Goal: Task Accomplishment & Management: Manage account settings

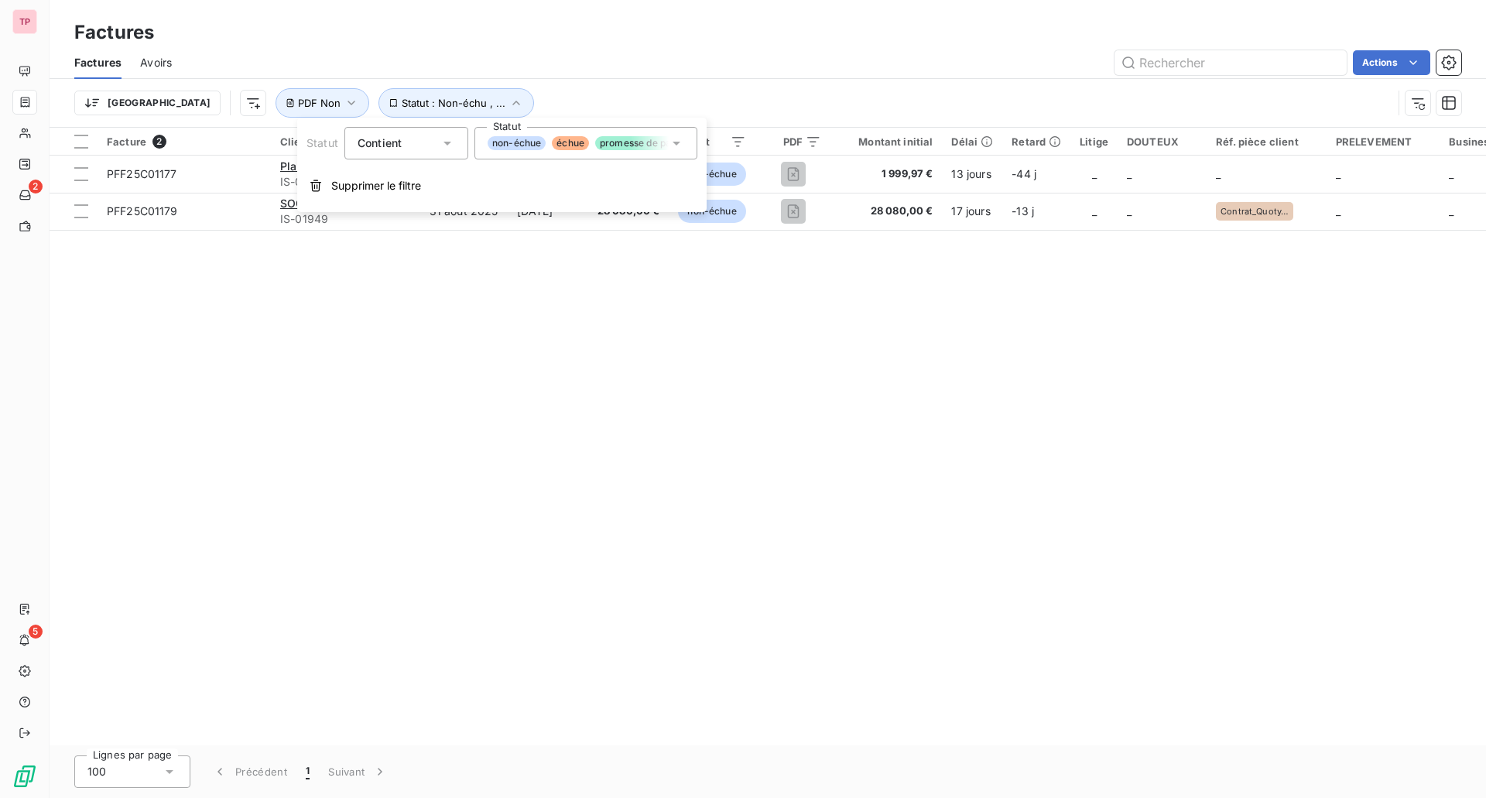
click at [679, 88] on div "Trier Statut : Non-échu , ... PDF Non" at bounding box center [733, 102] width 1318 height 29
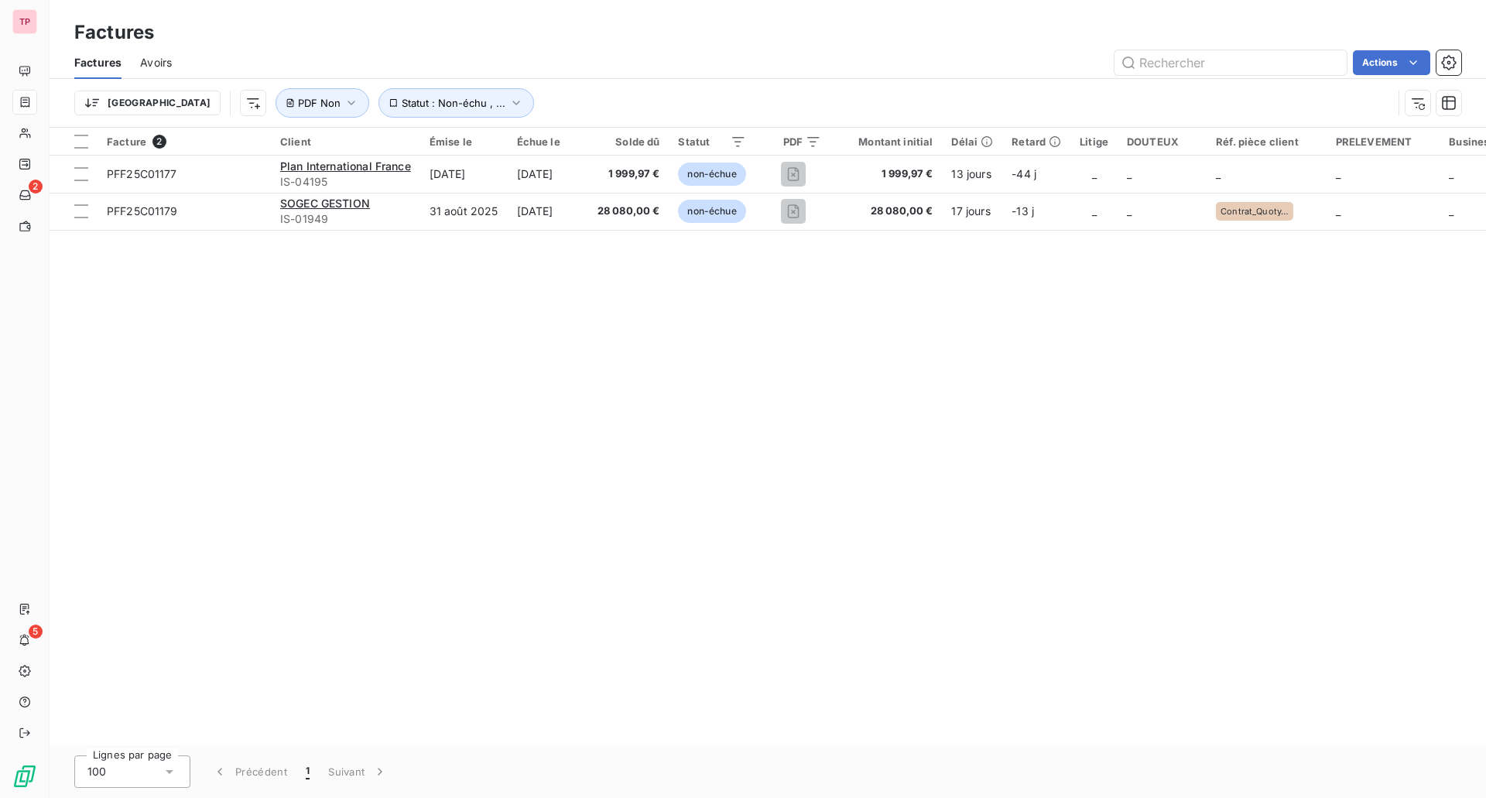
click at [146, 61] on span "Avoirs" at bounding box center [156, 62] width 32 height 15
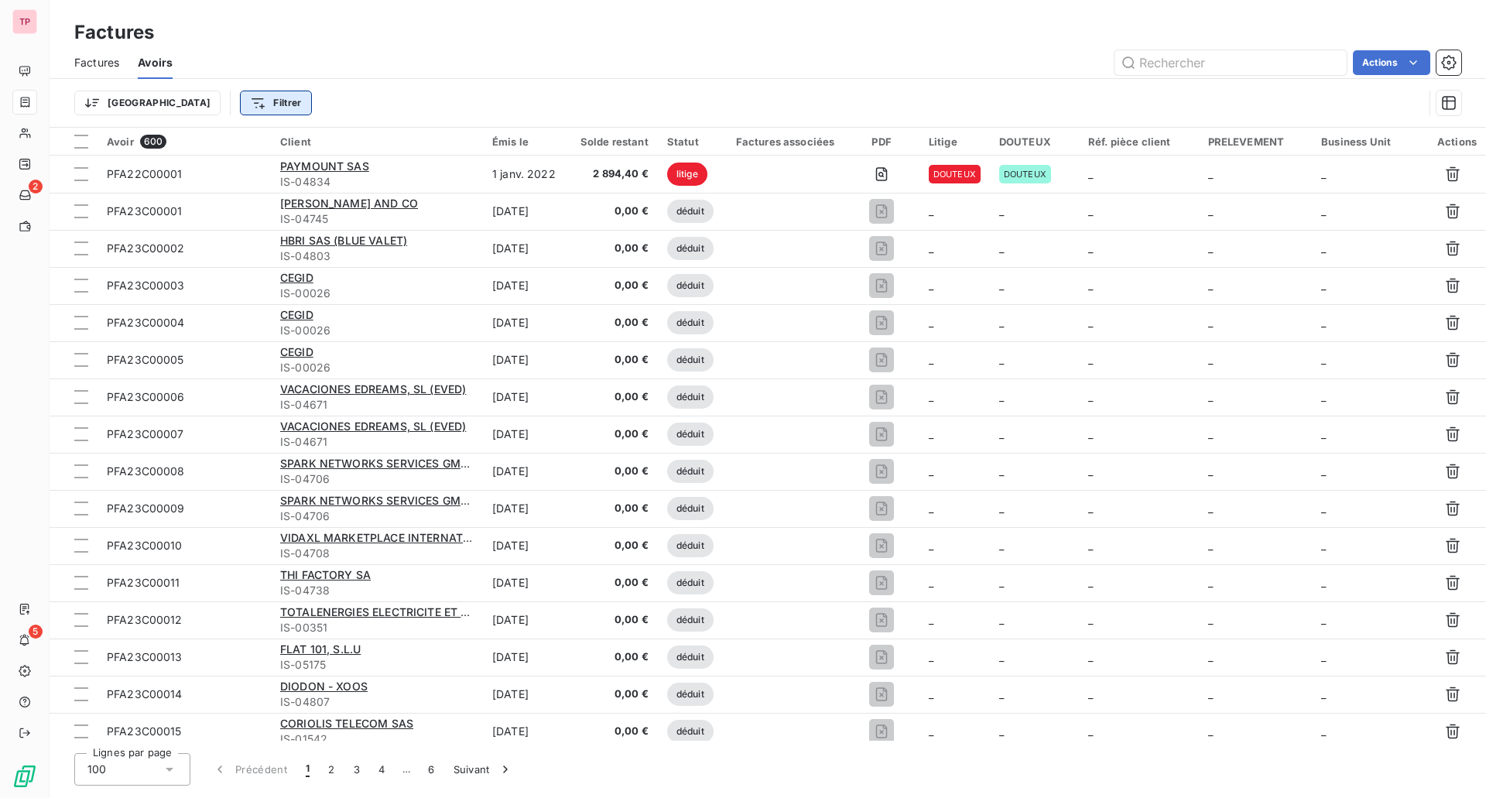
click at [217, 98] on html "TP 2 5 Factures Factures Avoirs Actions Trier Filtrer Avoir 600 Client Émis le …" at bounding box center [743, 399] width 1486 height 798
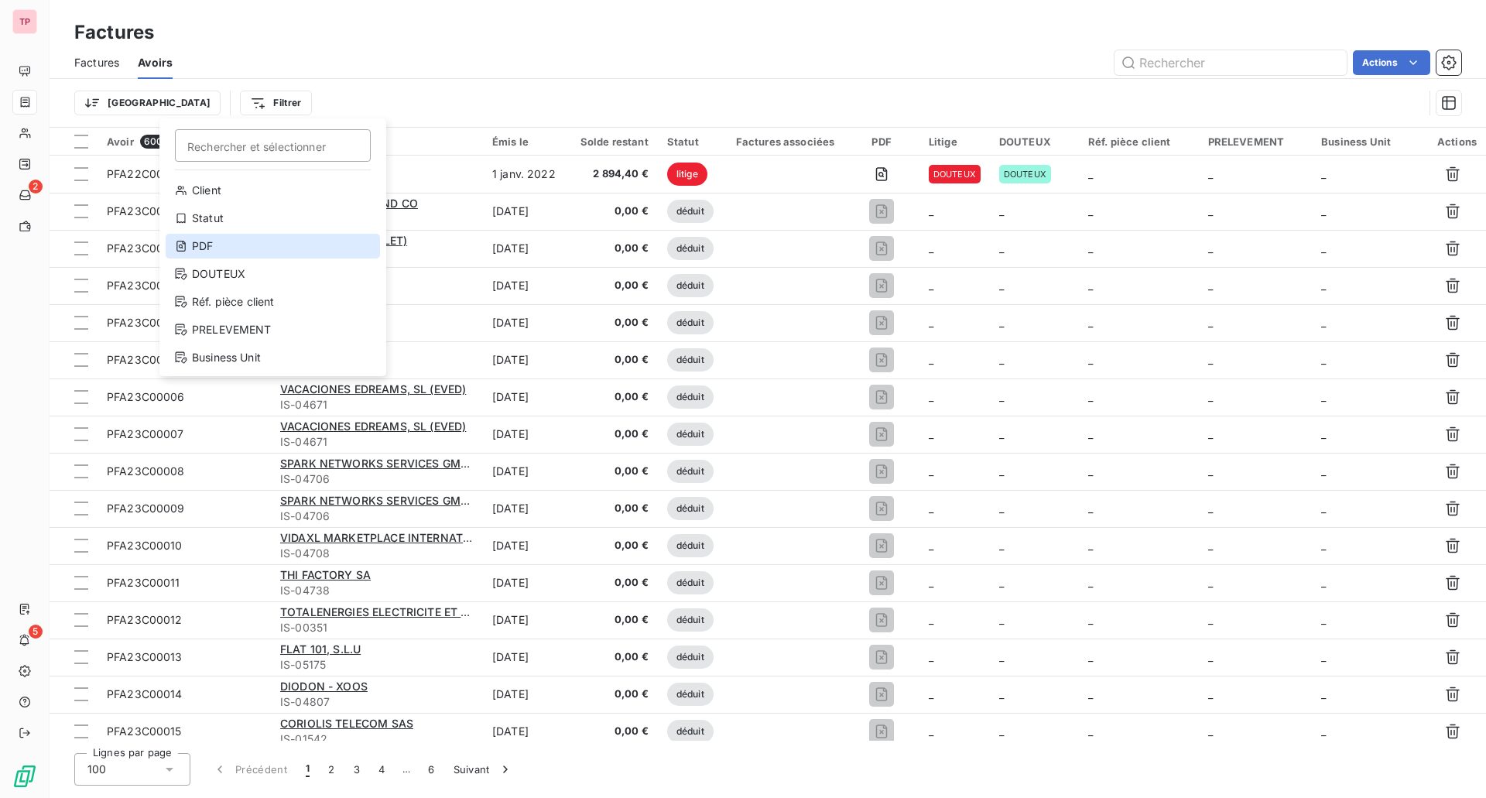
click at [222, 250] on div "PDF" at bounding box center [273, 246] width 214 height 25
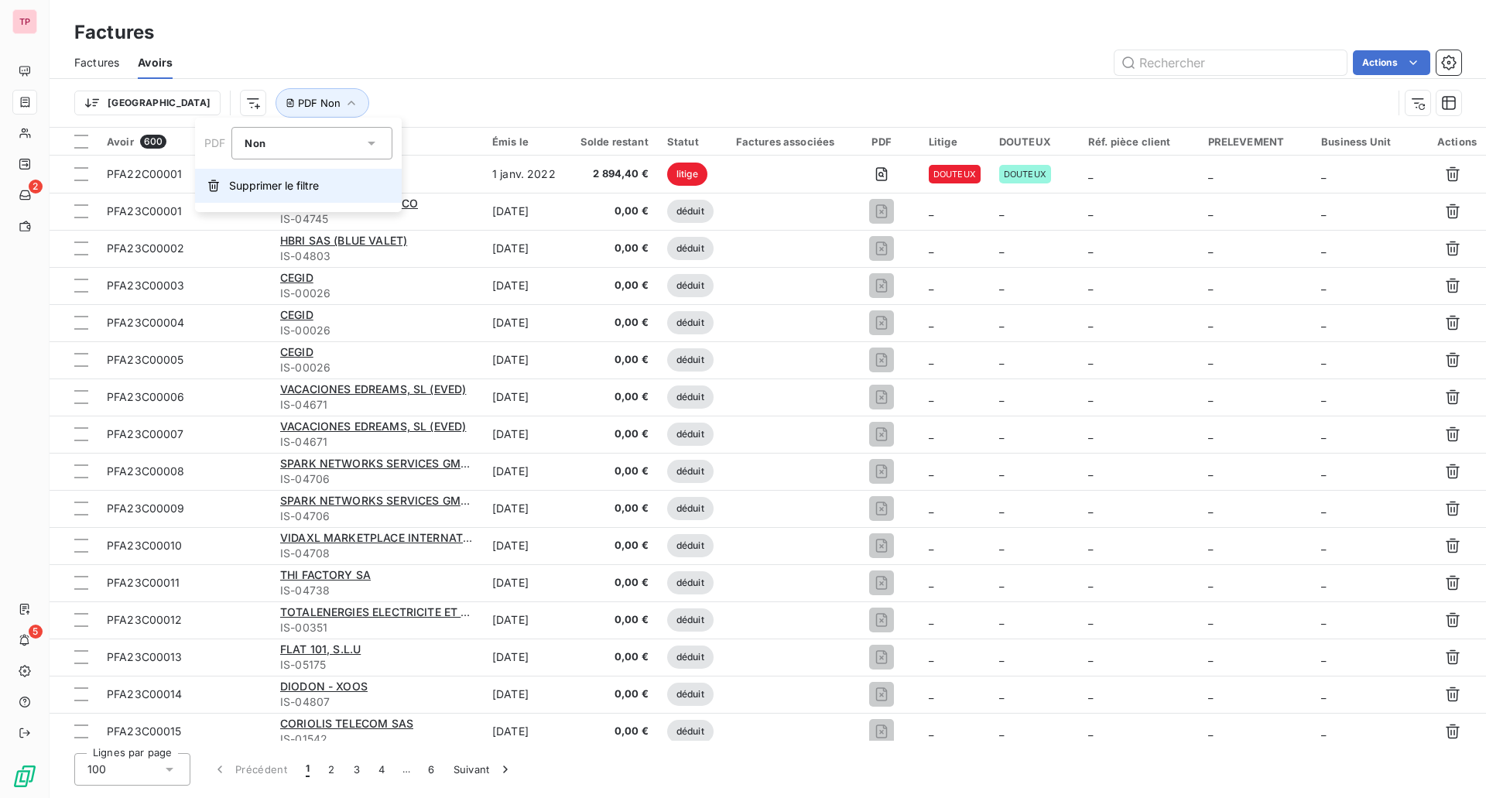
click at [285, 180] on span "Supprimer le filtre" at bounding box center [274, 185] width 90 height 15
click at [214, 111] on html "TP 2 5 Factures Factures Avoirs Actions Trier Filtrer Avoir 600 Client Émis le …" at bounding box center [743, 399] width 1486 height 798
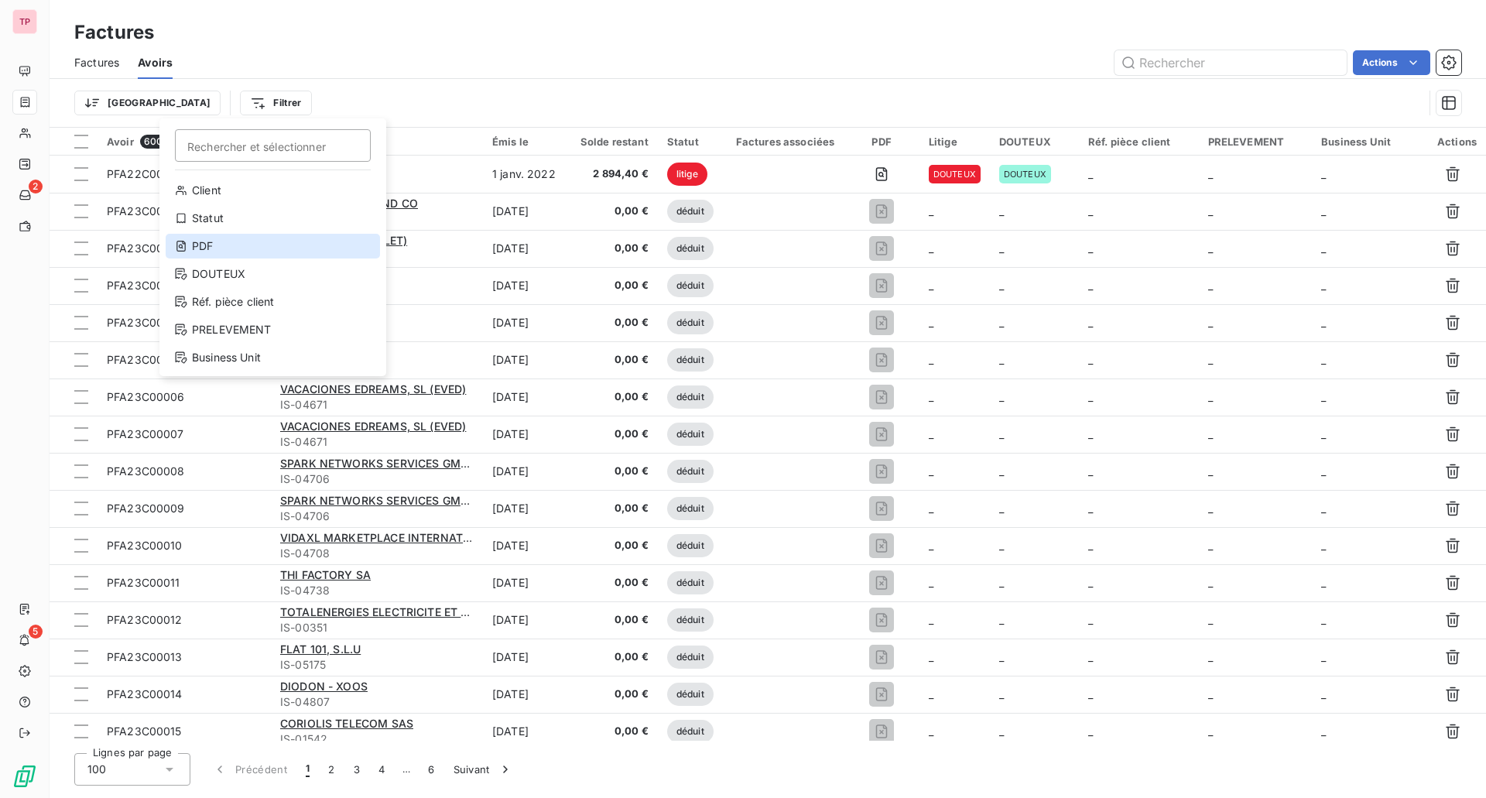
click at [233, 239] on div "PDF" at bounding box center [273, 246] width 214 height 25
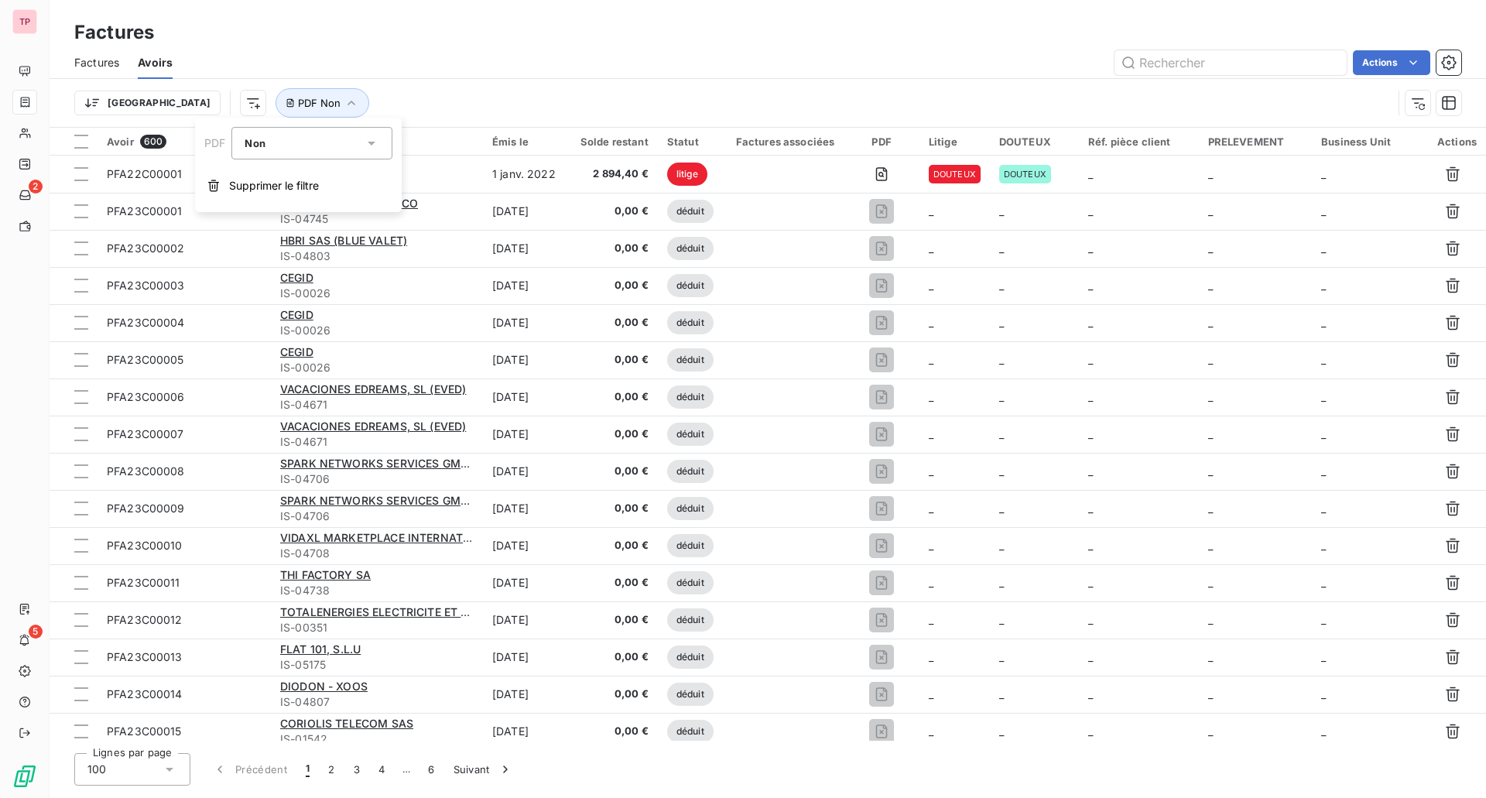
click at [268, 151] on div "Non" at bounding box center [304, 143] width 119 height 22
click at [268, 217] on li "Non" at bounding box center [311, 207] width 161 height 28
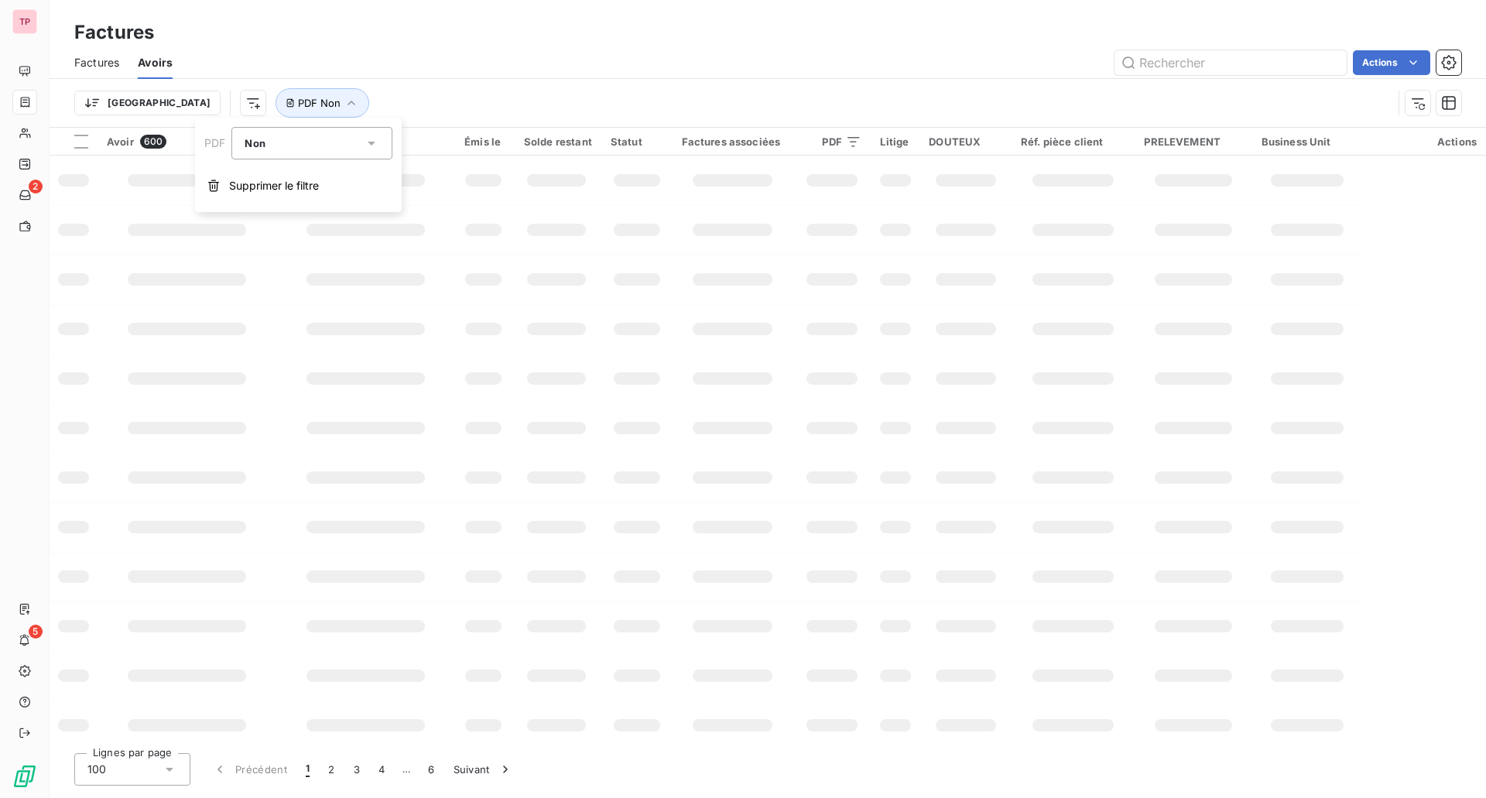
click at [320, 88] on div "Trier PDF Non" at bounding box center [733, 102] width 1318 height 29
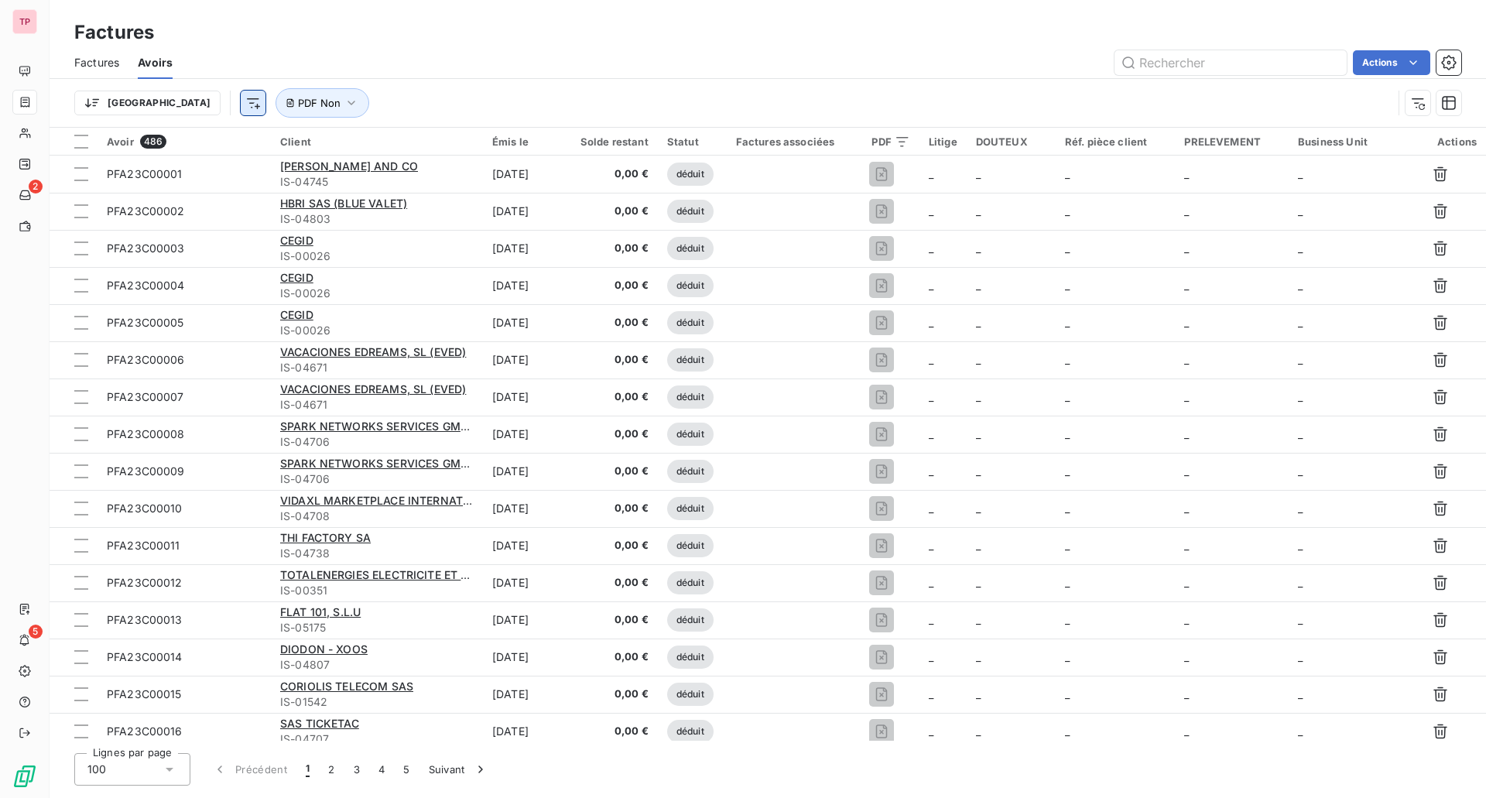
click at [178, 108] on html "TP 2 5 Factures Factures Avoirs Actions Trier PDF Non Avoir 486 Client Émis le …" at bounding box center [743, 399] width 1486 height 798
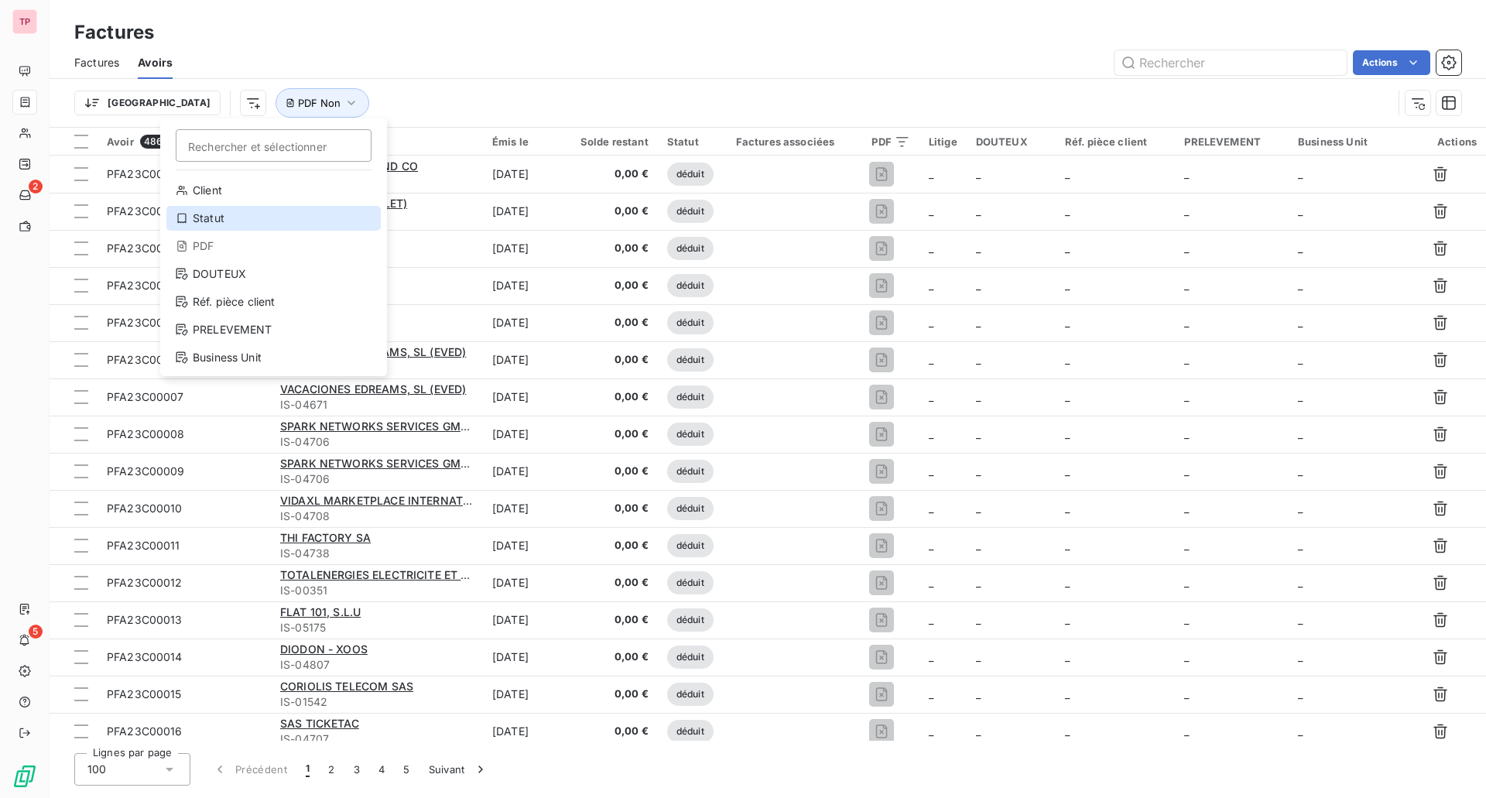
click at [208, 219] on div "Statut" at bounding box center [273, 218] width 214 height 25
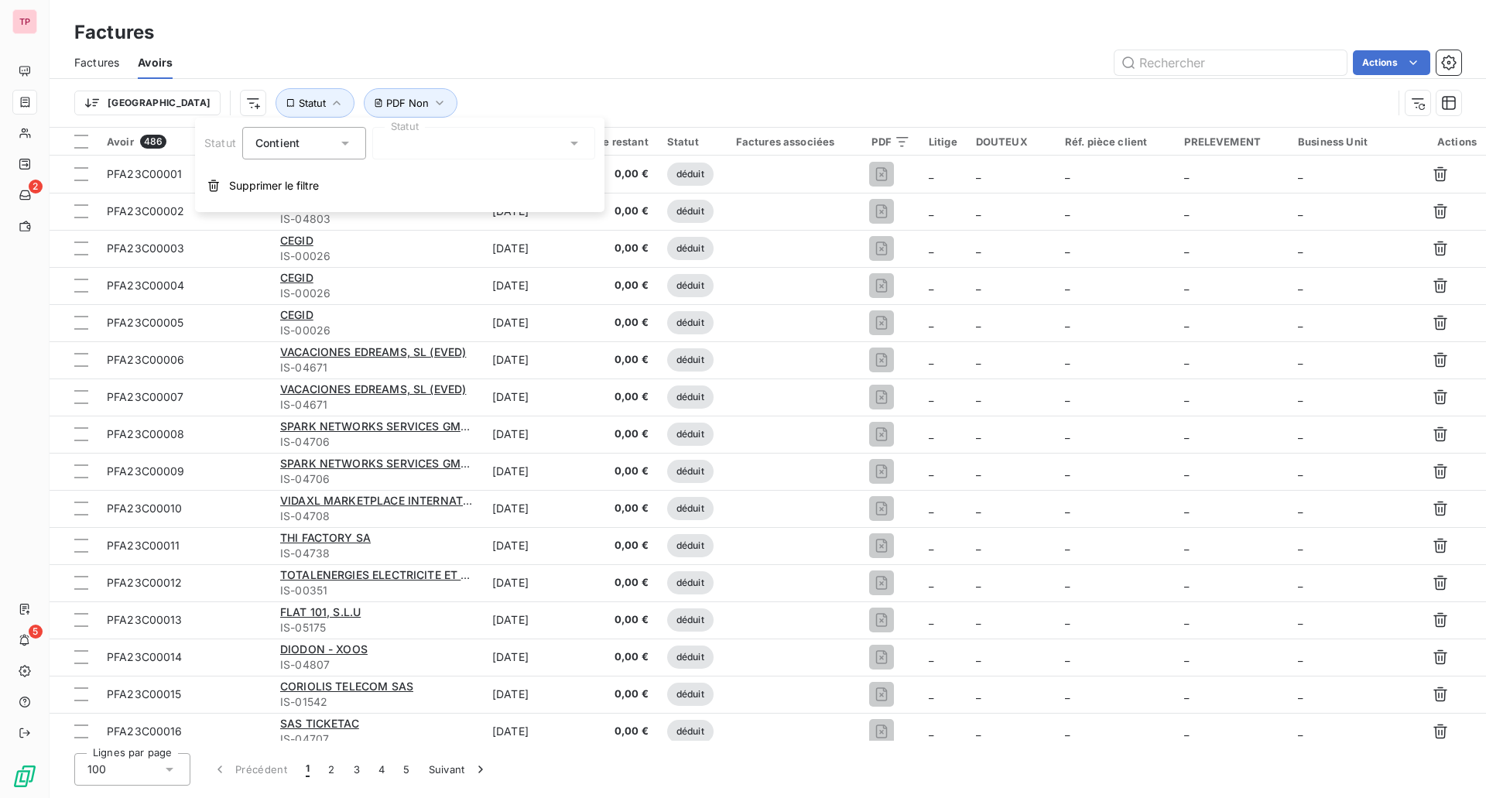
click at [465, 131] on div at bounding box center [483, 143] width 223 height 33
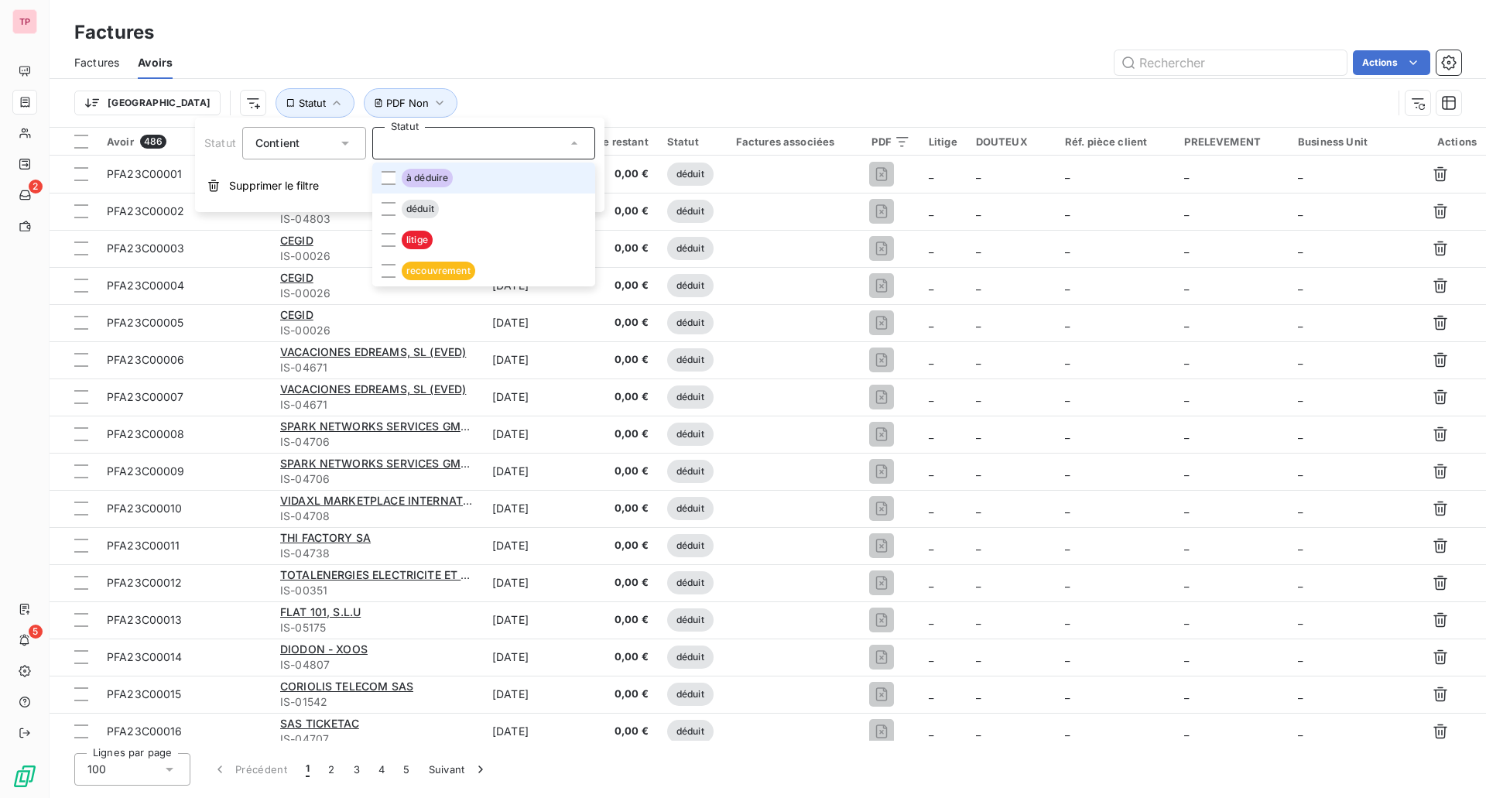
click at [456, 174] on li "à déduire" at bounding box center [483, 178] width 223 height 31
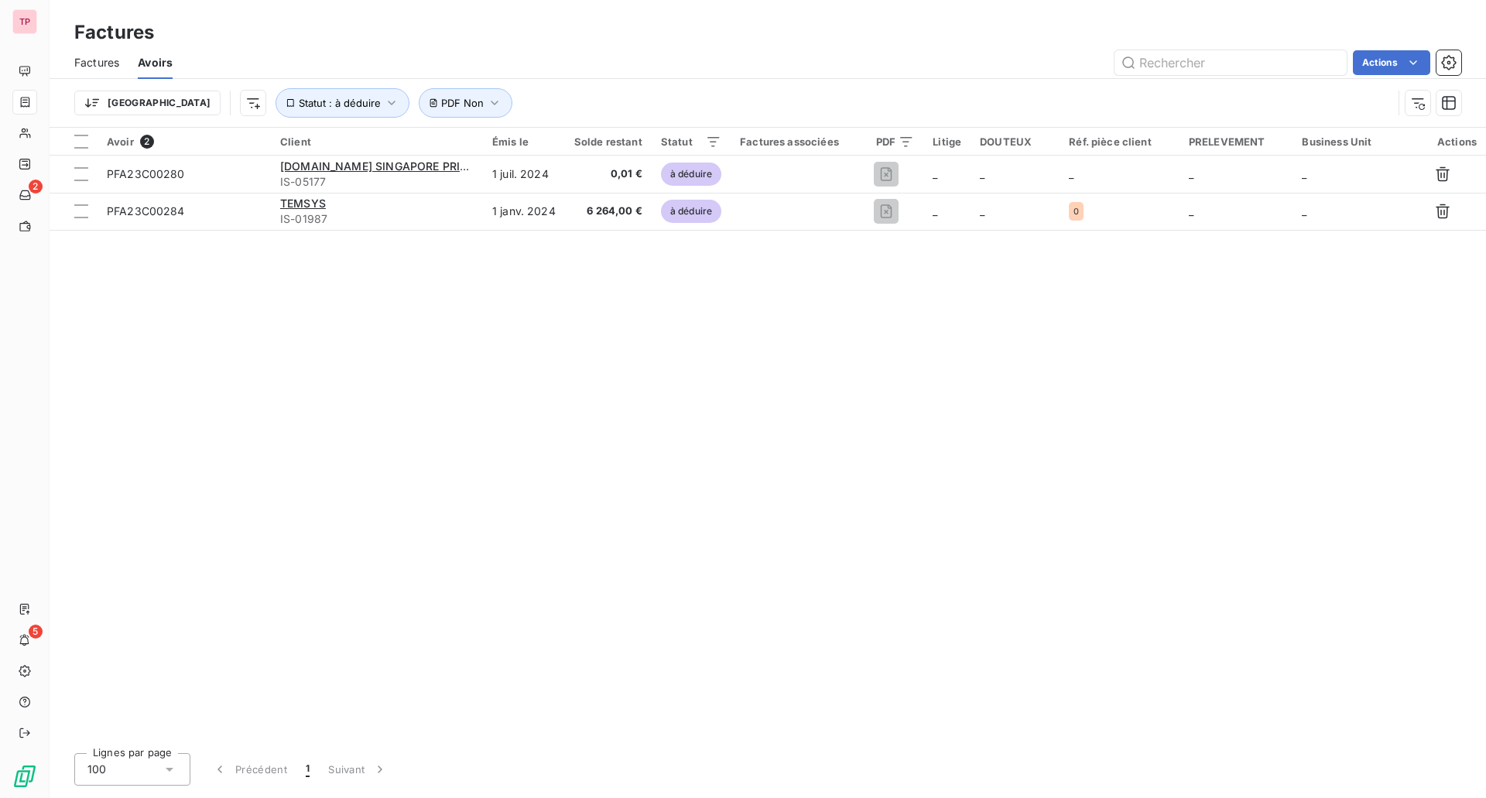
click at [746, 331] on div "Avoir 2 Client Émis le Solde restant Statut Factures associées PDF Litige DOUTE…" at bounding box center [768, 434] width 1436 height 613
click at [86, 59] on span "Factures" at bounding box center [96, 62] width 45 height 15
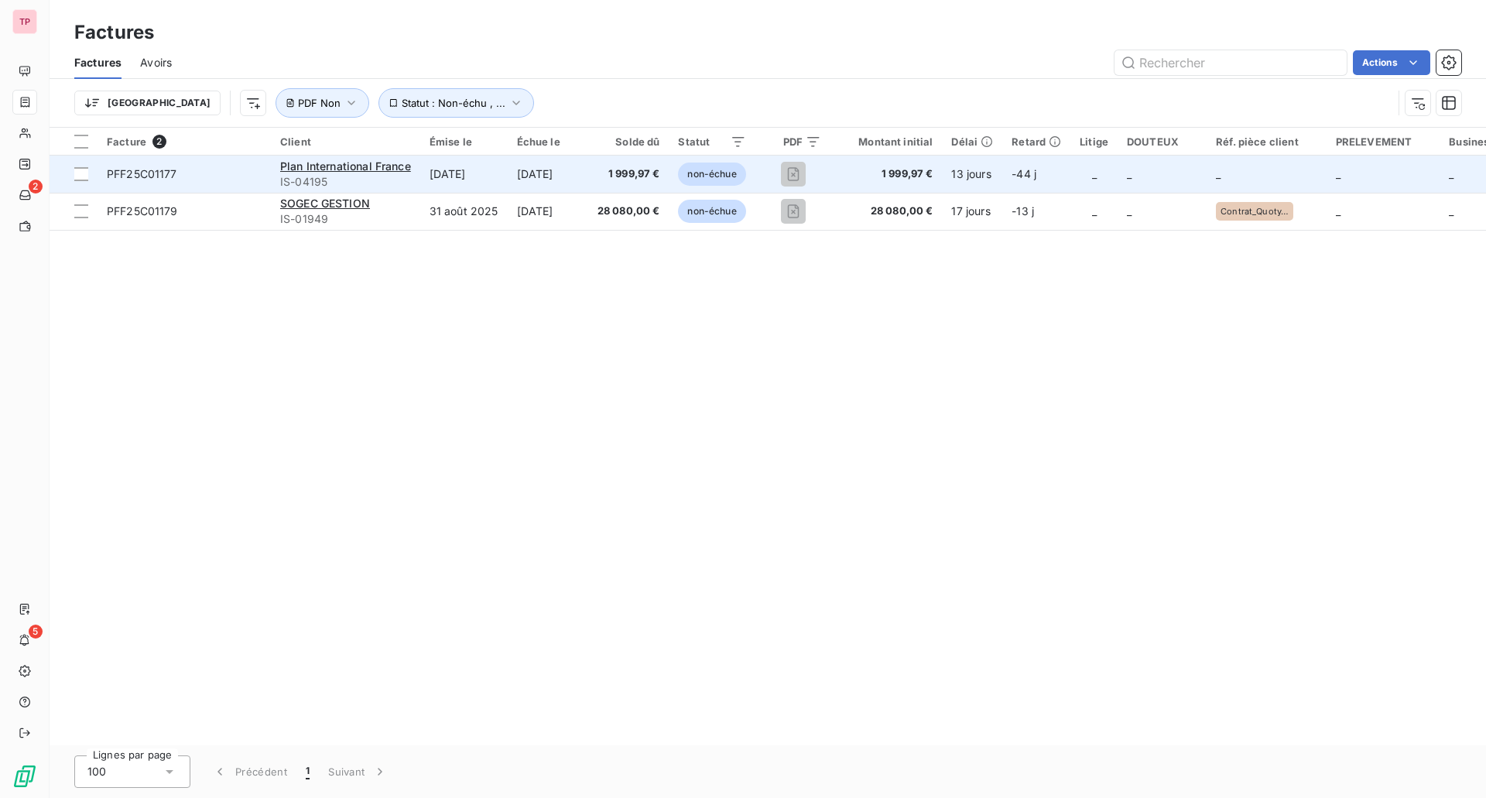
click at [205, 181] on span "PFF25C01177" at bounding box center [184, 173] width 155 height 15
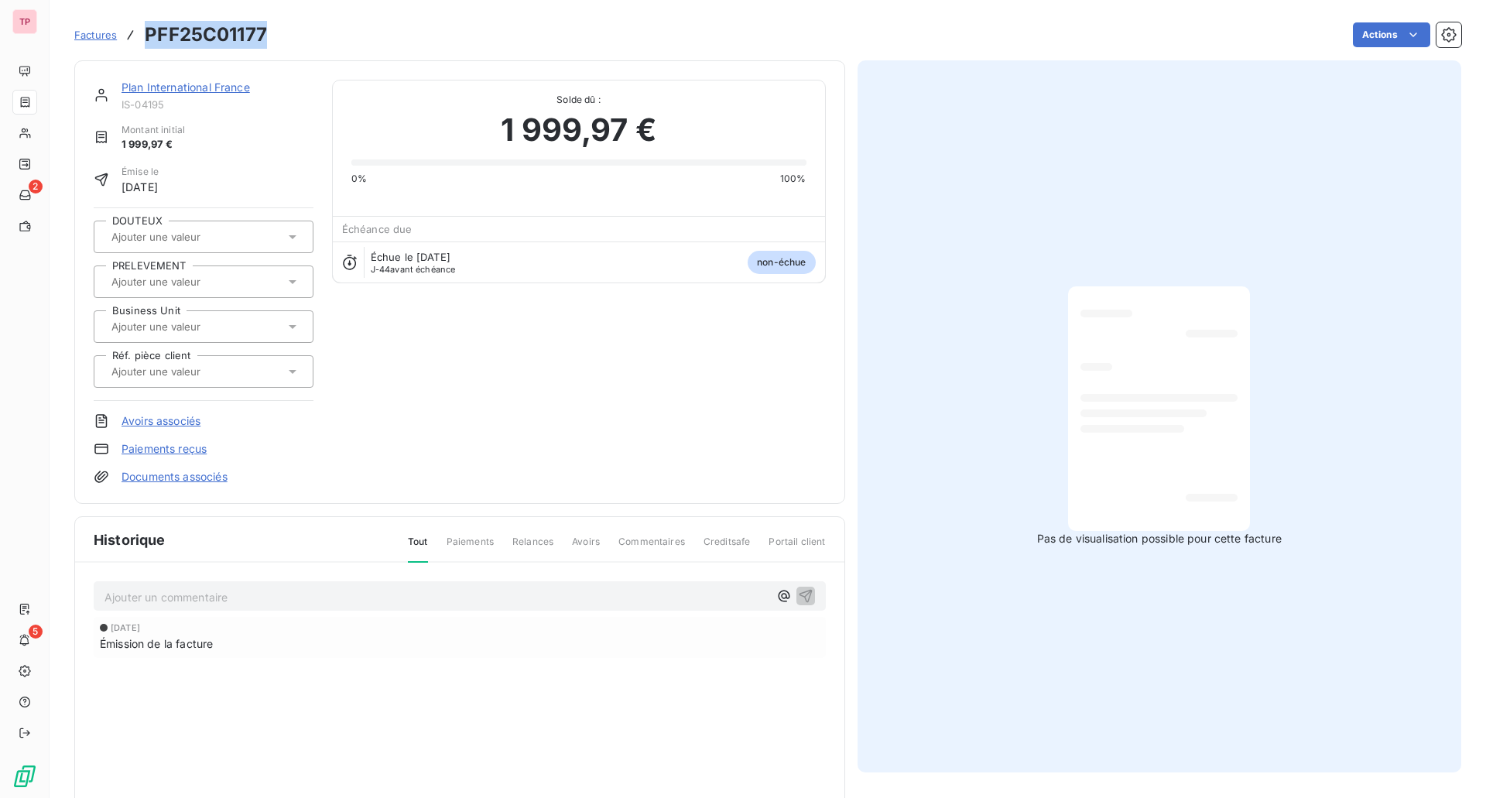
drag, startPoint x: 273, startPoint y: 33, endPoint x: 146, endPoint y: 33, distance: 126.9
click at [146, 33] on div "Factures PFF25C01177 Actions" at bounding box center [767, 35] width 1387 height 33
copy h3 "PFF25C01177"
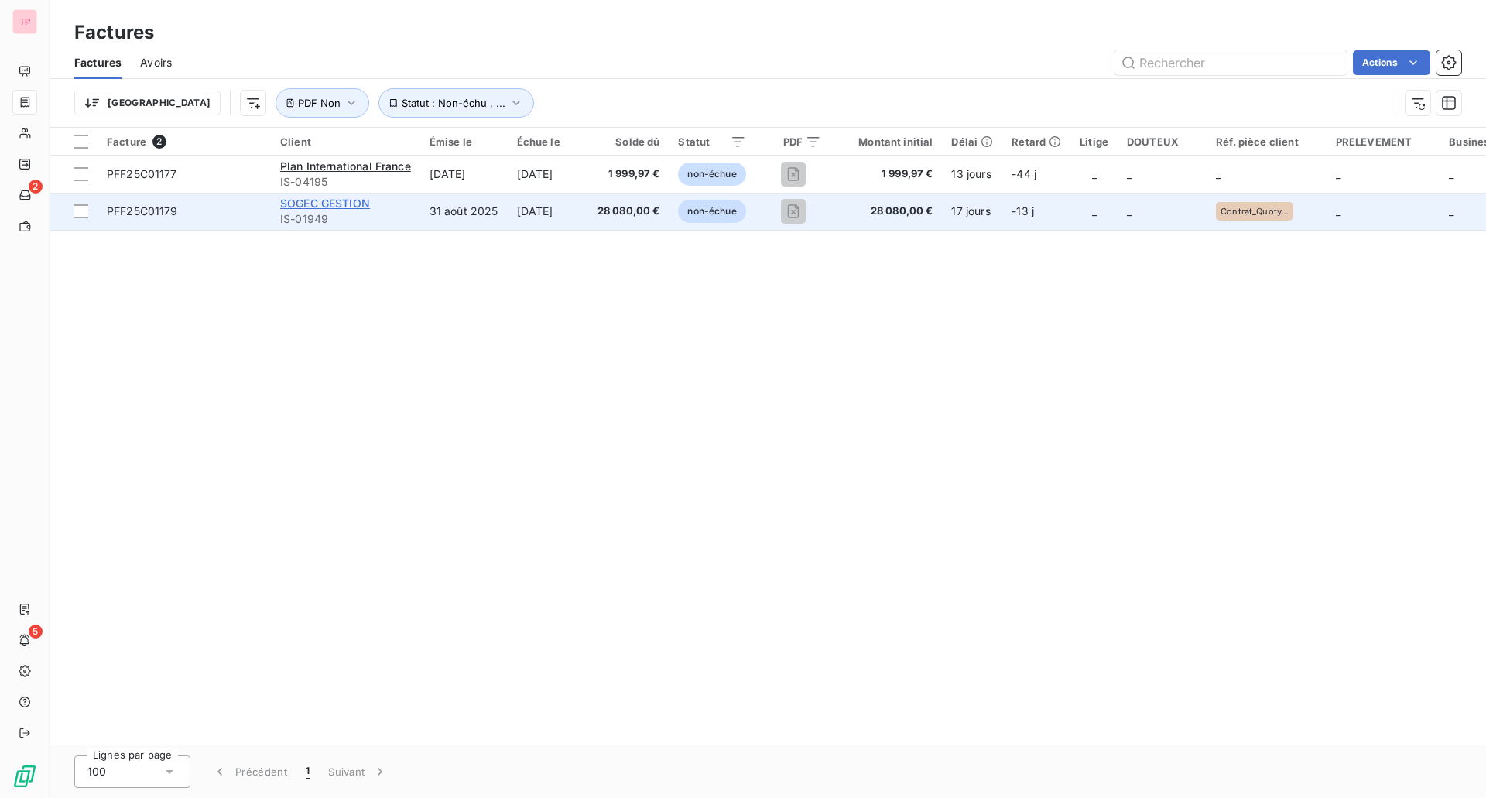
click at [347, 205] on span "SOGEC GESTION" at bounding box center [325, 203] width 90 height 13
click at [176, 209] on span "PFF25C01179" at bounding box center [142, 210] width 71 height 13
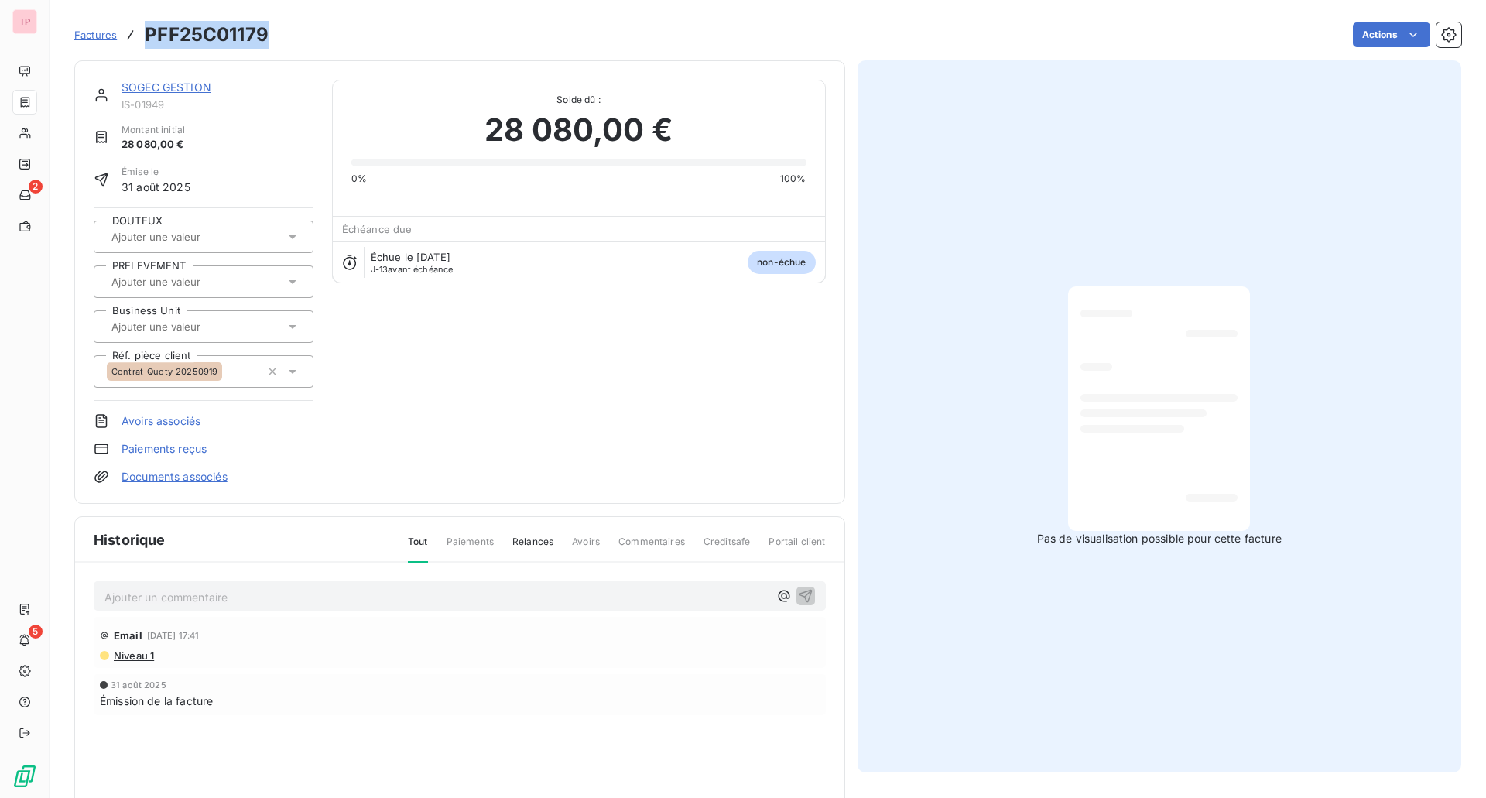
drag, startPoint x: 265, startPoint y: 39, endPoint x: 147, endPoint y: 28, distance: 118.9
click at [147, 28] on h3 "PFF25C01179" at bounding box center [207, 35] width 124 height 28
copy h3 "PFF25C01179"
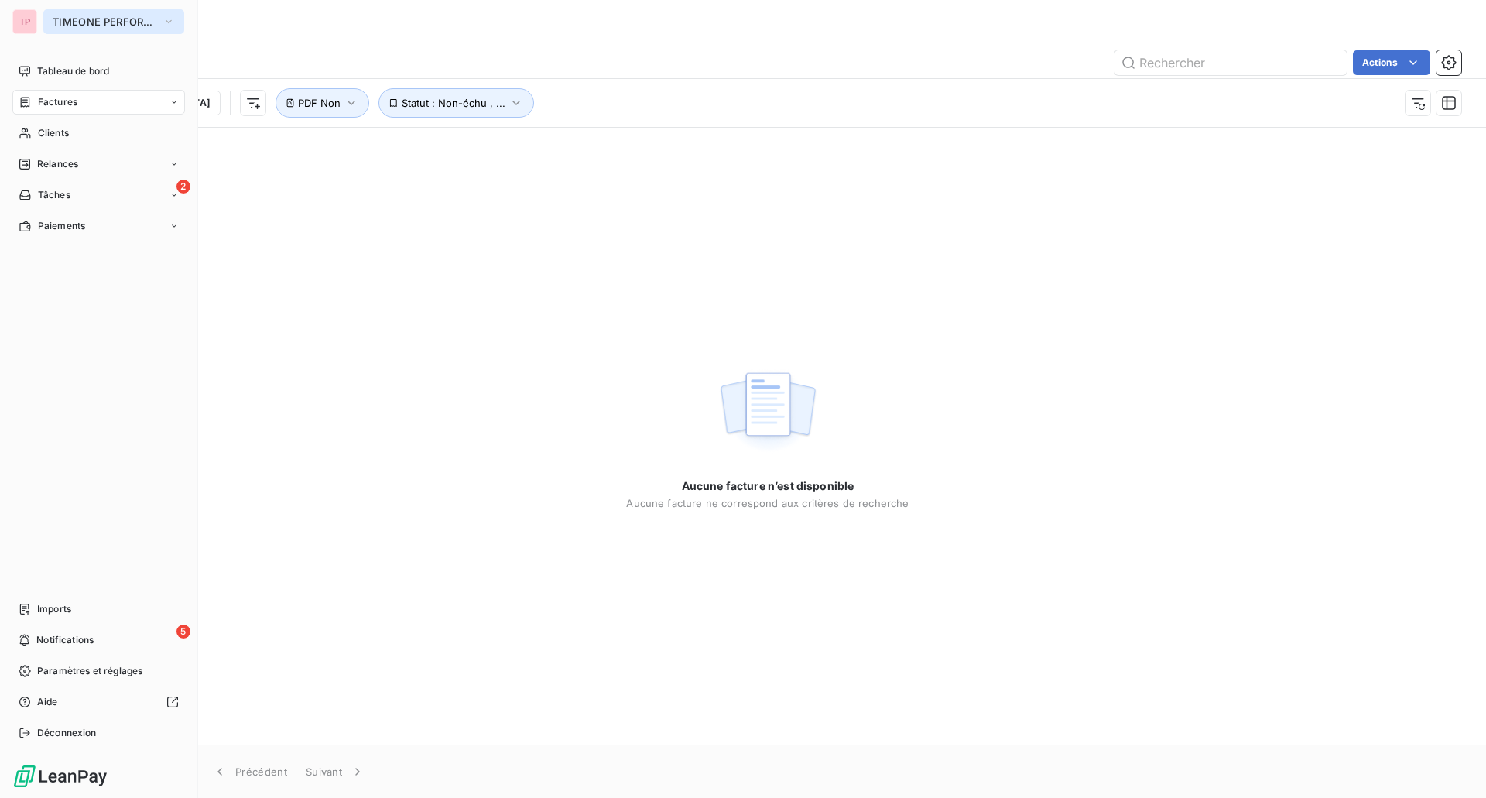
click at [66, 31] on button "TIMEONE PERFORMANCE" at bounding box center [113, 21] width 141 height 25
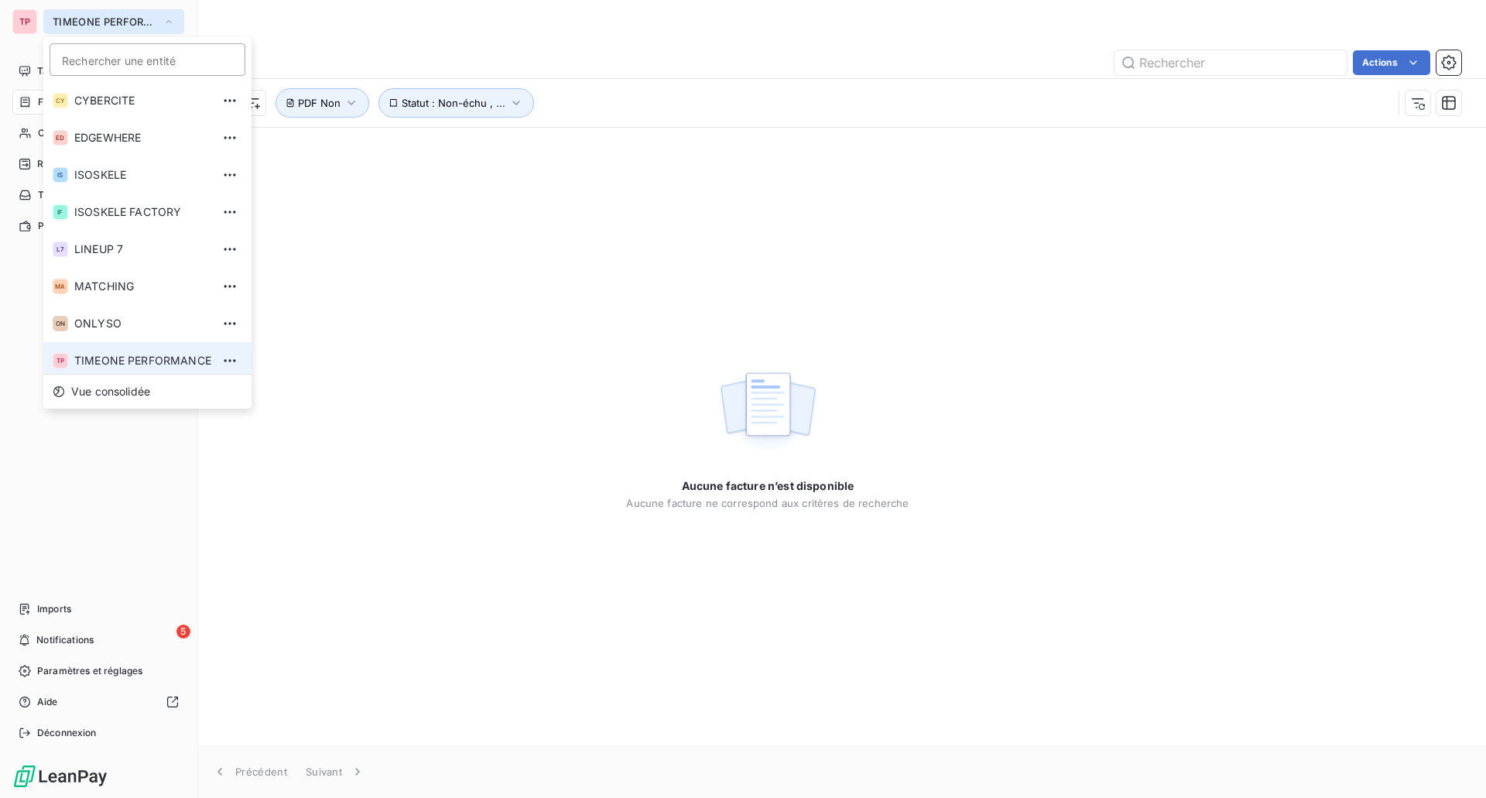
scroll to position [5, 0]
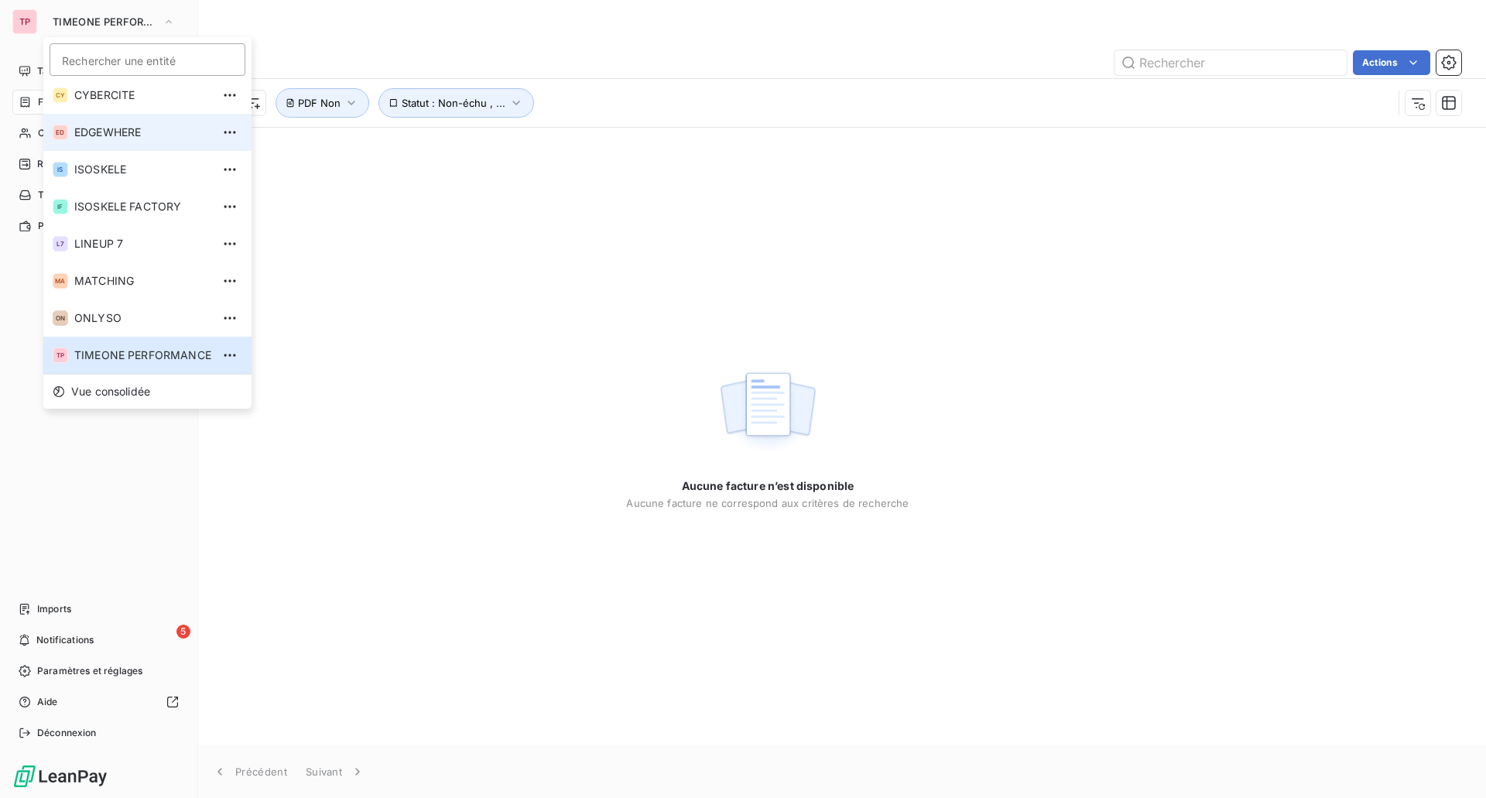
click at [92, 124] on li "ED EDGEWHERE" at bounding box center [147, 132] width 208 height 37
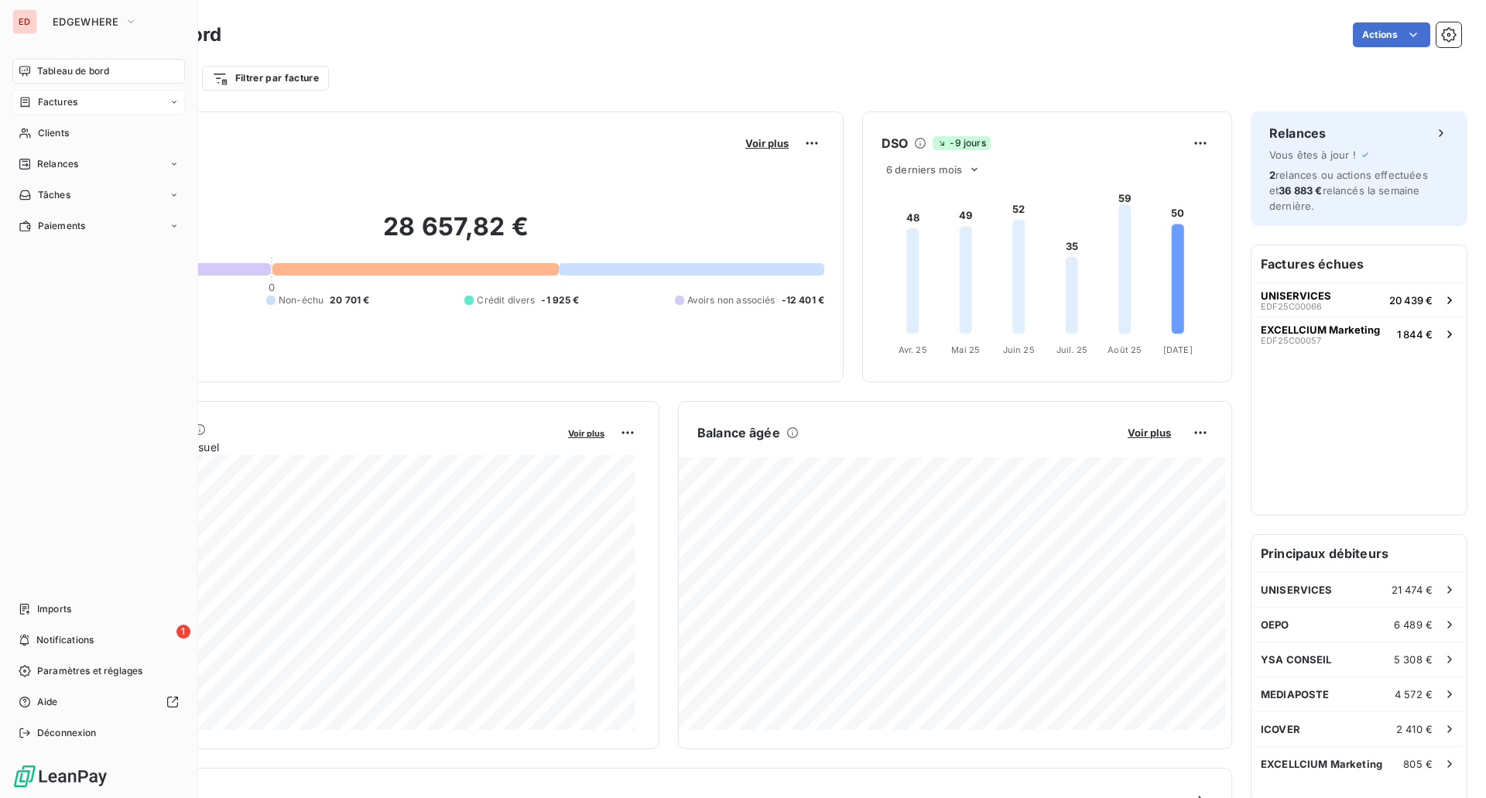
click at [84, 103] on div "Factures" at bounding box center [98, 102] width 173 height 25
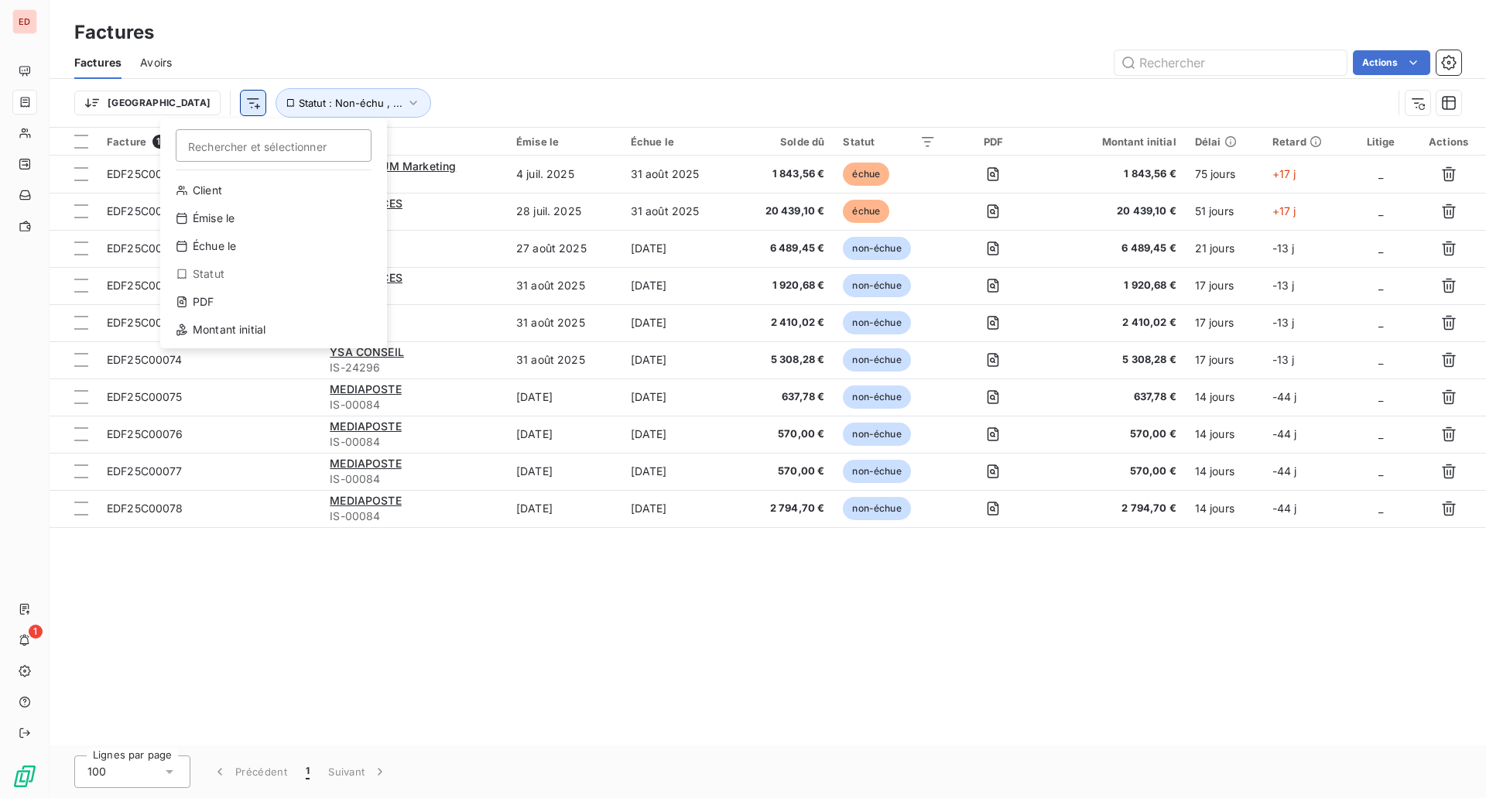
click at [167, 108] on html "ED 1 Factures Factures Avoirs Actions Trier Rechercher et sélectionner Client É…" at bounding box center [743, 399] width 1486 height 798
click at [240, 310] on div "PDF" at bounding box center [273, 301] width 214 height 25
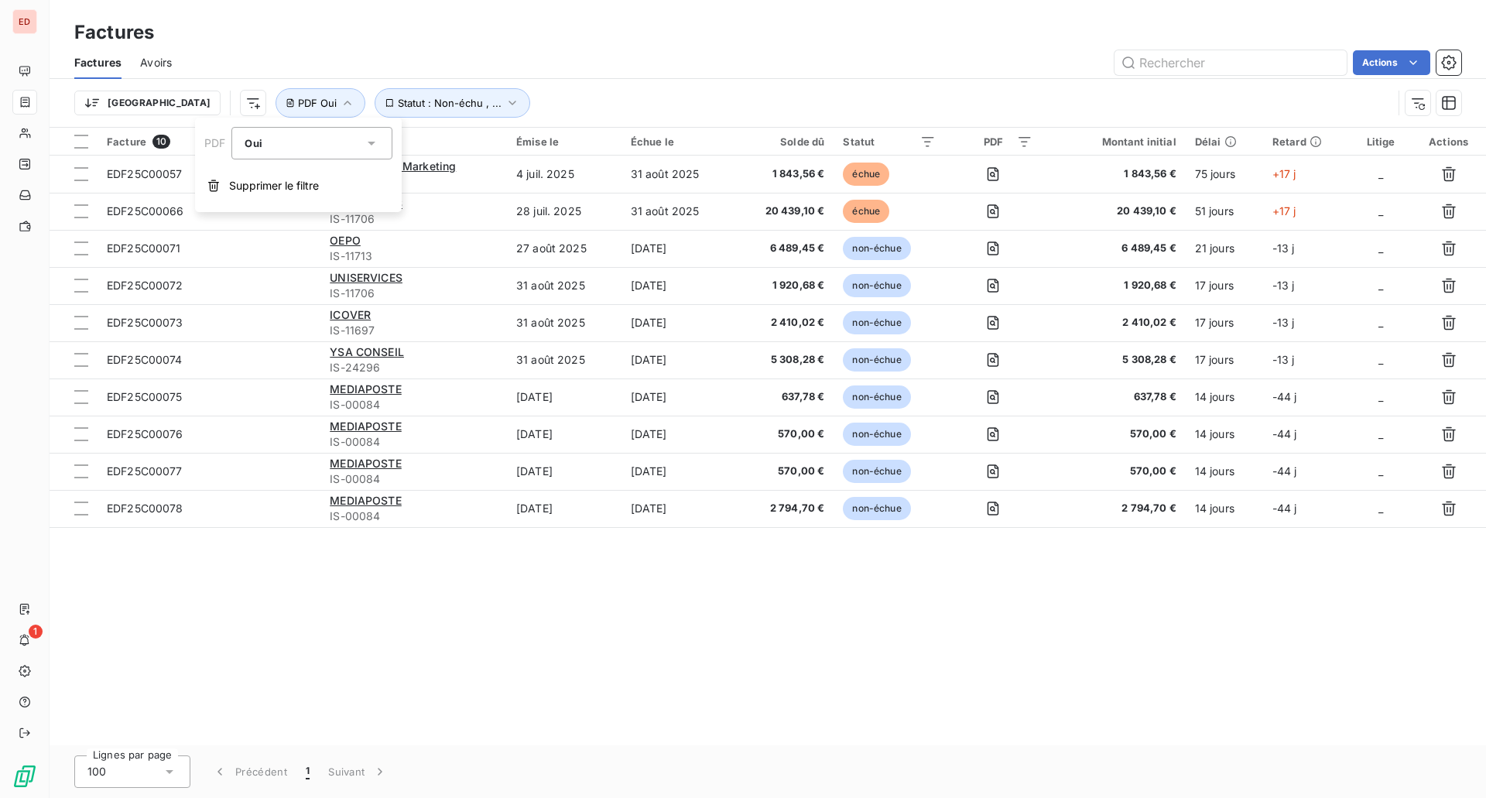
click at [313, 147] on div "Oui" at bounding box center [304, 143] width 119 height 22
click at [306, 186] on li "Oui" at bounding box center [311, 180] width 161 height 28
click at [590, 87] on div "Trier Statut : Non-échu , ... PDF Oui" at bounding box center [767, 103] width 1387 height 48
click at [298, 105] on span "PDF Oui" at bounding box center [317, 103] width 39 height 12
click at [267, 147] on div "Oui is_true" at bounding box center [304, 143] width 119 height 22
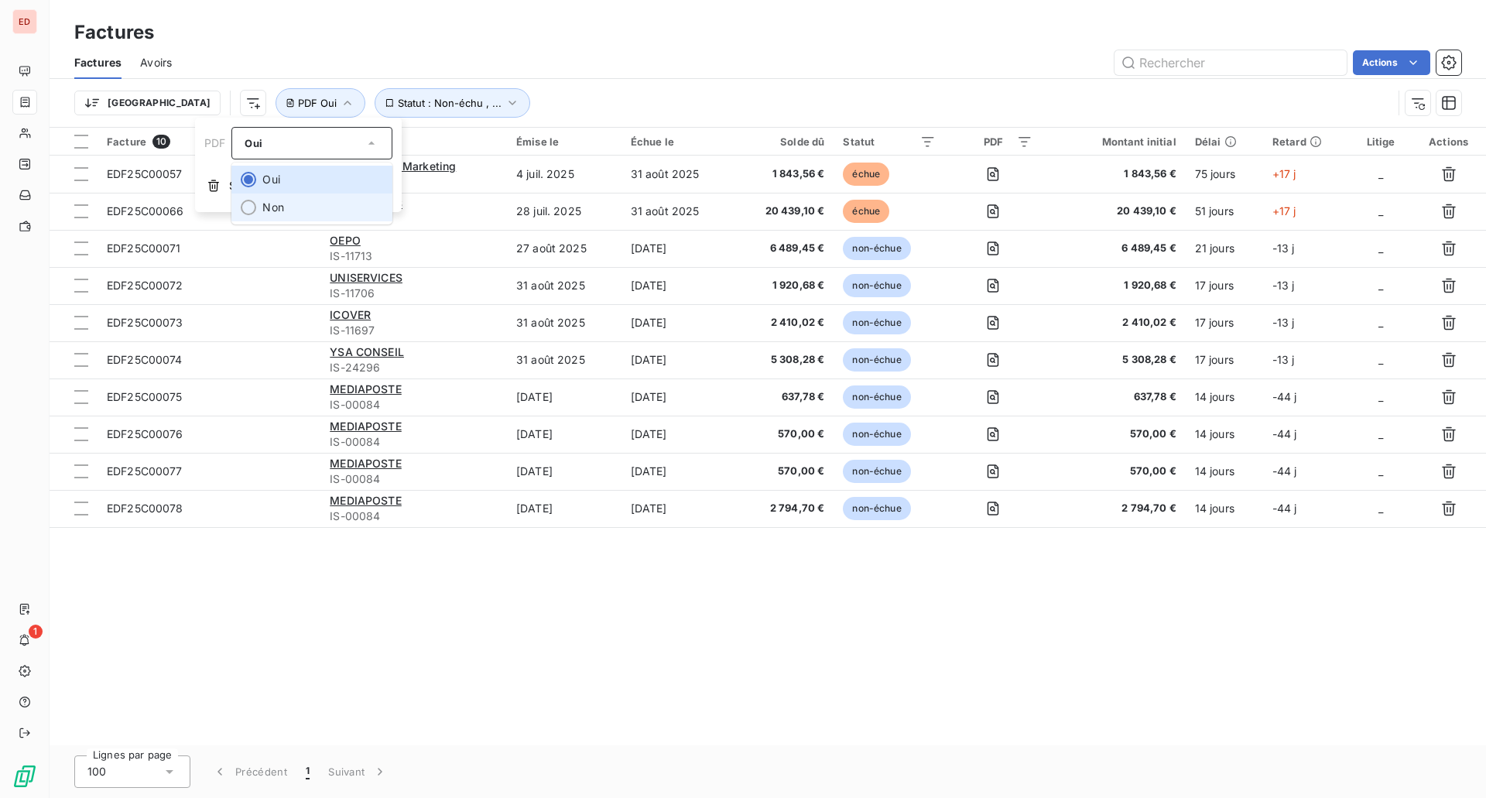
click at [282, 221] on li "Non" at bounding box center [311, 207] width 161 height 28
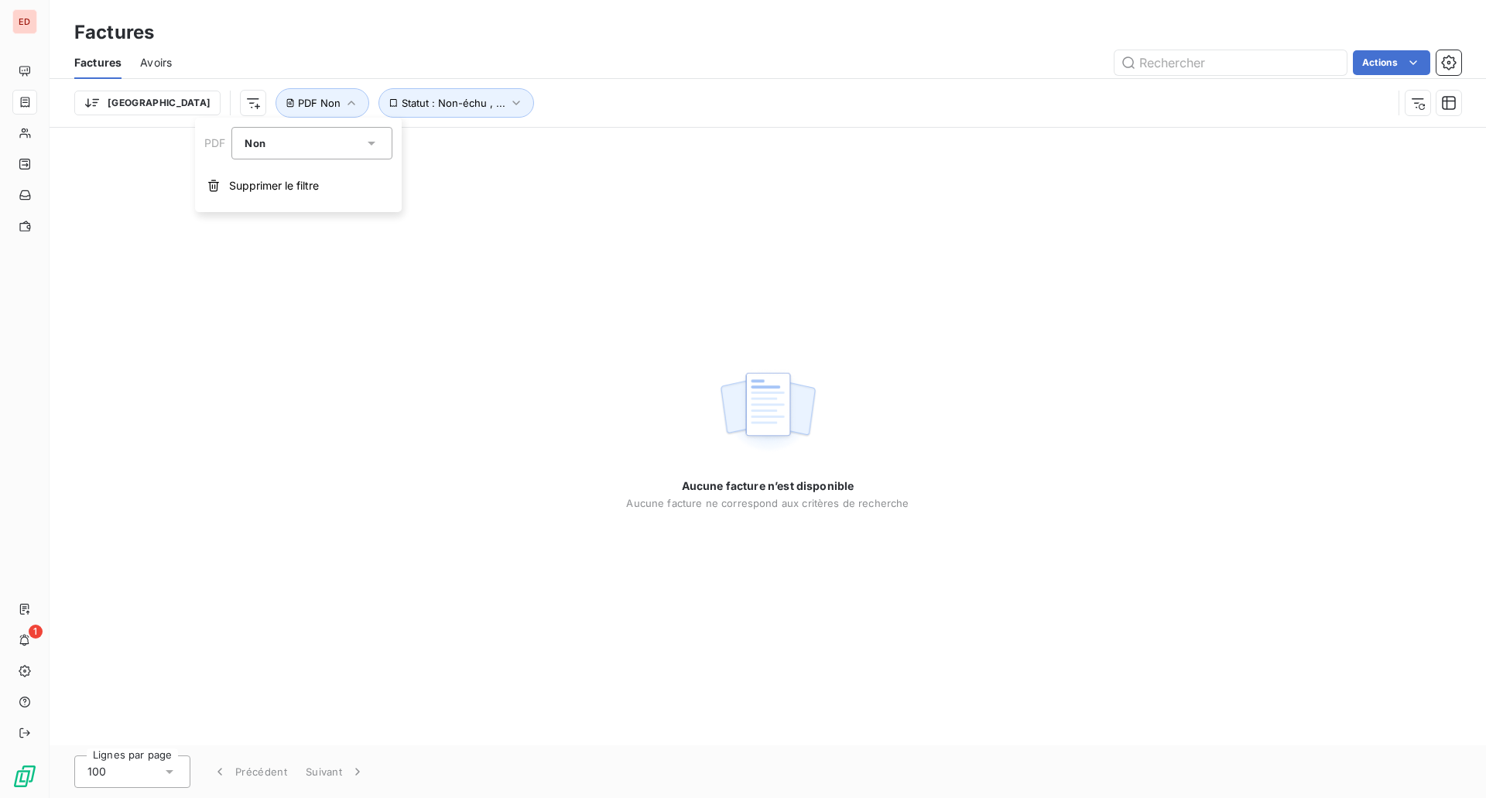
click at [515, 242] on div "Aucune facture n’est disponible Aucune facture ne correspond aux critères de re…" at bounding box center [768, 437] width 1436 height 618
click at [150, 69] on span "Avoirs" at bounding box center [156, 62] width 32 height 15
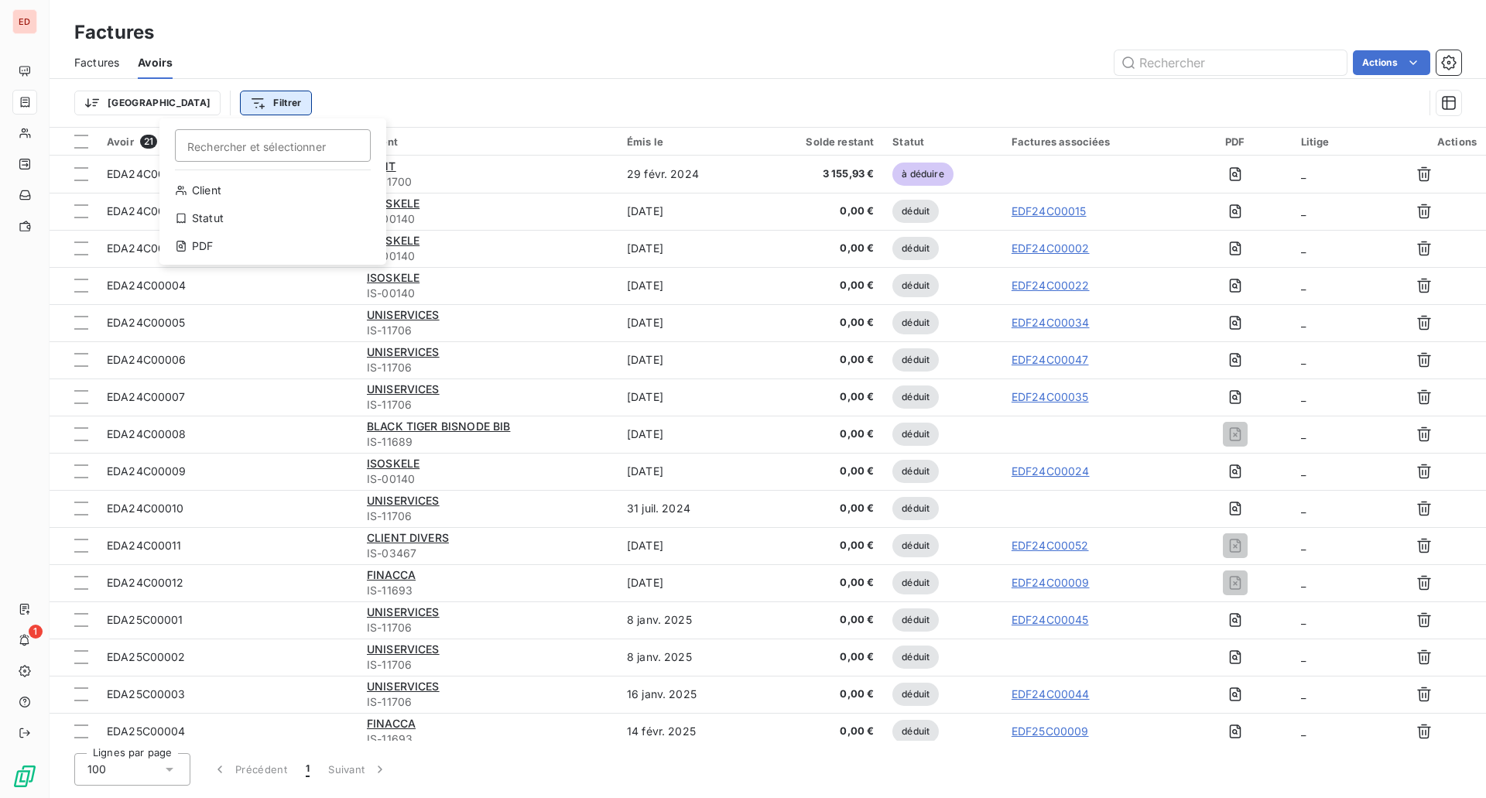
click at [189, 101] on html "ED 1 Factures Factures Avoirs Actions Trier Filtrer Rechercher et sélectionner …" at bounding box center [743, 399] width 1486 height 798
click at [214, 238] on div "PDF" at bounding box center [273, 246] width 214 height 25
click at [298, 159] on div "PDF Non Supprimer le filtre" at bounding box center [298, 165] width 207 height 94
click at [298, 156] on div "Non" at bounding box center [311, 143] width 161 height 33
click at [293, 206] on li "Non" at bounding box center [311, 207] width 161 height 28
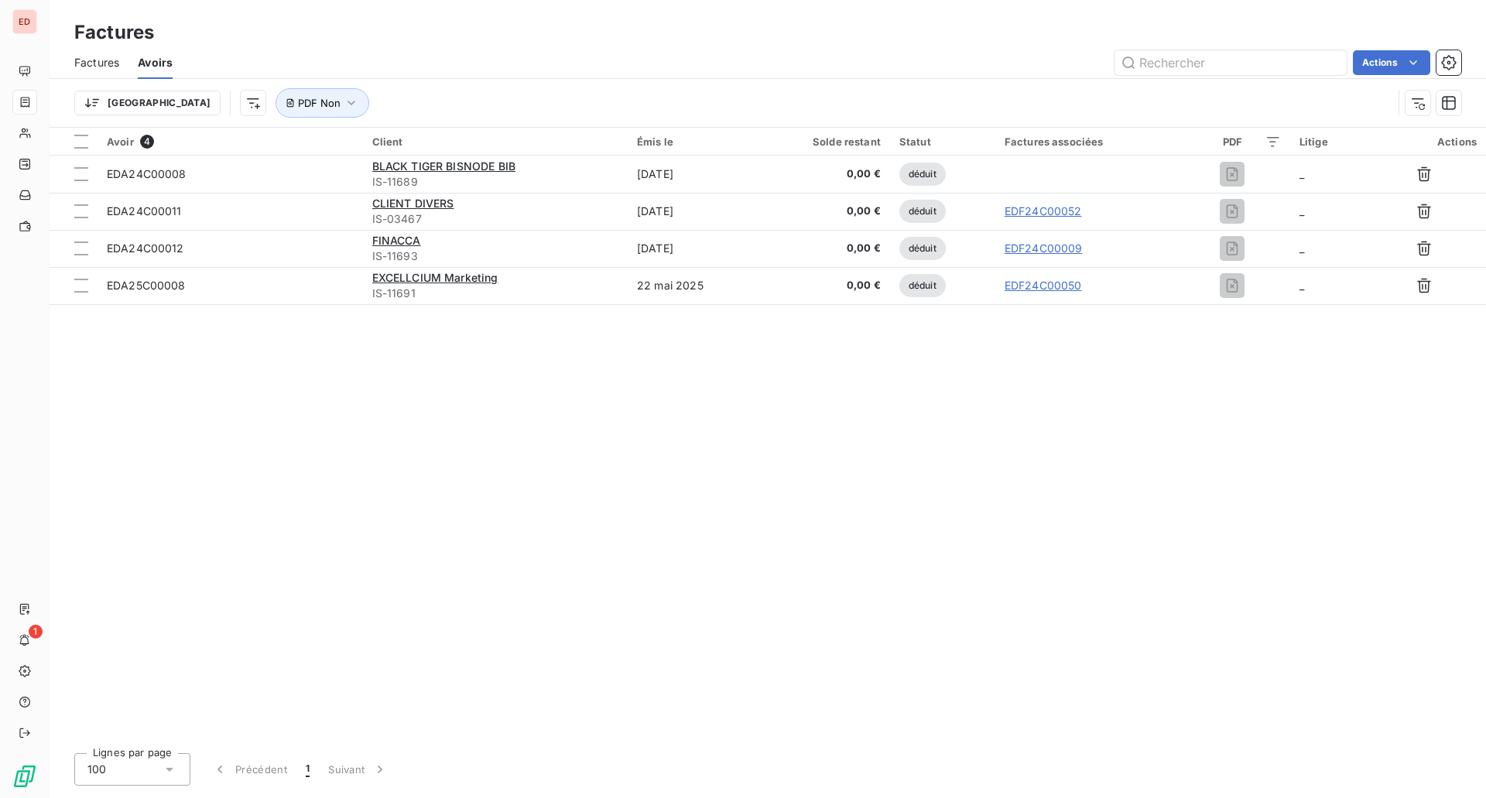
click at [470, 69] on div "Actions" at bounding box center [826, 62] width 1270 height 25
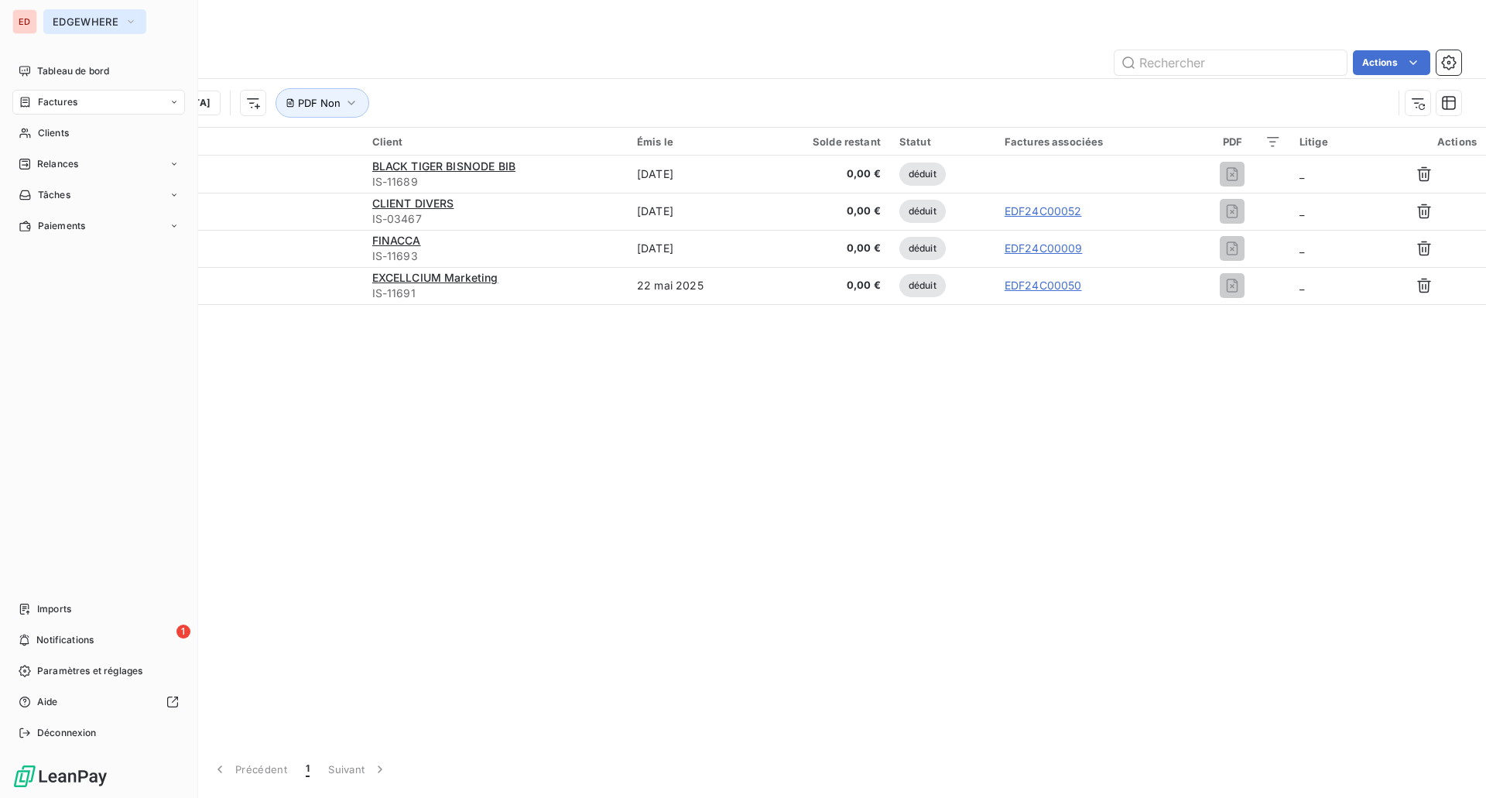
click at [87, 22] on span "EDGEWHERE" at bounding box center [86, 21] width 66 height 12
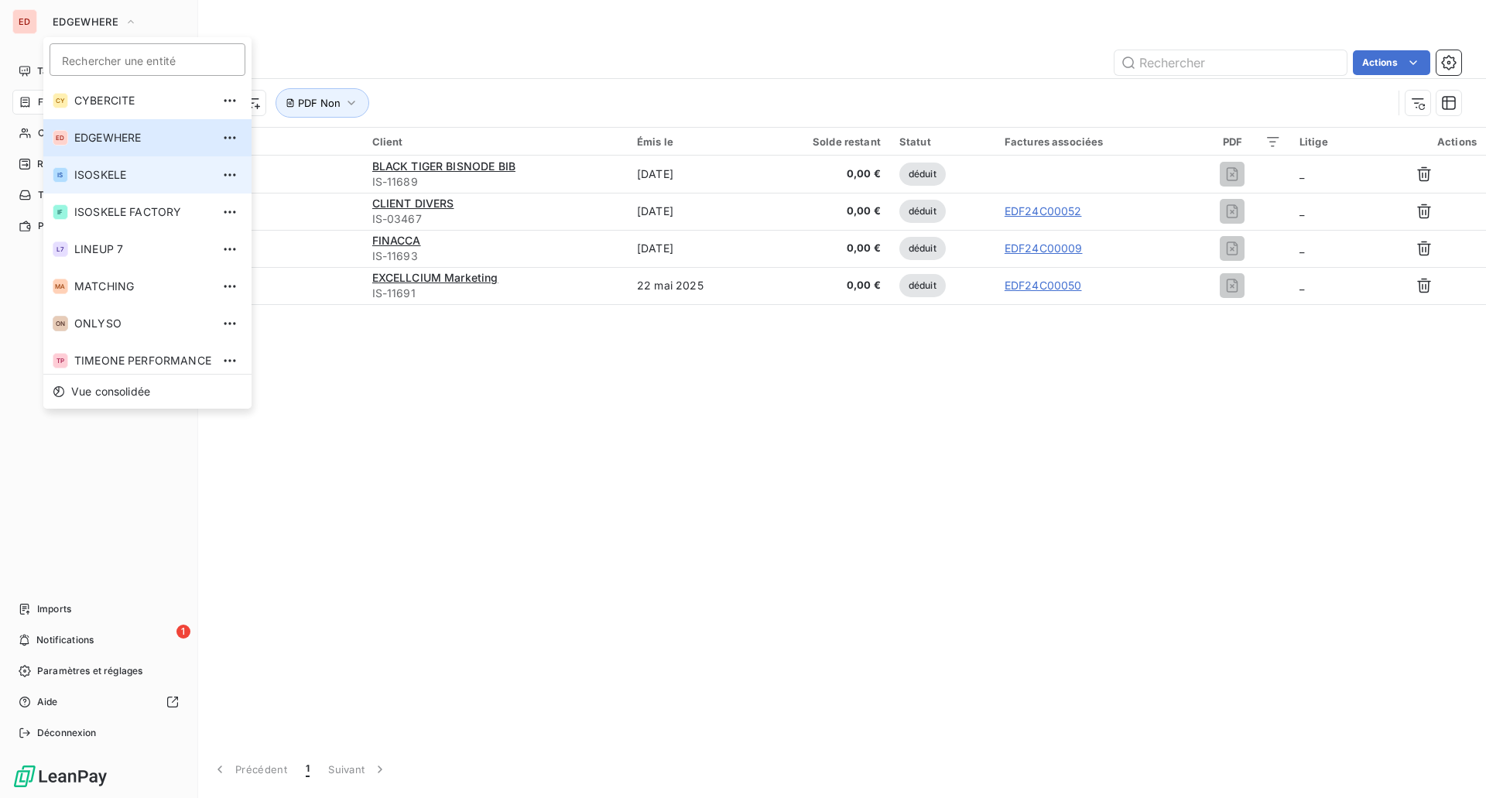
click at [105, 184] on li "IS ISOSKELE" at bounding box center [147, 174] width 208 height 37
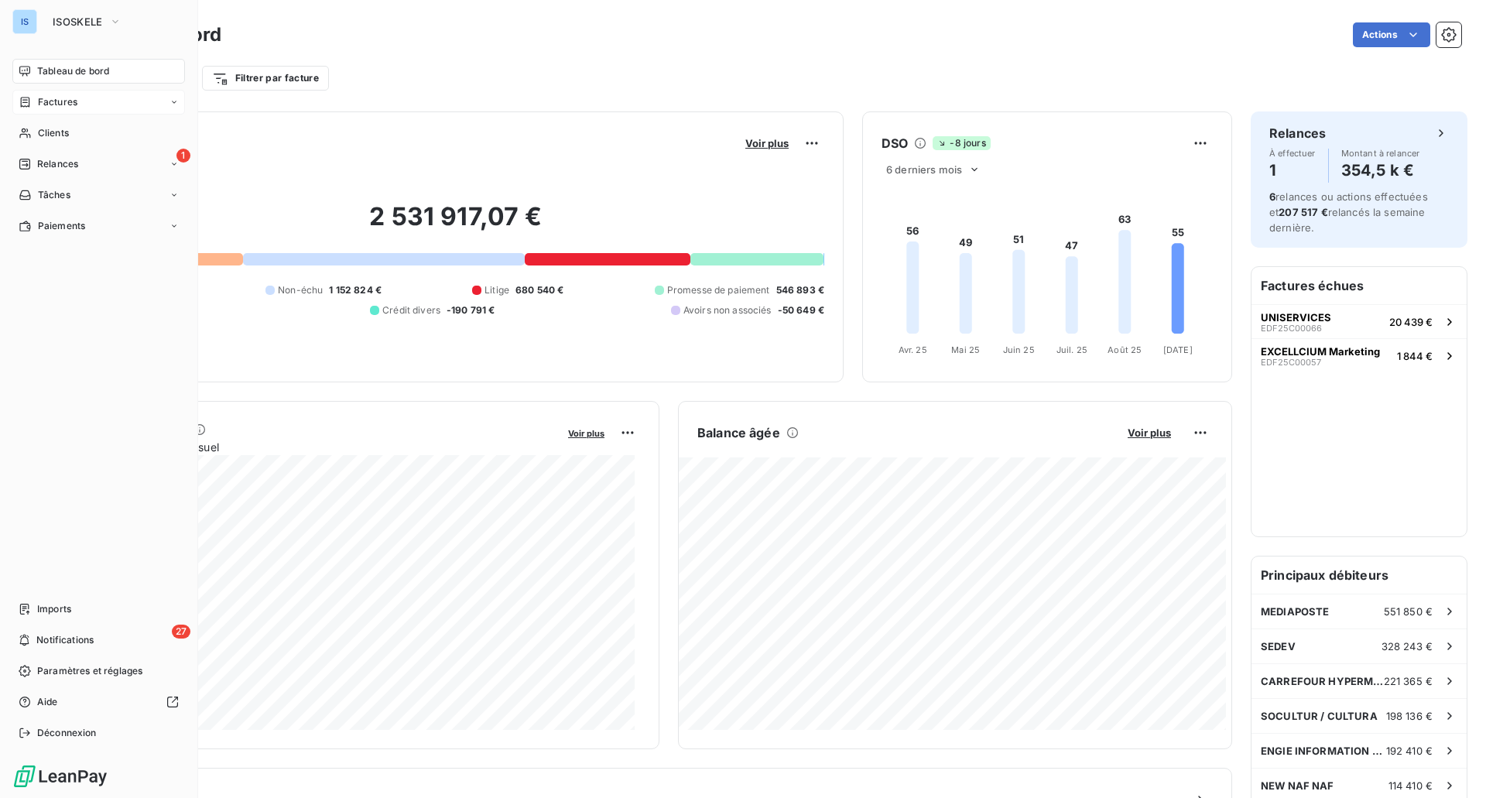
click at [111, 99] on div "Factures" at bounding box center [98, 102] width 173 height 25
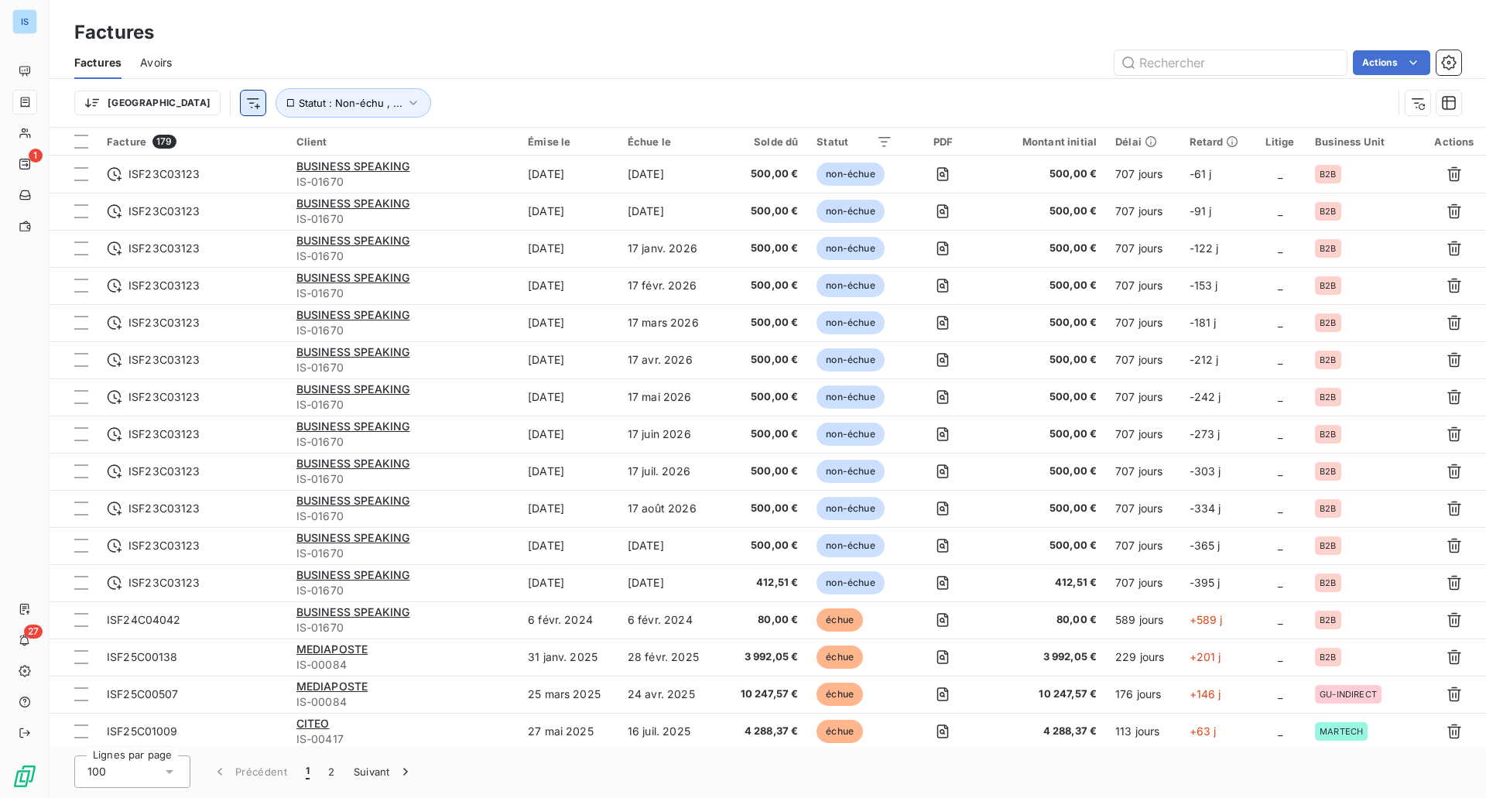
click at [175, 111] on html "IS 1 27 Factures Factures Avoirs Actions Trier Statut : Non-échu , ... Facture …" at bounding box center [743, 399] width 1486 height 798
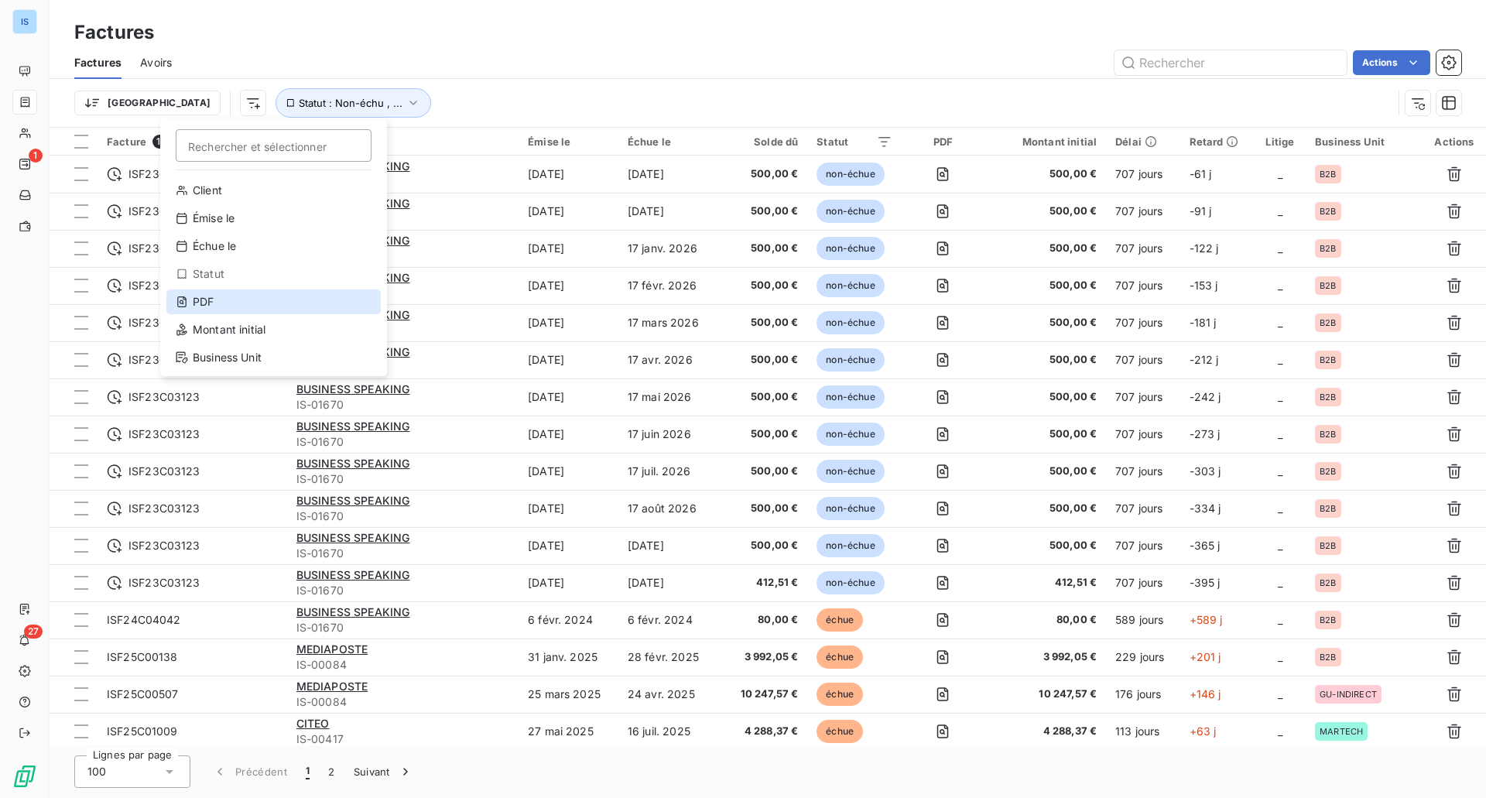
click at [221, 299] on div "PDF" at bounding box center [273, 301] width 214 height 25
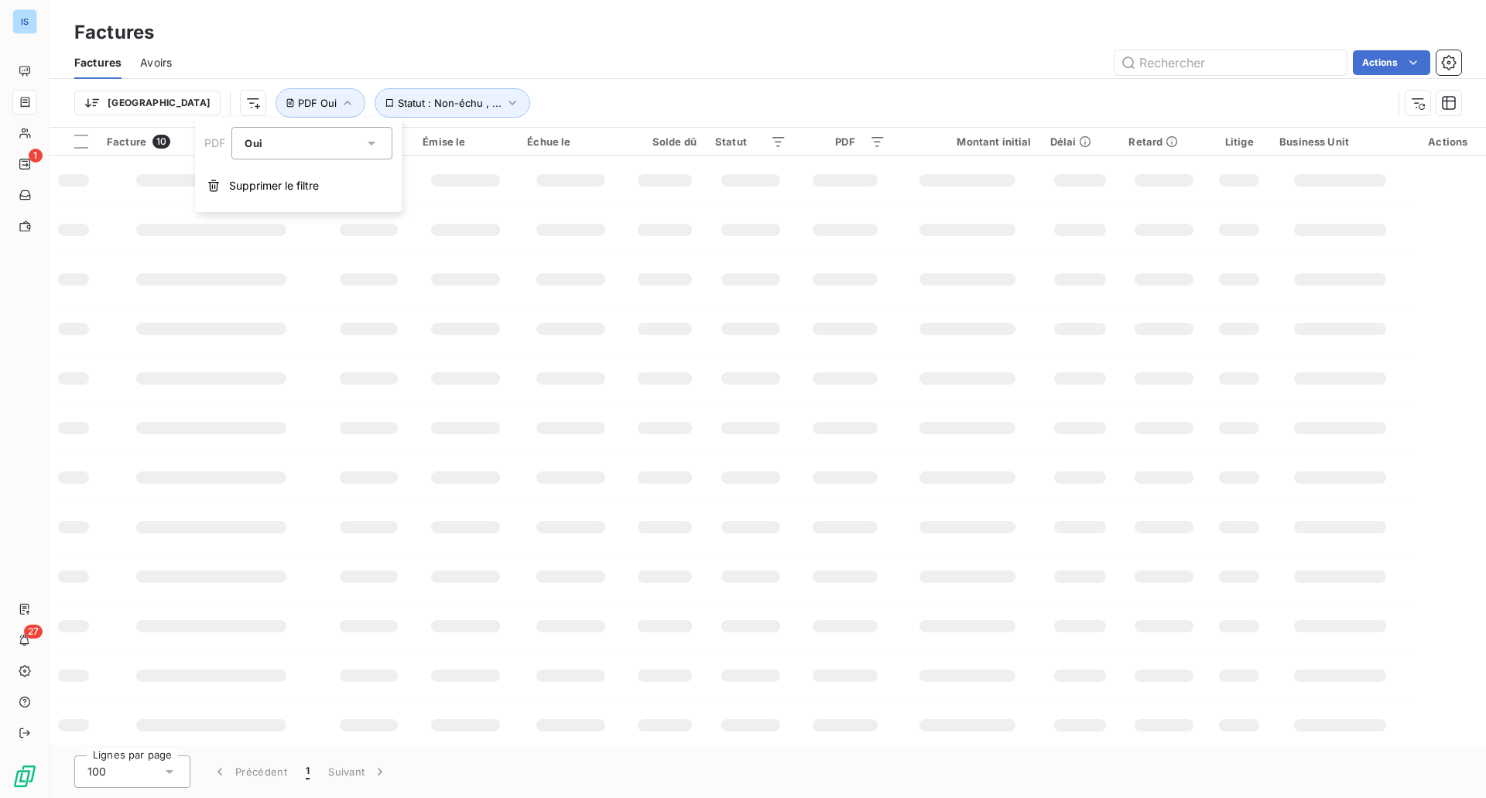
click at [320, 133] on div "Oui" at bounding box center [304, 143] width 119 height 22
click at [314, 206] on li "Non" at bounding box center [311, 207] width 161 height 28
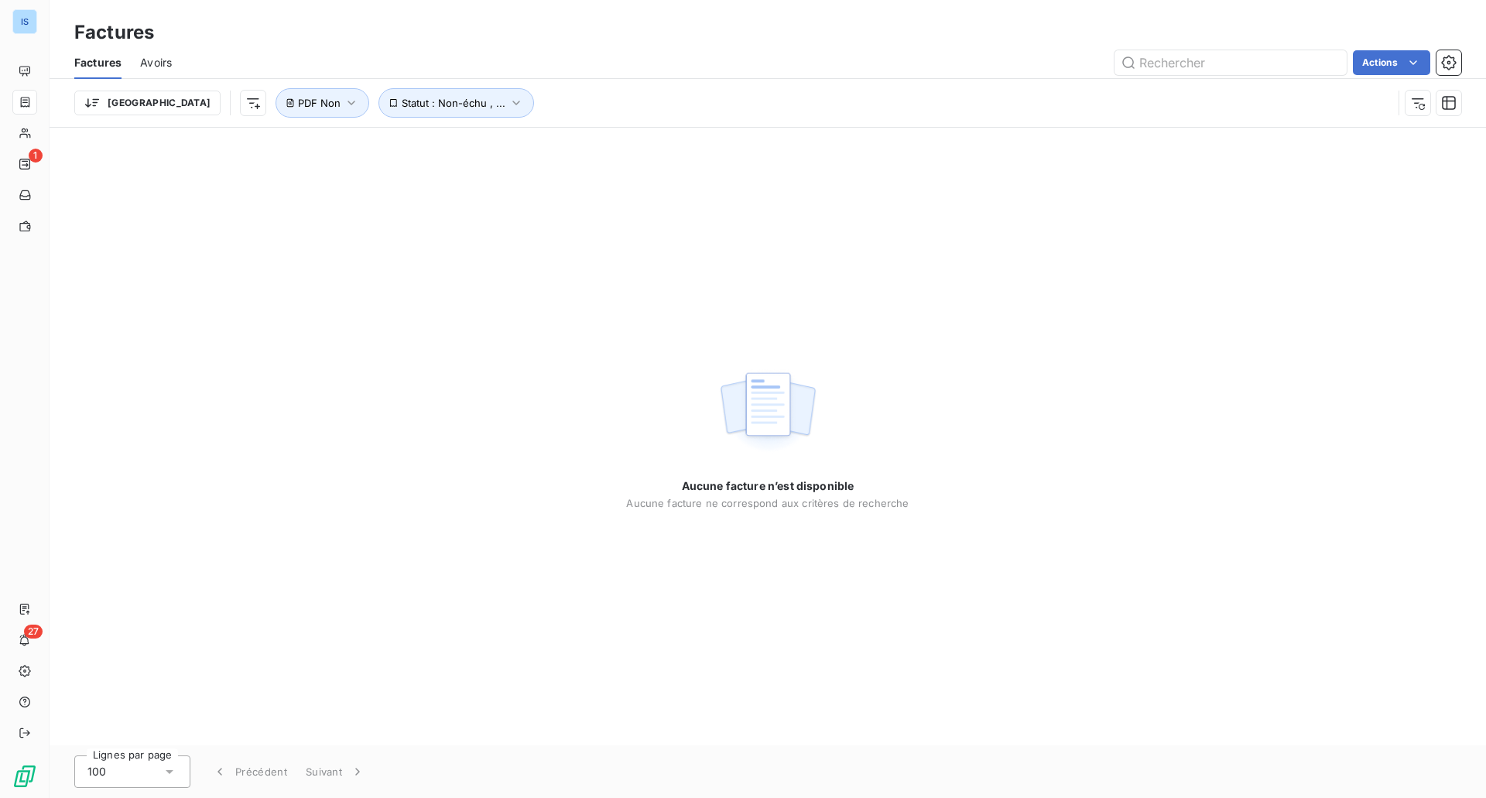
click at [682, 54] on div "Actions" at bounding box center [825, 62] width 1271 height 25
click at [168, 65] on span "Avoirs" at bounding box center [156, 62] width 32 height 15
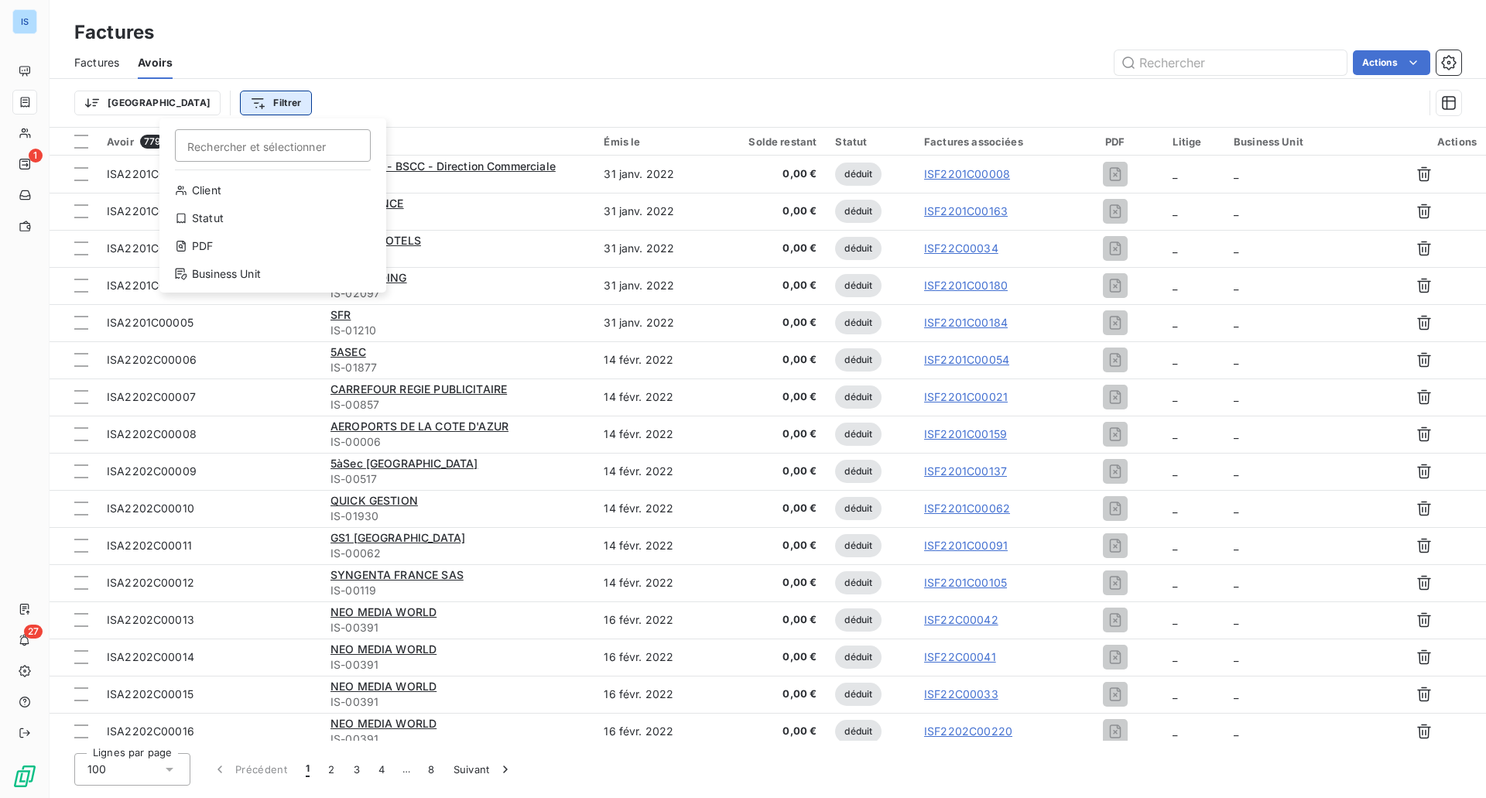
click at [175, 93] on html "IS 1 27 Factures Factures Avoirs Actions Trier Filtrer Rechercher et sélectionn…" at bounding box center [743, 399] width 1486 height 798
click at [215, 245] on div "PDF" at bounding box center [273, 246] width 214 height 25
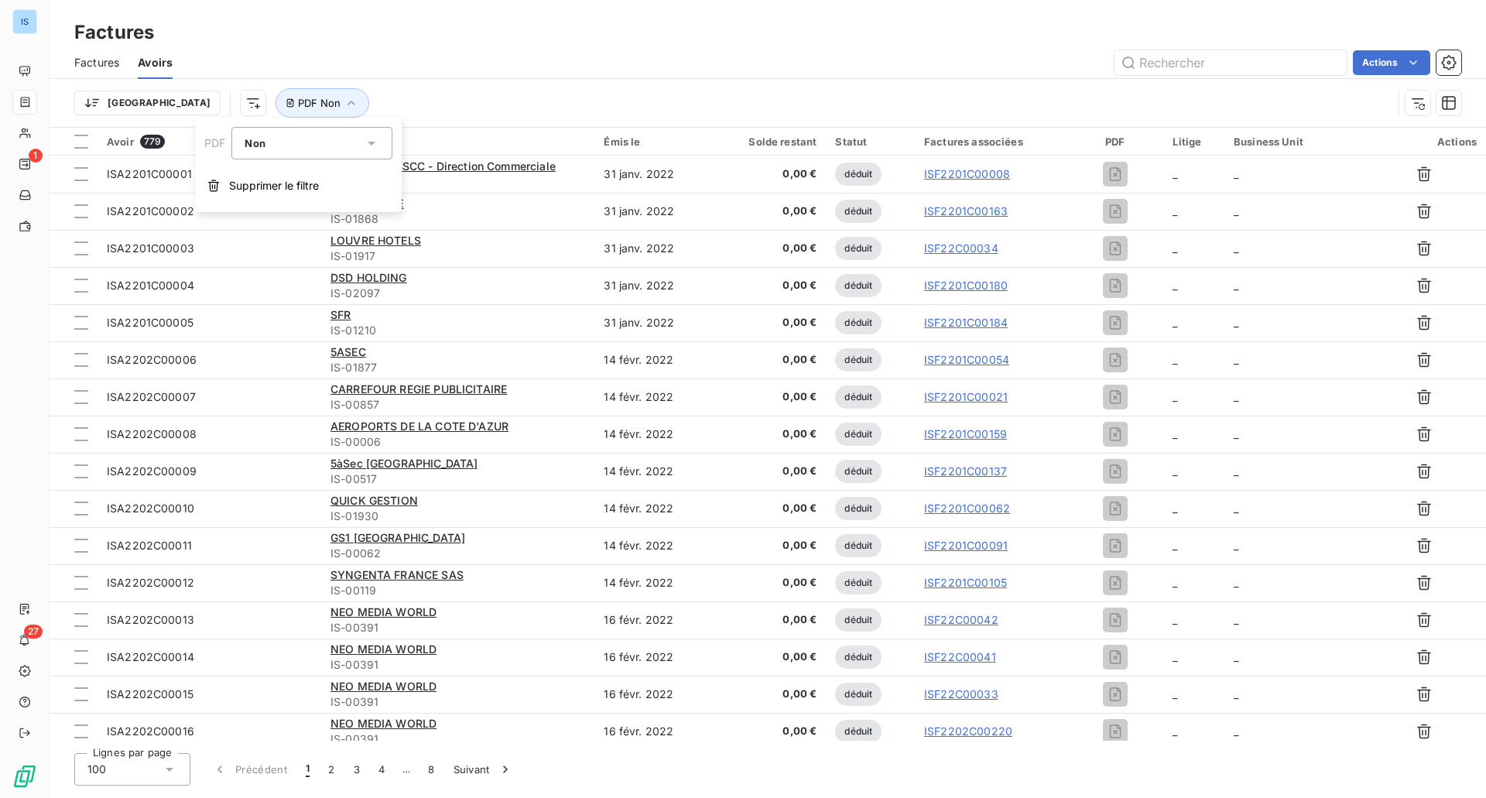
click at [277, 142] on div "Non" at bounding box center [304, 143] width 119 height 22
click at [276, 209] on li "Non" at bounding box center [311, 207] width 161 height 28
click at [406, 50] on div "Actions" at bounding box center [826, 62] width 1270 height 25
click at [168, 104] on html "IS 1 27 Factures Factures Avoirs Actions Trier PDF Non Avoir 634 Client Émis le…" at bounding box center [743, 399] width 1486 height 798
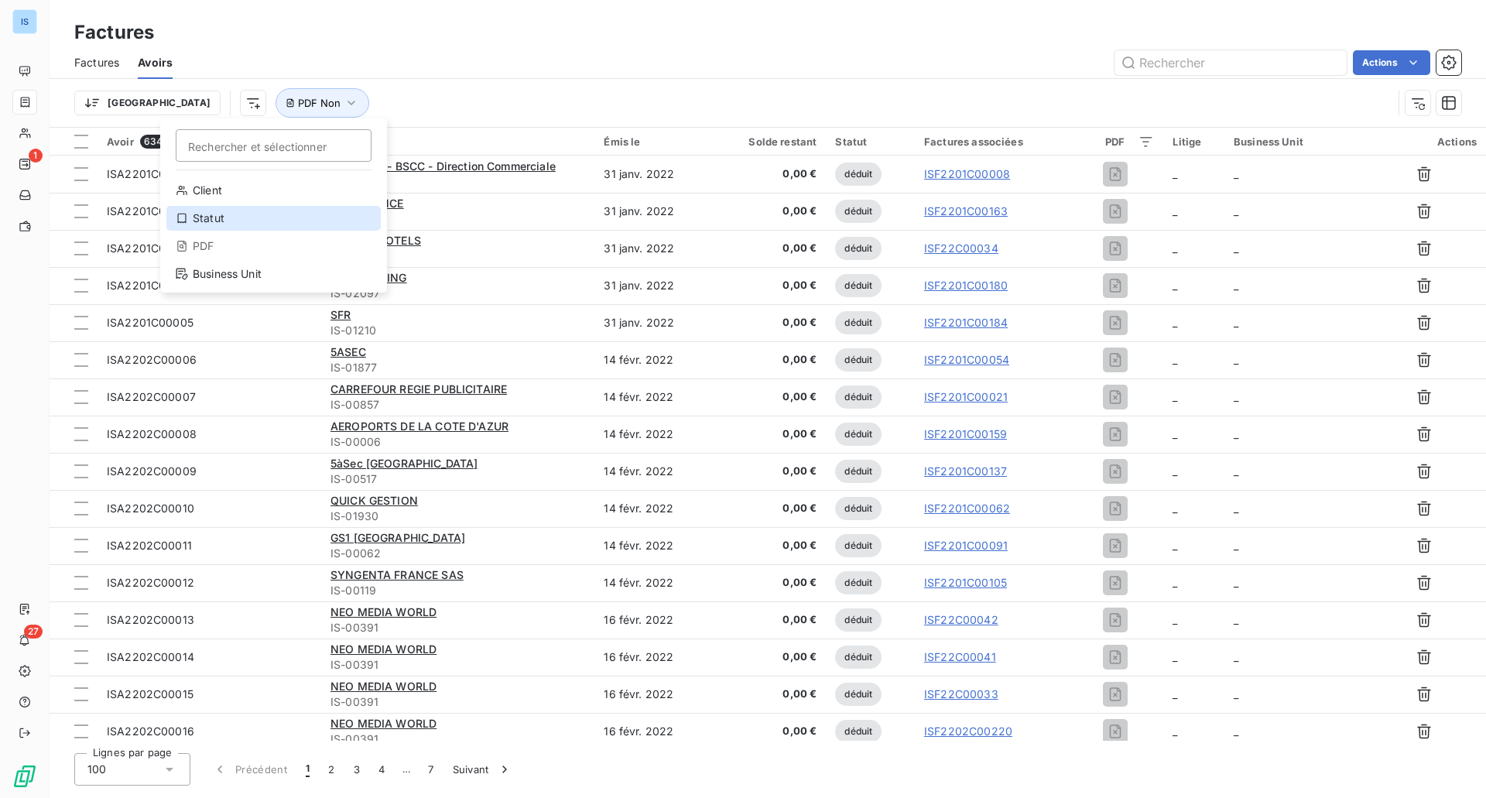
click at [225, 217] on div "Statut" at bounding box center [273, 218] width 214 height 25
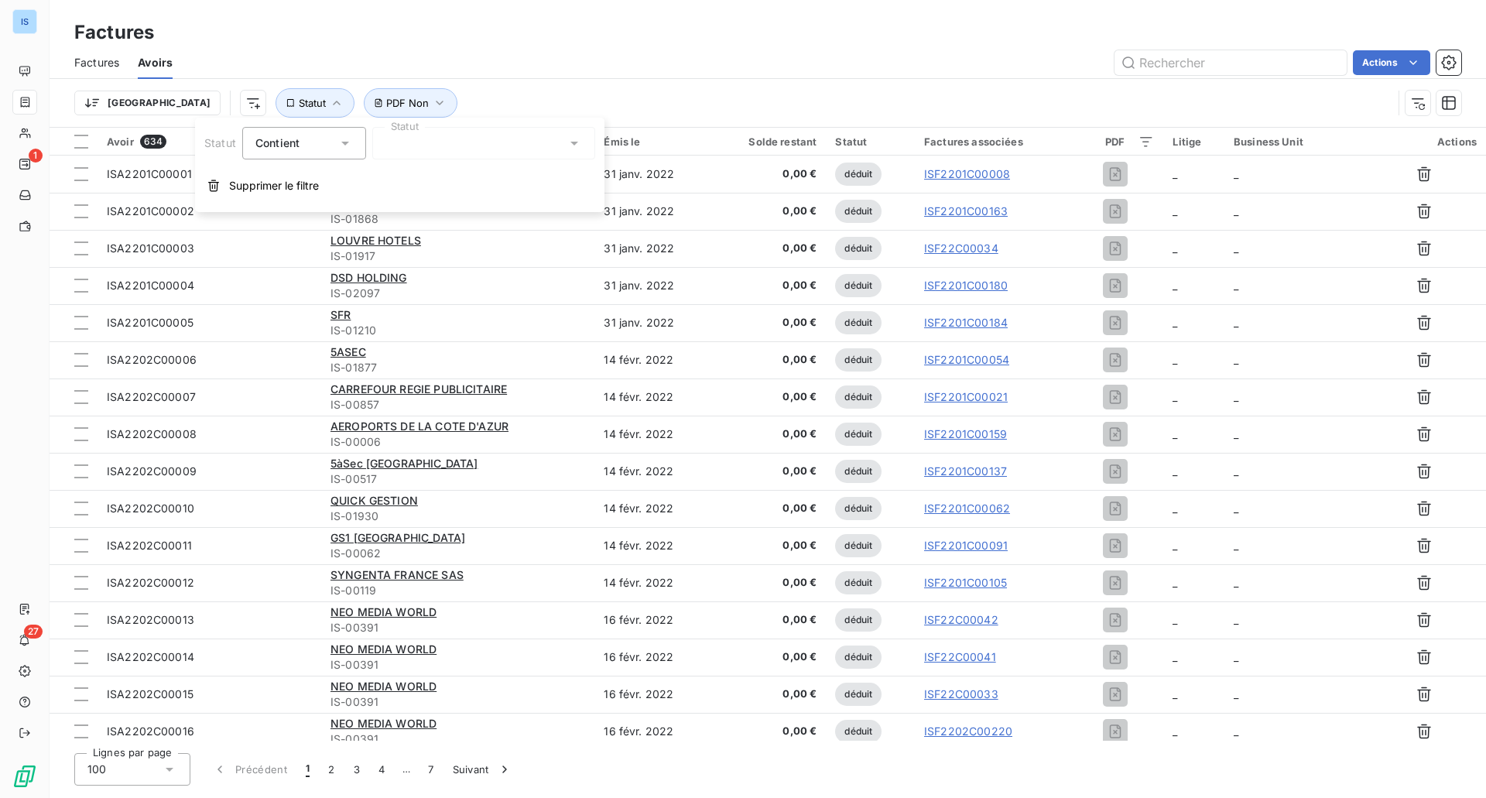
click at [426, 137] on div at bounding box center [483, 143] width 223 height 33
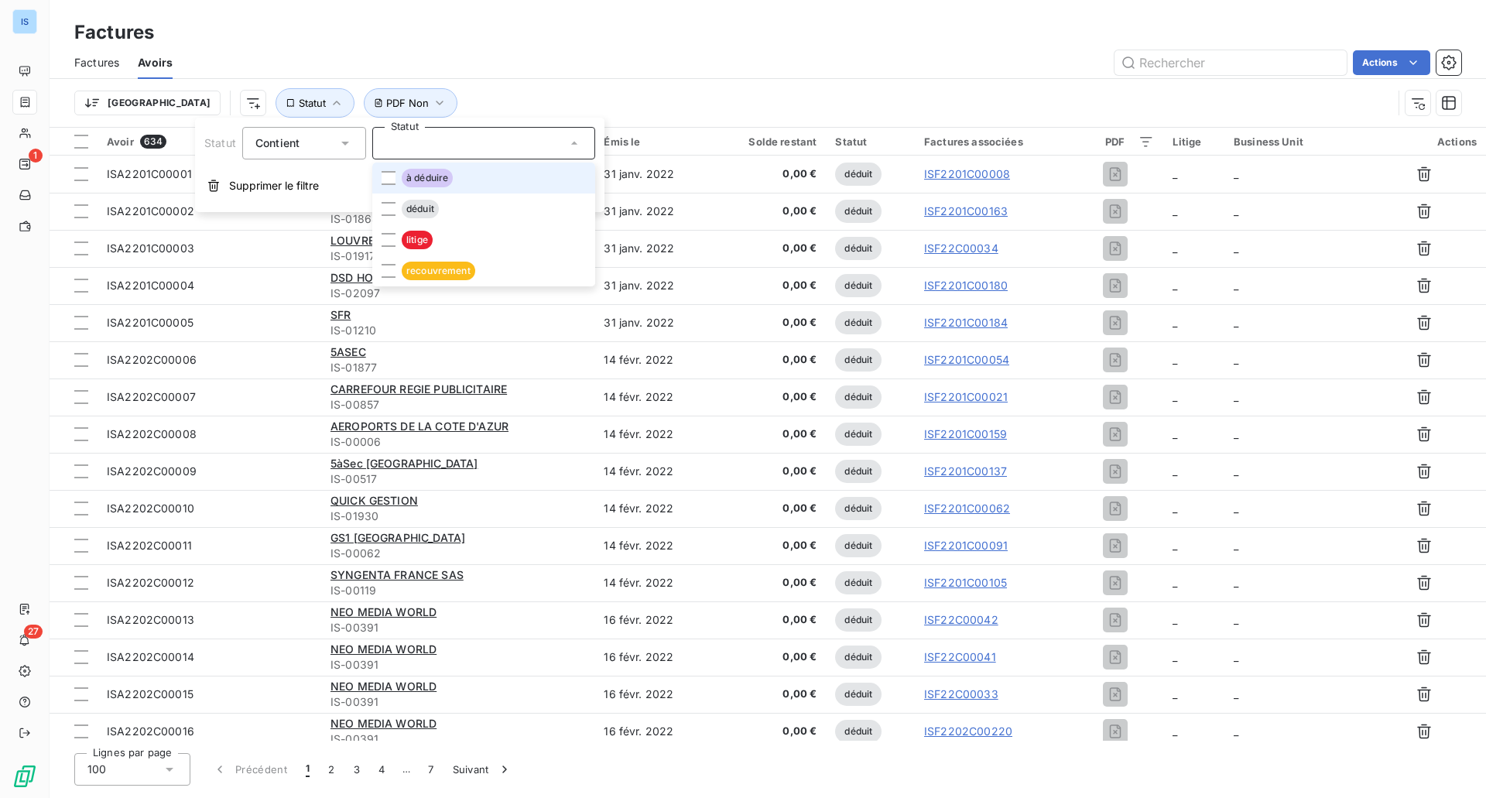
click at [431, 175] on span "à déduire" at bounding box center [427, 178] width 51 height 19
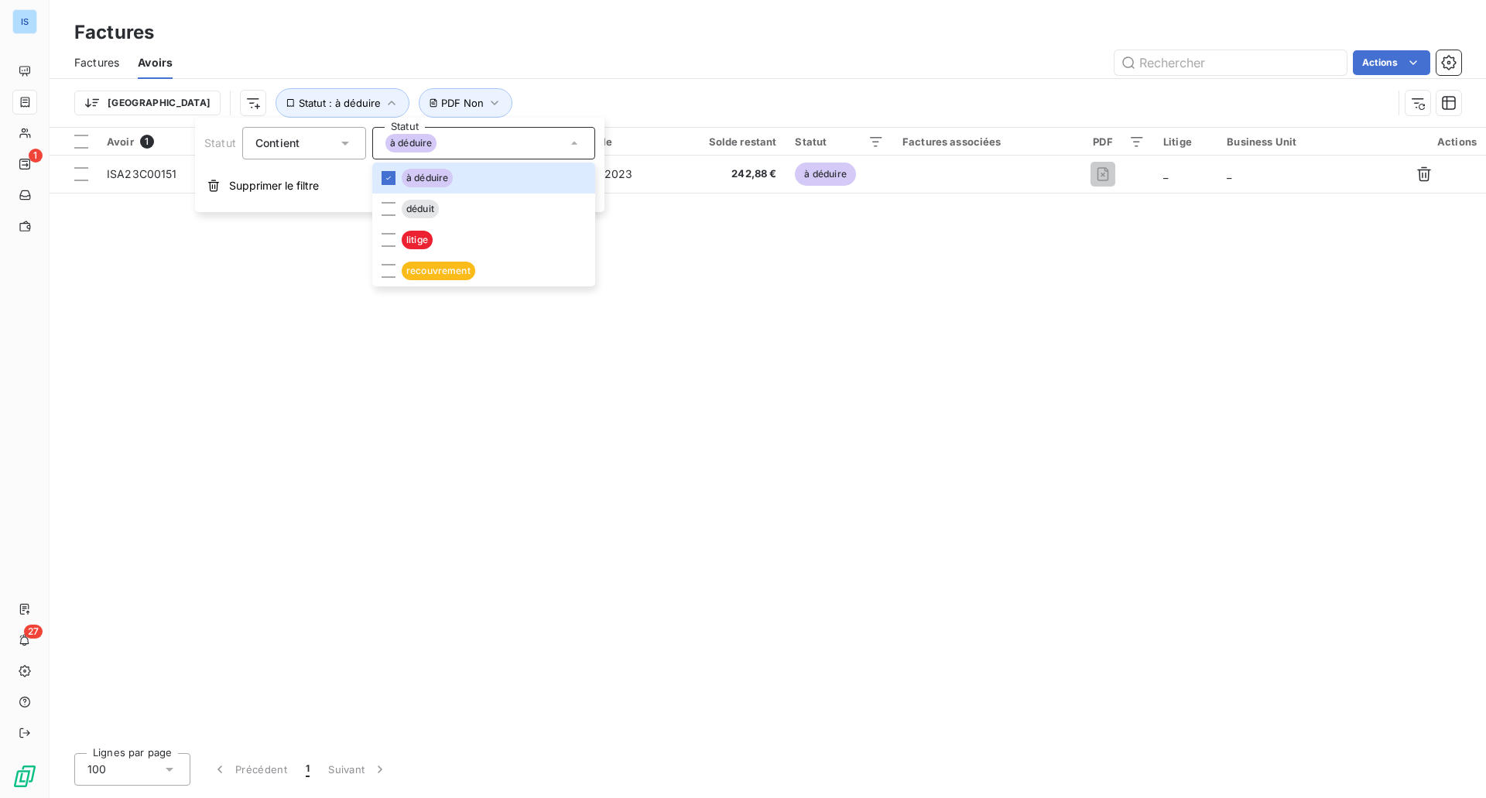
click at [743, 351] on div "Avoir 1 Client Émis le Solde restant Statut Factures associées PDF Litige Busin…" at bounding box center [768, 434] width 1436 height 613
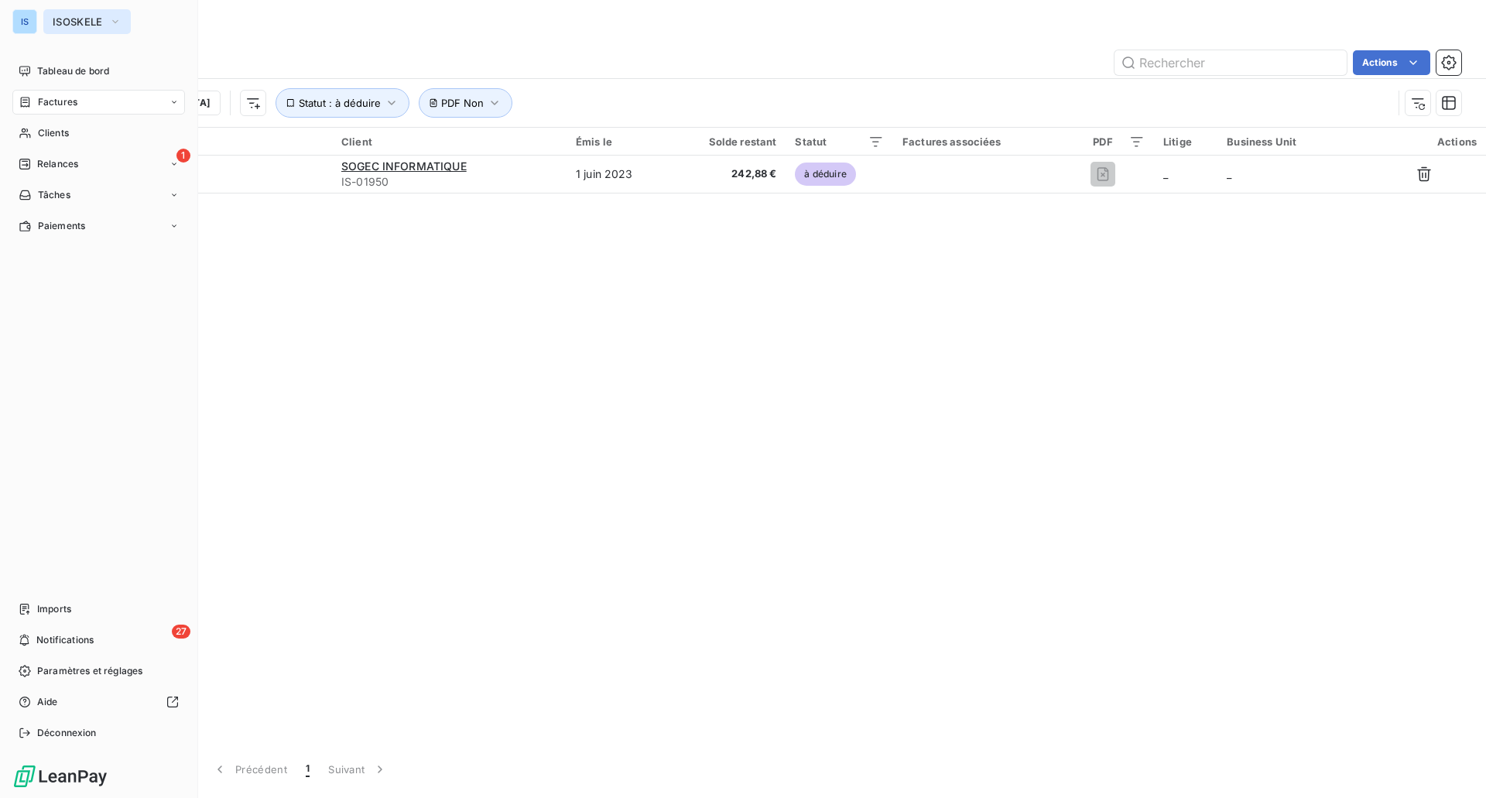
click at [71, 18] on span "ISOSKELE" at bounding box center [78, 21] width 50 height 12
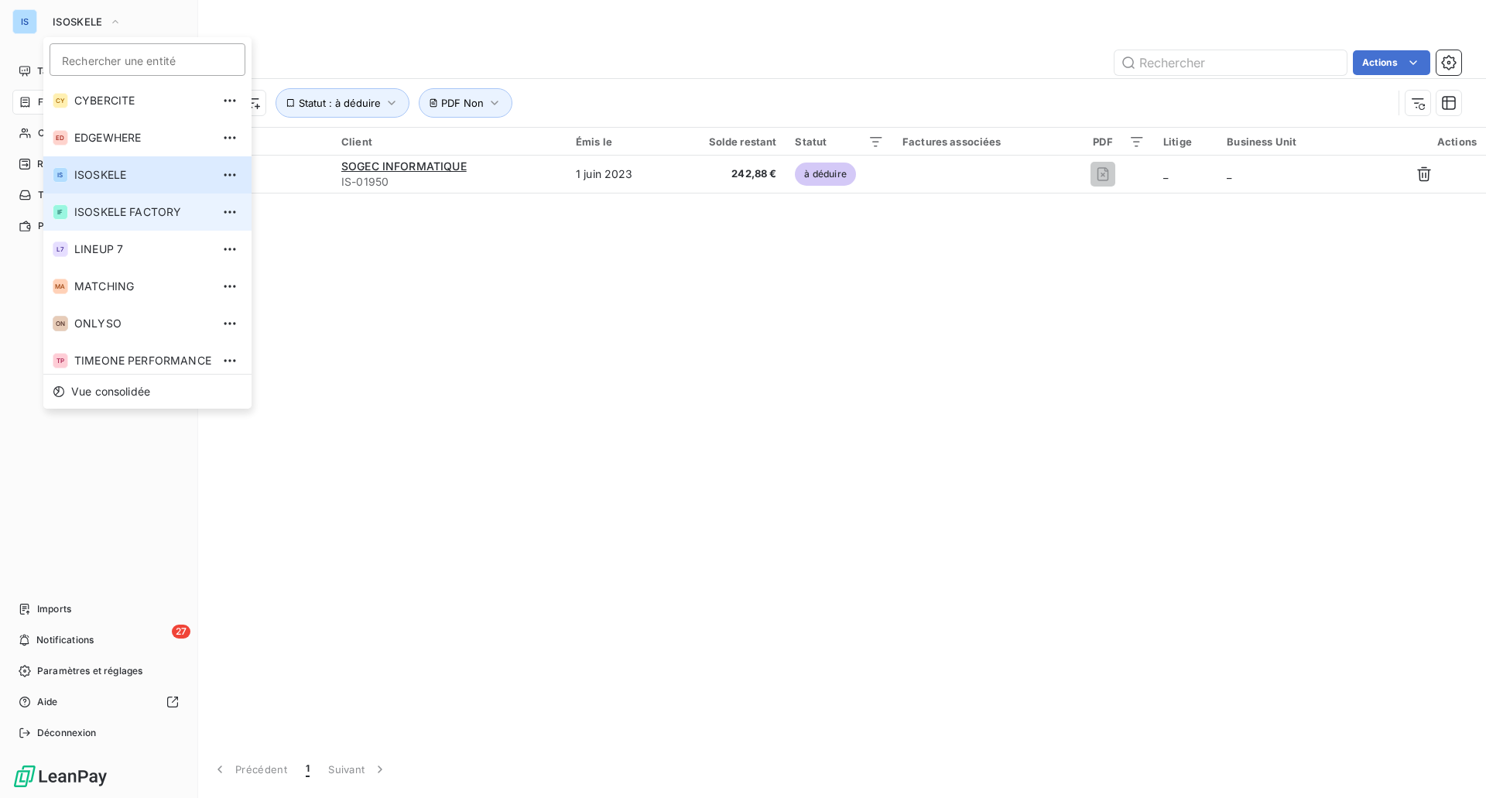
click at [122, 223] on li "IF ISOSKELE FACTORY" at bounding box center [147, 211] width 208 height 37
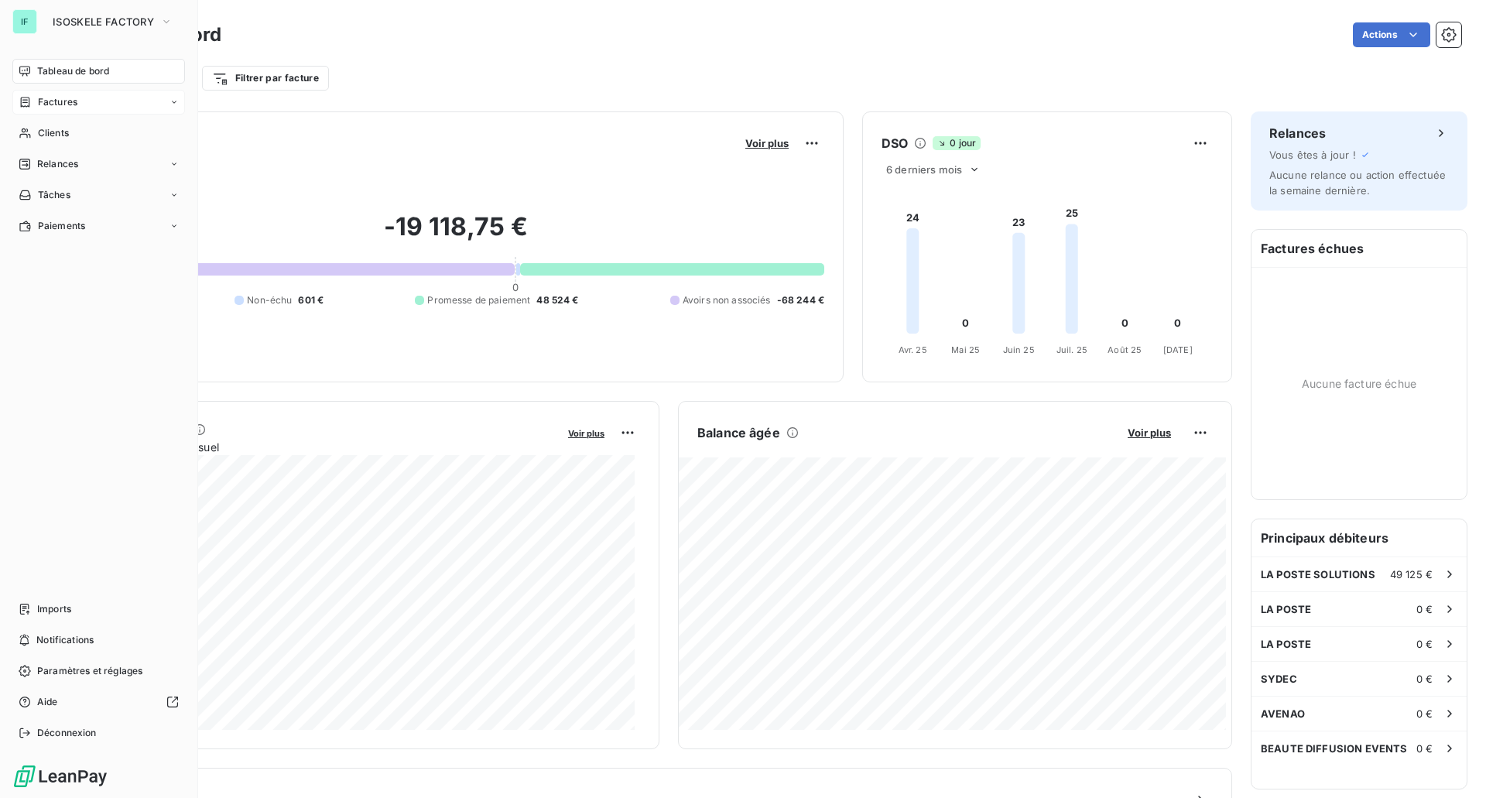
click at [79, 91] on div "Factures" at bounding box center [98, 102] width 173 height 25
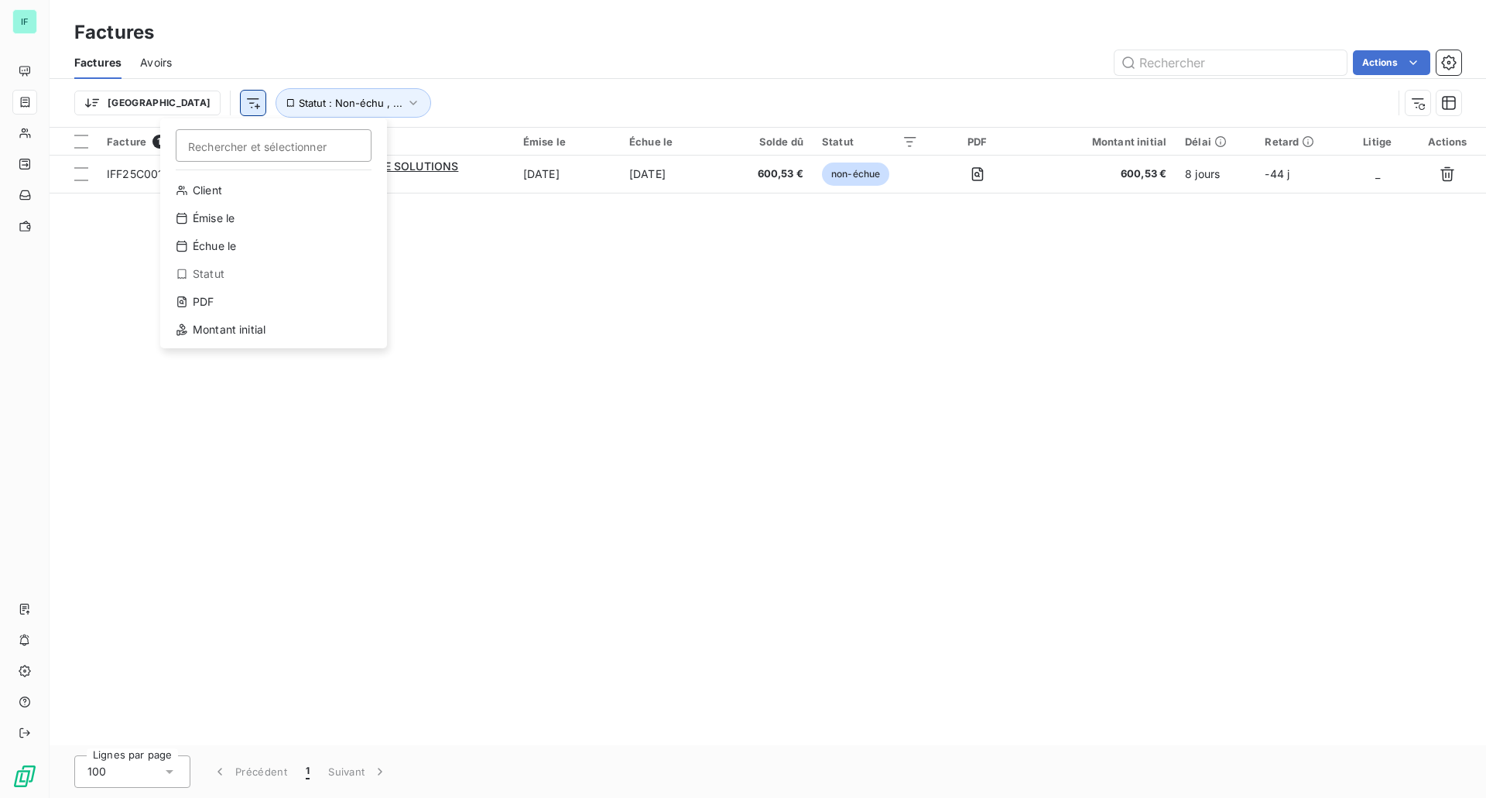
click at [172, 96] on html "IF Factures Factures Avoirs Actions Trier Rechercher et sélectionner Client Émi…" at bounding box center [743, 399] width 1486 height 798
click at [254, 300] on div "PDF" at bounding box center [273, 301] width 214 height 25
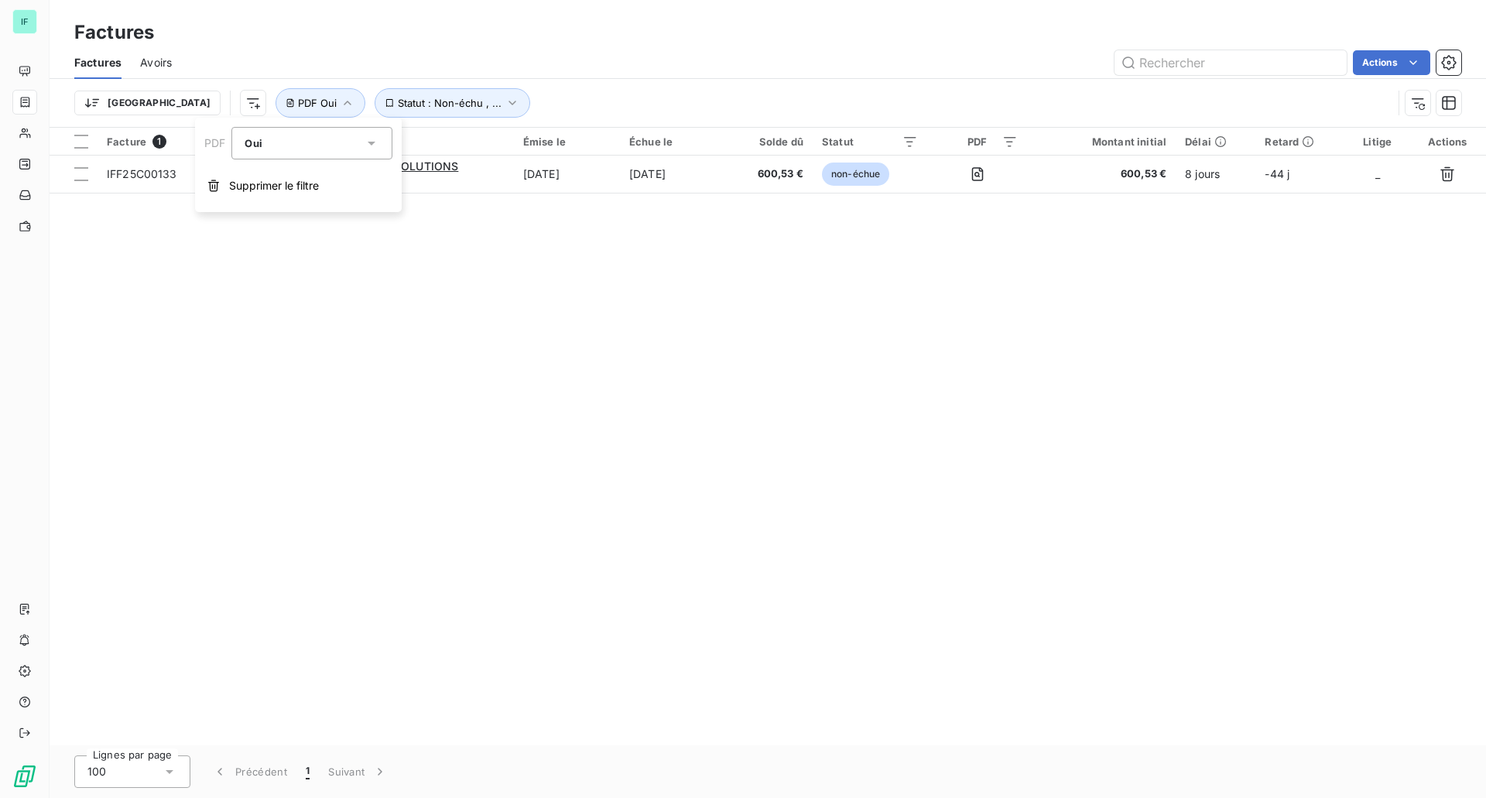
click at [290, 147] on div "Oui" at bounding box center [304, 143] width 119 height 22
click at [293, 209] on li "Non" at bounding box center [311, 207] width 161 height 28
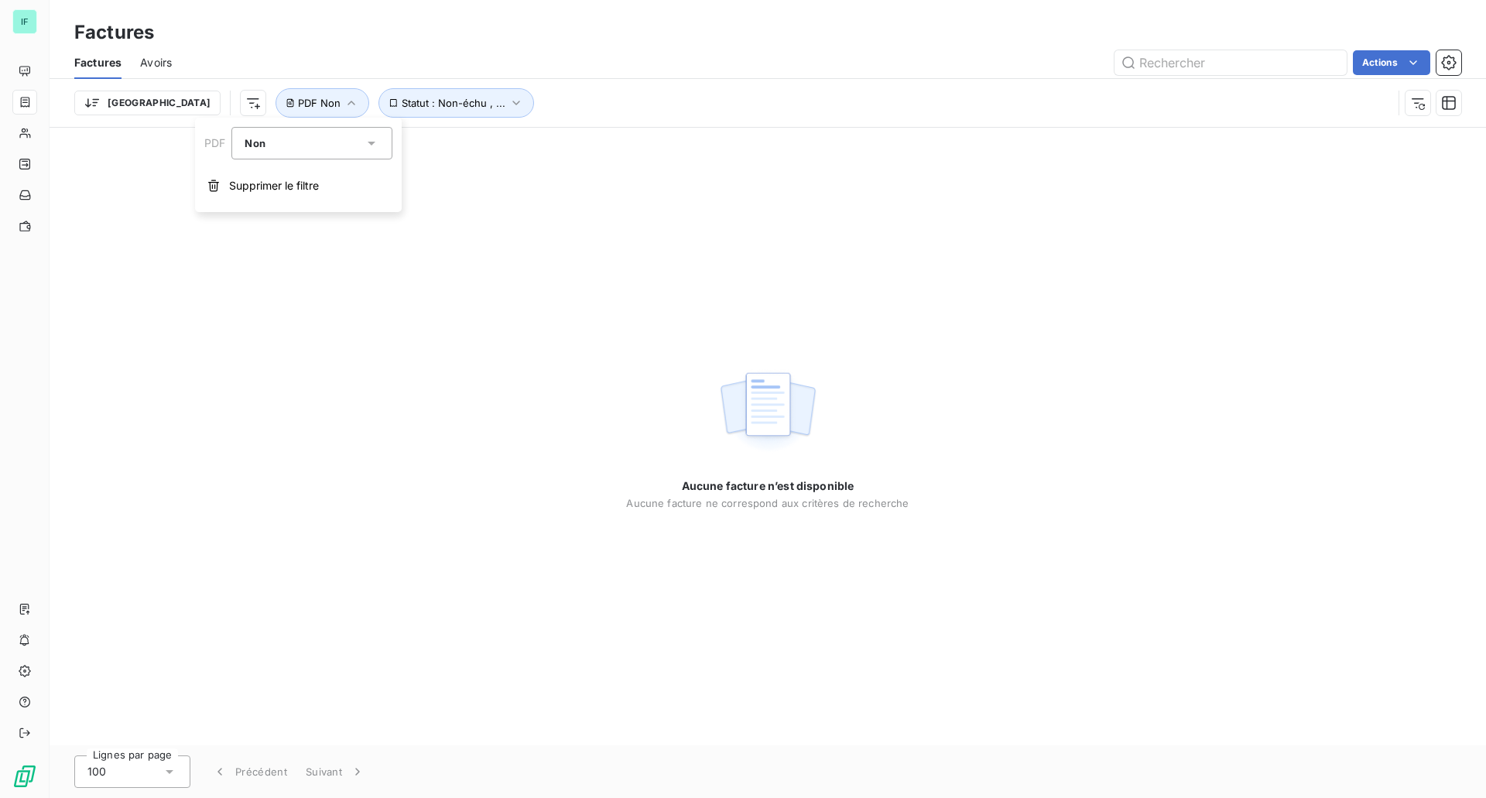
click at [163, 59] on span "Avoirs" at bounding box center [156, 62] width 32 height 15
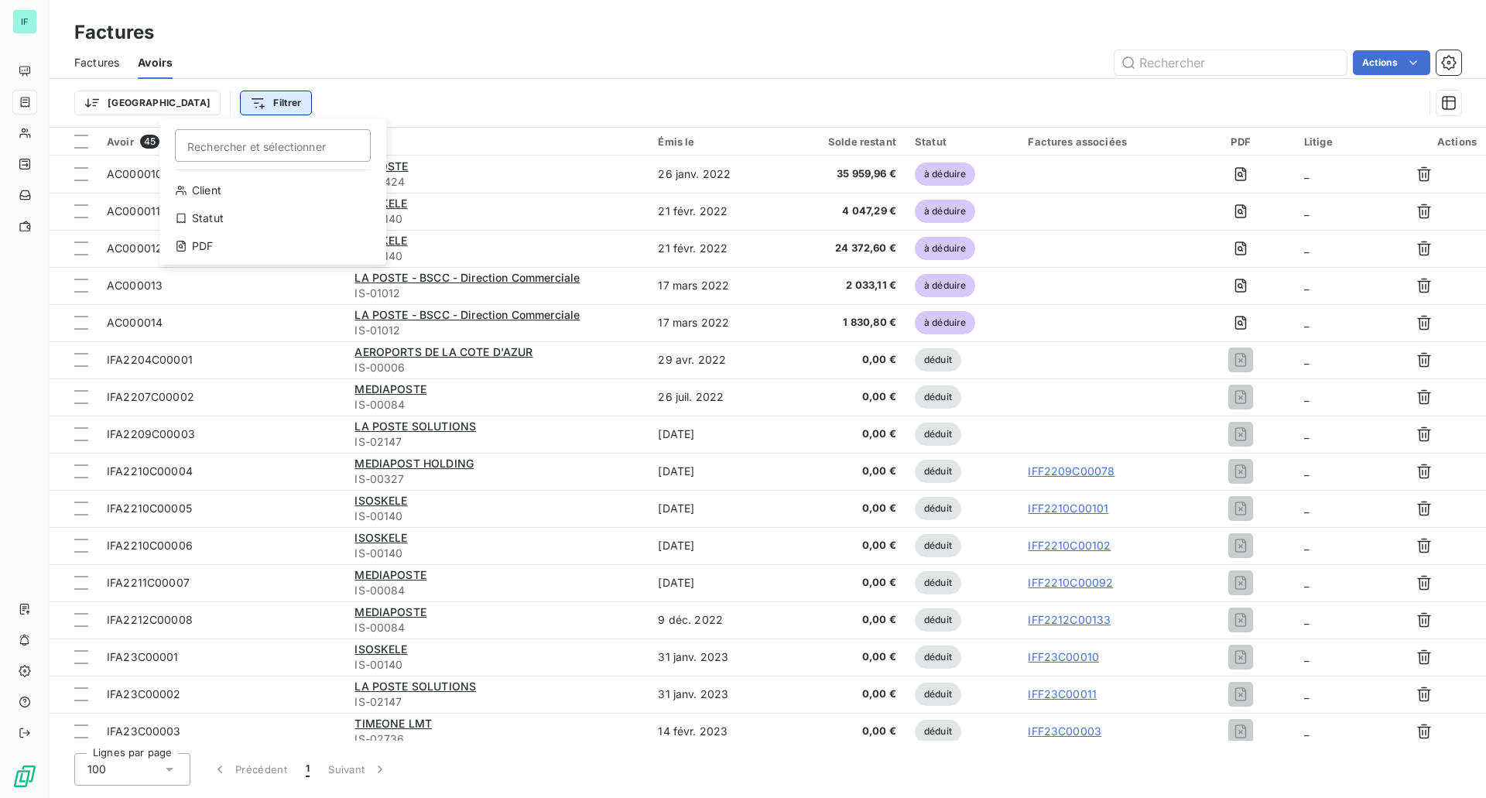
click at [194, 101] on html "IF Factures Factures Avoirs Actions Trier Filtrer Rechercher et sélectionner Cl…" at bounding box center [743, 399] width 1486 height 798
click at [219, 241] on div "PDF" at bounding box center [273, 246] width 214 height 25
click at [310, 141] on div "Non" at bounding box center [304, 143] width 119 height 22
click at [299, 207] on li "Non" at bounding box center [311, 207] width 161 height 28
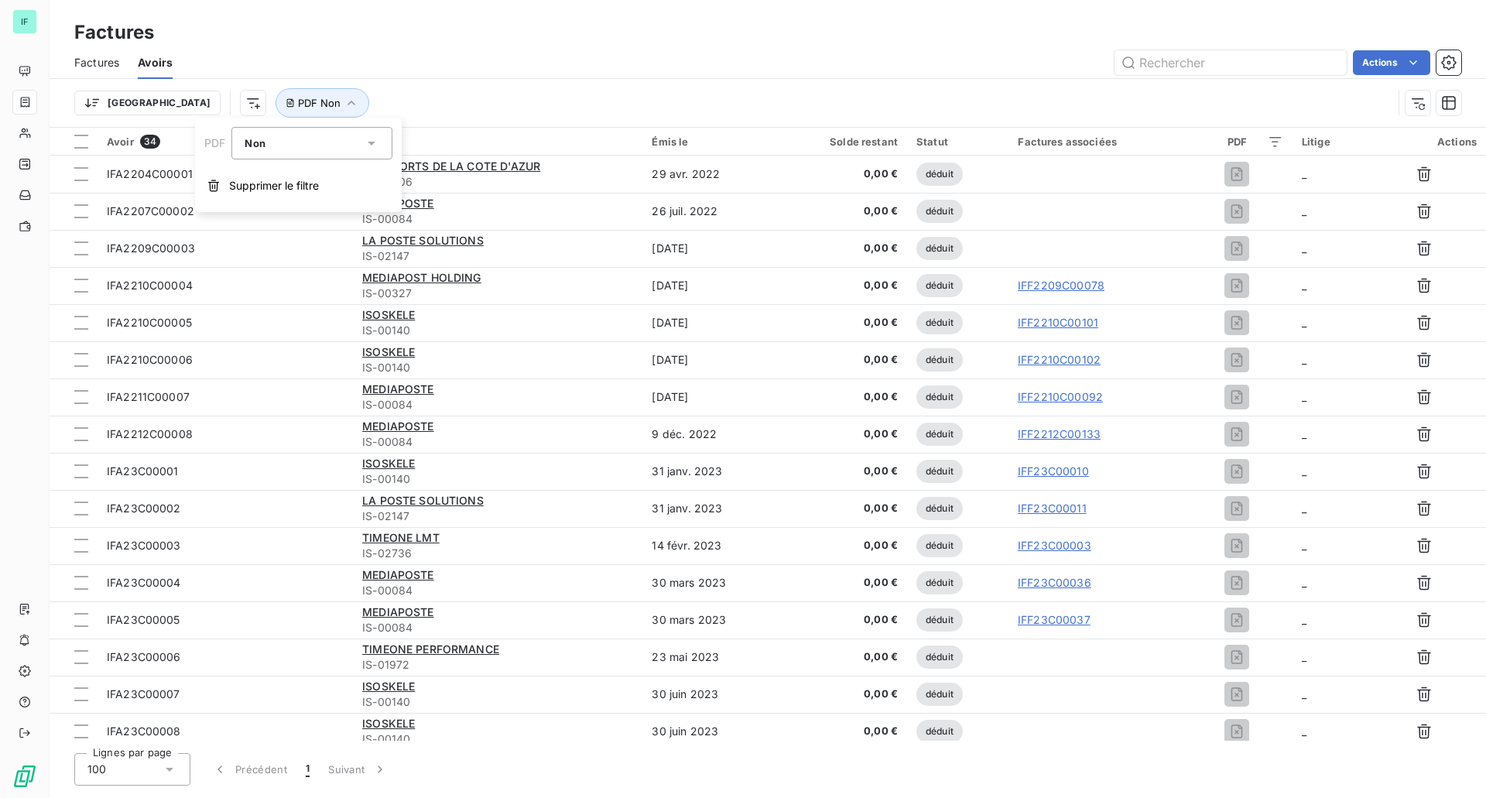
click at [369, 79] on div "Trier PDF Non" at bounding box center [767, 103] width 1387 height 48
click at [169, 104] on html "IF Factures Factures Avoirs Actions Trier PDF Non Avoir 34 Client Émis le Solde…" at bounding box center [743, 399] width 1486 height 798
click at [211, 225] on div "Statut" at bounding box center [273, 218] width 214 height 25
click at [392, 145] on div at bounding box center [483, 143] width 223 height 33
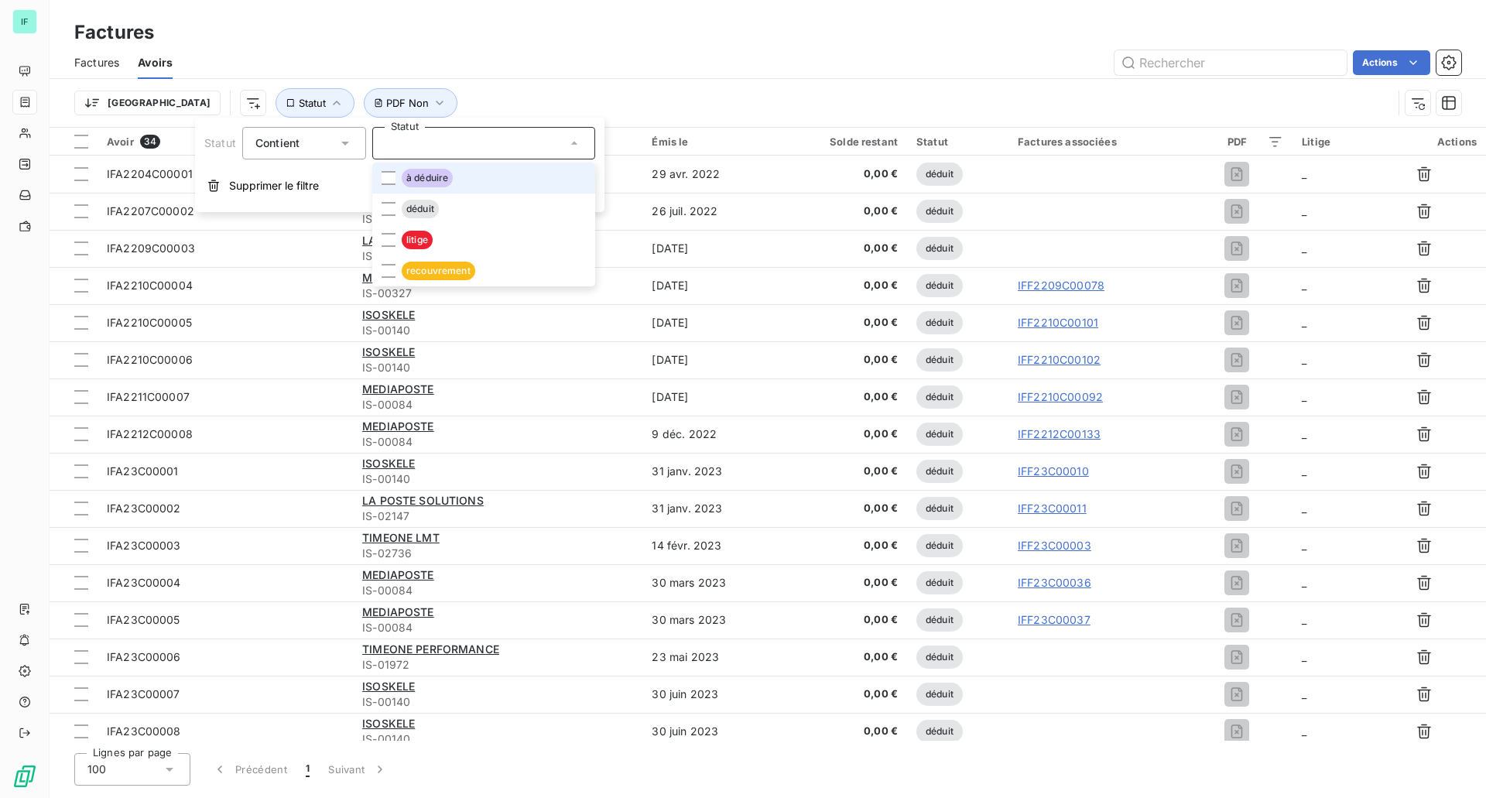
click at [409, 183] on span "à déduire" at bounding box center [427, 178] width 51 height 19
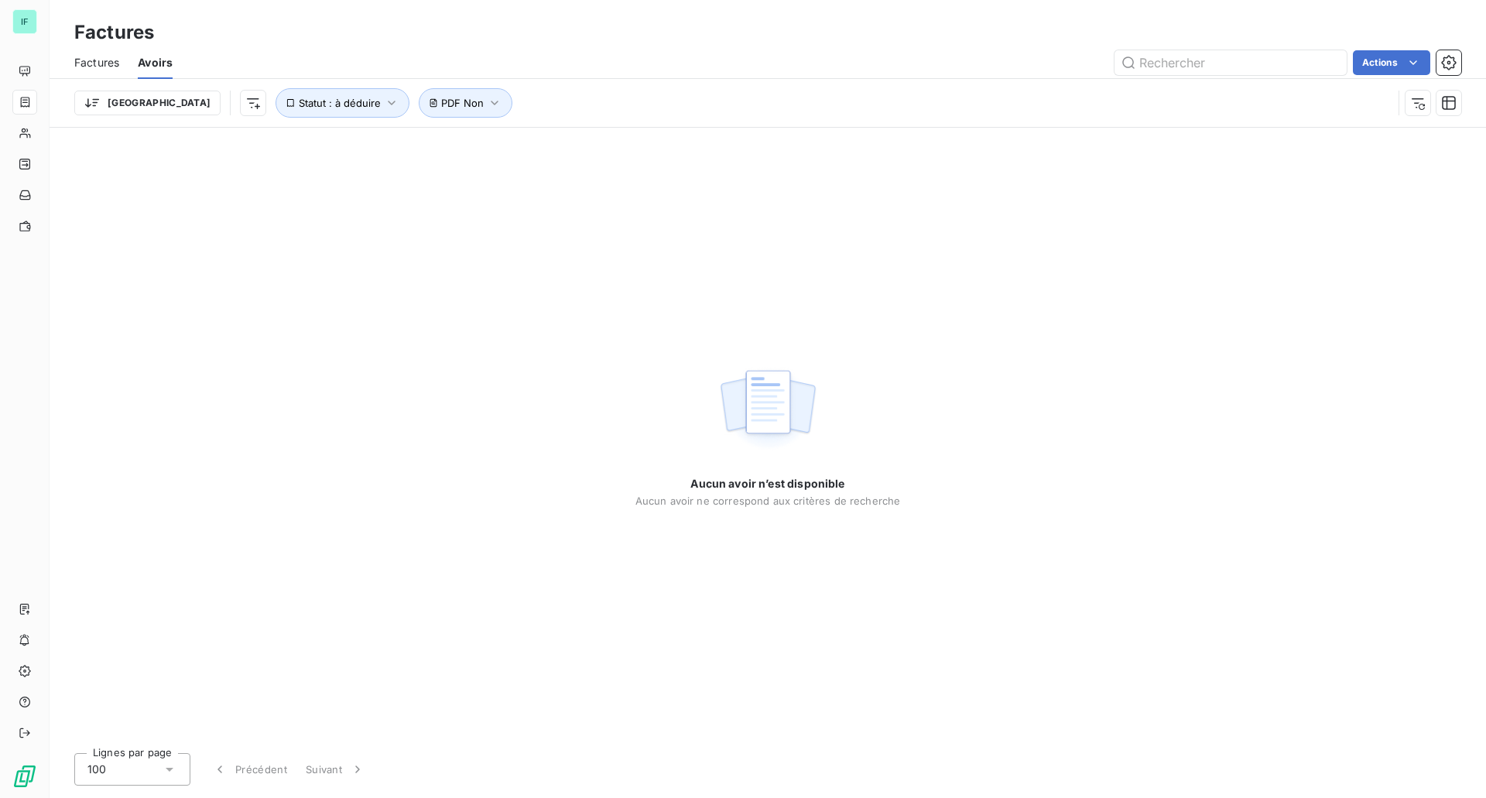
click at [581, 52] on div "Actions" at bounding box center [826, 62] width 1270 height 25
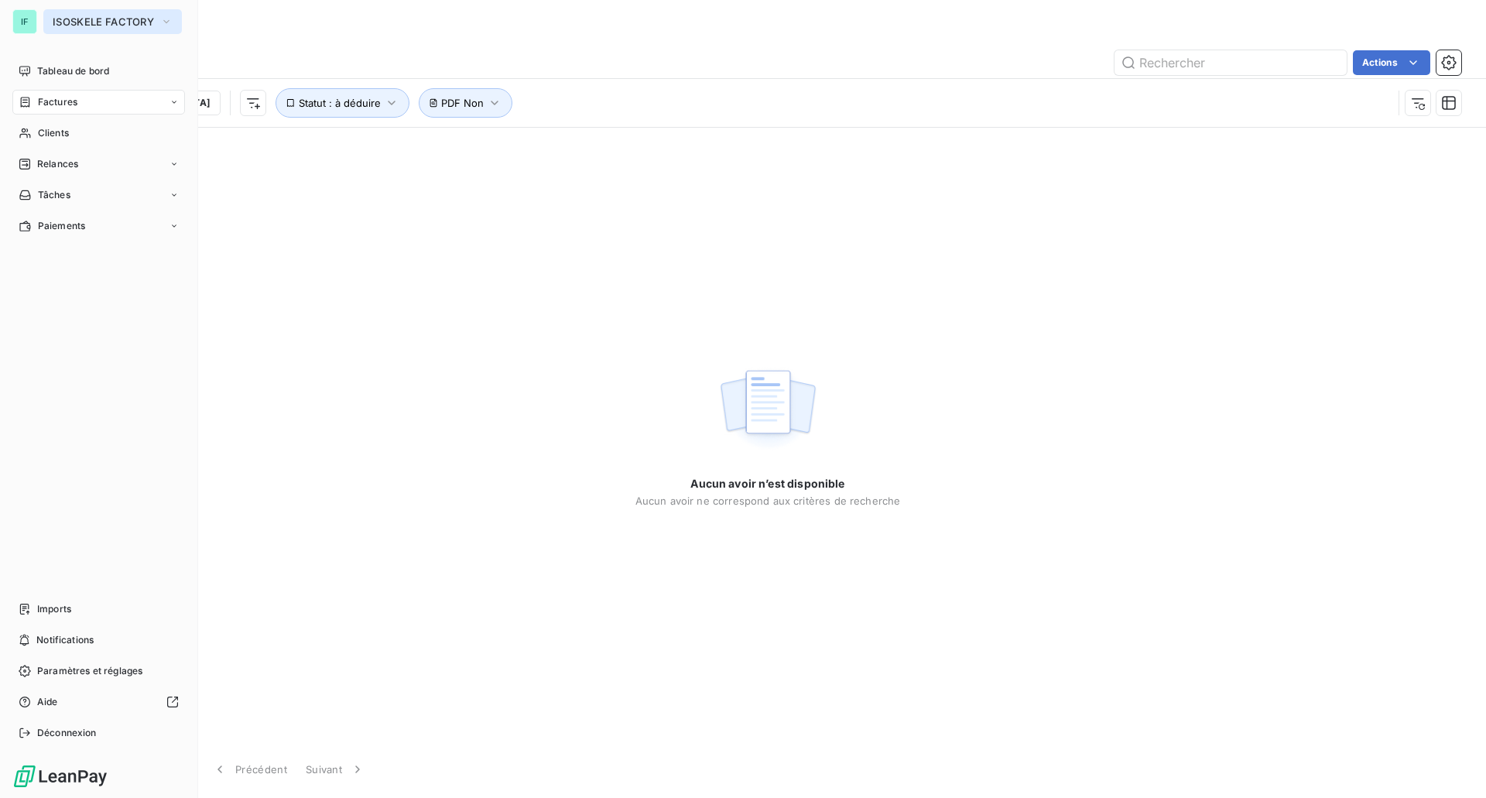
click at [60, 26] on span "ISOSKELE FACTORY" at bounding box center [103, 21] width 101 height 12
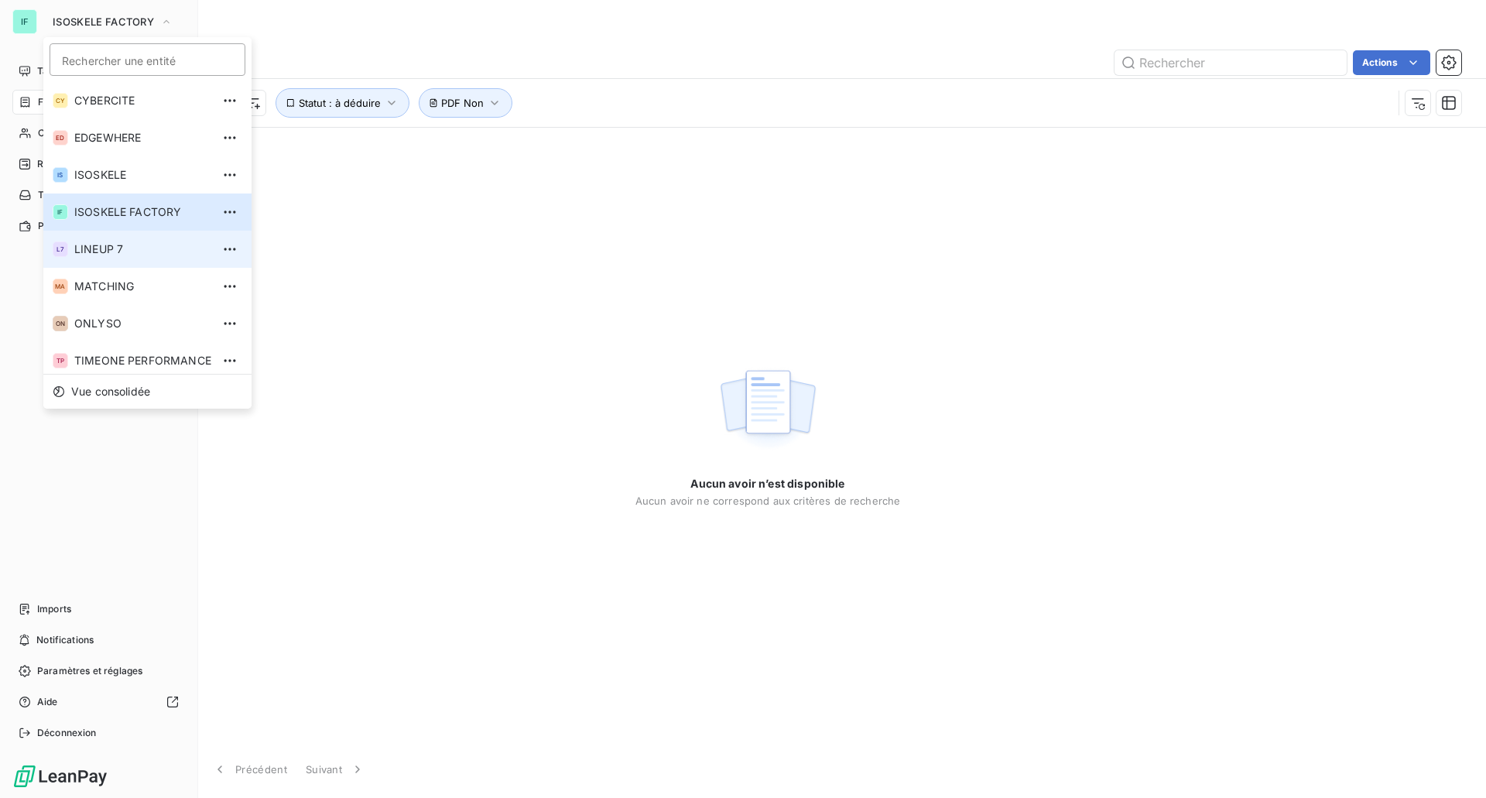
click at [120, 247] on span "LINEUP 7" at bounding box center [142, 248] width 137 height 15
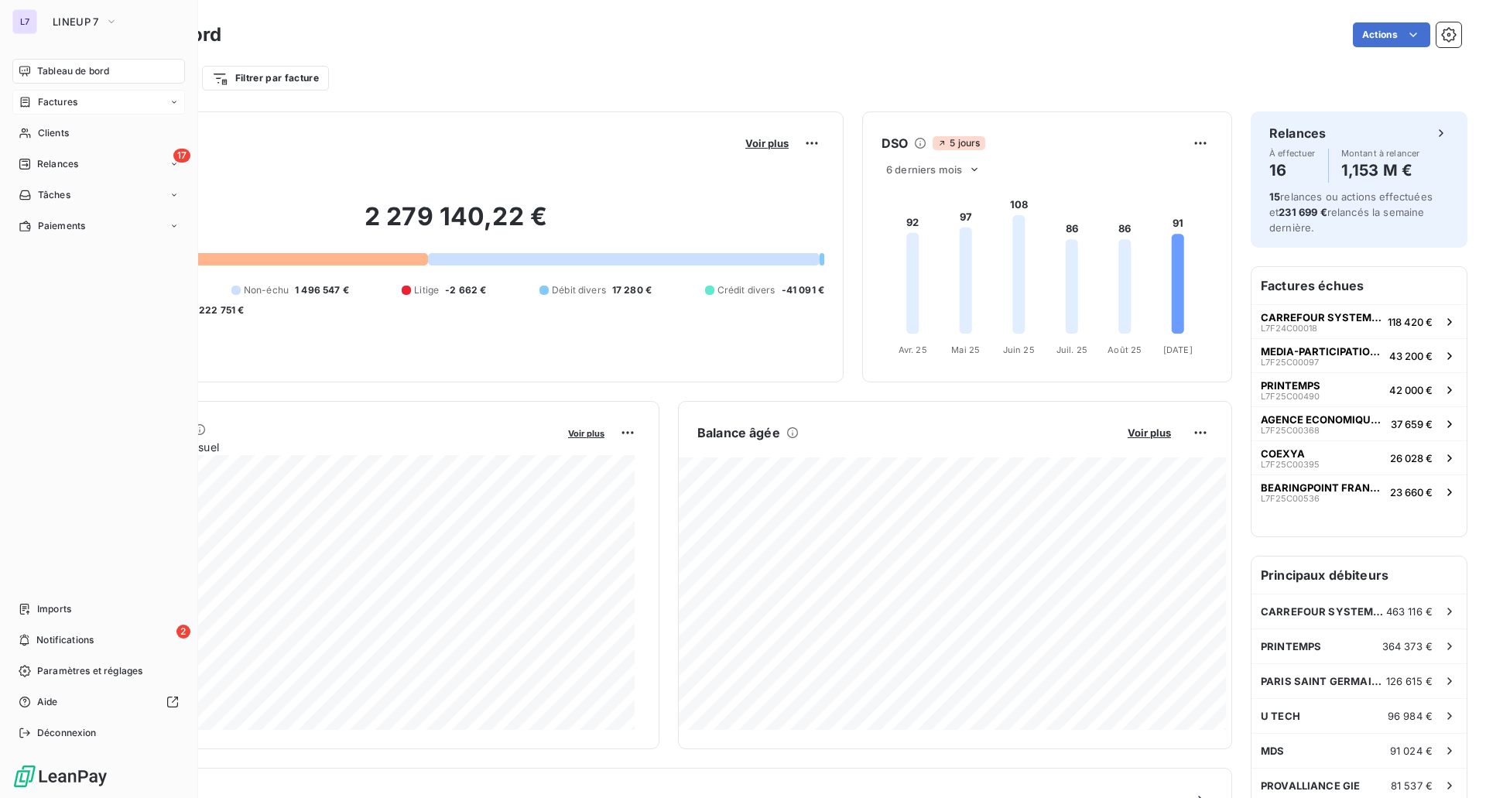
click at [108, 108] on div "Factures" at bounding box center [98, 102] width 173 height 25
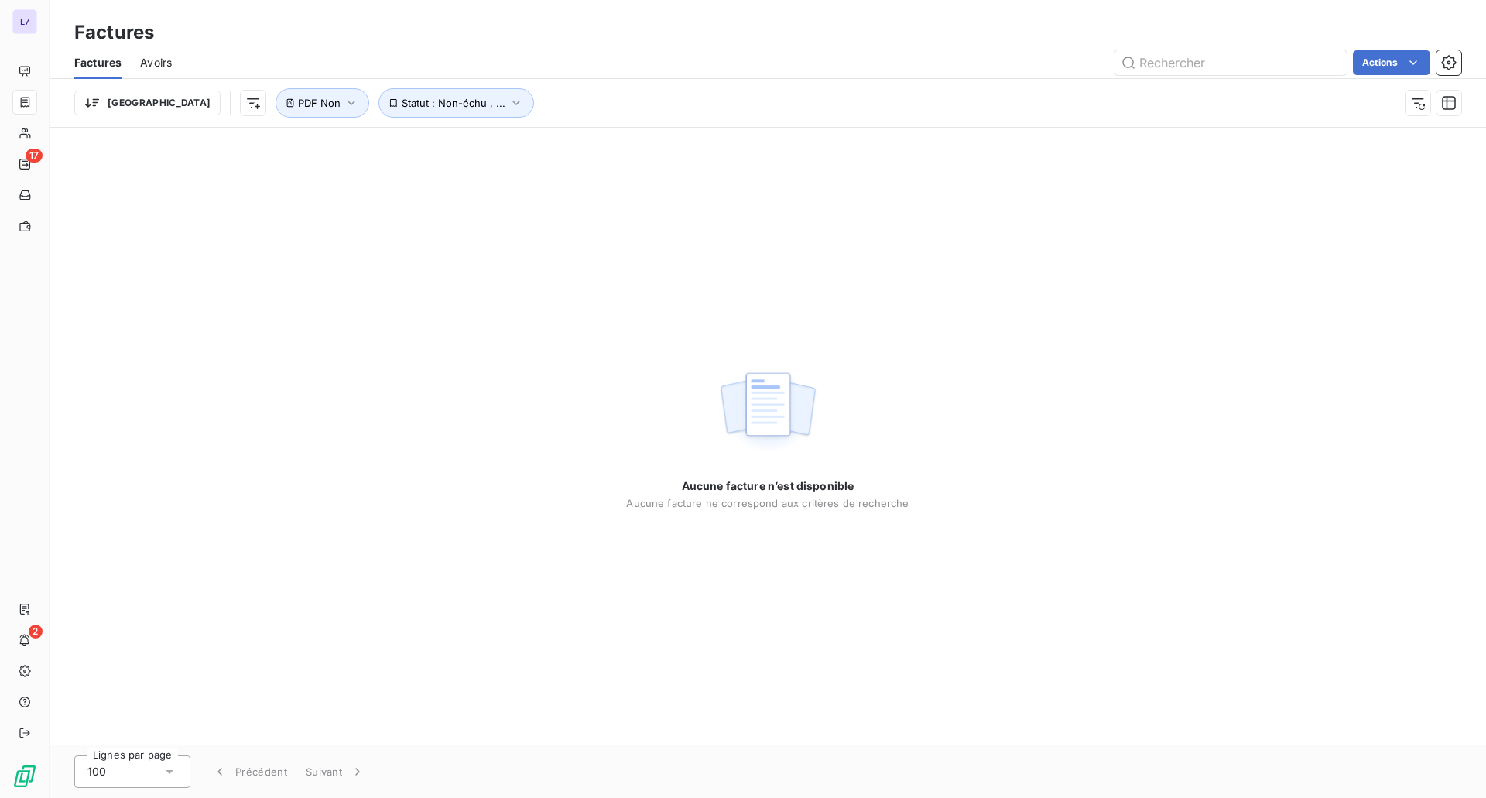
click at [160, 62] on span "Avoirs" at bounding box center [156, 62] width 32 height 15
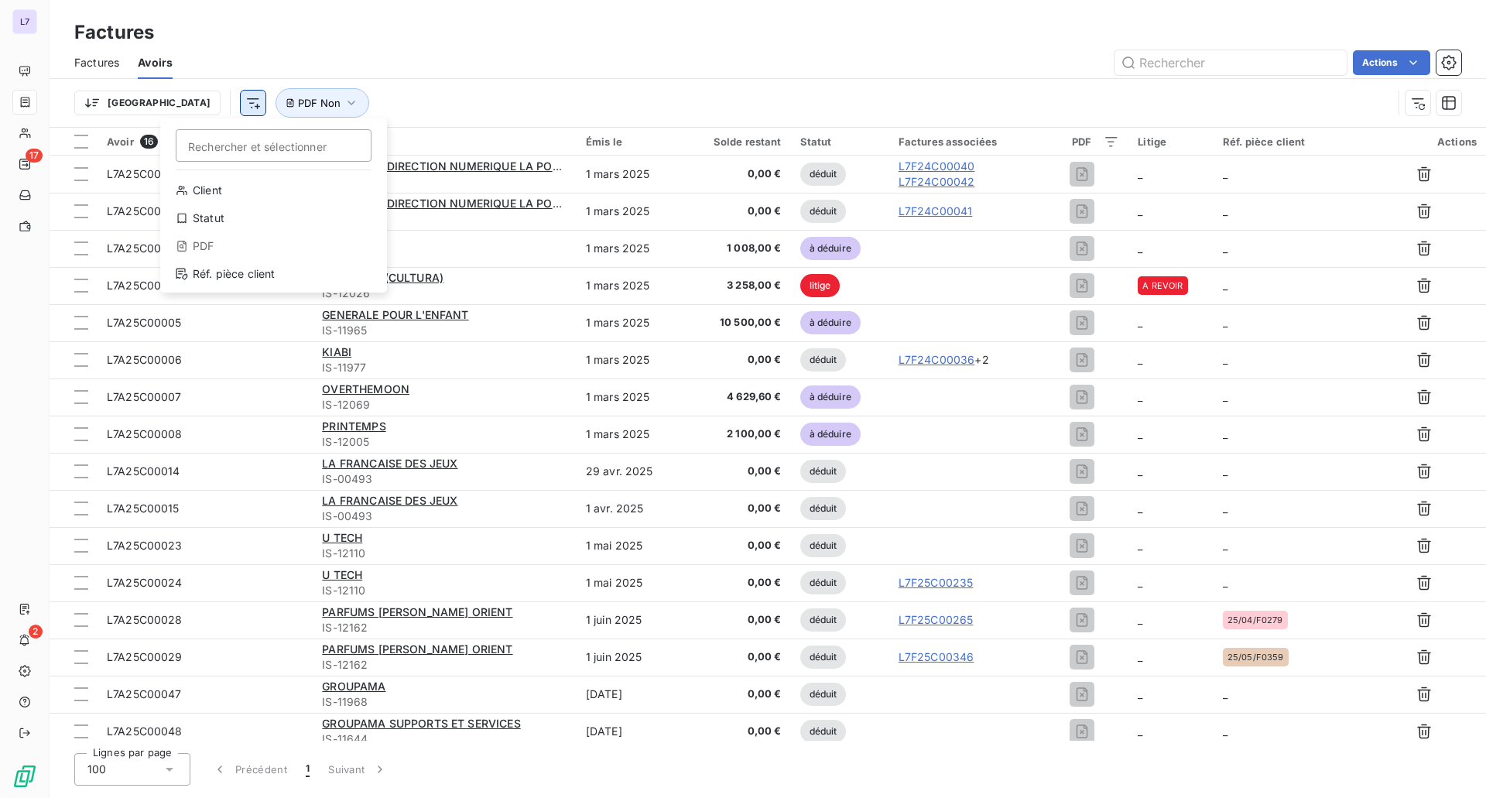
click at [181, 110] on html "L7 17 2 Factures Factures Avoirs Actions Trier Rechercher et sélectionner Clien…" at bounding box center [743, 399] width 1486 height 798
click at [237, 227] on div "Statut" at bounding box center [273, 218] width 214 height 25
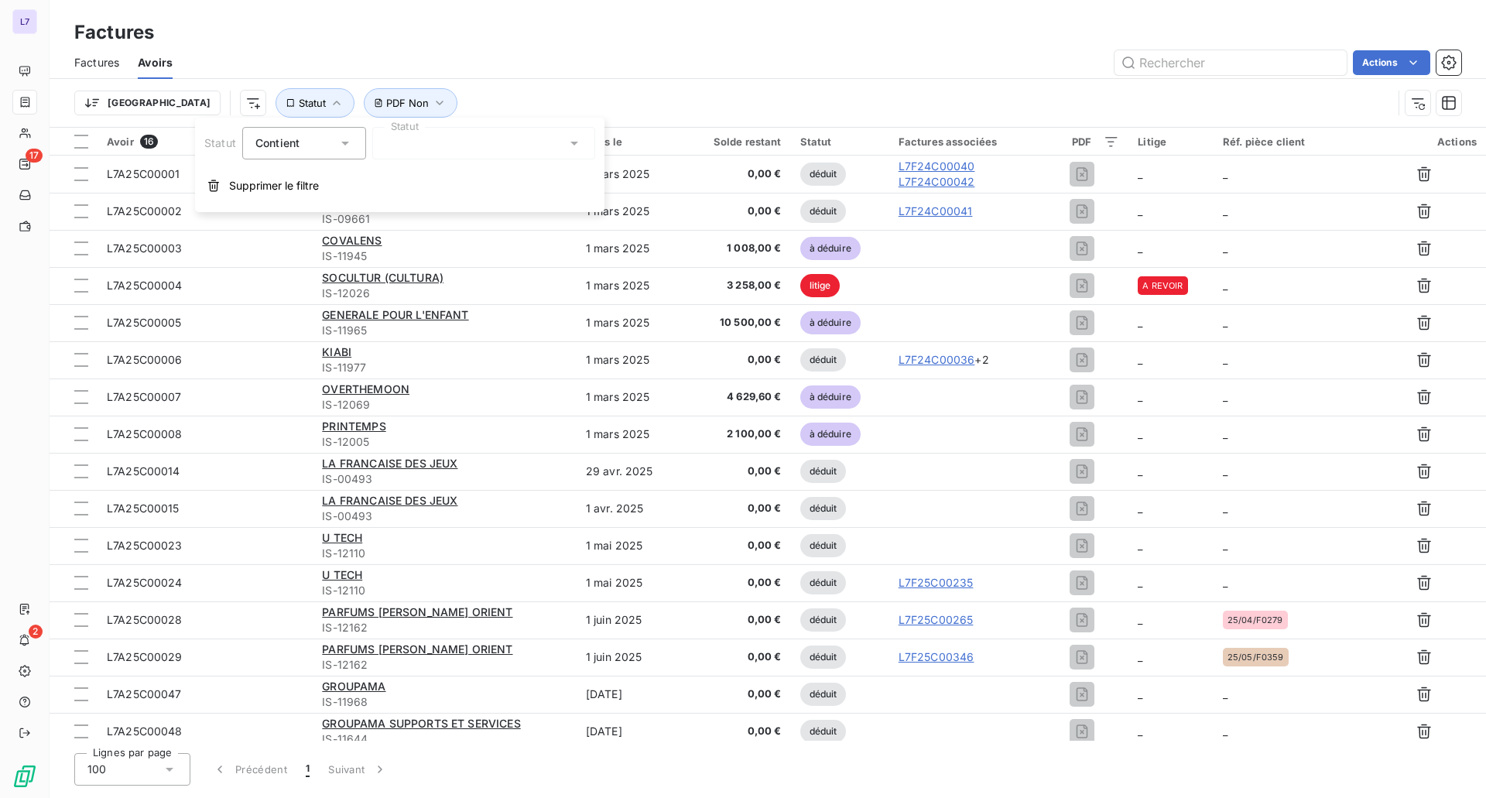
click at [435, 146] on div at bounding box center [483, 143] width 223 height 33
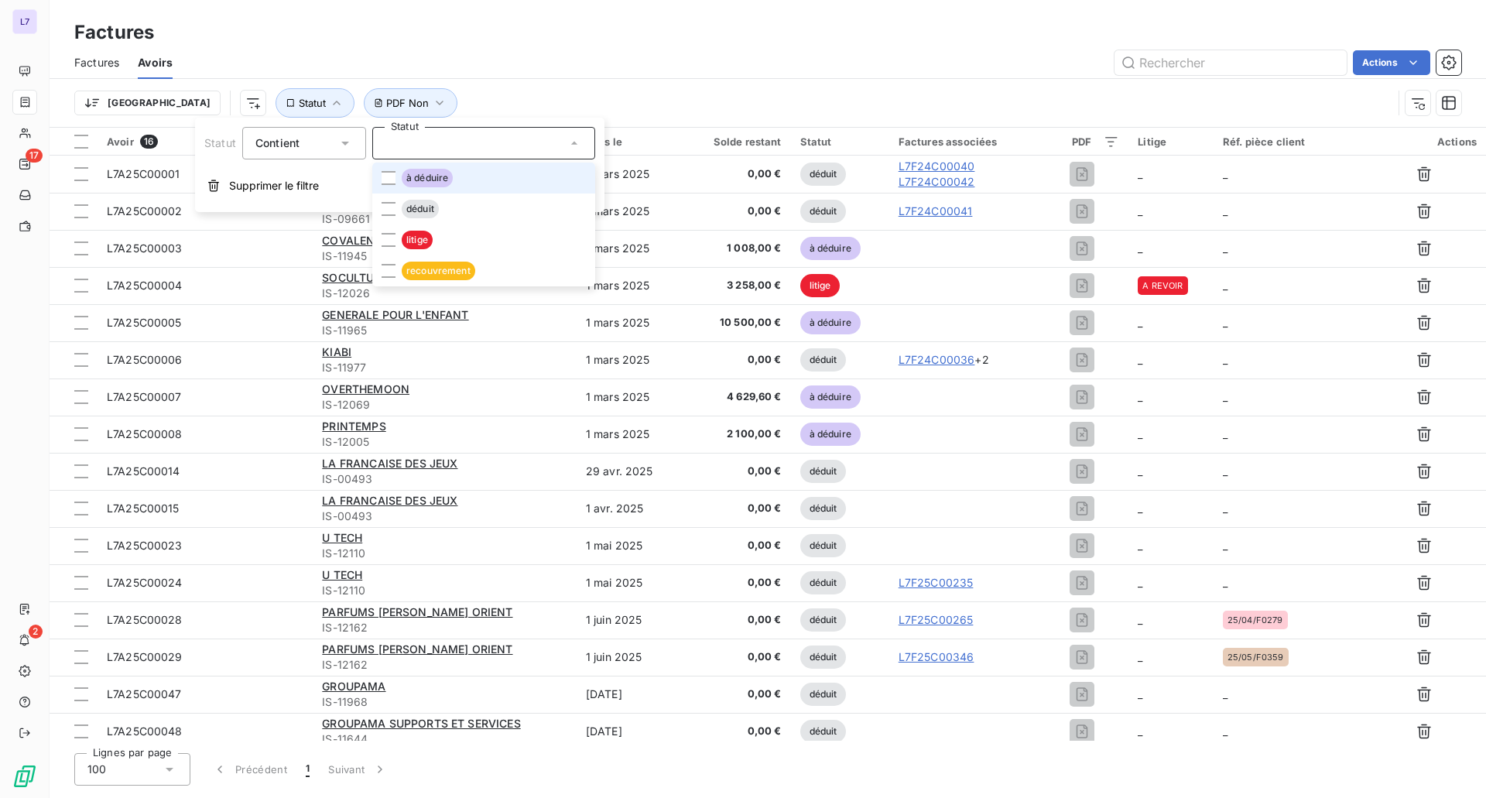
click at [437, 182] on span "à déduire" at bounding box center [427, 178] width 51 height 19
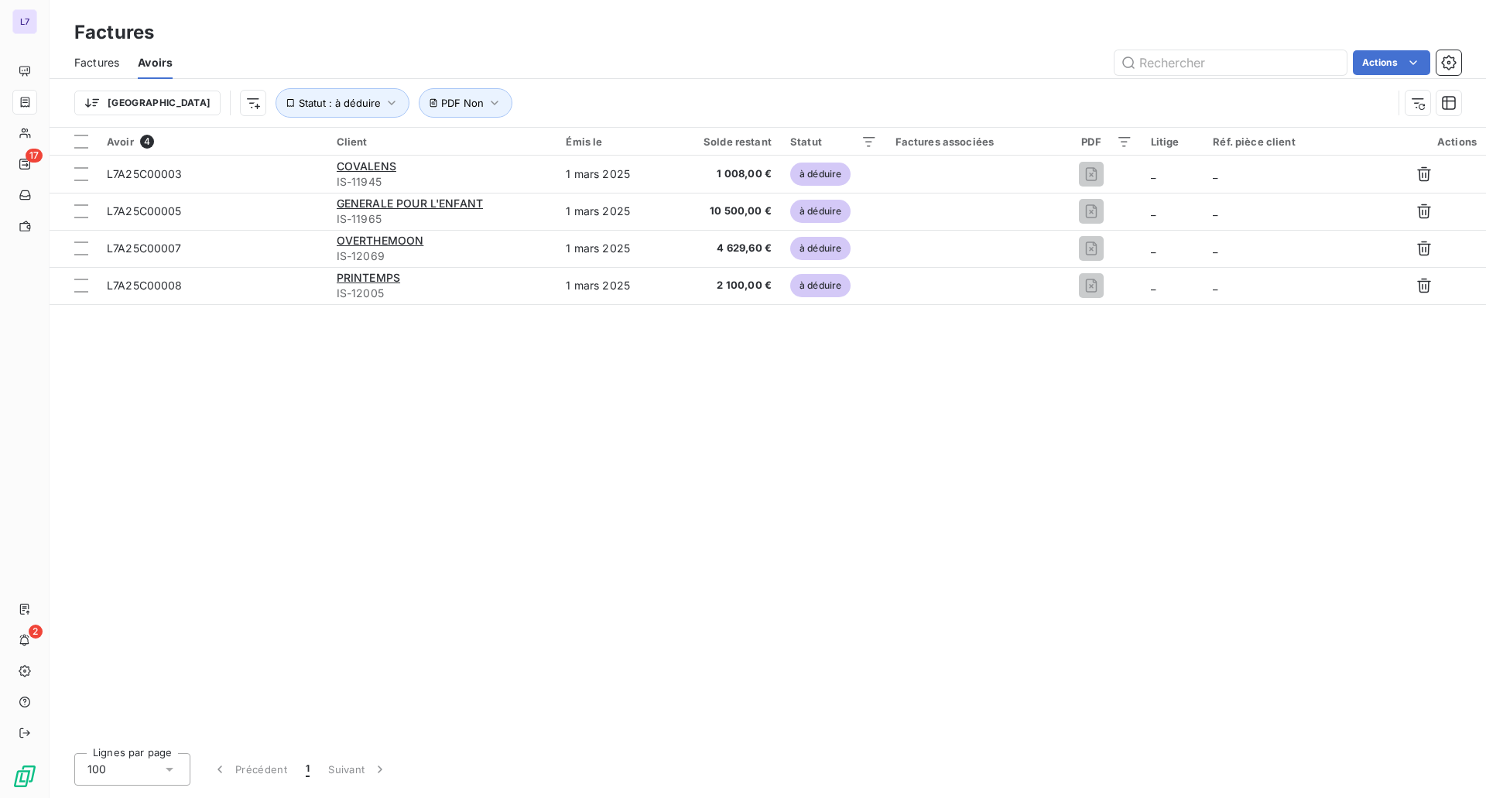
click at [511, 432] on div "Avoir 4 Client Émis le Solde restant Statut Factures associées PDF Litige Réf. …" at bounding box center [768, 434] width 1436 height 613
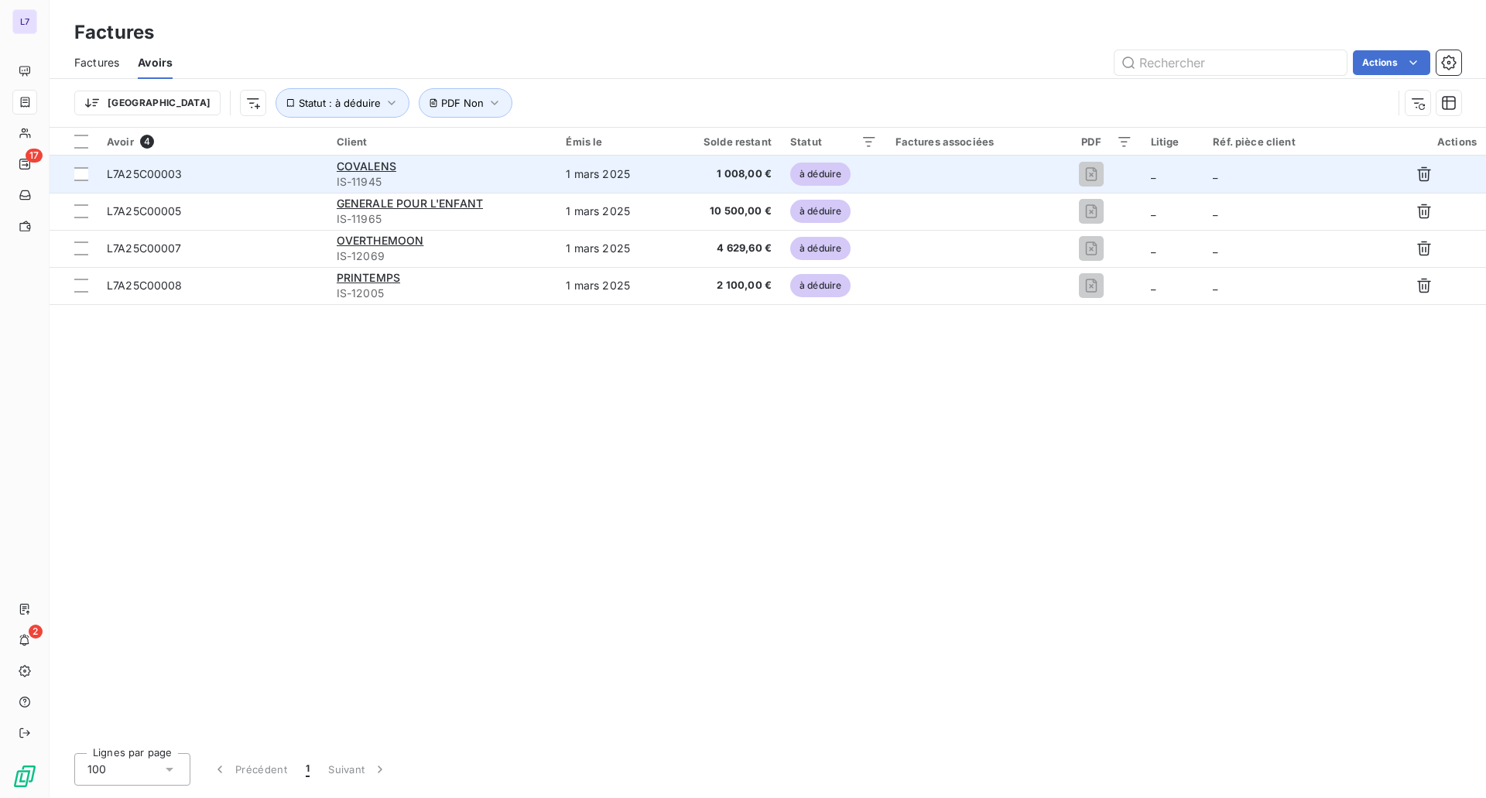
click at [440, 173] on div "COVALENS" at bounding box center [442, 166] width 211 height 15
click at [183, 173] on div "L7A25C00003" at bounding box center [212, 173] width 211 height 15
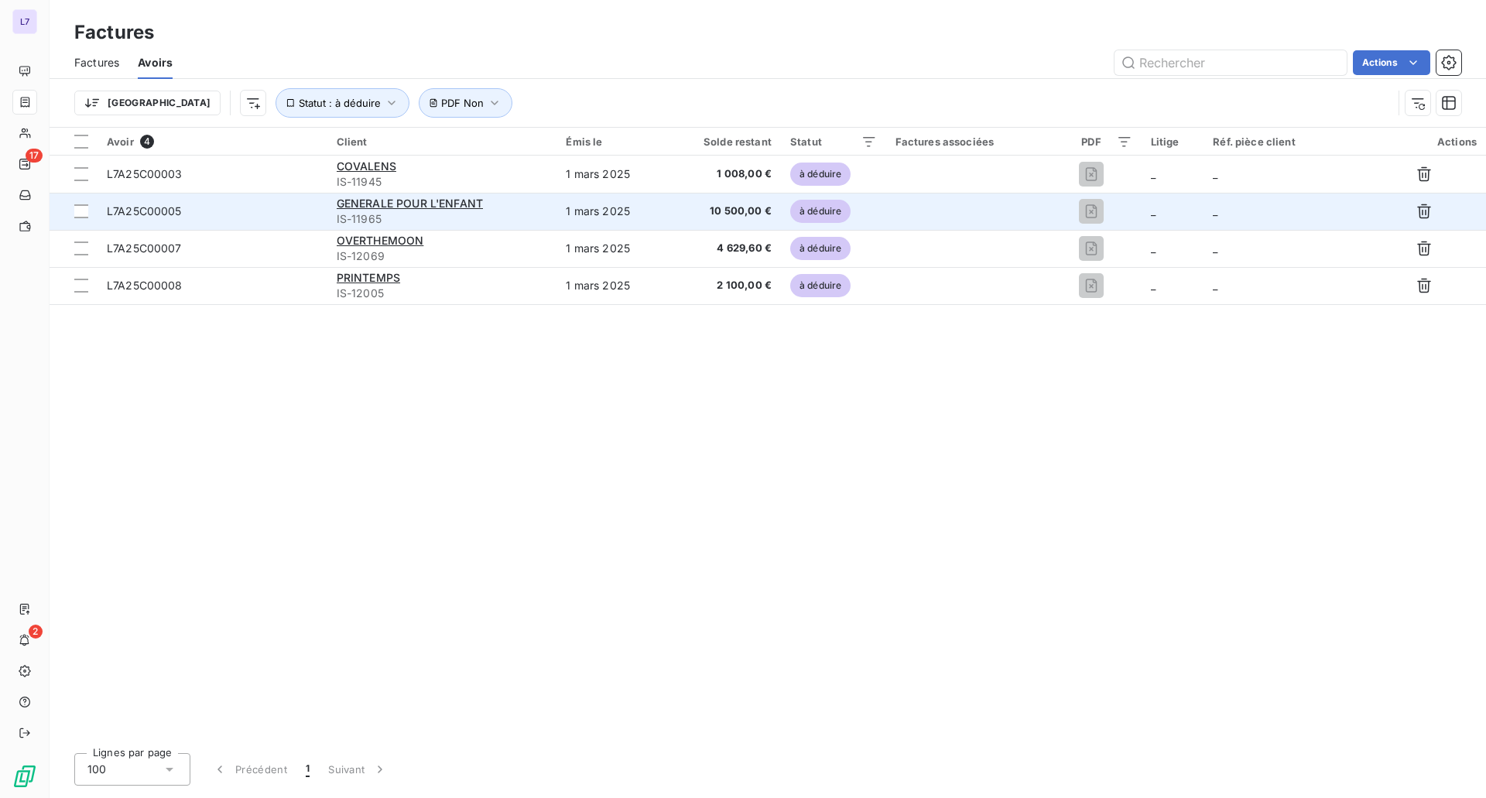
click at [148, 211] on span "L7A25C00005" at bounding box center [144, 210] width 75 height 13
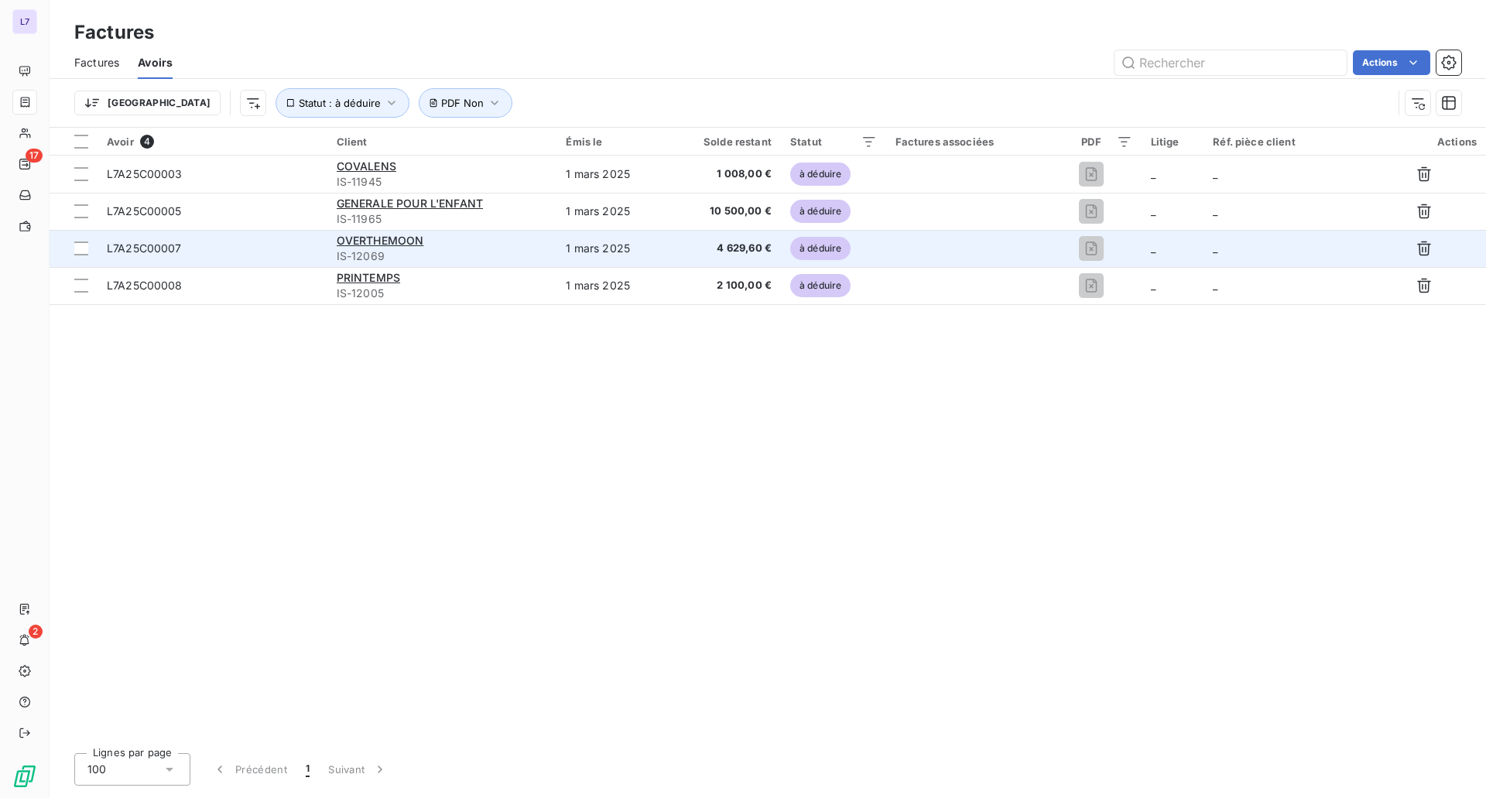
click at [158, 258] on td "L7A25C00007" at bounding box center [213, 248] width 230 height 37
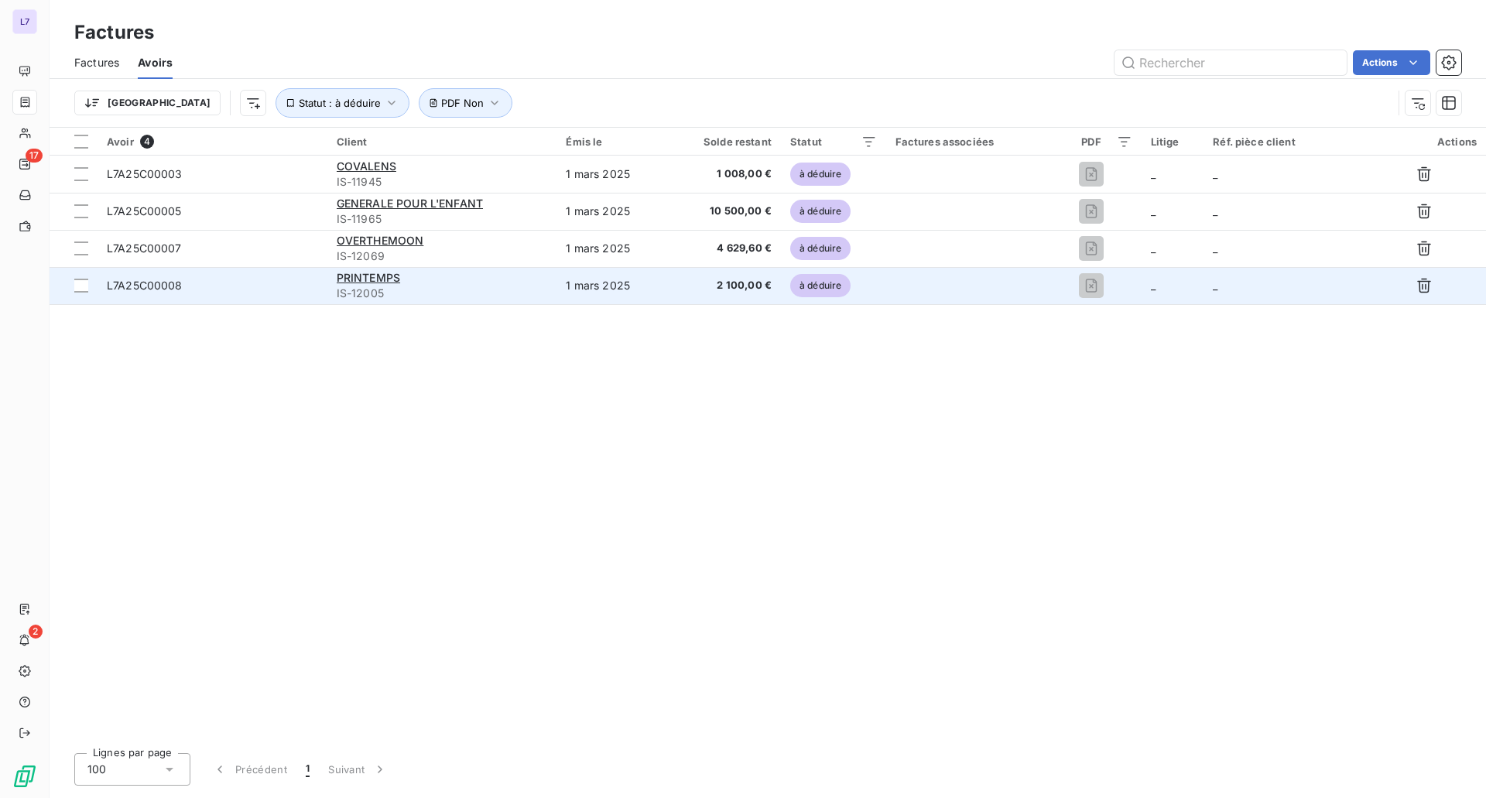
click at [134, 282] on span "L7A25C00008" at bounding box center [145, 285] width 76 height 13
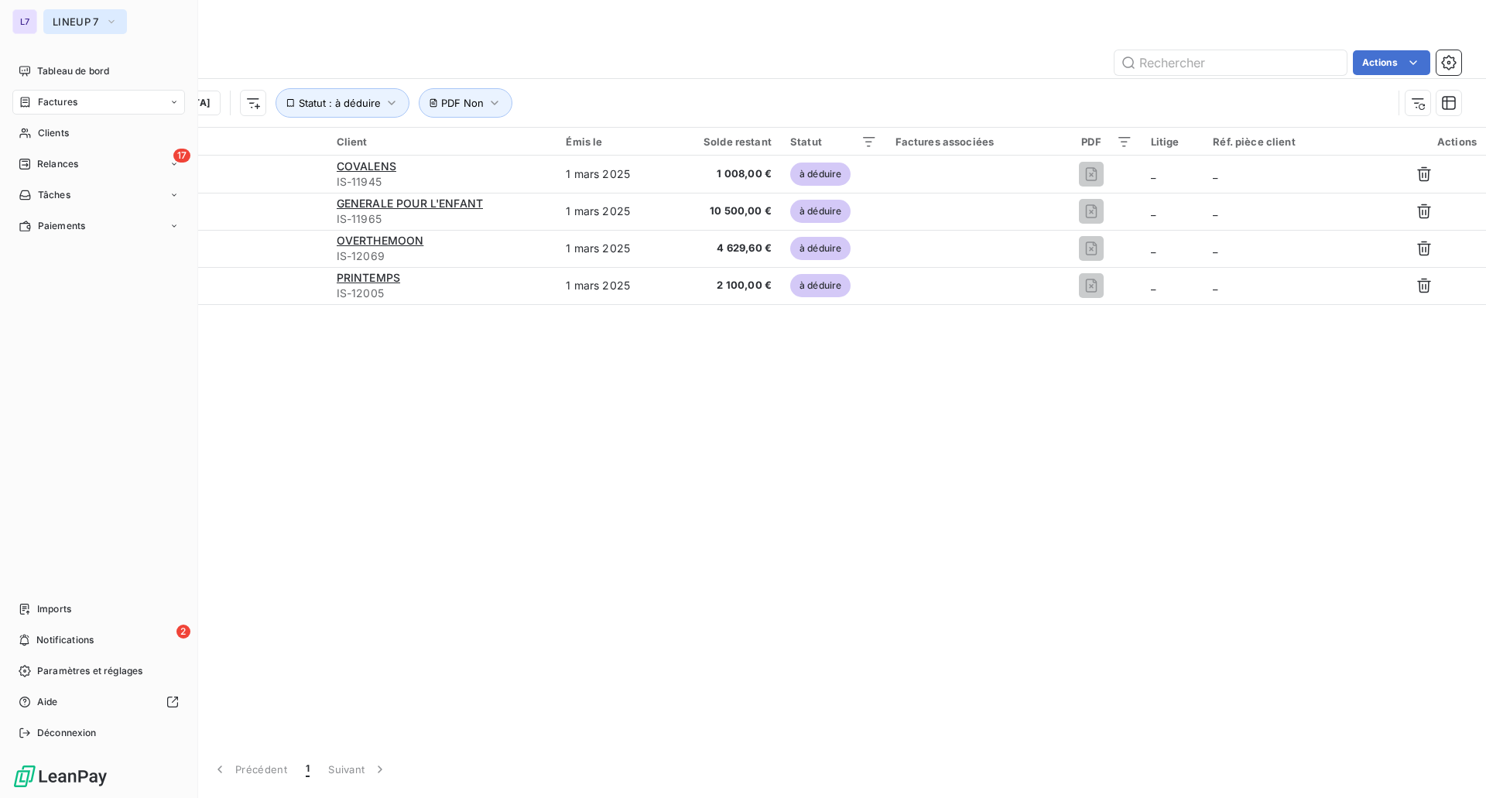
click at [74, 19] on span "LINEUP 7" at bounding box center [76, 21] width 46 height 12
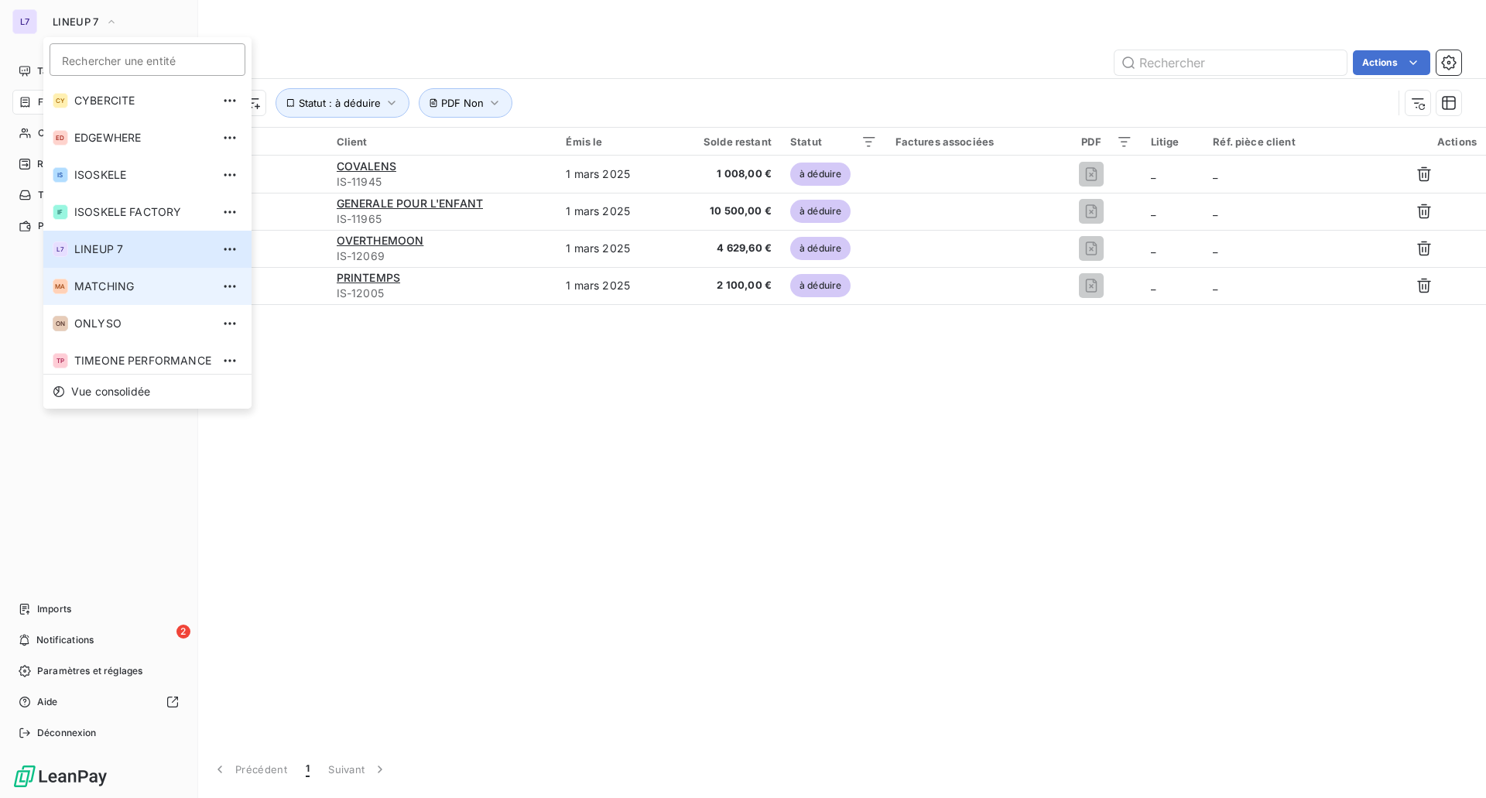
click at [137, 279] on span "MATCHING" at bounding box center [142, 286] width 137 height 15
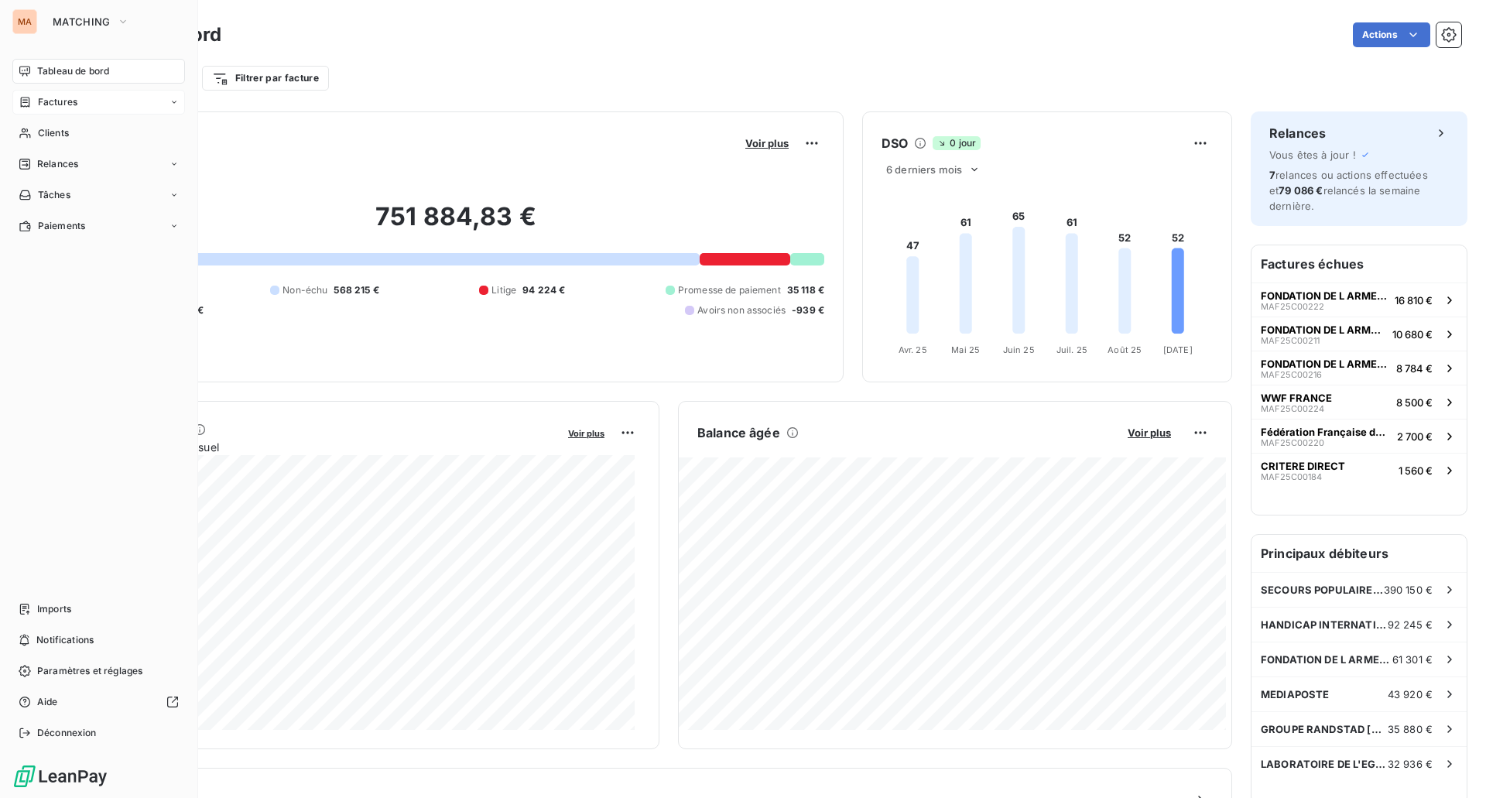
click at [51, 100] on span "Factures" at bounding box center [57, 102] width 39 height 14
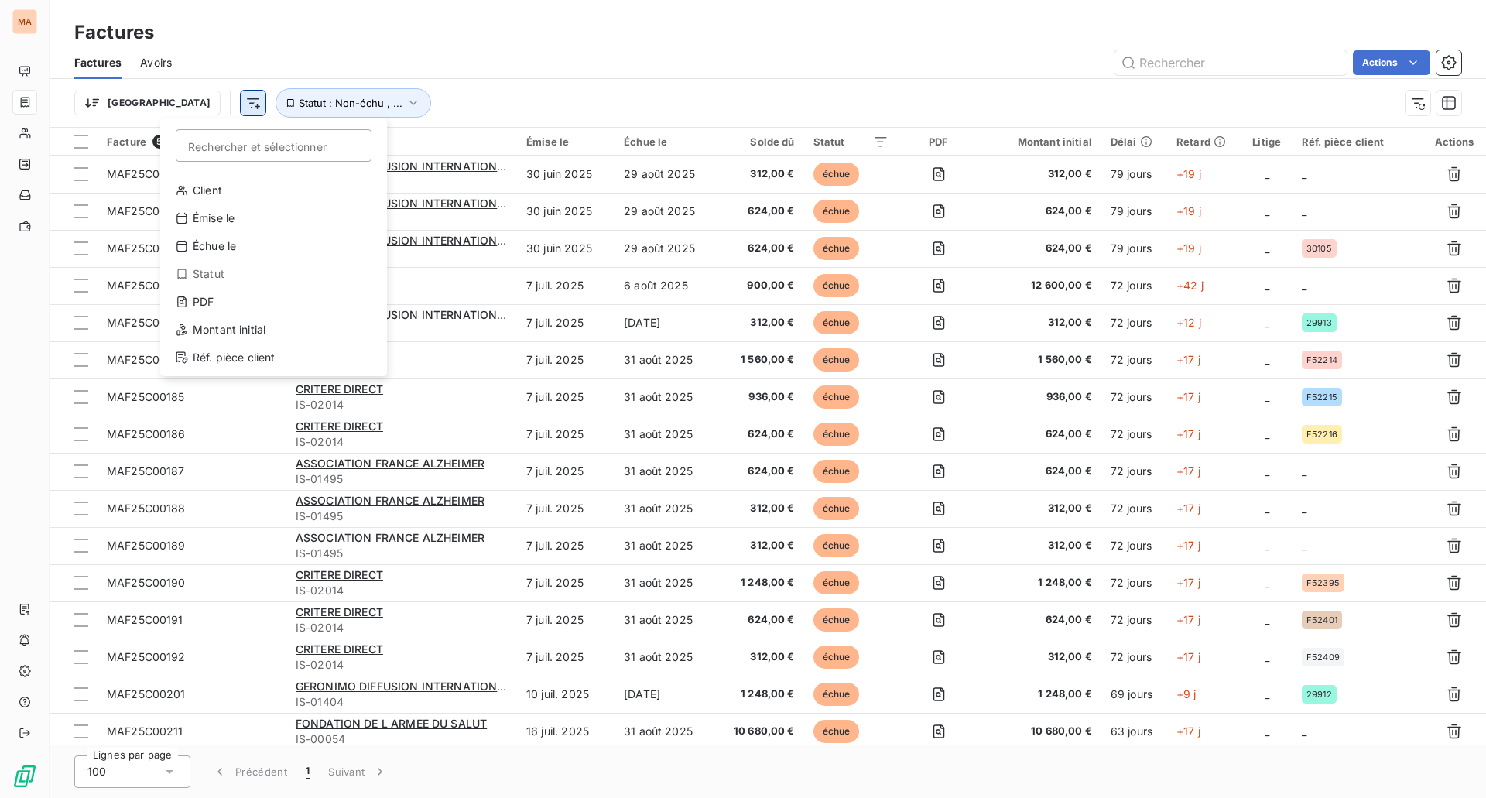
click at [166, 106] on html "MA Factures Factures Avoirs Actions Trier Rechercher et sélectionner Client Émi…" at bounding box center [743, 399] width 1486 height 798
click at [260, 299] on div "PDF" at bounding box center [273, 301] width 214 height 25
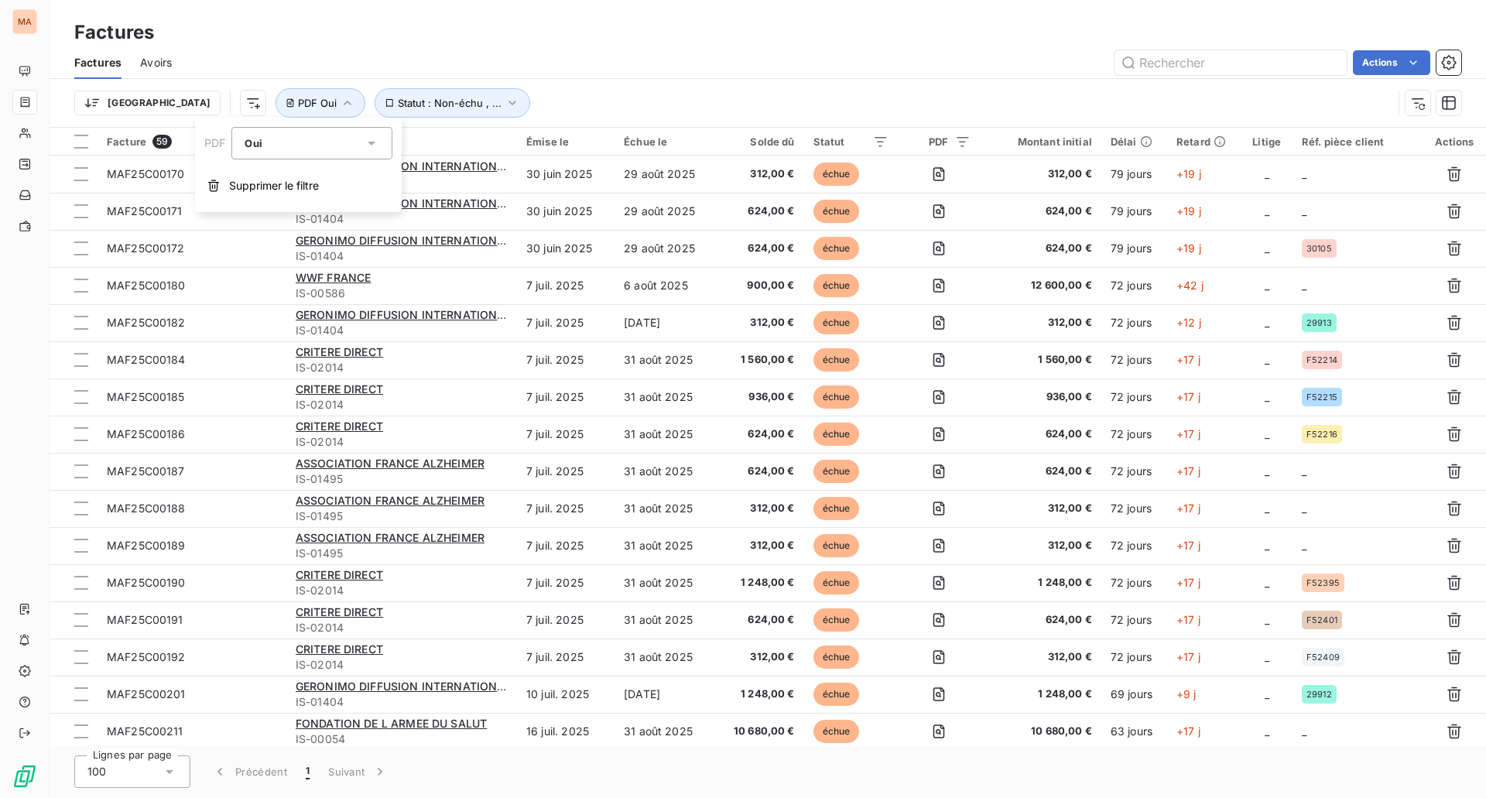
click at [280, 149] on div "Oui" at bounding box center [304, 143] width 119 height 22
click at [285, 201] on li "Non" at bounding box center [311, 207] width 161 height 28
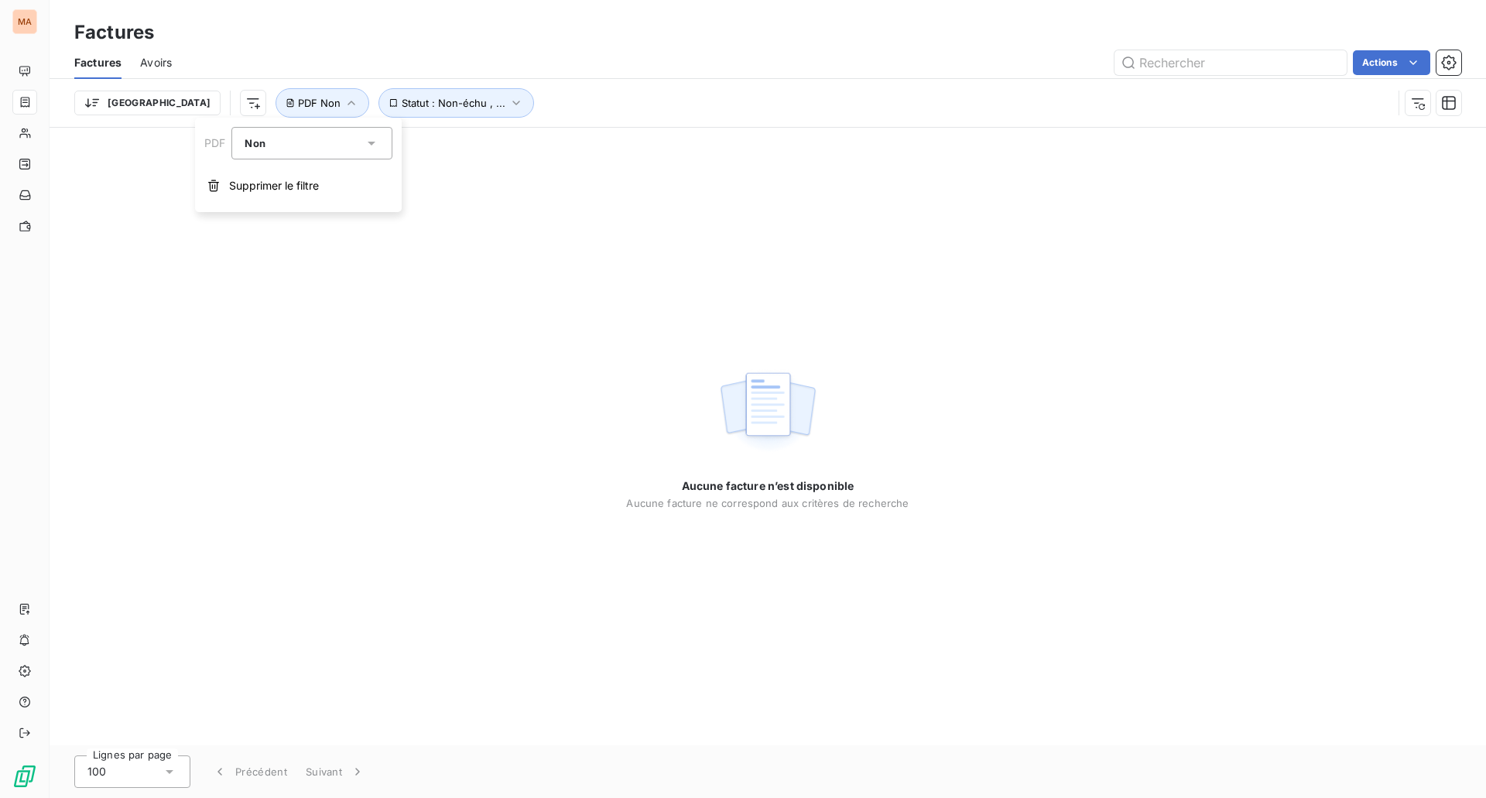
click at [522, 76] on div "Factures Avoirs Actions" at bounding box center [768, 62] width 1436 height 33
click at [144, 65] on span "Avoirs" at bounding box center [156, 62] width 32 height 15
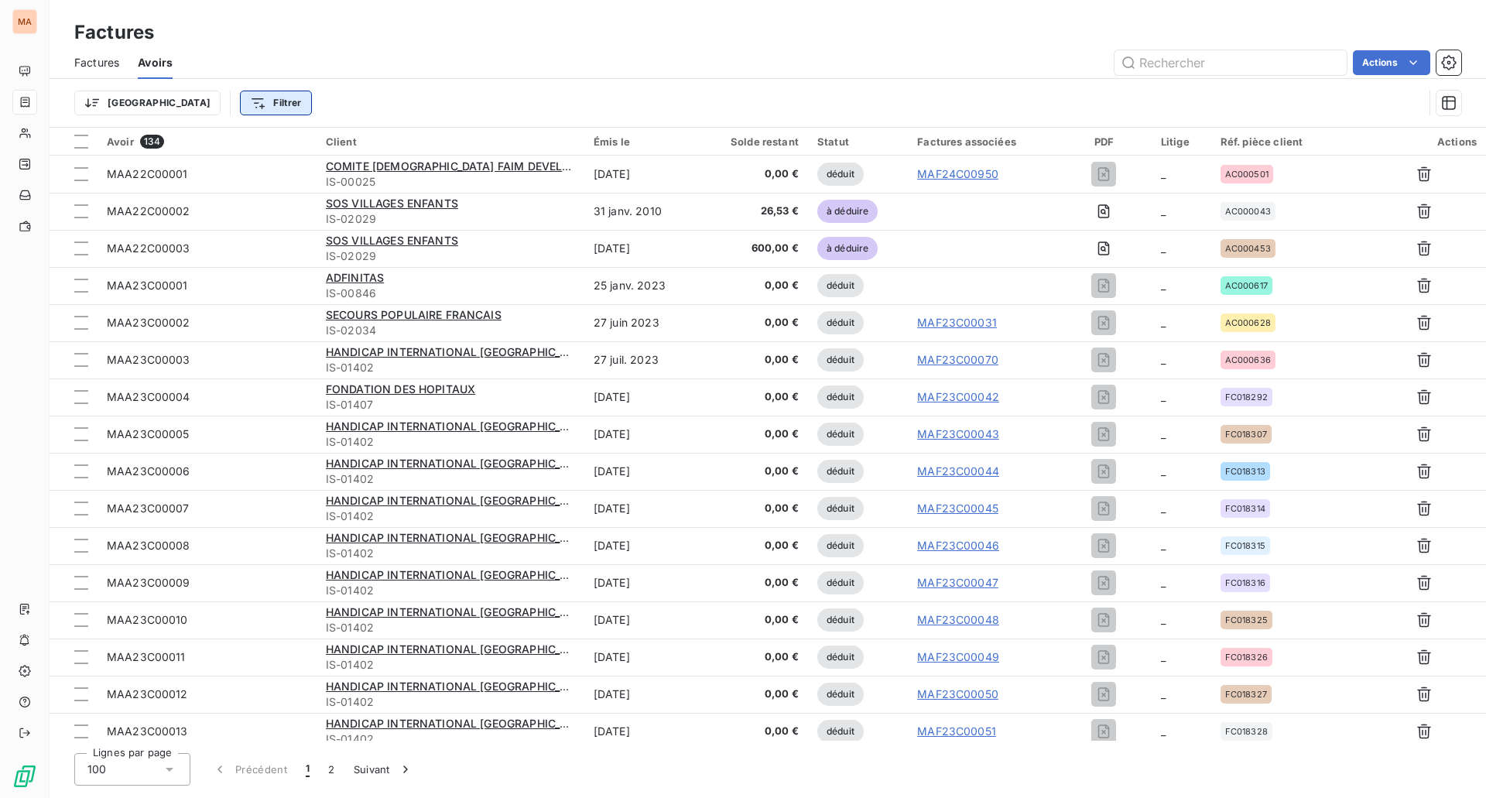
click at [186, 108] on html "MA Factures Factures Avoirs Actions Trier Filtrer Avoir 134 Client Émis le Sold…" at bounding box center [743, 399] width 1486 height 798
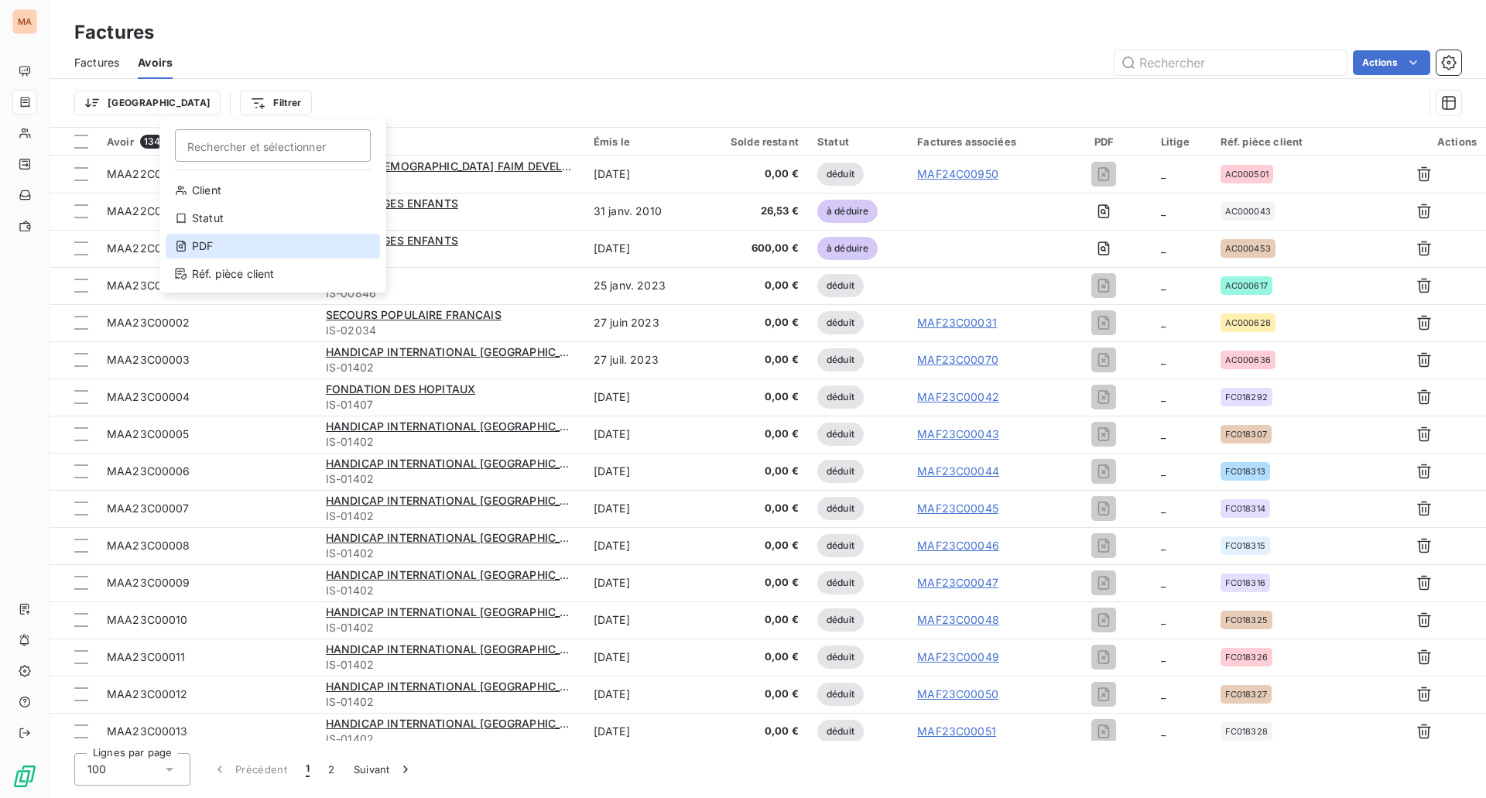
click at [217, 238] on div "PDF" at bounding box center [273, 246] width 214 height 25
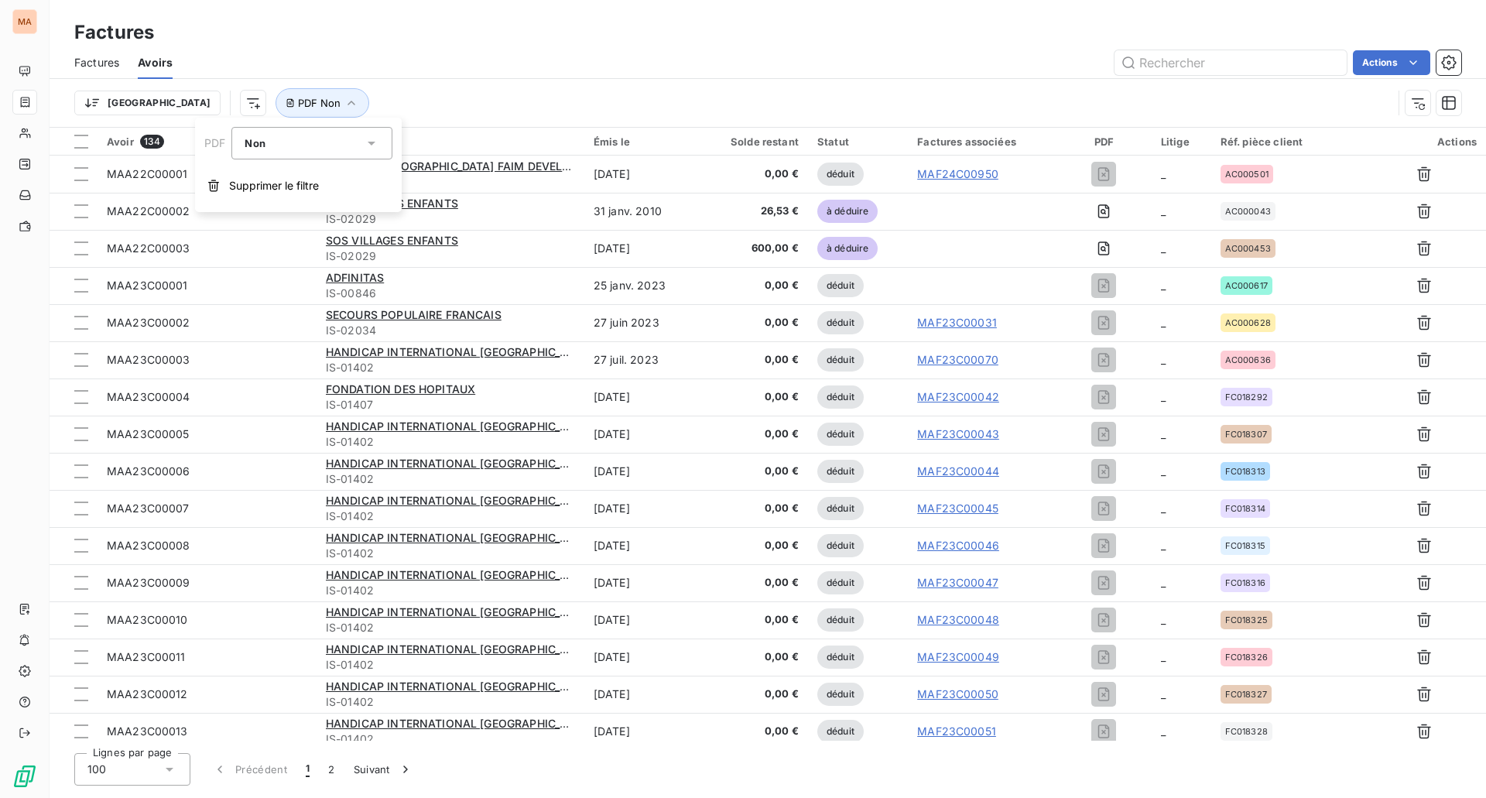
click at [293, 150] on div "Non" at bounding box center [304, 143] width 119 height 22
click at [295, 207] on li "Non" at bounding box center [311, 207] width 161 height 28
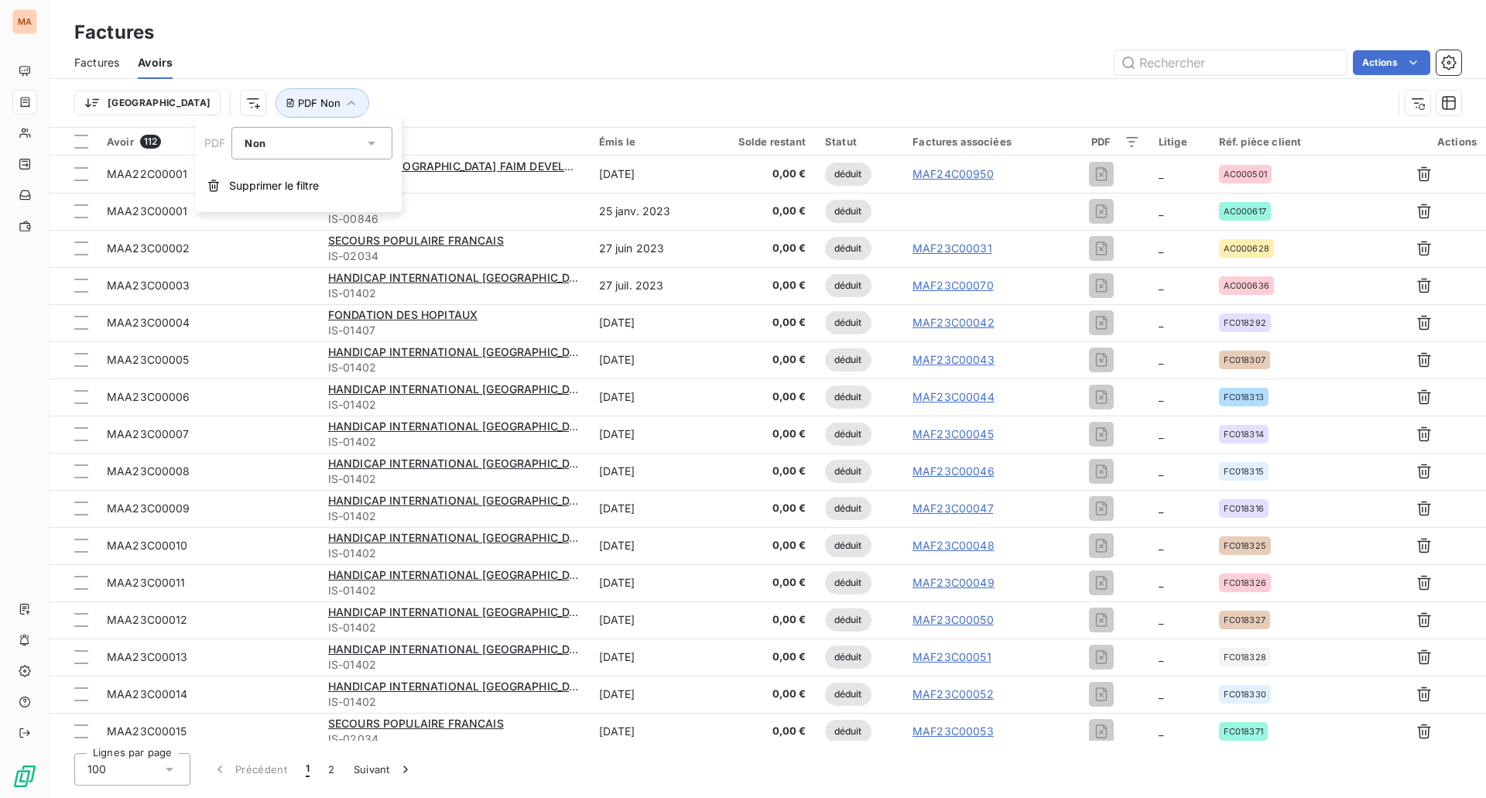
click at [377, 83] on div "Trier PDF Non" at bounding box center [767, 103] width 1387 height 48
click at [177, 102] on html "MA Factures Factures Avoirs Actions Trier PDF Non Avoir 112 Client Émis le Sold…" at bounding box center [743, 399] width 1486 height 798
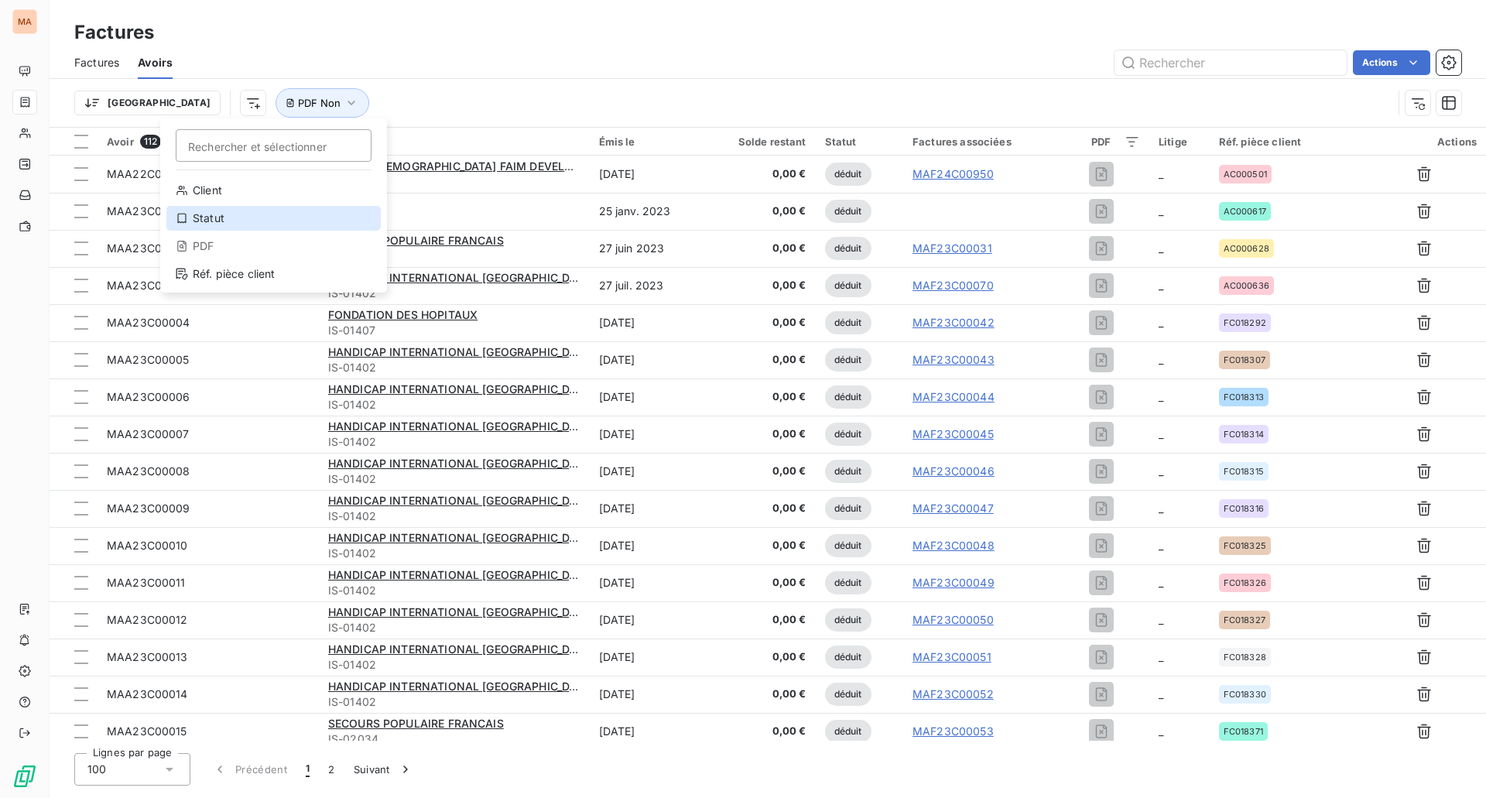
click at [197, 215] on div "Statut" at bounding box center [273, 218] width 214 height 25
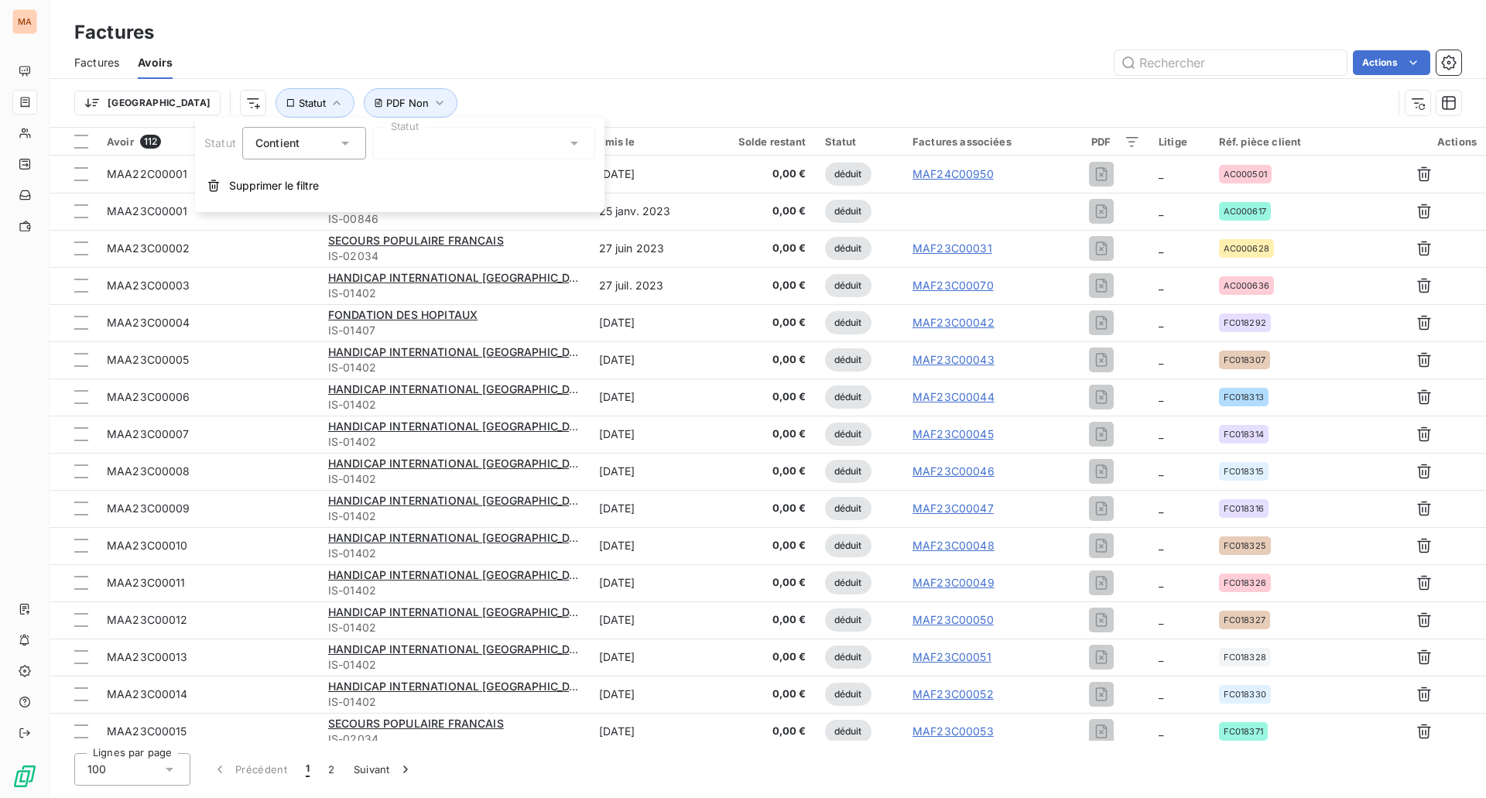
click at [438, 145] on div at bounding box center [483, 143] width 223 height 33
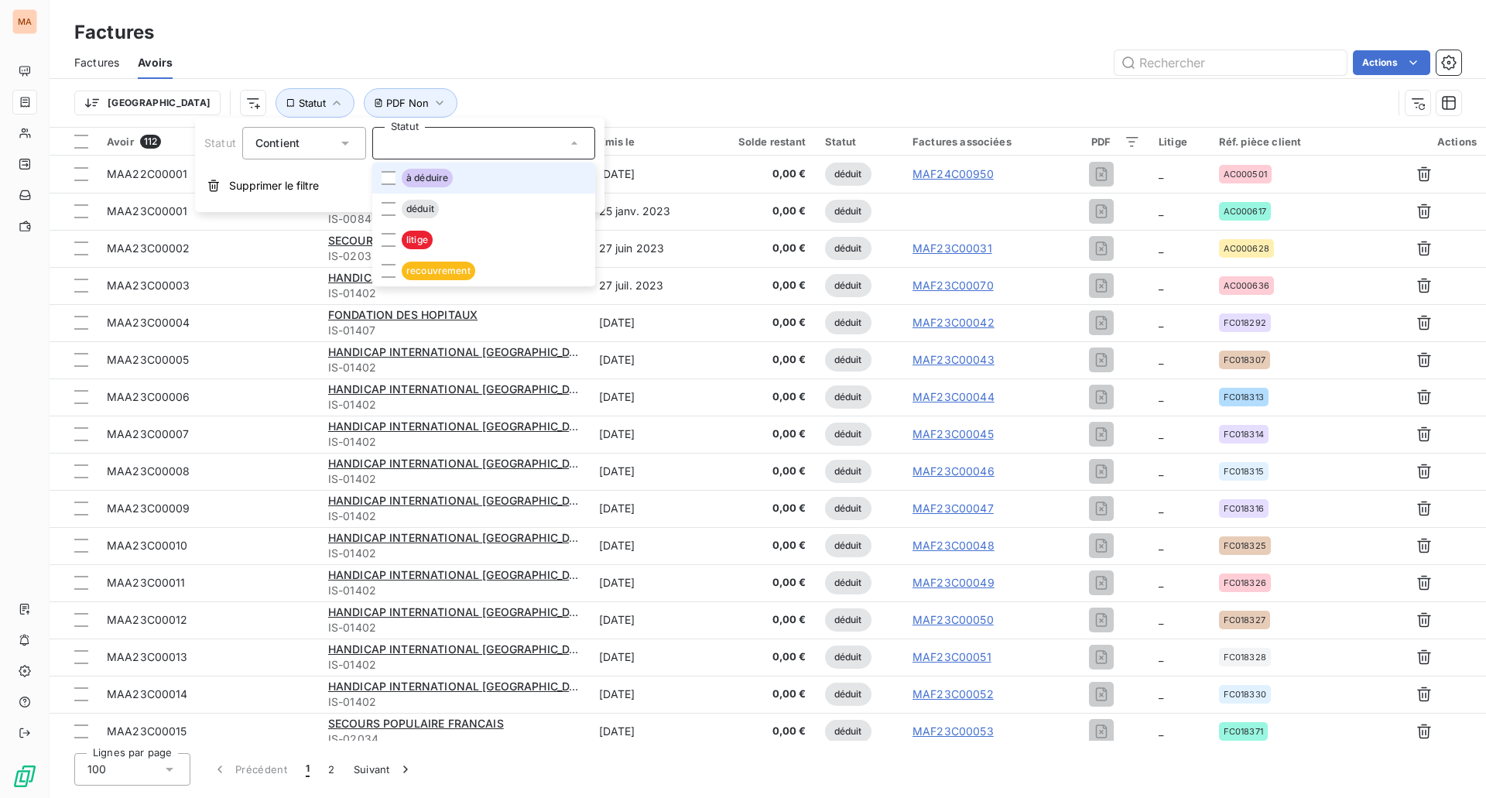
click at [438, 180] on span "à déduire" at bounding box center [427, 178] width 51 height 19
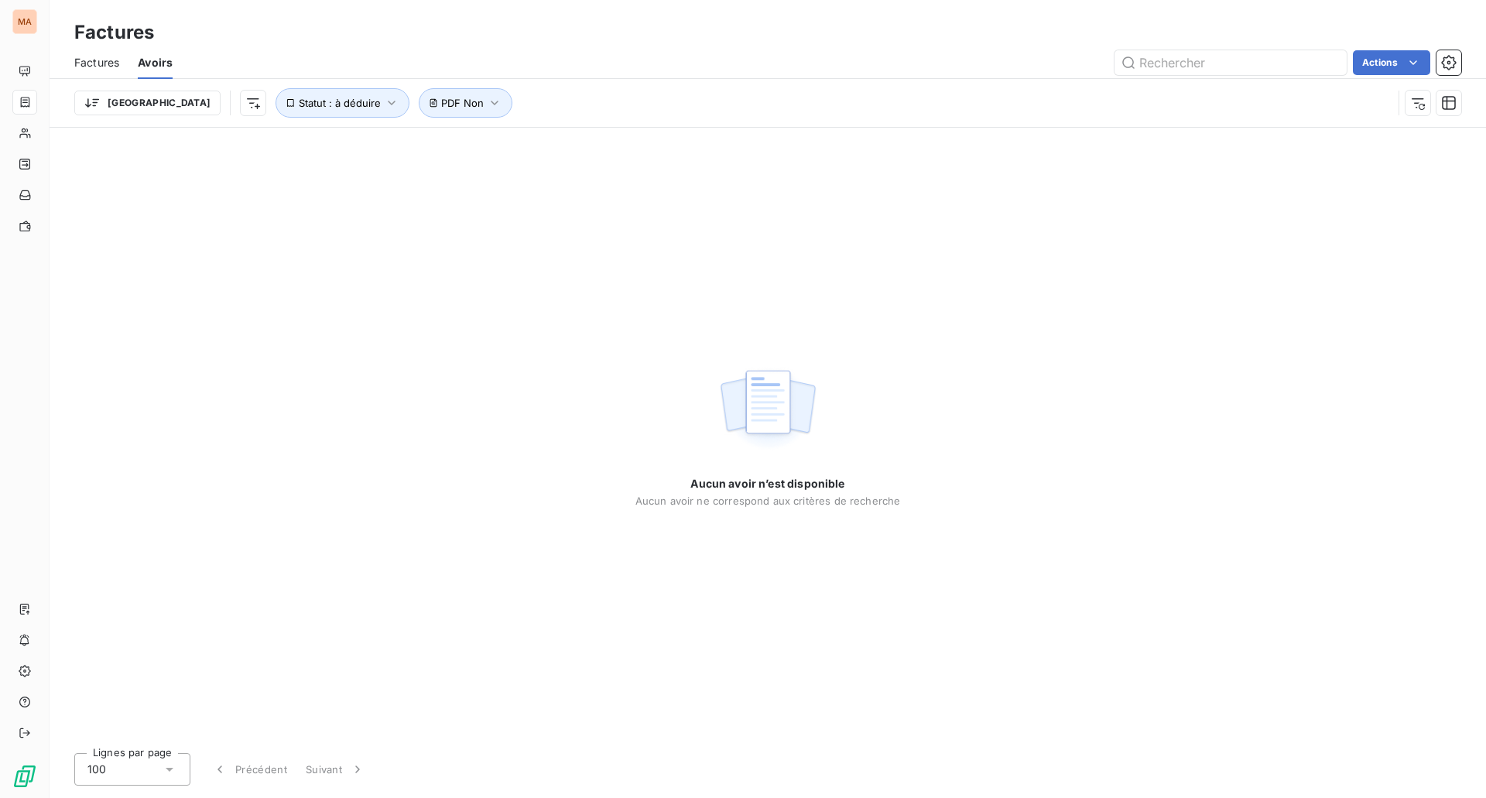
click at [526, 79] on div "Trier Statut : à déduire PDF Non" at bounding box center [767, 103] width 1387 height 48
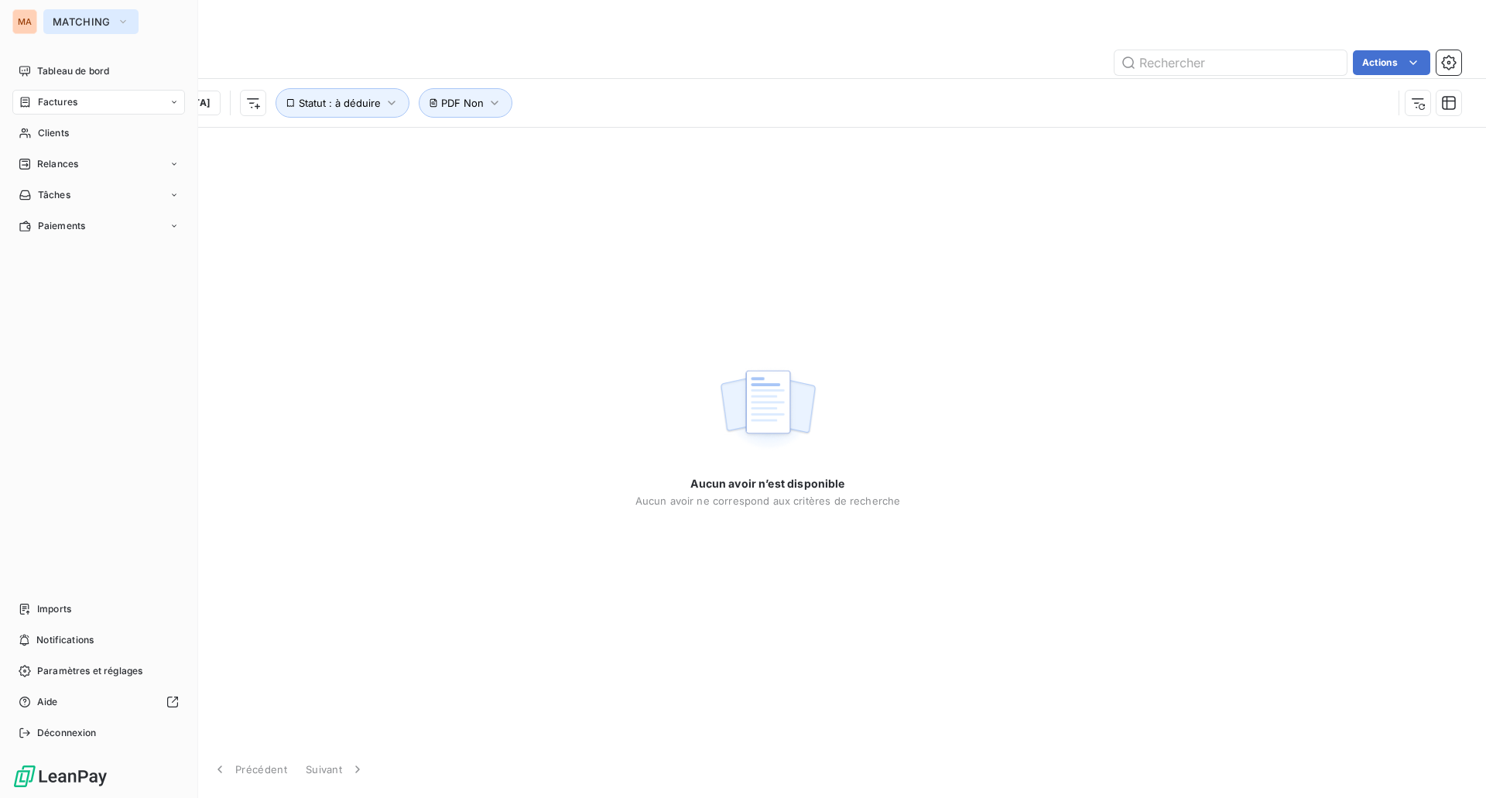
click at [46, 28] on button "MATCHING" at bounding box center [90, 21] width 95 height 25
click at [64, 21] on span "MATCHING" at bounding box center [82, 21] width 58 height 12
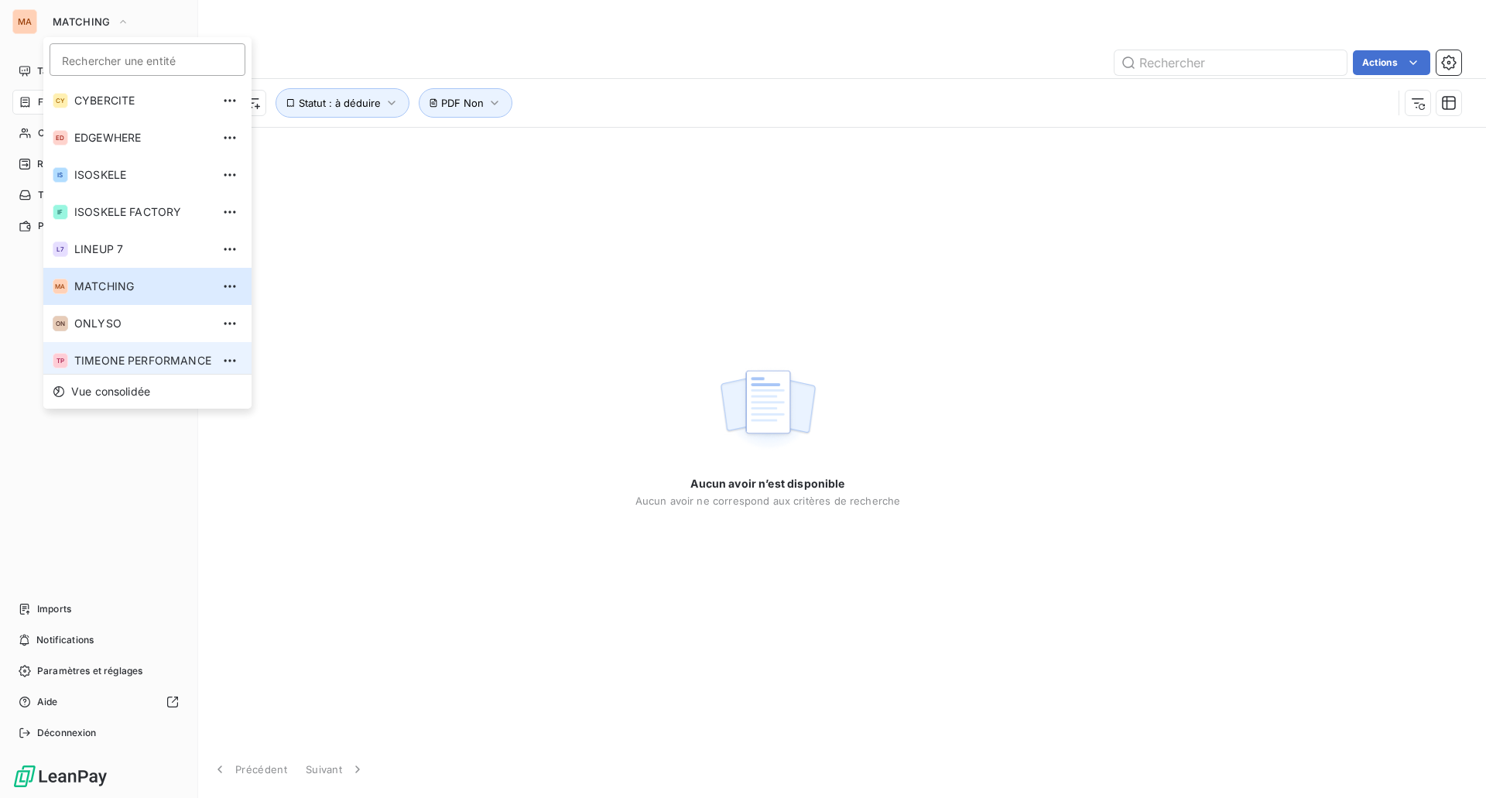
click at [134, 361] on span "TIMEONE PERFORMANCE" at bounding box center [142, 360] width 137 height 15
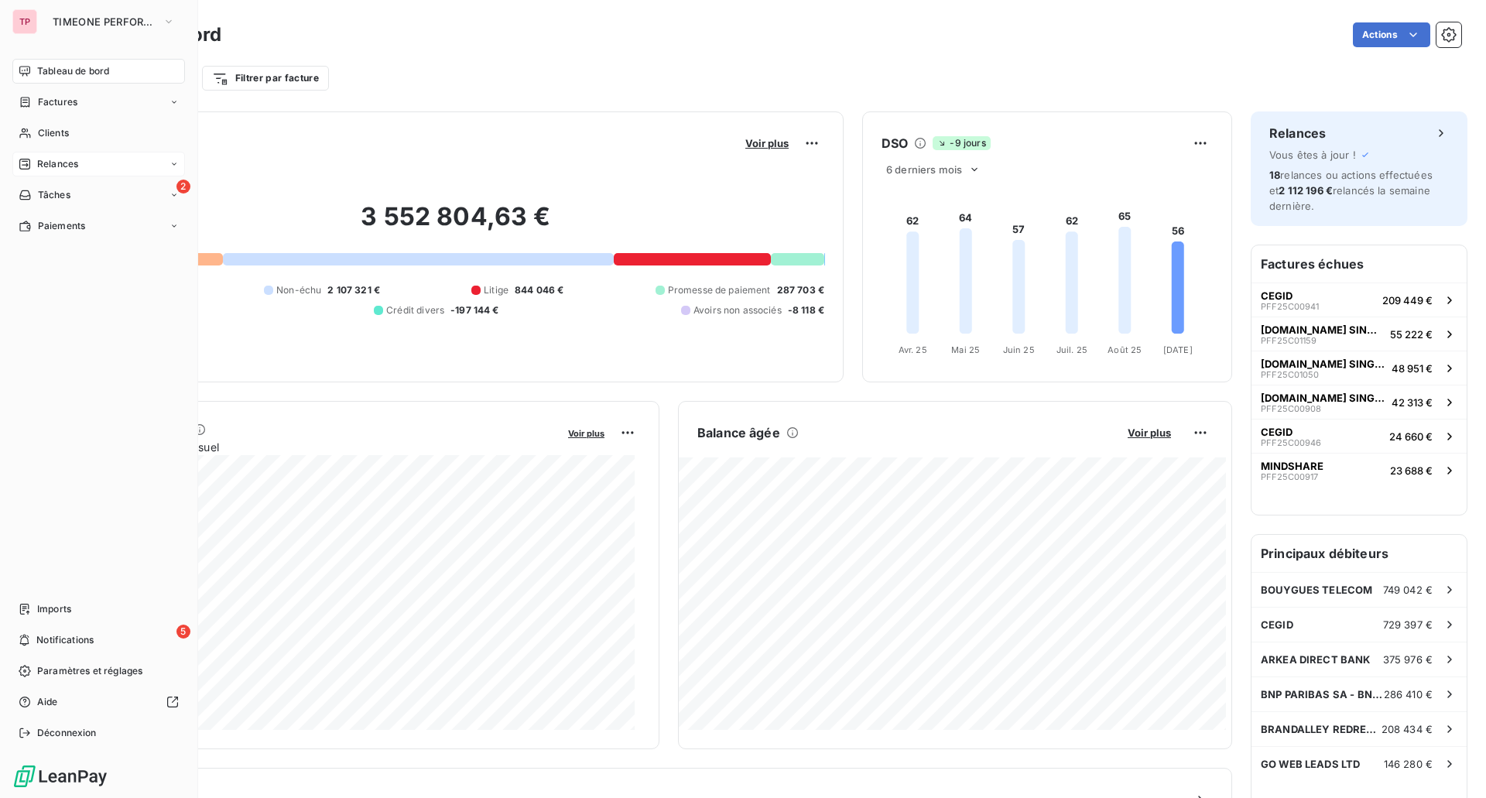
click at [94, 172] on div "Relances" at bounding box center [98, 164] width 173 height 25
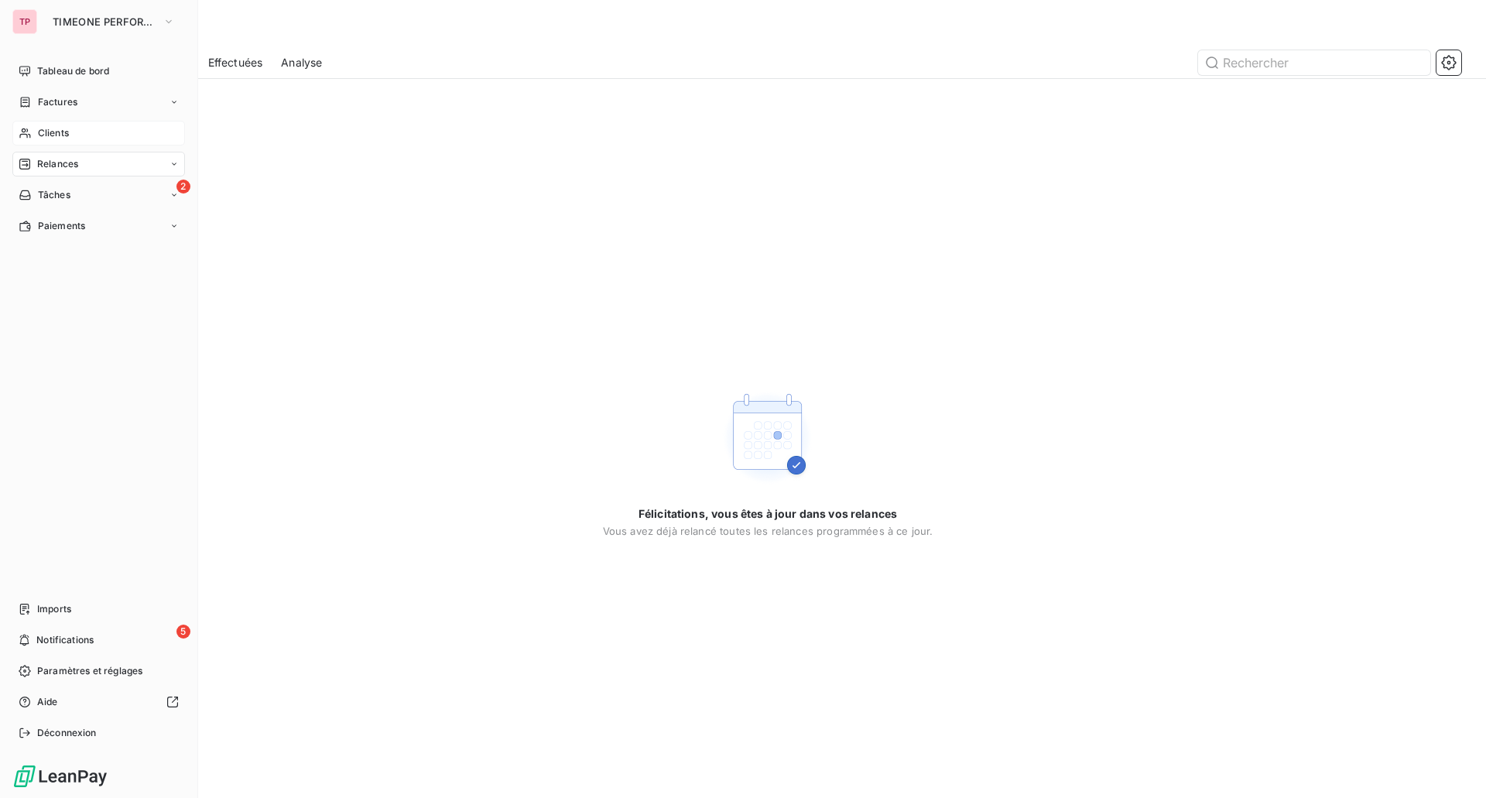
click at [47, 132] on span "Clients" at bounding box center [53, 133] width 31 height 14
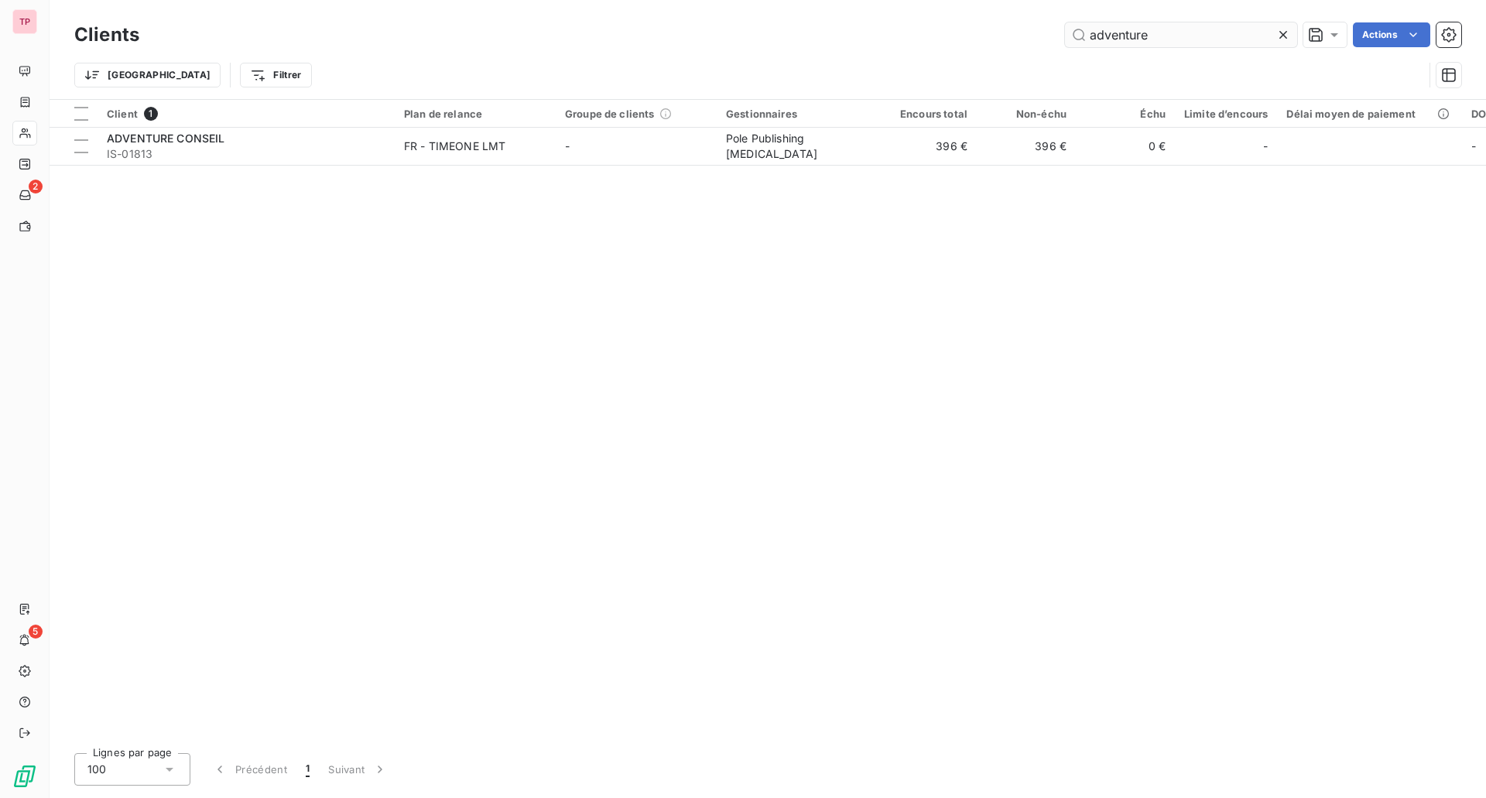
click at [1287, 39] on icon at bounding box center [1282, 34] width 15 height 15
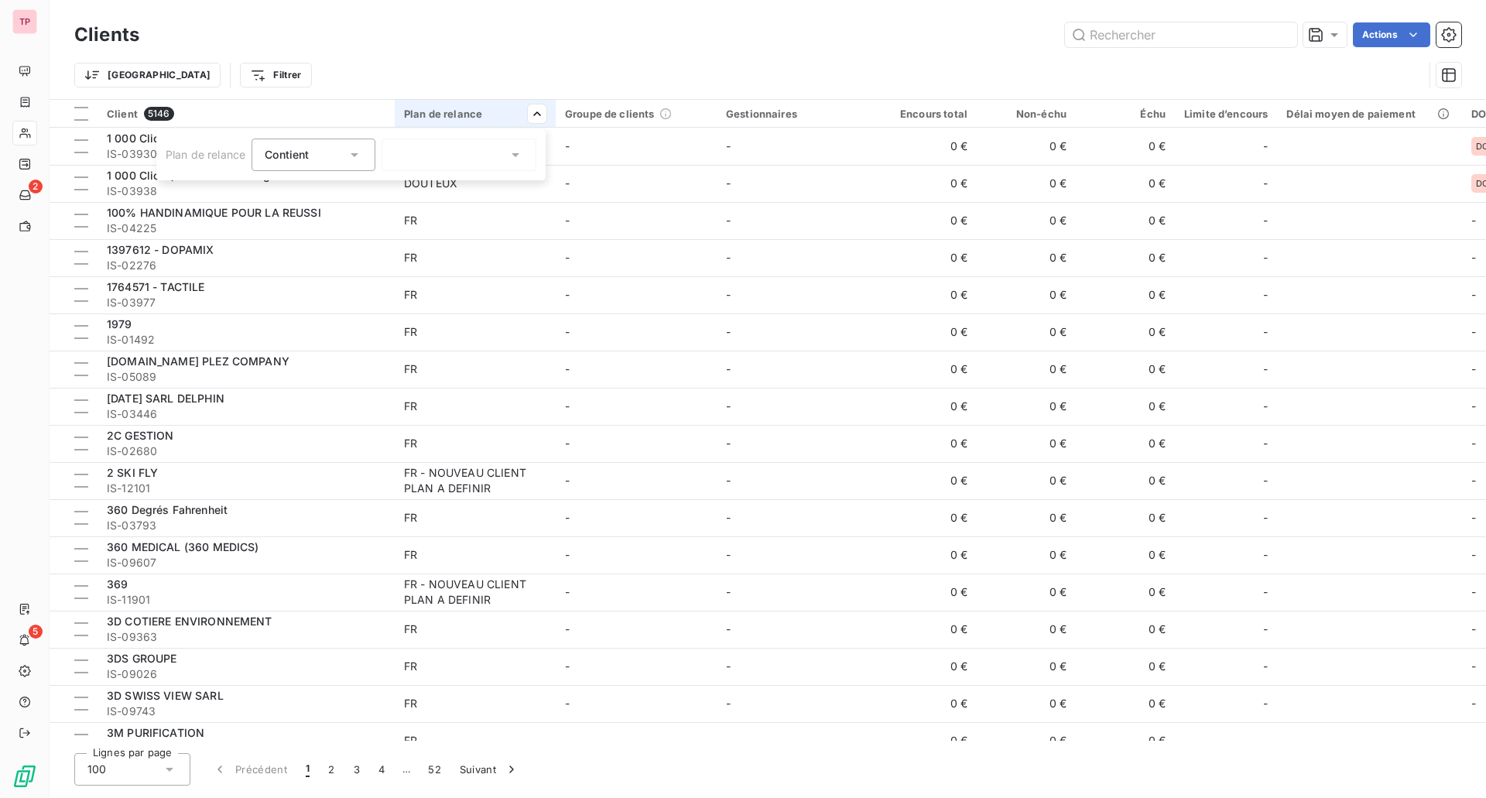
click at [468, 143] on div at bounding box center [459, 155] width 155 height 33
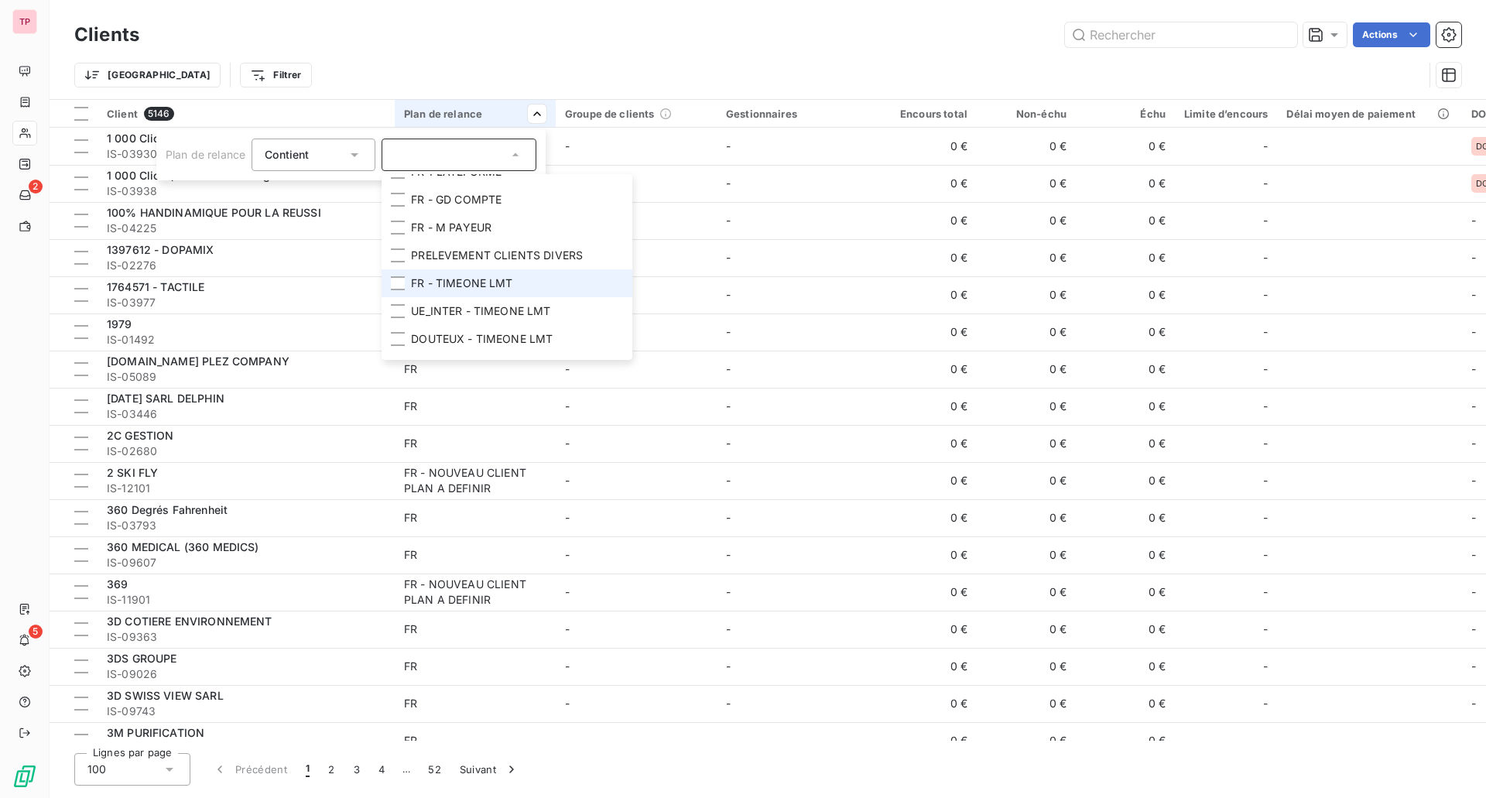
scroll to position [272, 0]
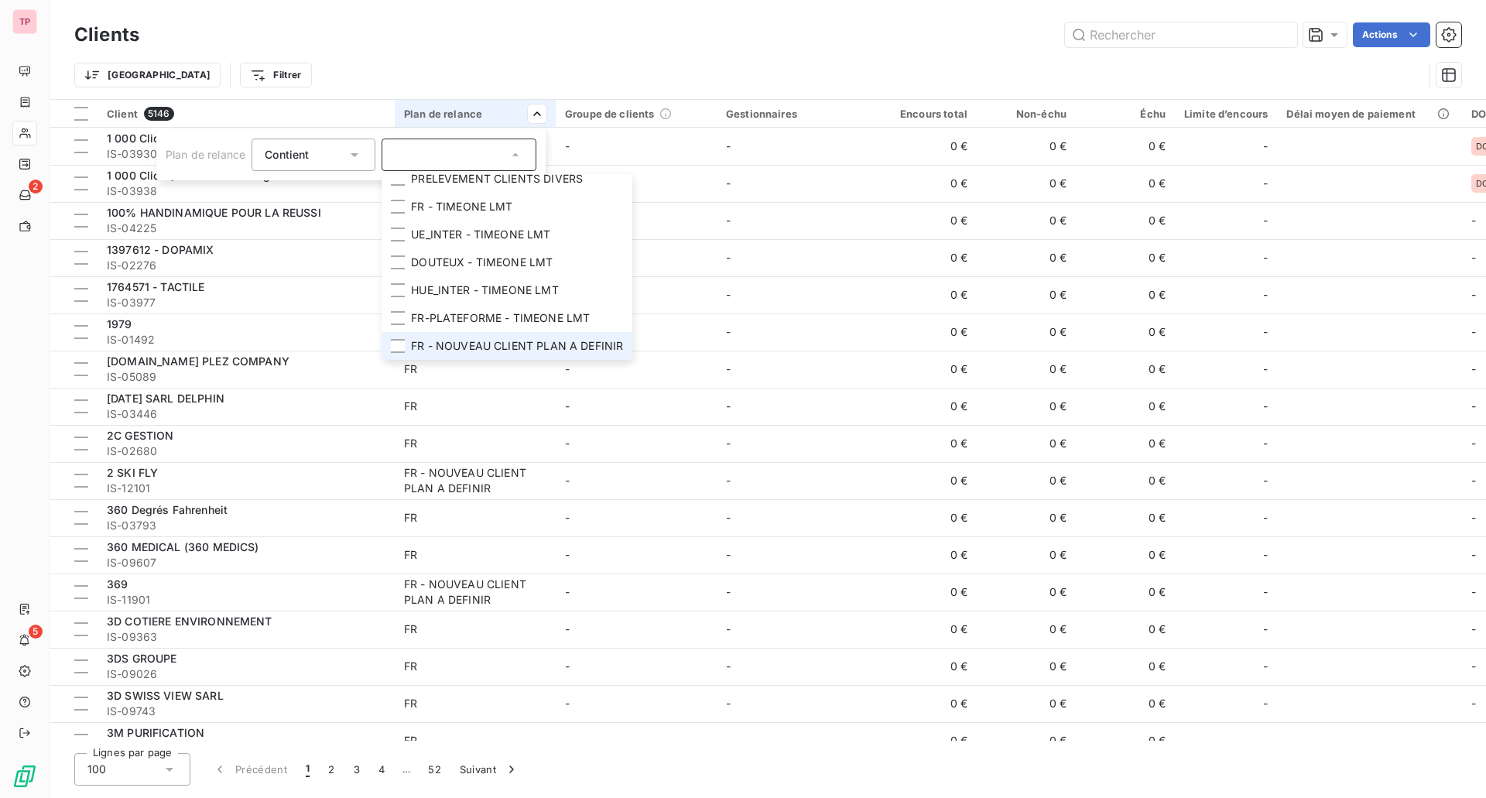
click at [464, 338] on span "FR - NOUVEAU CLIENT PLAN A DEFINIR" at bounding box center [517, 345] width 212 height 15
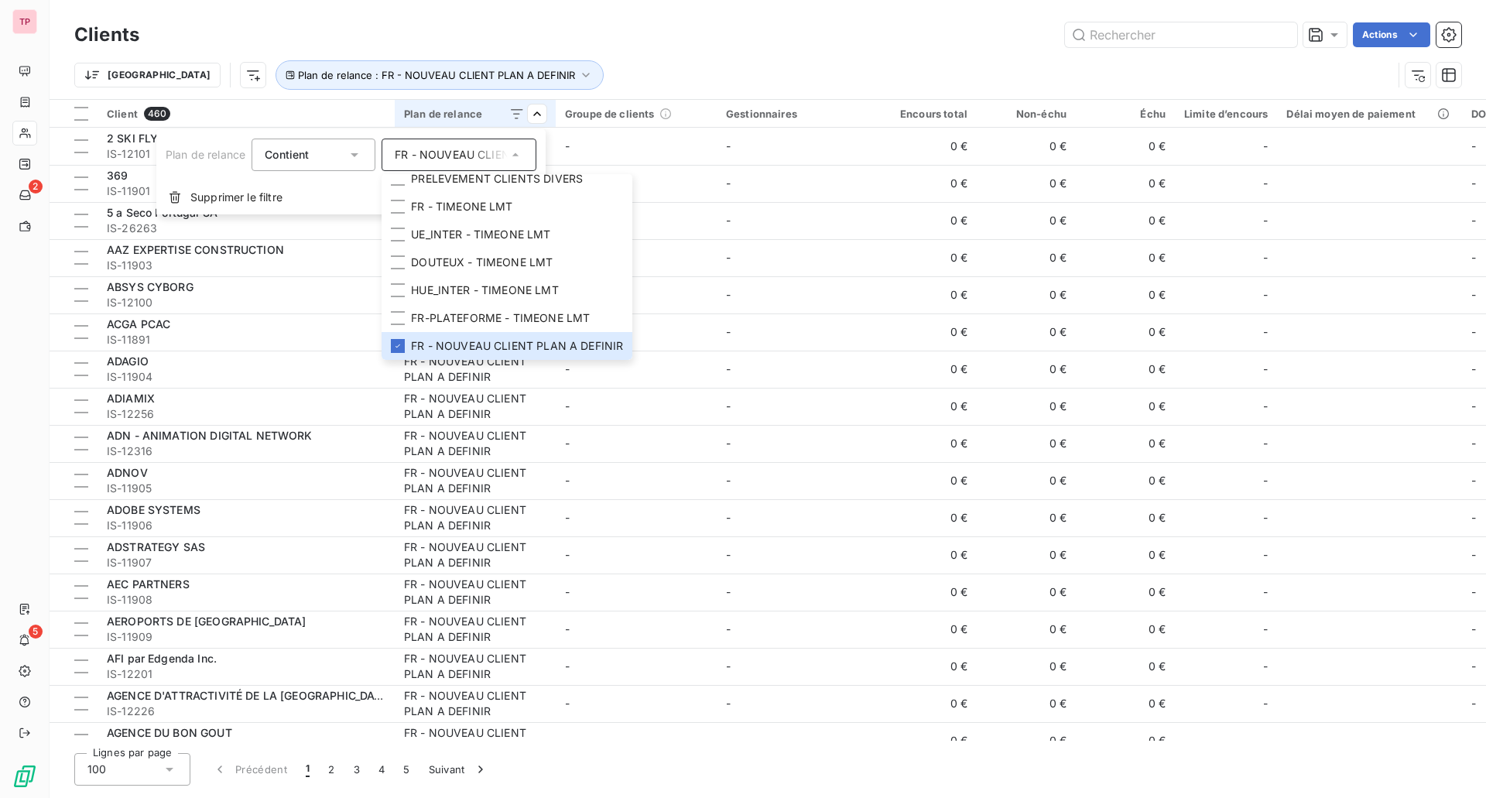
click at [741, 25] on html "TP 2 5 Clients Actions Trier Plan de relance : FR - NOUVEAU CLIENT PLAN A DEFIN…" at bounding box center [743, 399] width 1486 height 798
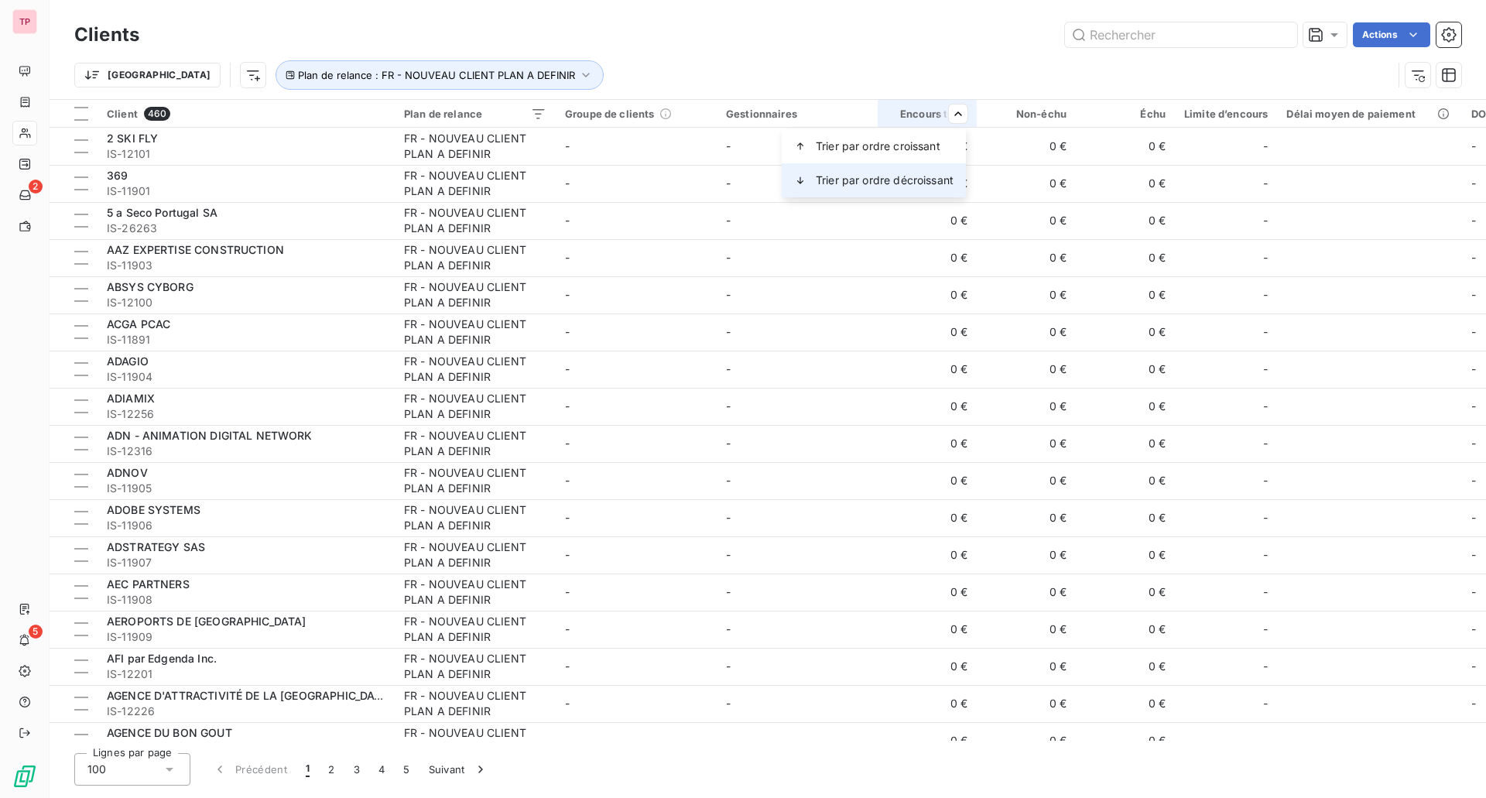
click at [923, 166] on div "Trier par ordre décroissant" at bounding box center [874, 180] width 184 height 34
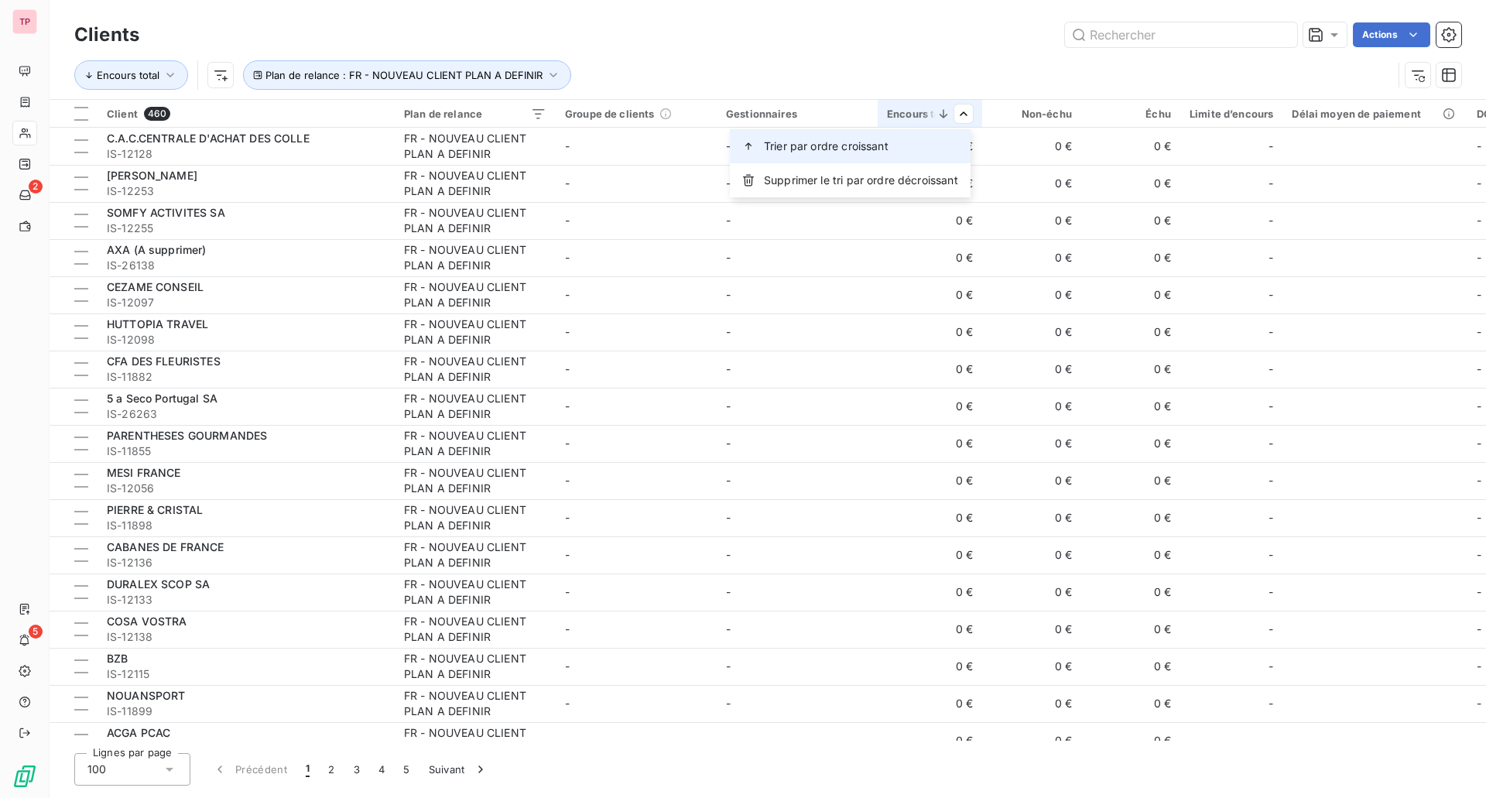
click at [918, 141] on div "Trier par ordre croissant" at bounding box center [850, 146] width 241 height 34
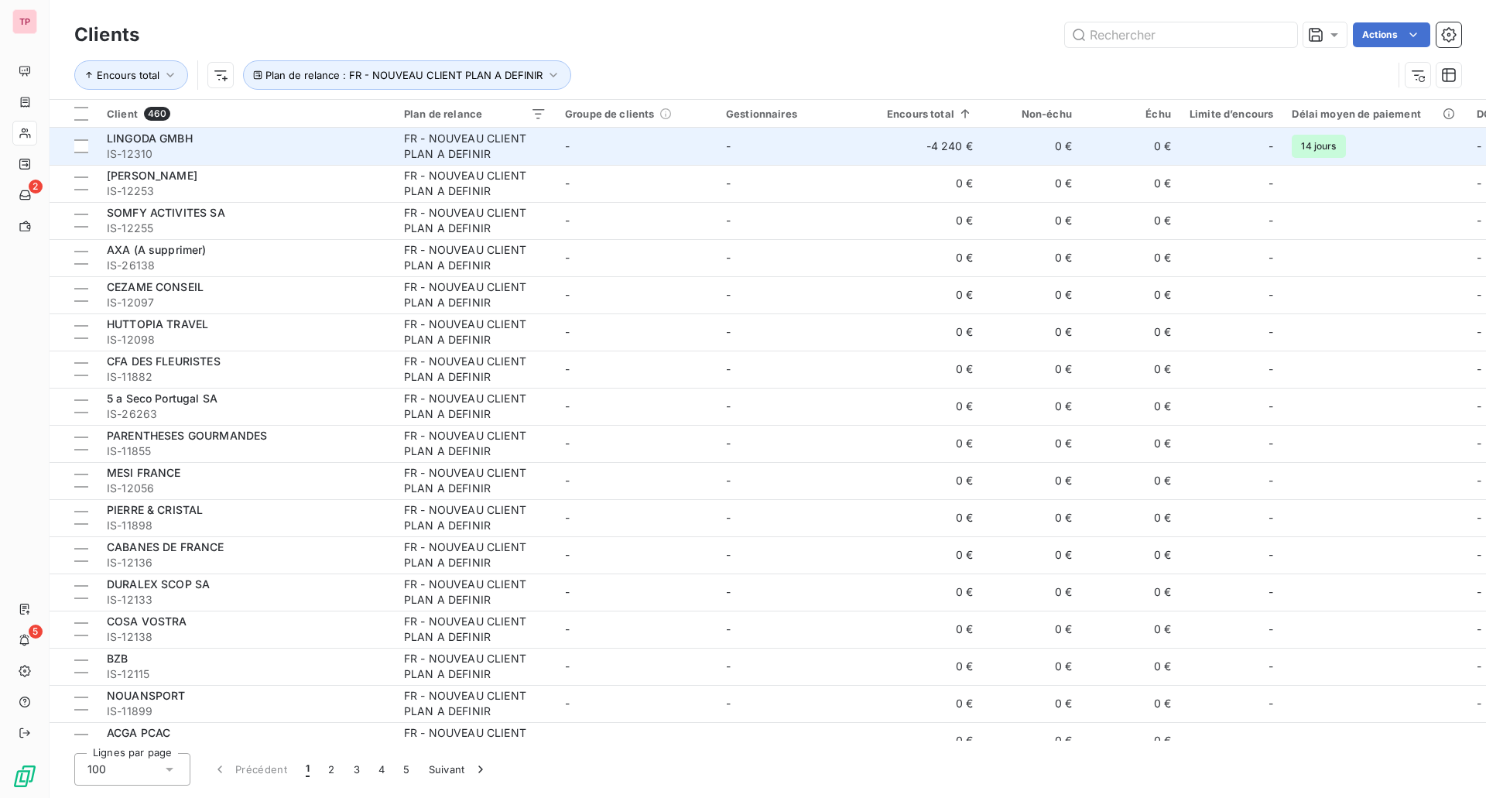
click at [663, 152] on td "-" at bounding box center [636, 146] width 161 height 37
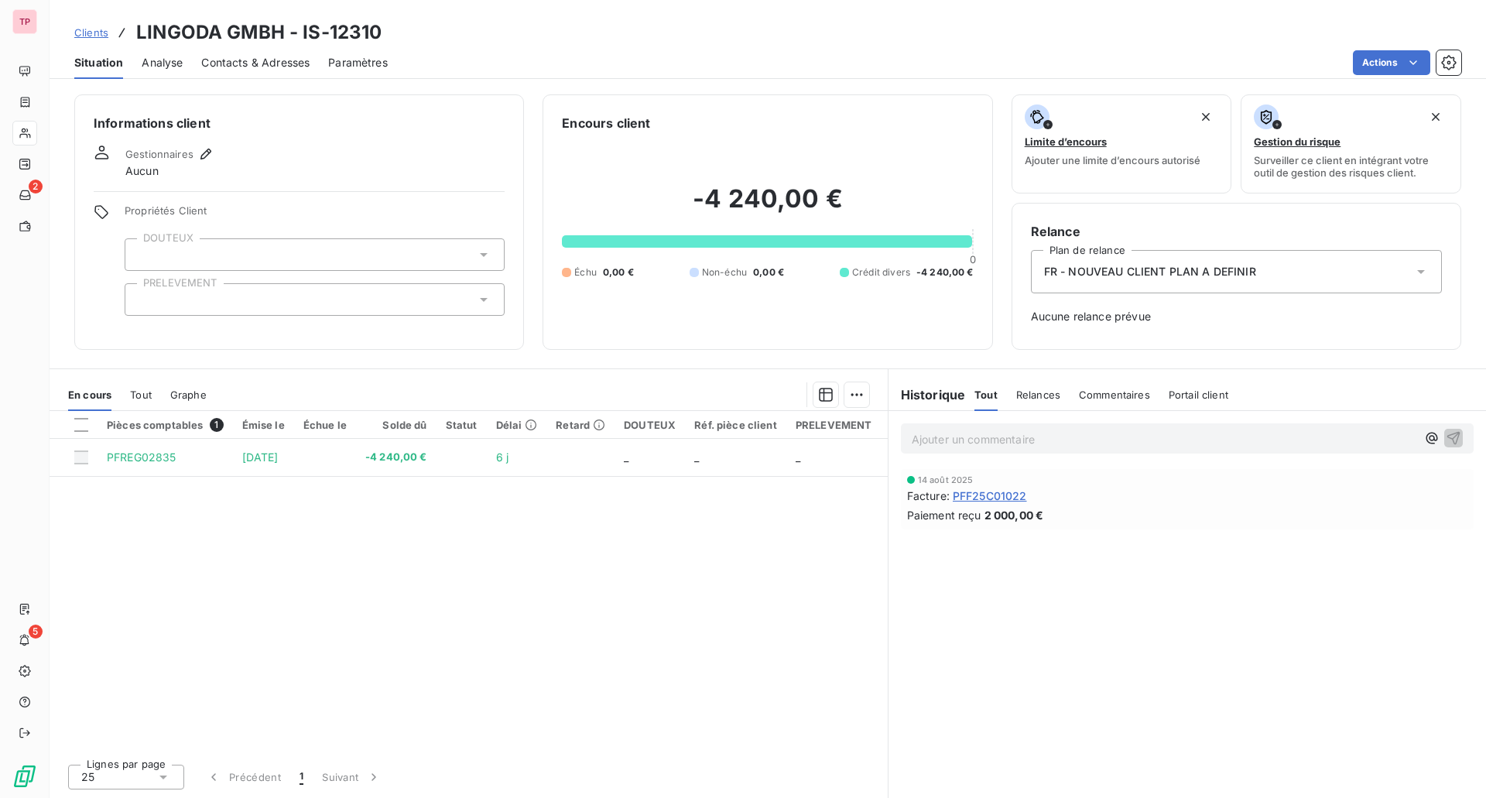
click at [141, 398] on span "Tout" at bounding box center [141, 395] width 22 height 12
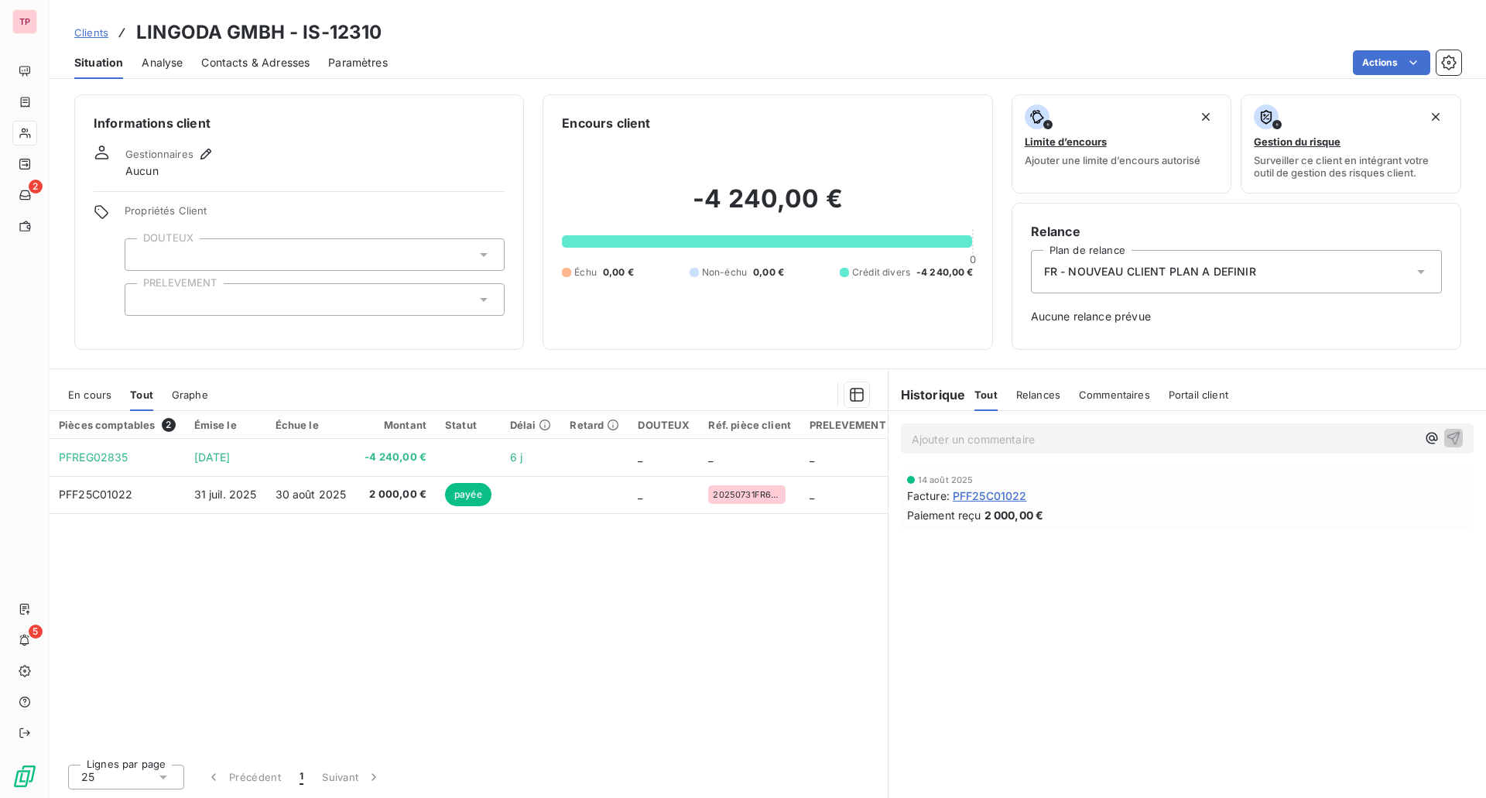
click at [1159, 269] on span "FR - NOUVEAU CLIENT PLAN A DEFINIR" at bounding box center [1150, 271] width 212 height 15
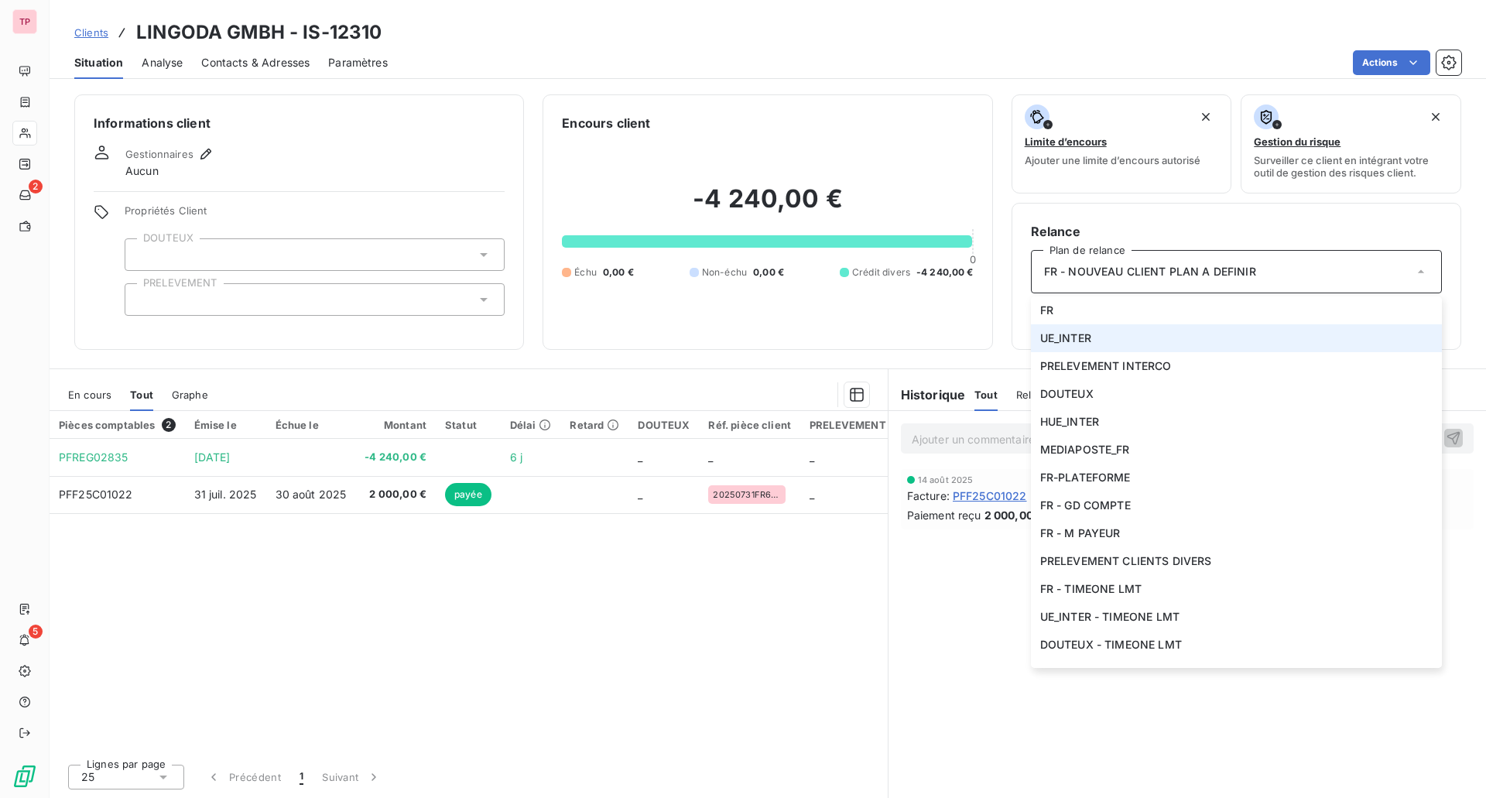
click at [1150, 335] on li "UE_INTER" at bounding box center [1236, 338] width 411 height 28
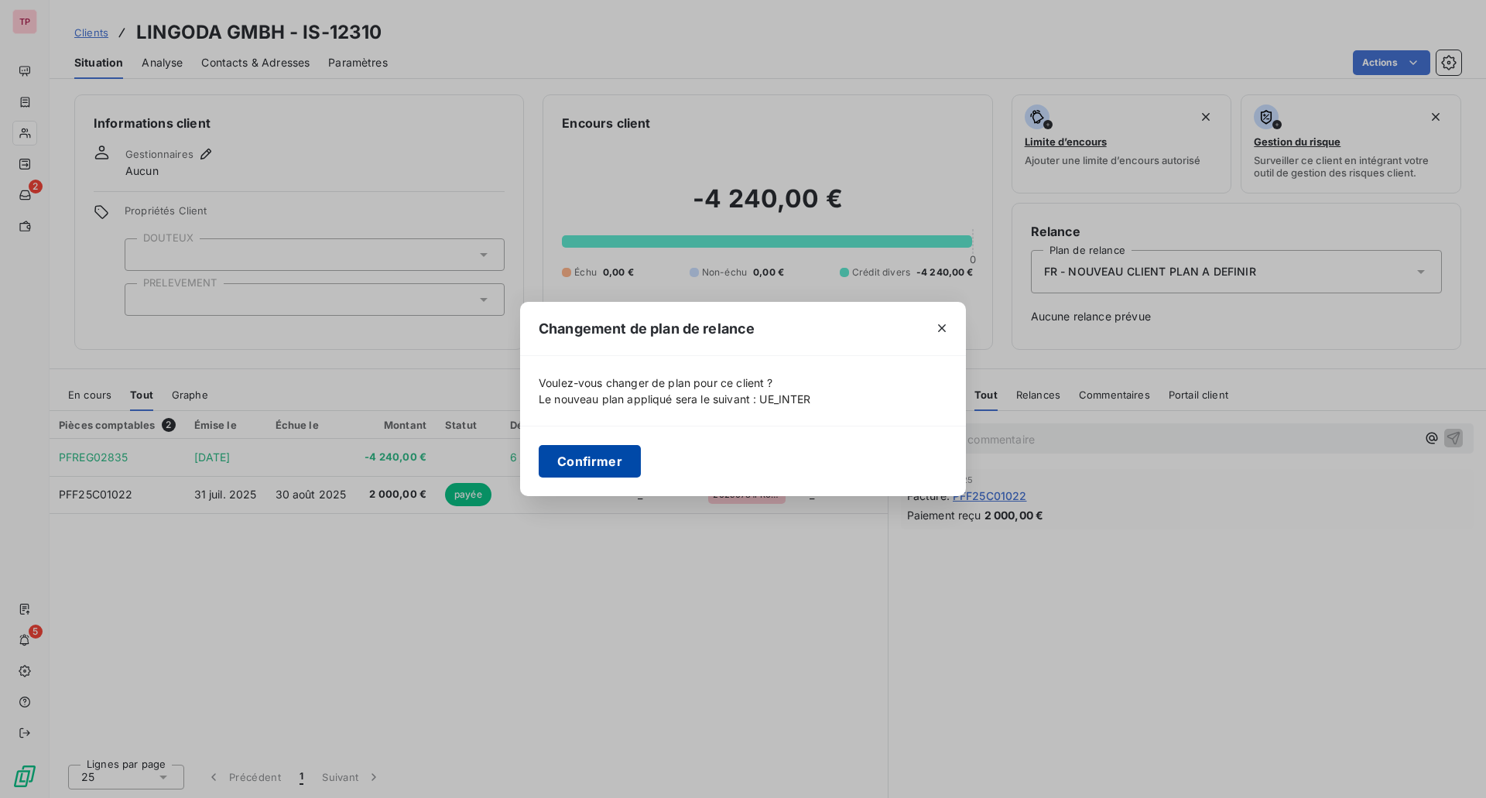
click at [614, 456] on button "Confirmer" at bounding box center [590, 461] width 102 height 33
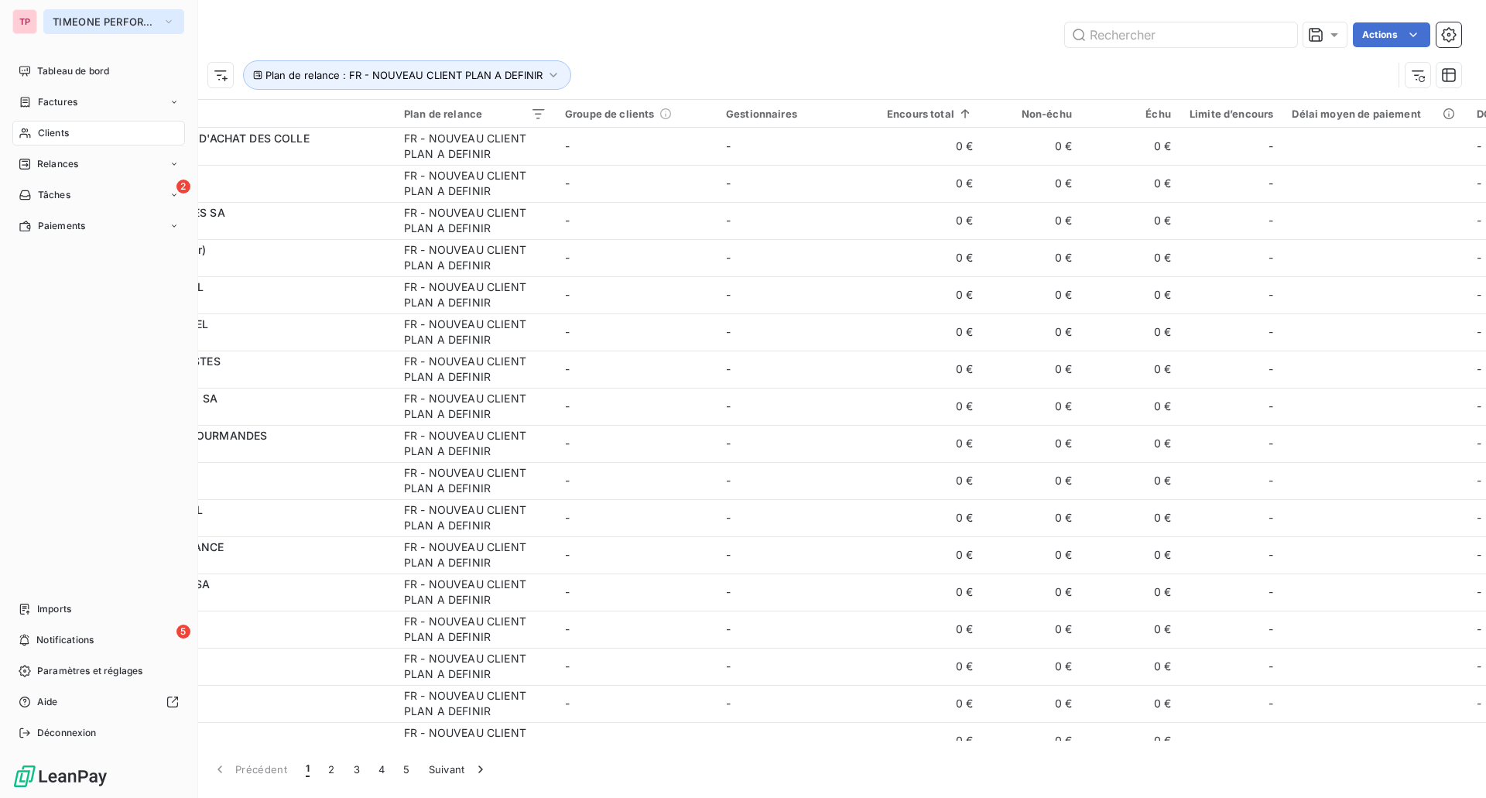
click at [57, 20] on span "TIMEONE PERFORMANCE" at bounding box center [105, 21] width 104 height 12
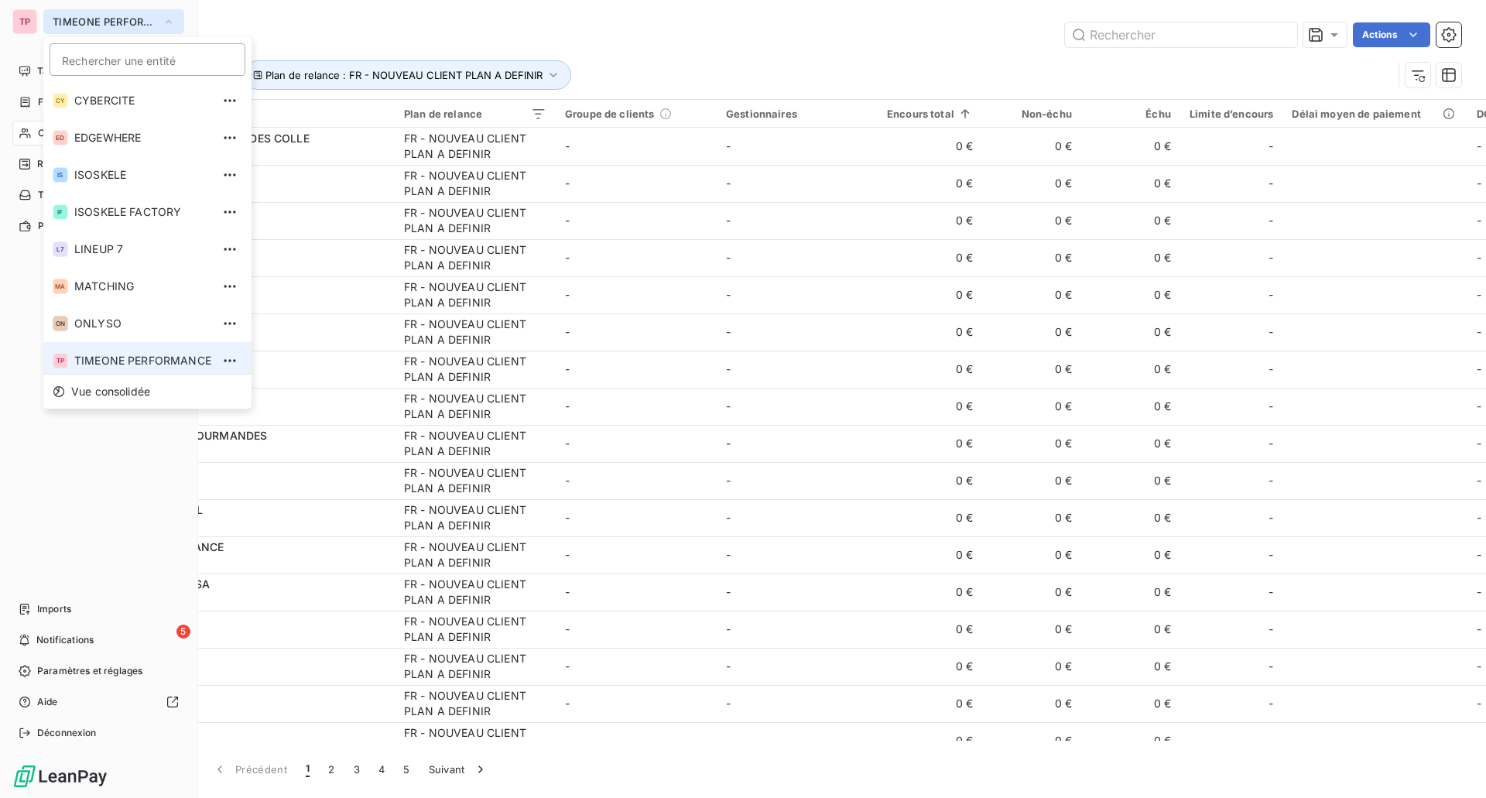
scroll to position [5, 0]
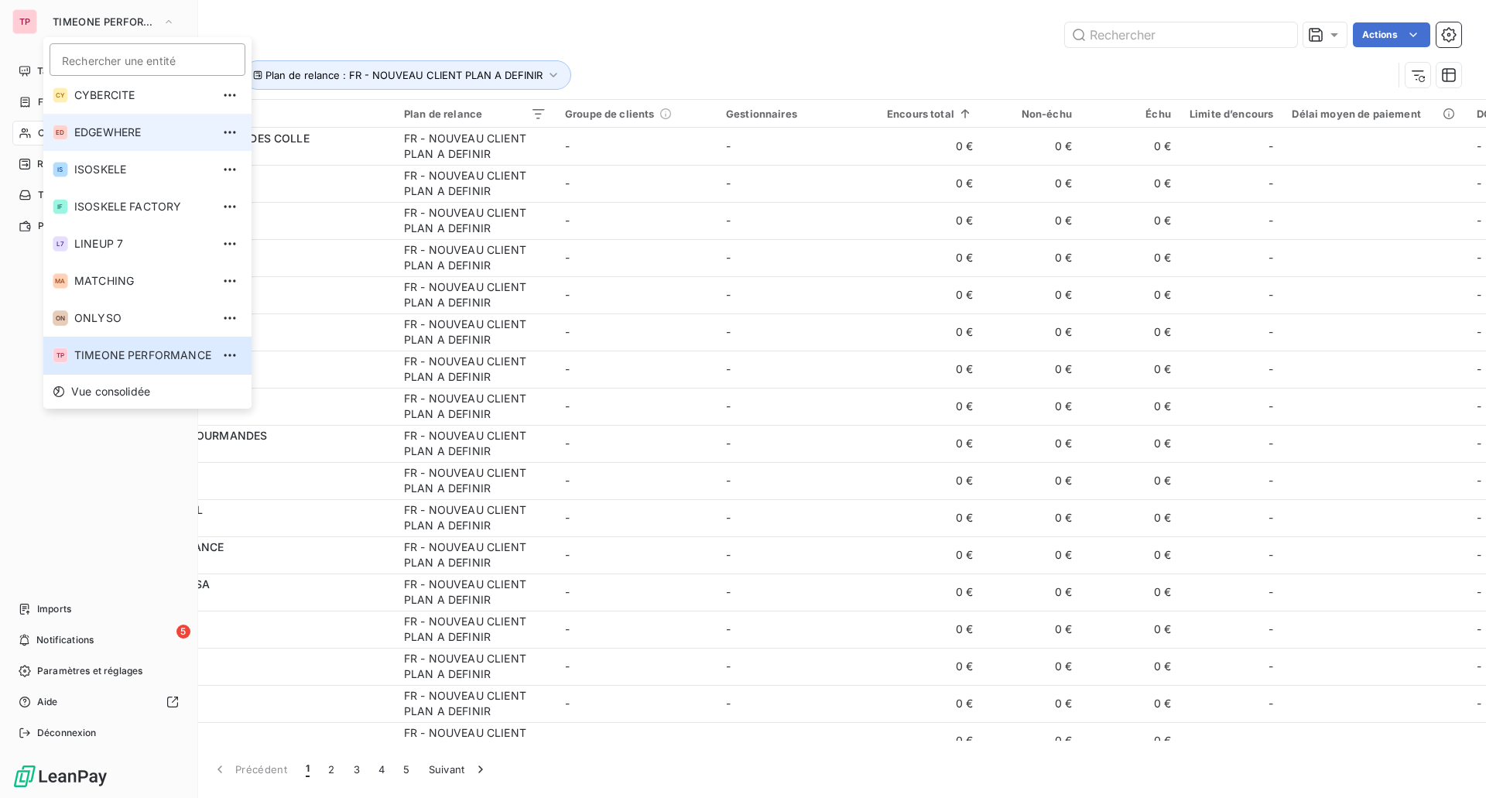
click at [100, 144] on li "ED EDGEWHERE" at bounding box center [147, 132] width 208 height 37
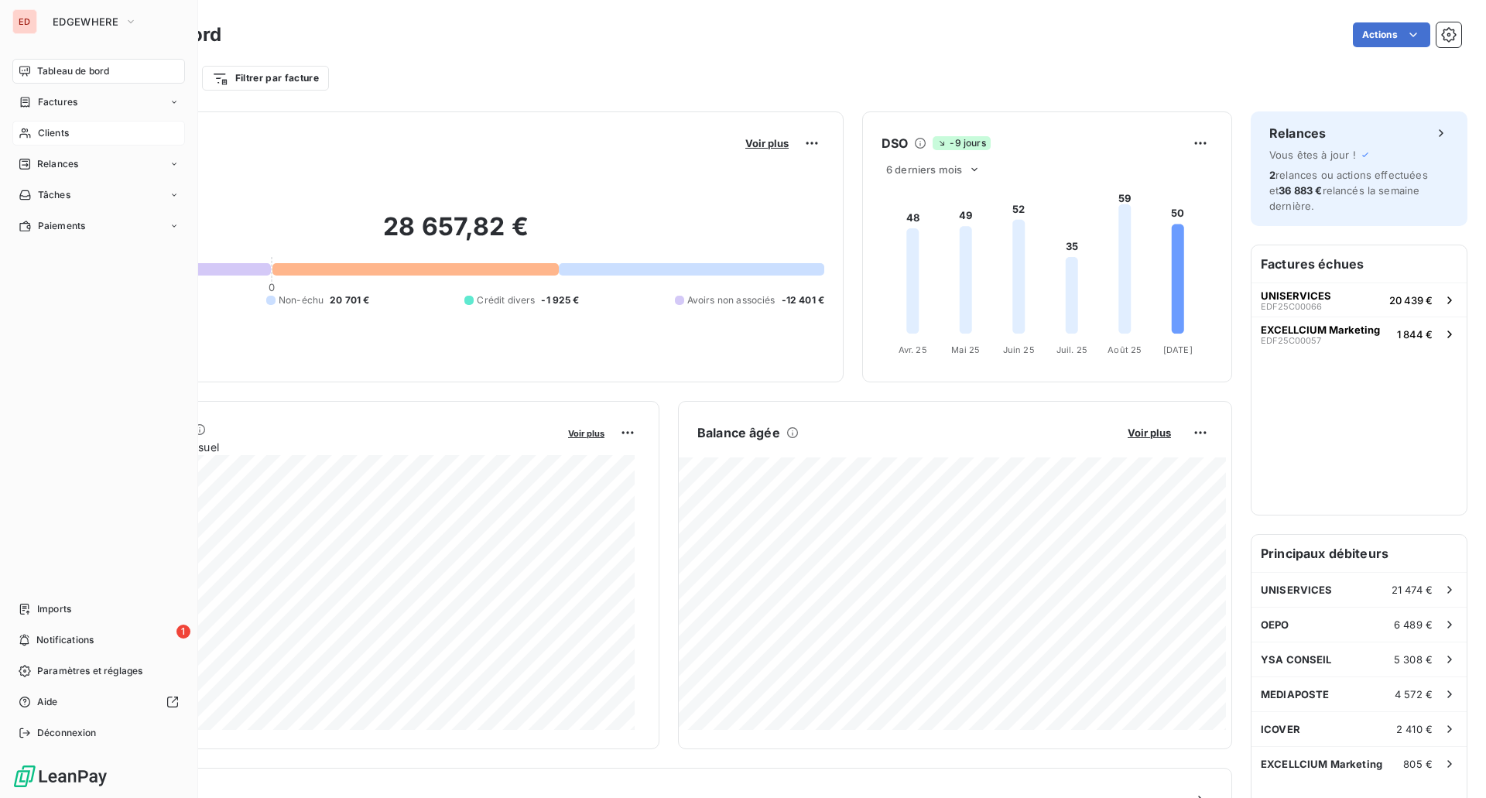
click at [111, 137] on div "Clients" at bounding box center [98, 133] width 173 height 25
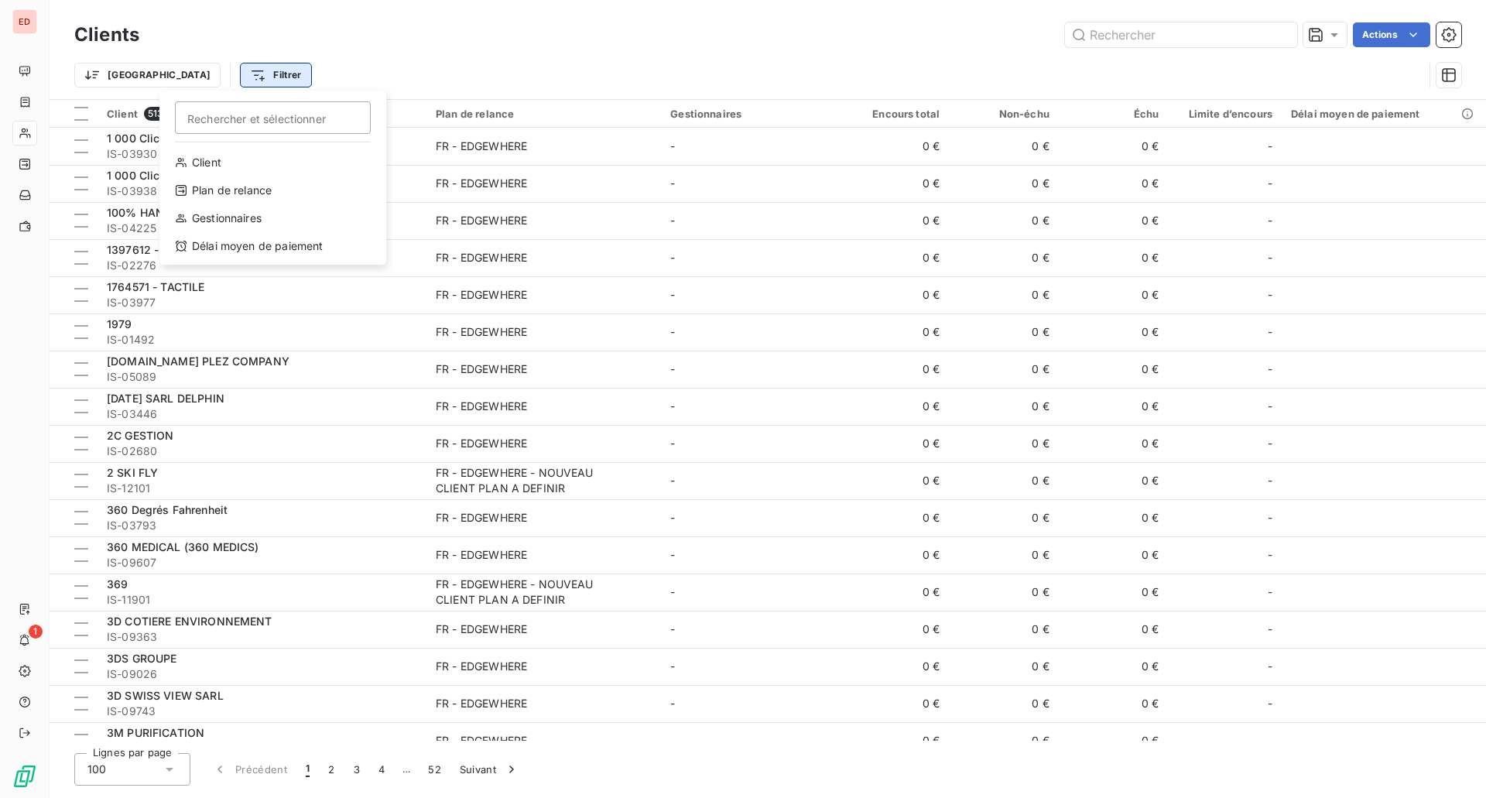
click at [193, 80] on html "ED 1 Clients Actions Trier Filtrer Rechercher et sélectionner Client Plan de re…" at bounding box center [743, 399] width 1486 height 798
click at [225, 189] on div "Plan de relance" at bounding box center [273, 190] width 214 height 25
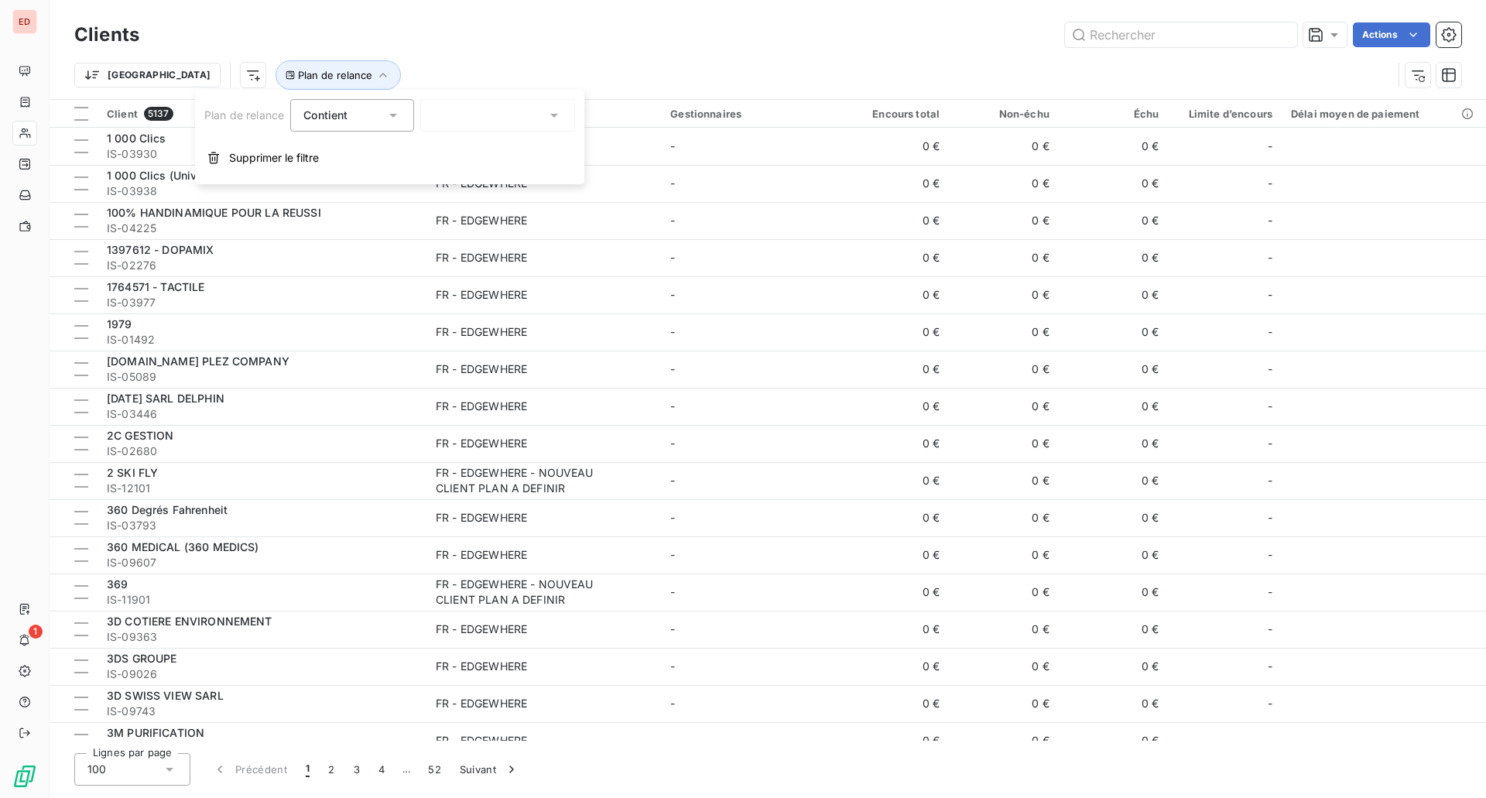
click at [437, 104] on div at bounding box center [497, 115] width 155 height 33
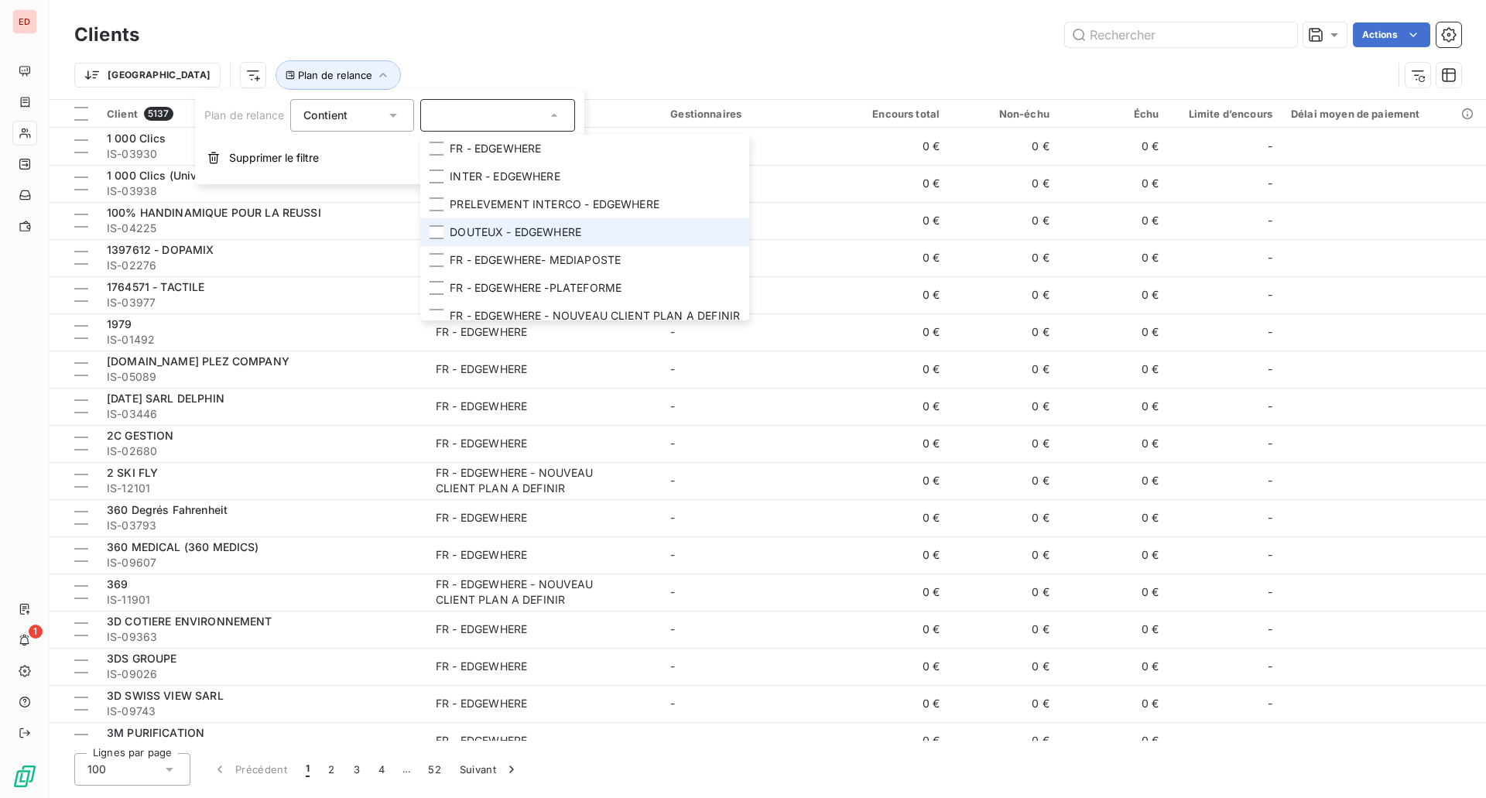
scroll to position [21, 0]
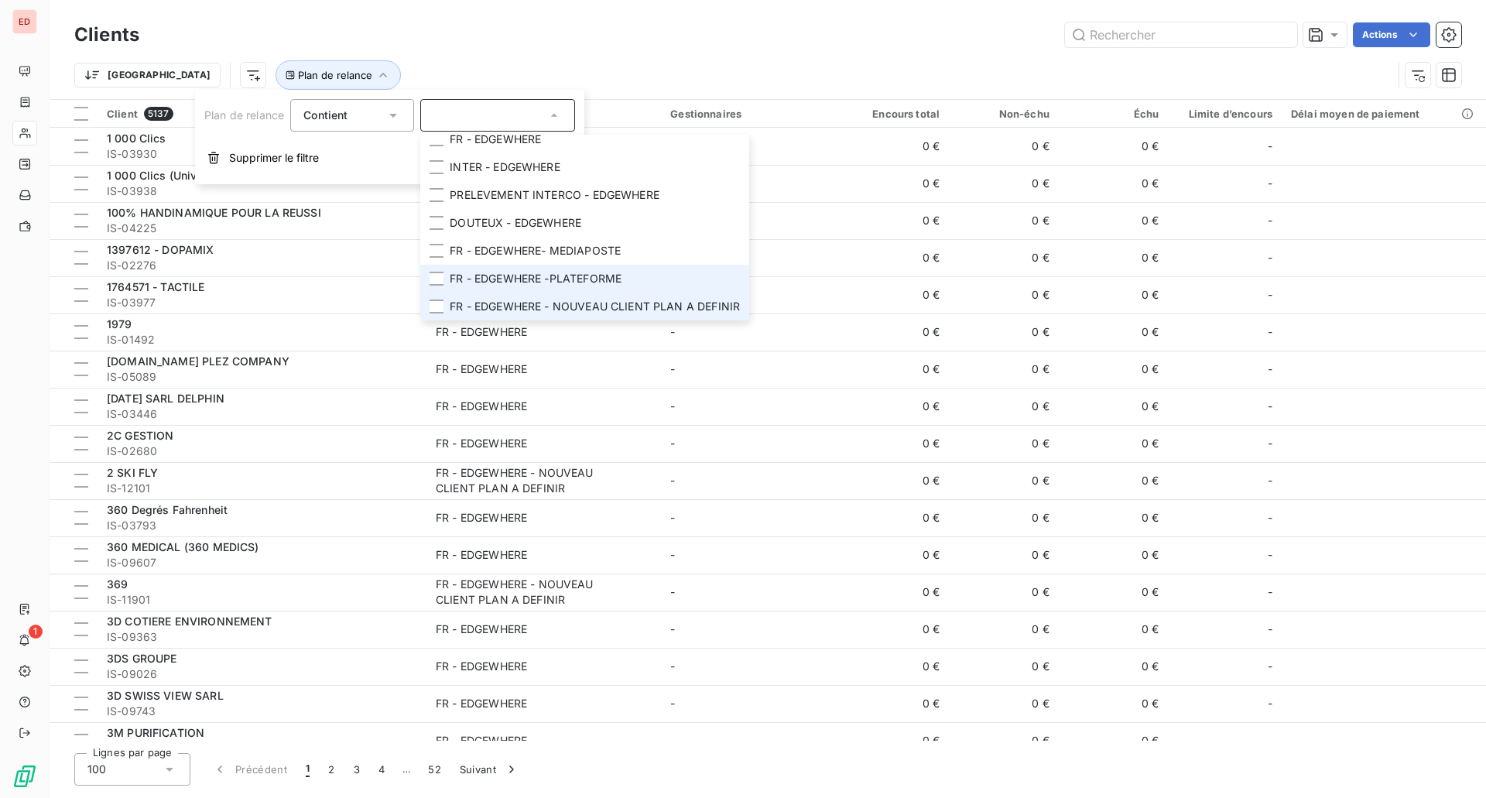
click at [567, 293] on li "FR - EDGEWHERE - NOUVEAU CLIENT PLAN A DEFINIR" at bounding box center [584, 307] width 329 height 28
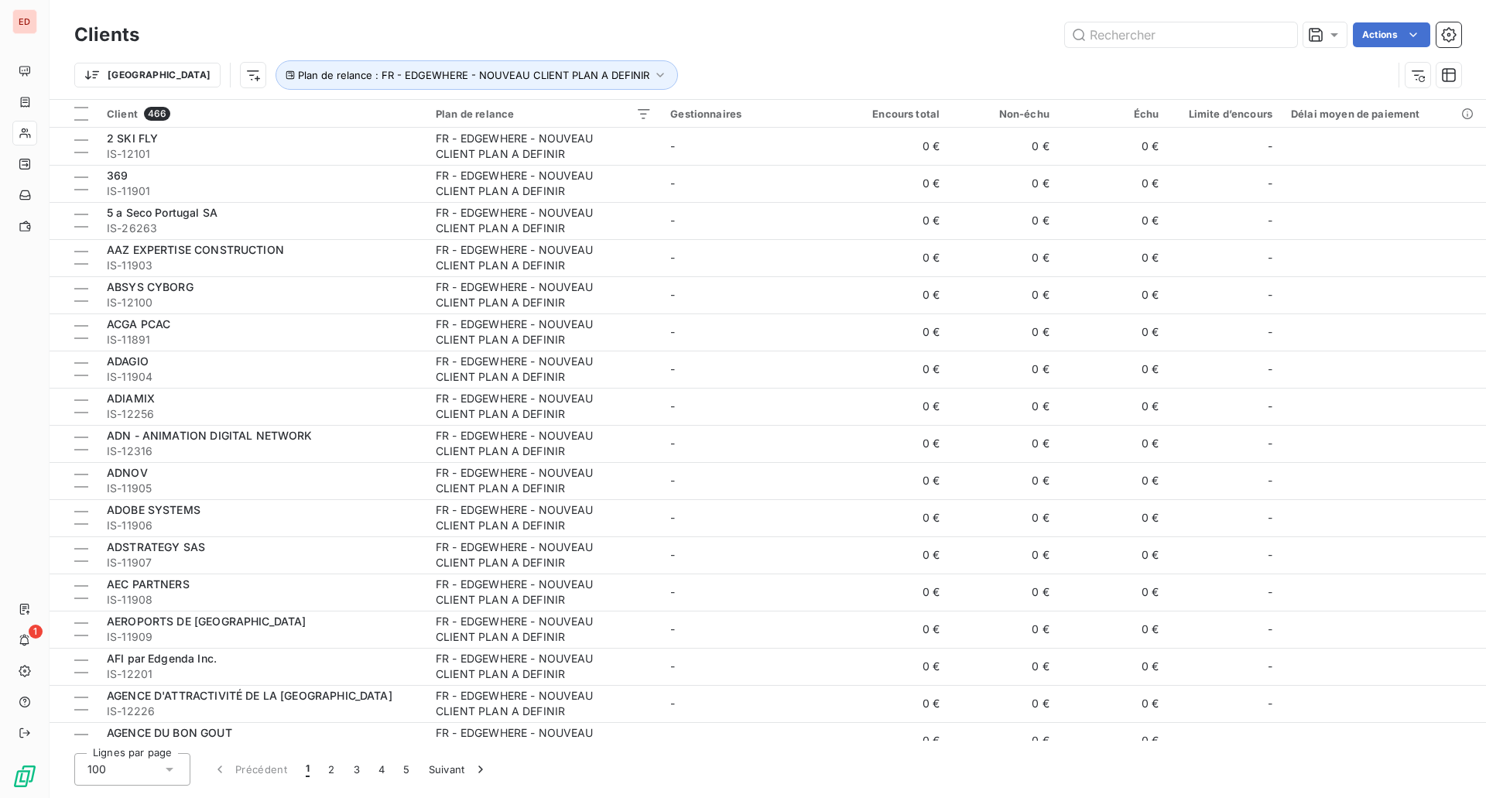
click at [779, 53] on div "Trier Plan de relance : FR - EDGEWHERE - NOUVEAU CLIENT PLAN A DEFINIR" at bounding box center [767, 75] width 1387 height 48
click at [879, 144] on span "Trier par ordre croissant" at bounding box center [848, 146] width 125 height 15
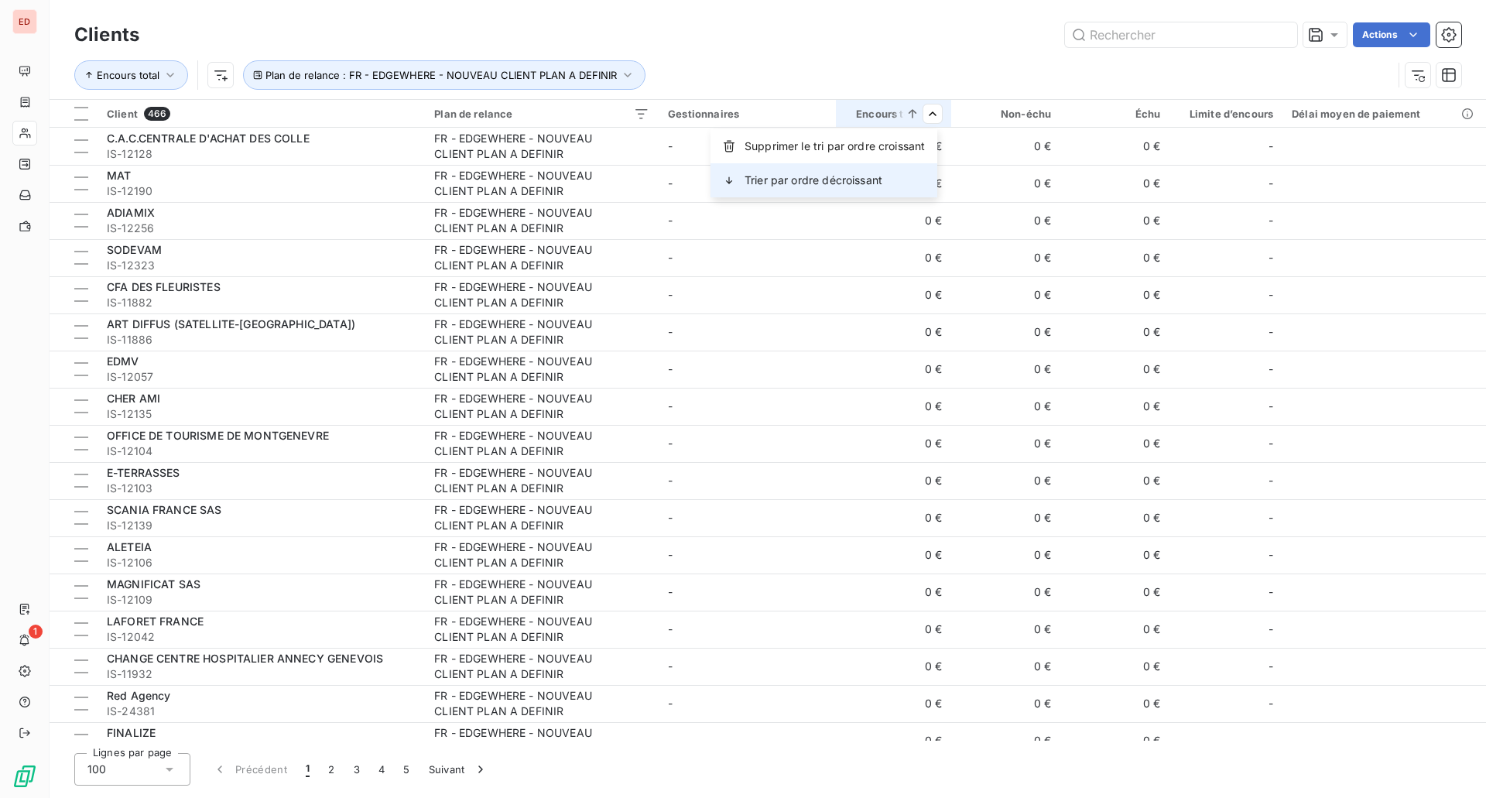
click at [866, 176] on span "Trier par ordre décroissant" at bounding box center [814, 180] width 138 height 15
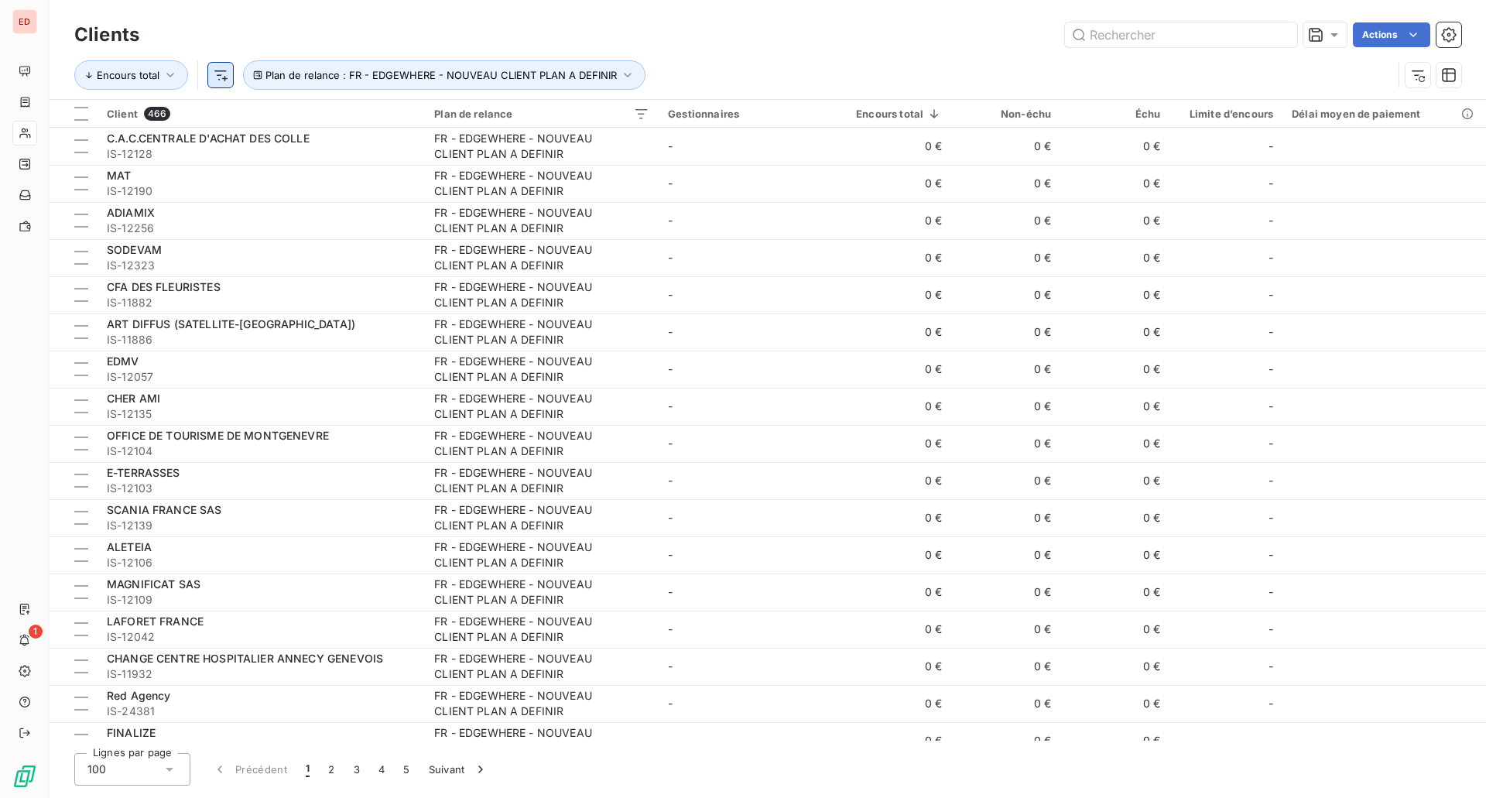
click at [217, 72] on html "ED 1 Clients Actions Encours total Plan de relance : FR - EDGEWHERE - NOUVEAU C…" at bounding box center [743, 399] width 1486 height 798
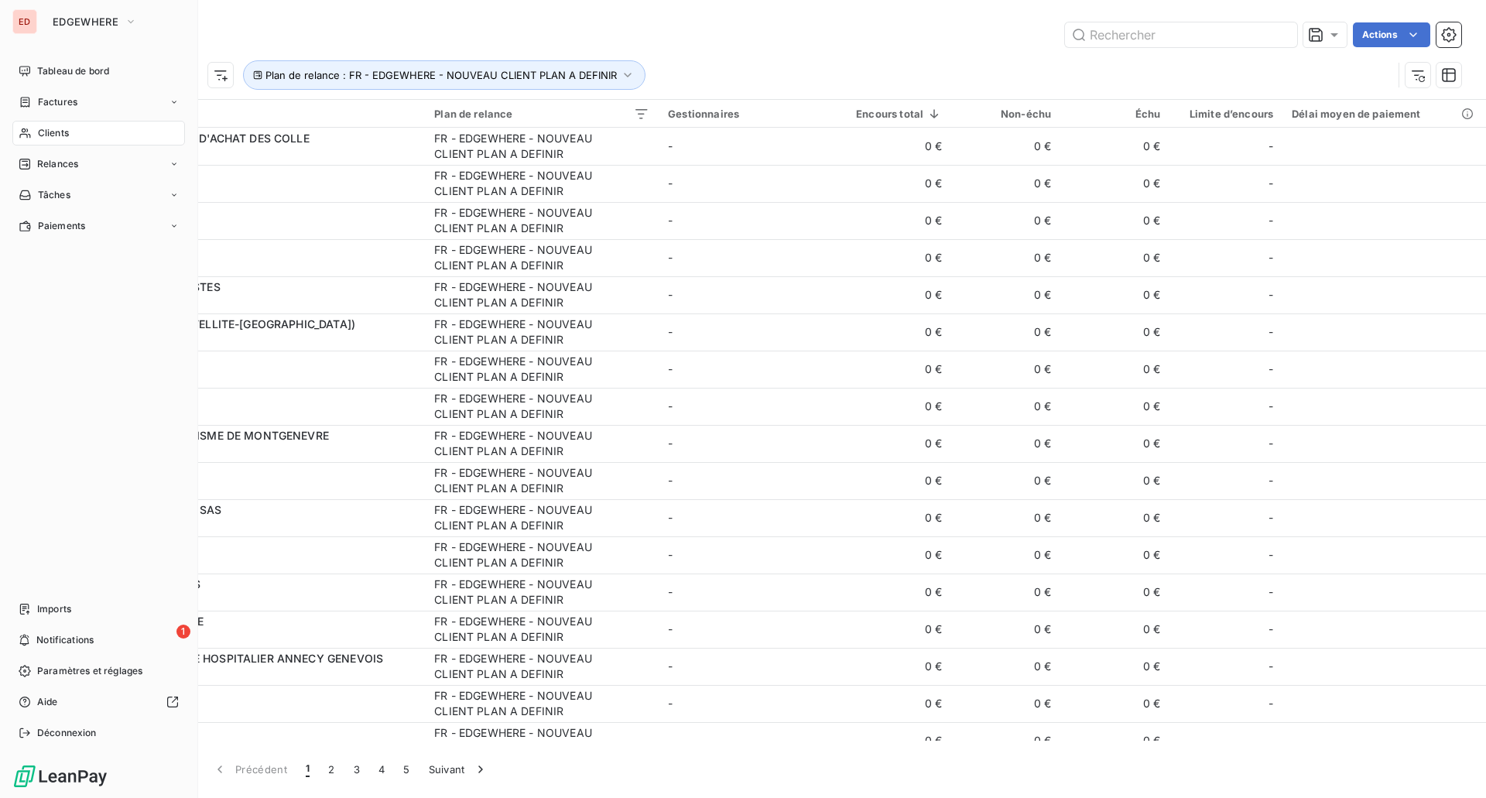
click at [35, 23] on html "ED EDGEWHERE Tableau de bord Factures Clients Relances Tâches Paiements Imports…" at bounding box center [743, 399] width 1486 height 798
click at [70, 16] on span "EDGEWHERE" at bounding box center [86, 21] width 66 height 12
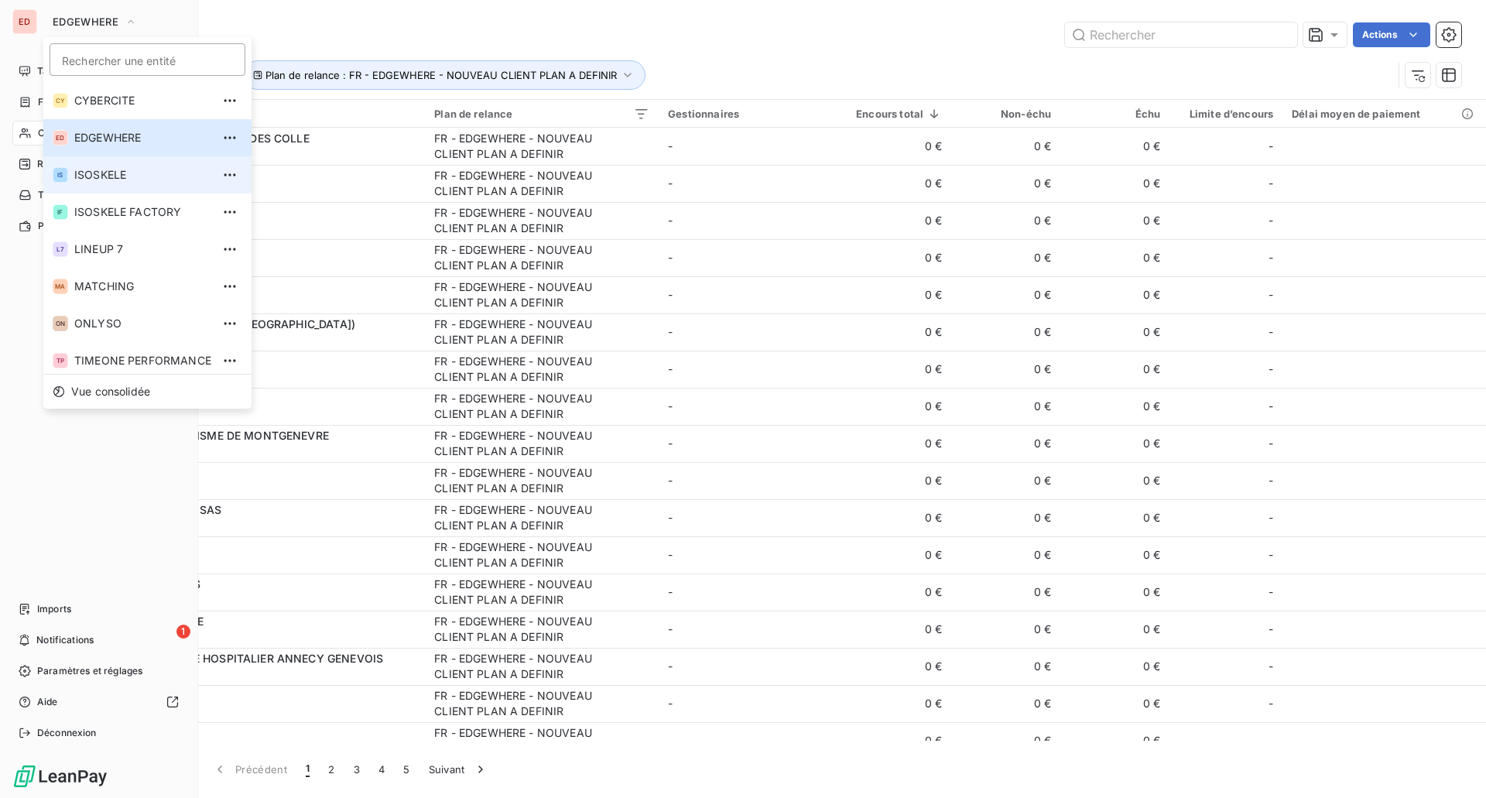
click at [131, 176] on span "ISOSKELE" at bounding box center [142, 174] width 137 height 15
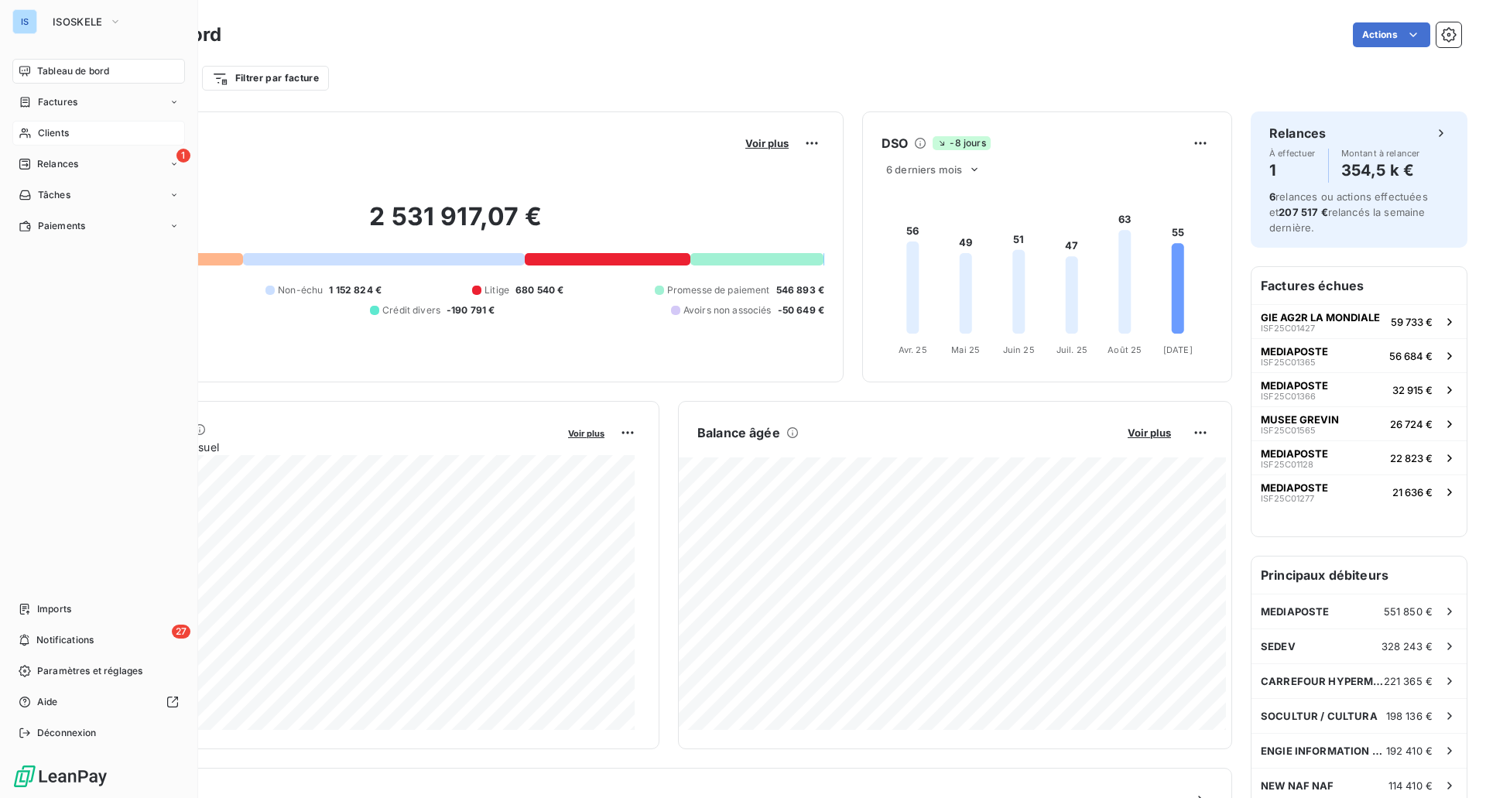
click at [34, 131] on div "Clients" at bounding box center [98, 133] width 173 height 25
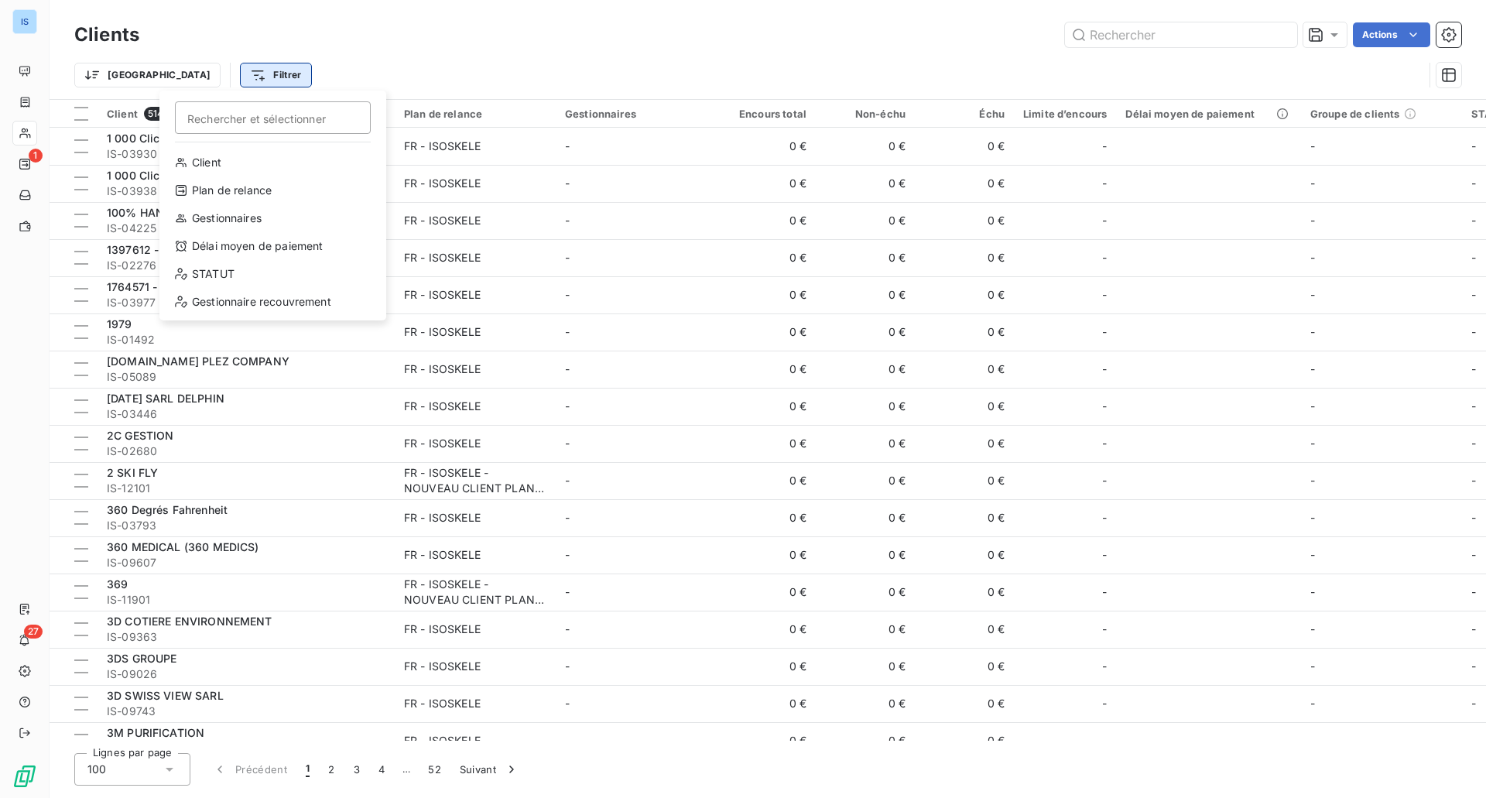
click at [209, 75] on html "IS 1 27 Clients Actions Trier Filtrer Rechercher et sélectionner Client Plan de…" at bounding box center [743, 399] width 1486 height 798
click at [238, 196] on div "Plan de relance" at bounding box center [273, 190] width 214 height 25
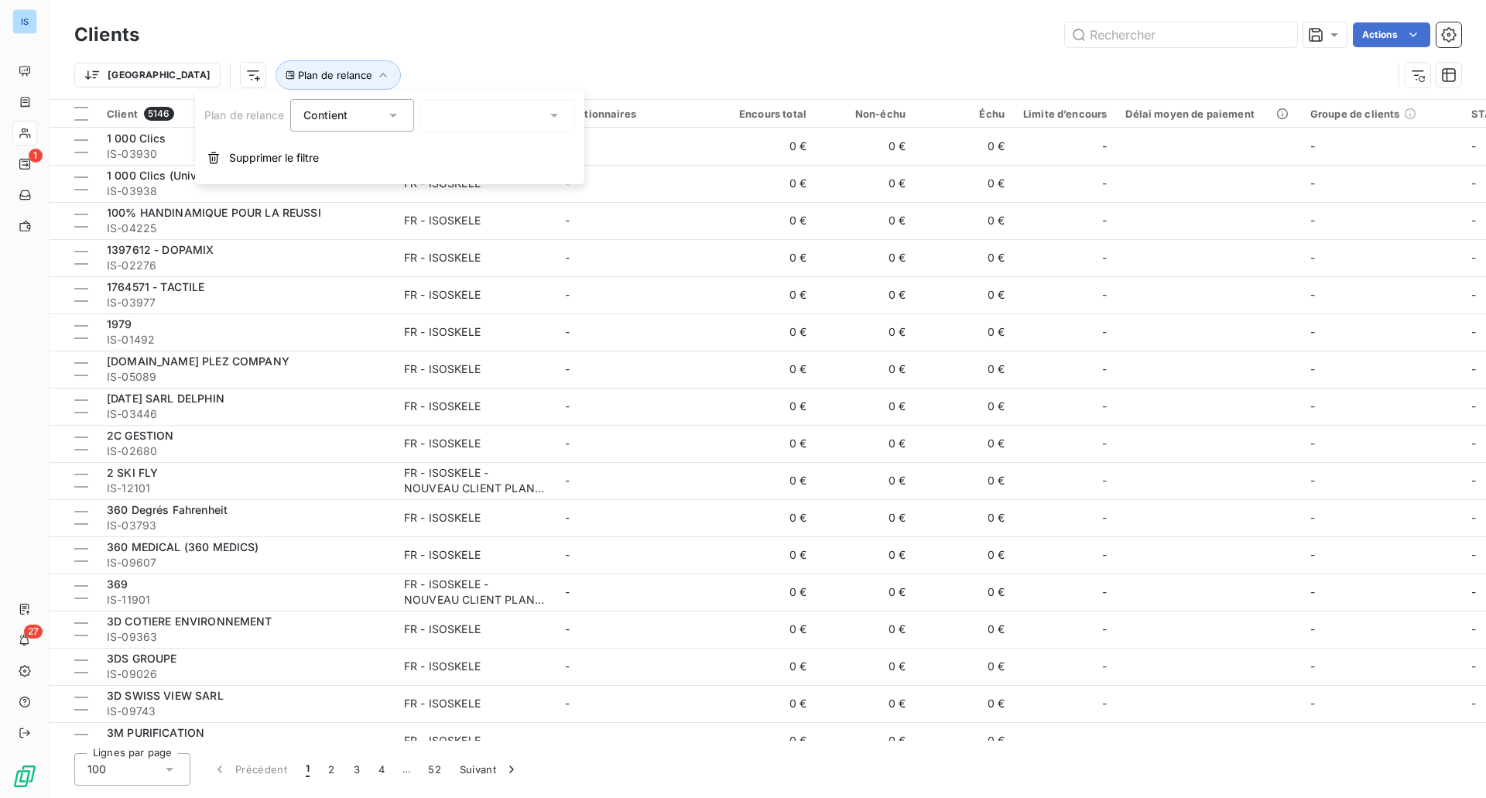
click at [444, 117] on div at bounding box center [497, 115] width 155 height 33
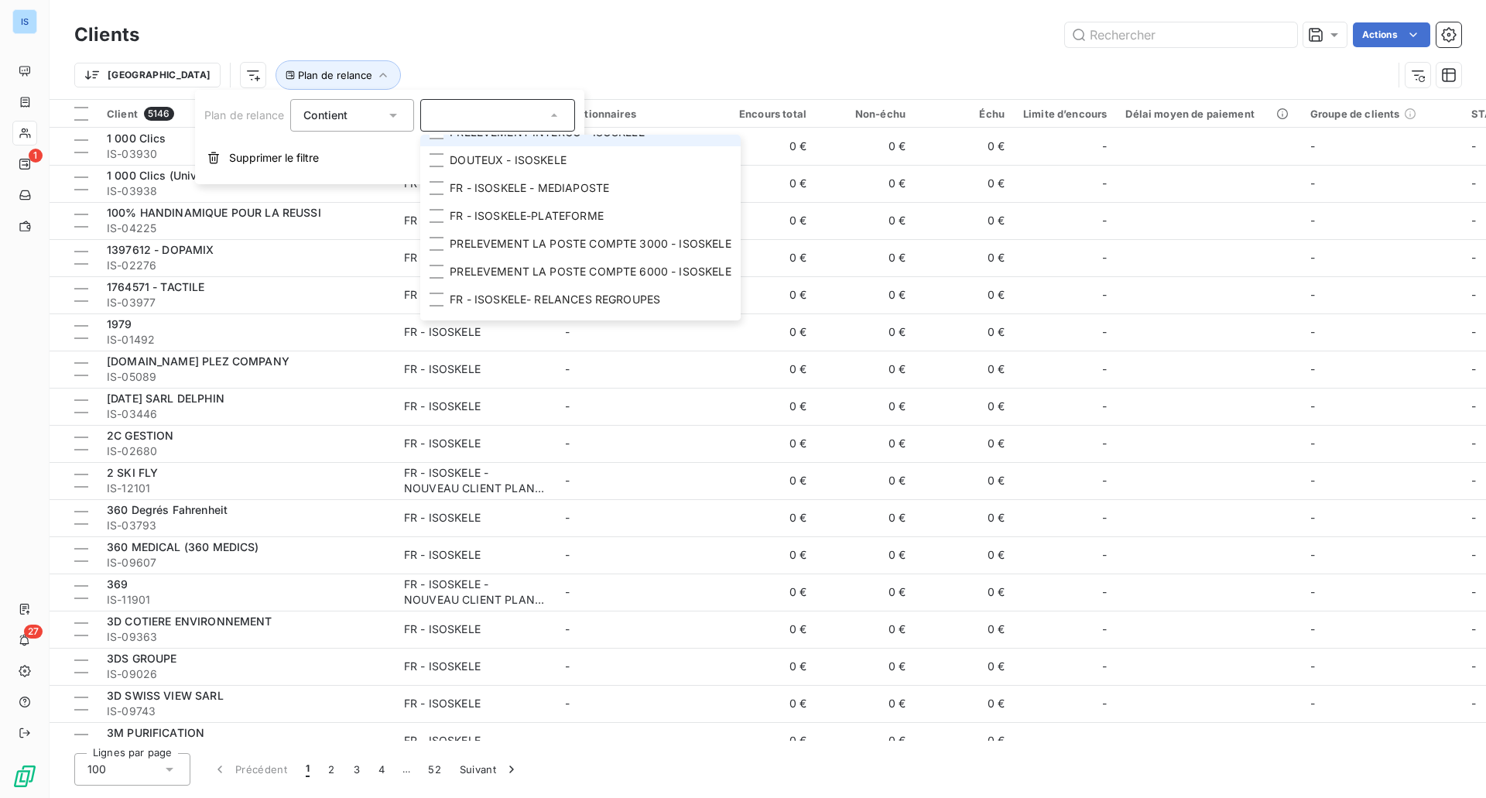
scroll to position [216, 0]
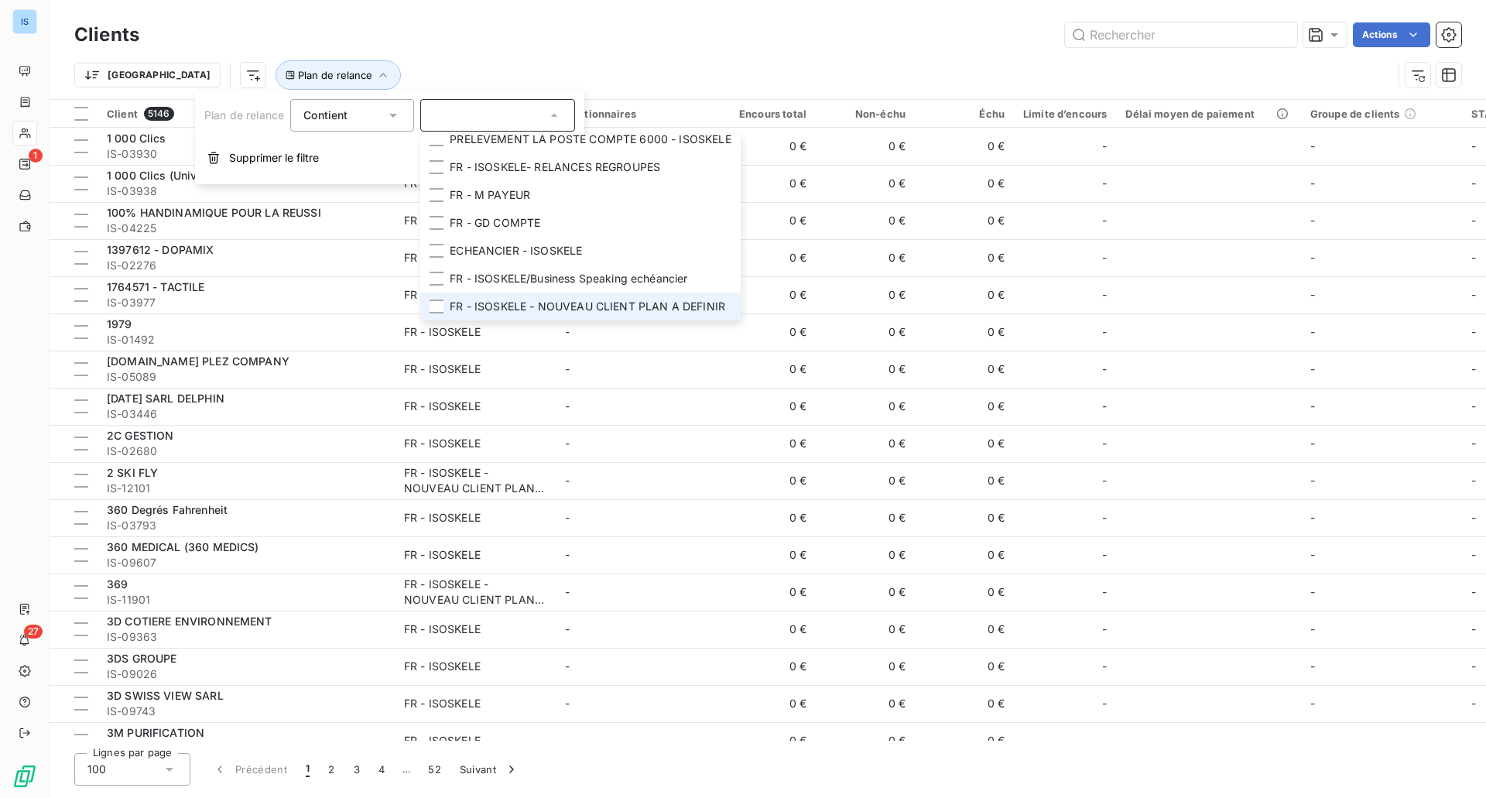
click at [538, 299] on span "FR - ISOSKELE - NOUVEAU CLIENT PLAN A DEFINIR" at bounding box center [588, 306] width 276 height 15
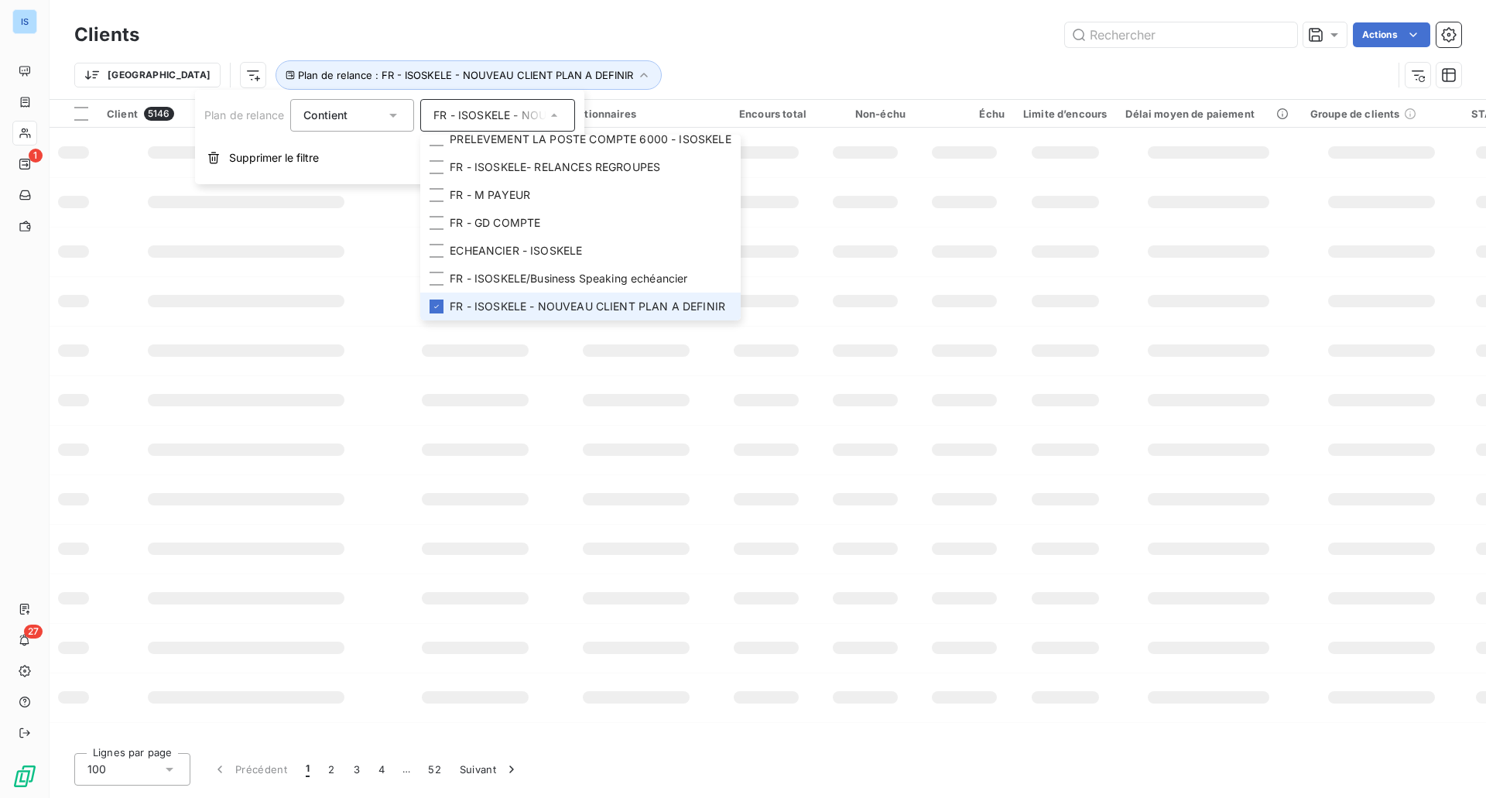
scroll to position [204, 0]
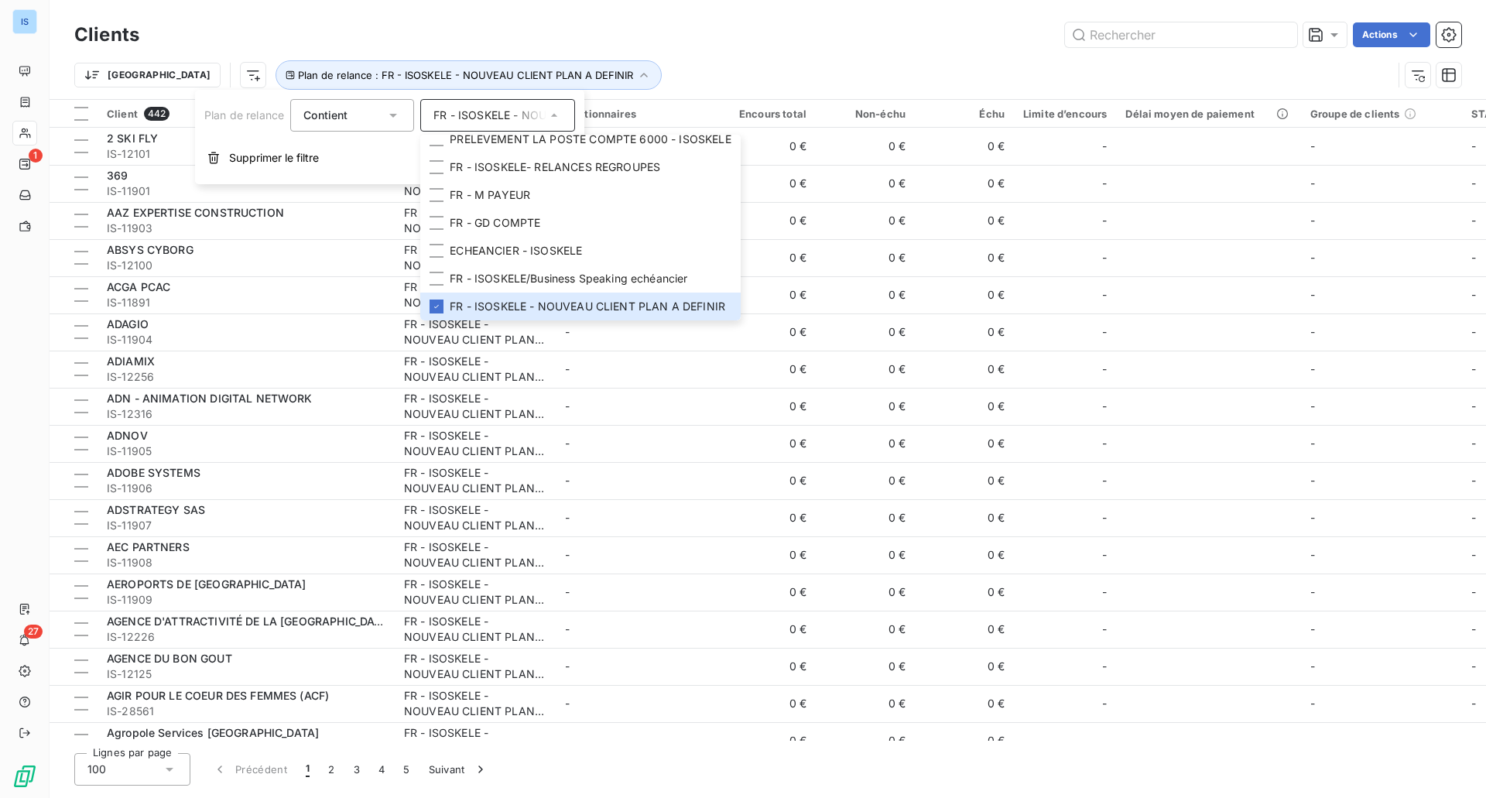
click at [786, 51] on div "Trier Plan de relance : FR - ISOSKELE - NOUVEAU CLIENT PLAN A DEFINIR" at bounding box center [767, 75] width 1387 height 48
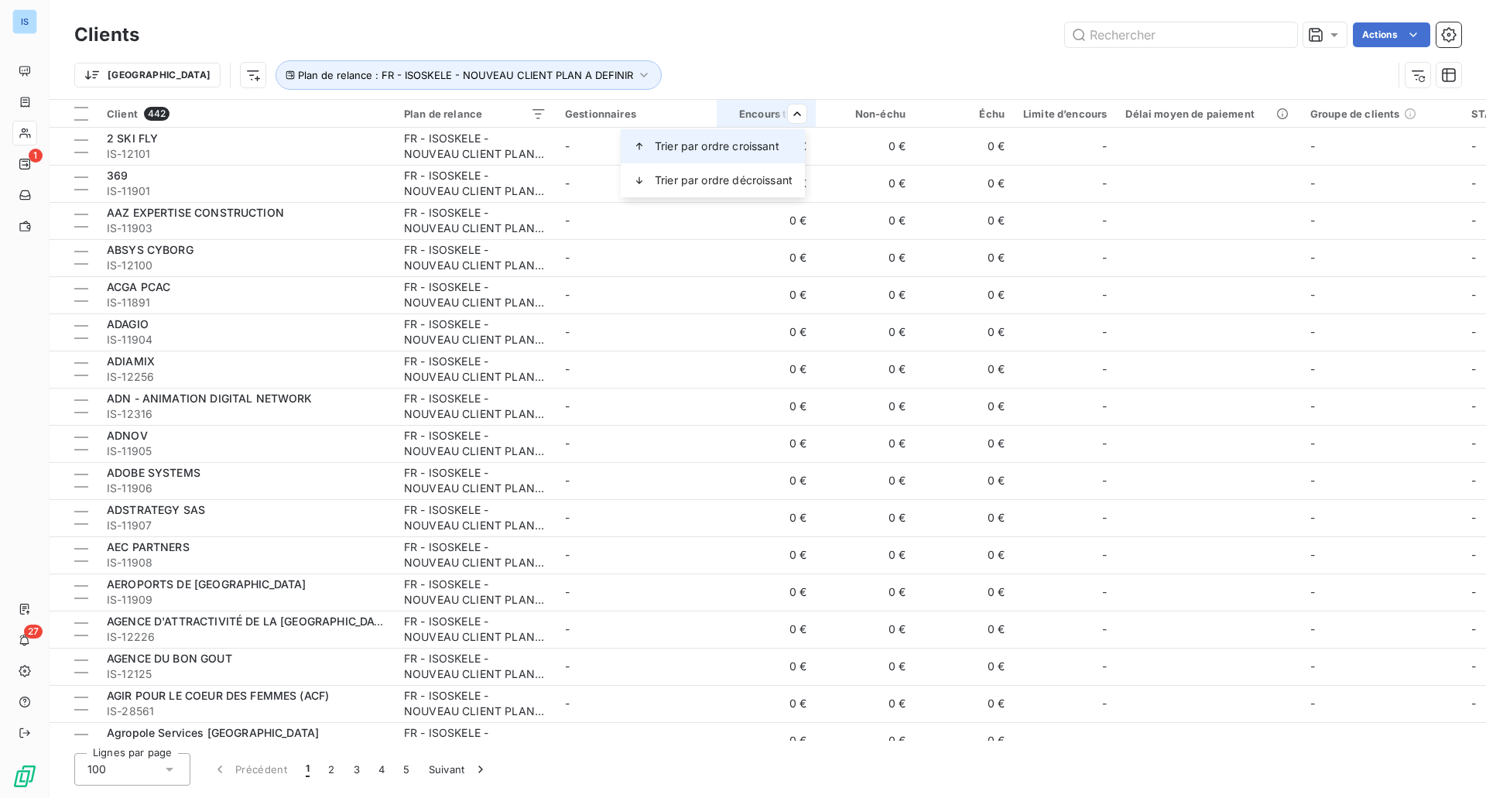
click at [758, 133] on div "Trier par ordre croissant" at bounding box center [713, 146] width 184 height 34
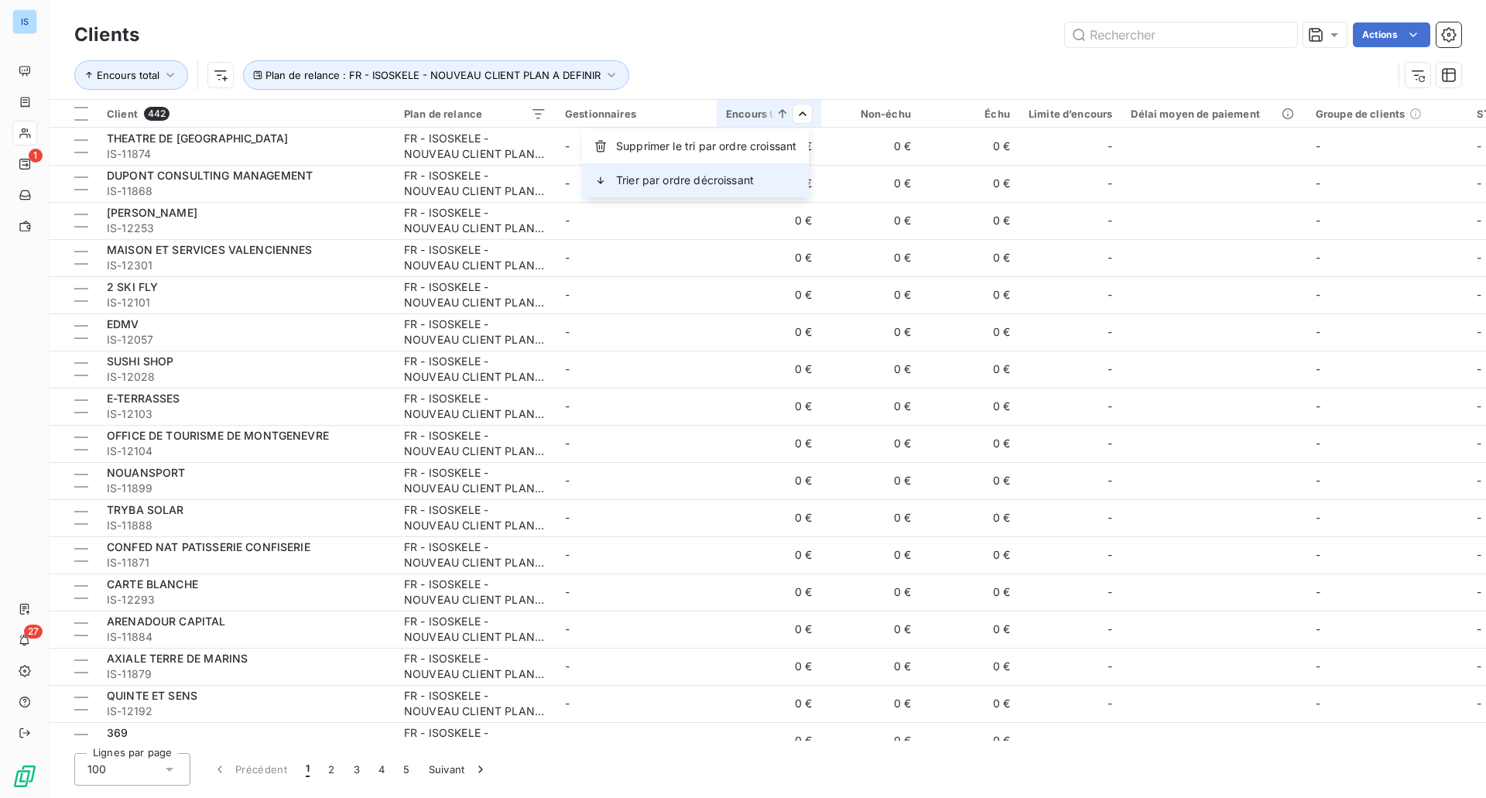
click at [750, 179] on span "Trier par ordre décroissant" at bounding box center [685, 180] width 138 height 15
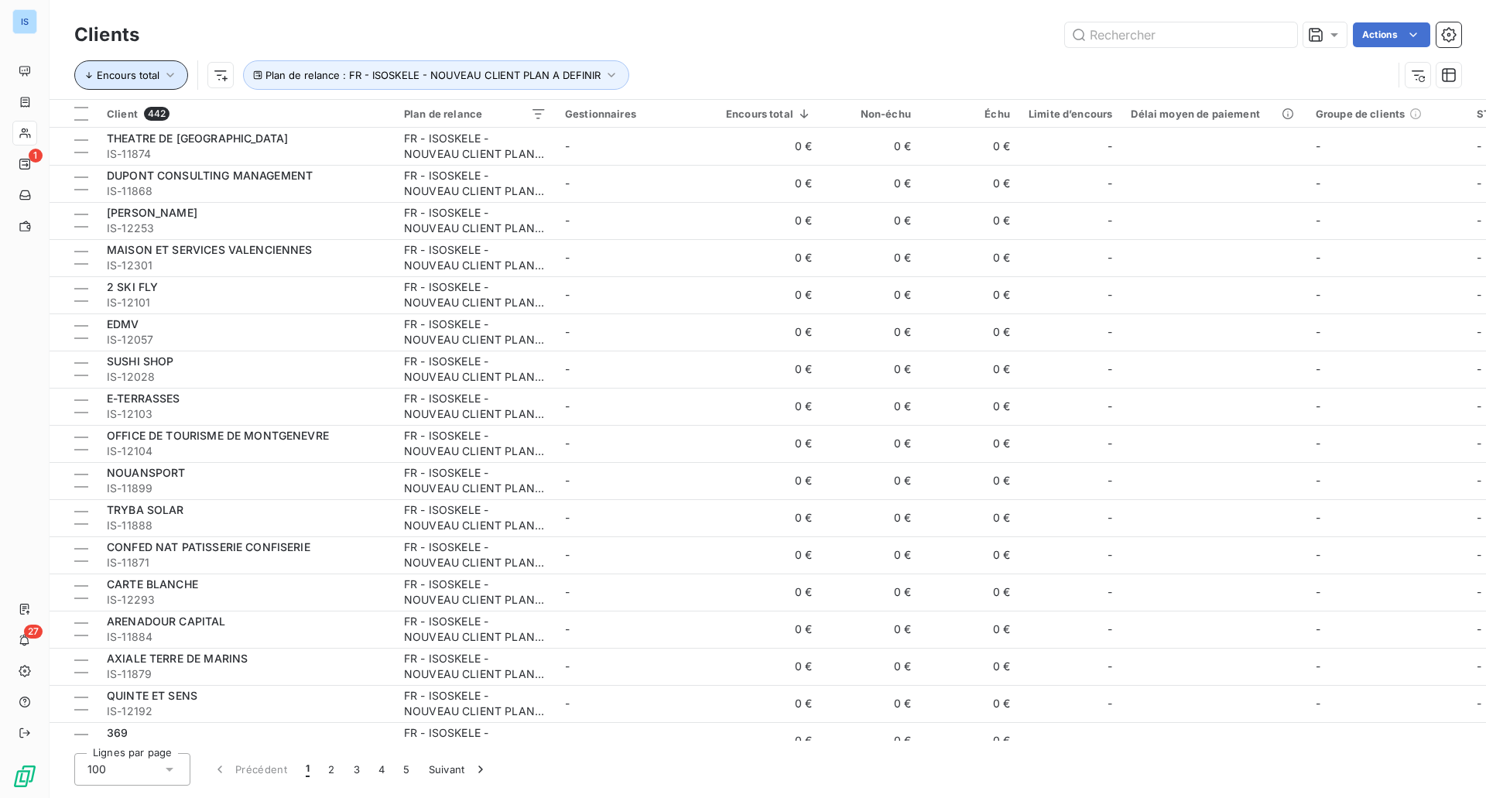
click at [176, 77] on icon "button" at bounding box center [170, 74] width 15 height 15
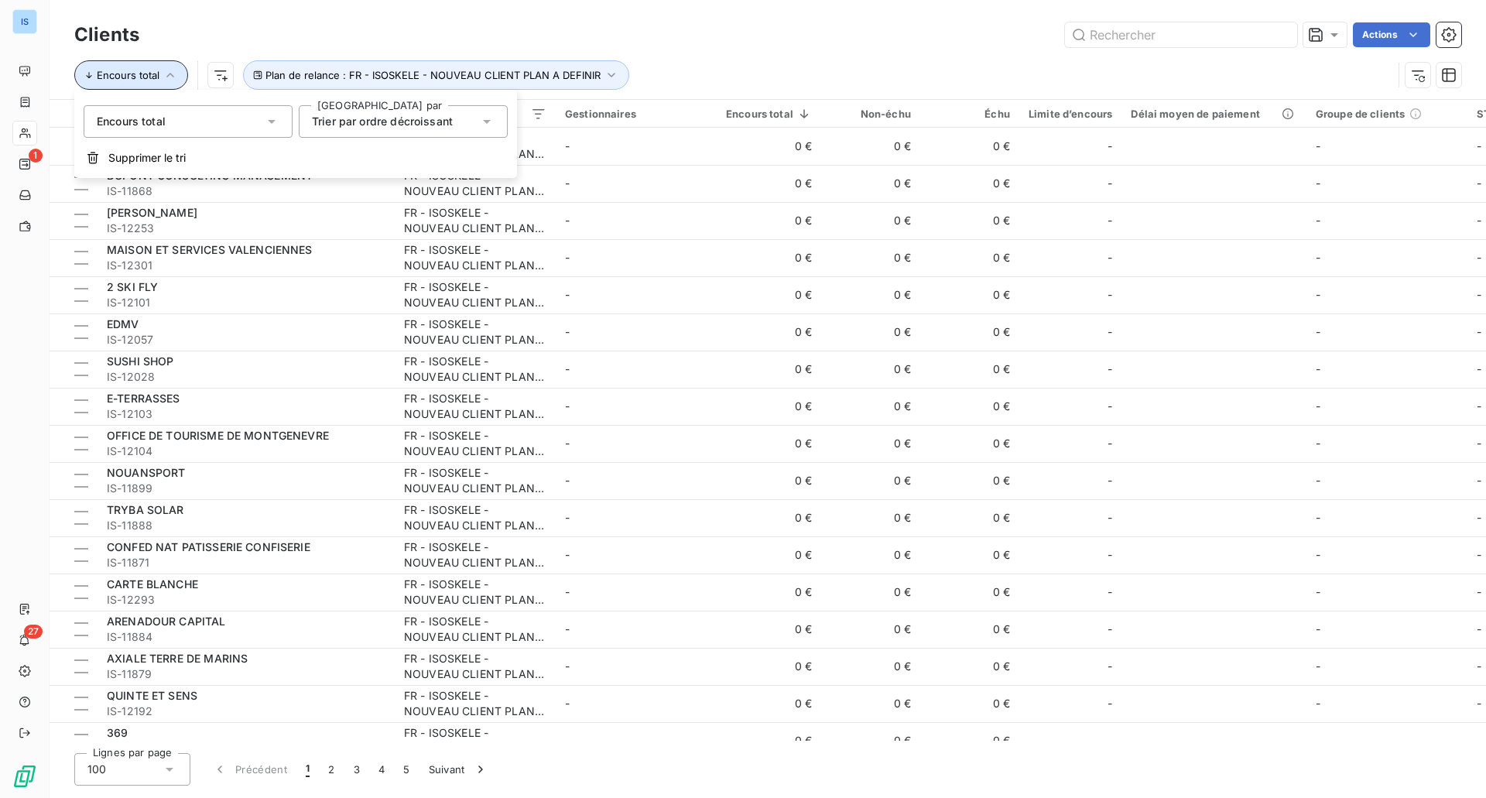
click at [176, 77] on icon "button" at bounding box center [170, 74] width 15 height 15
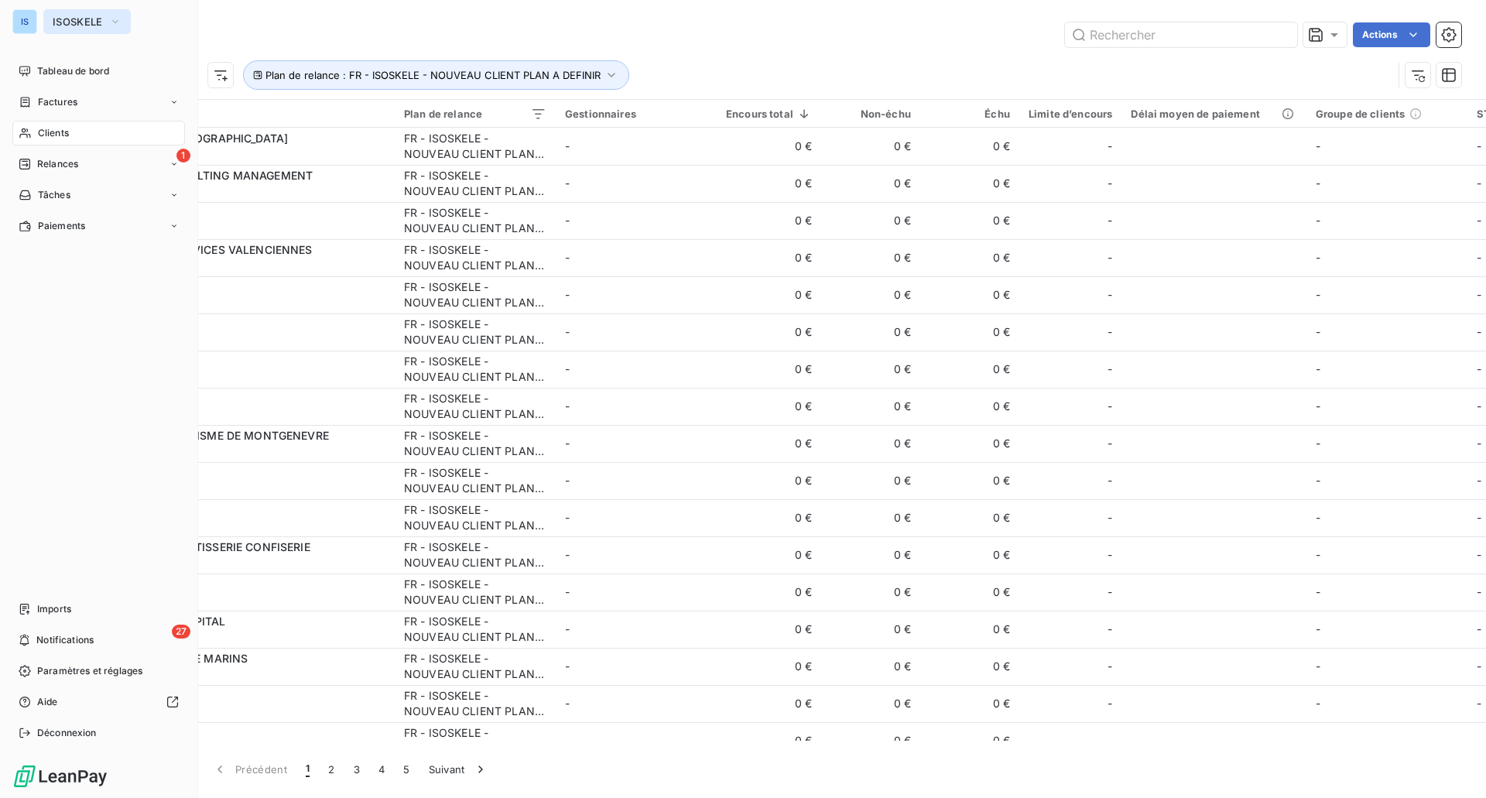
click at [53, 25] on span "ISOSKELE" at bounding box center [78, 21] width 50 height 12
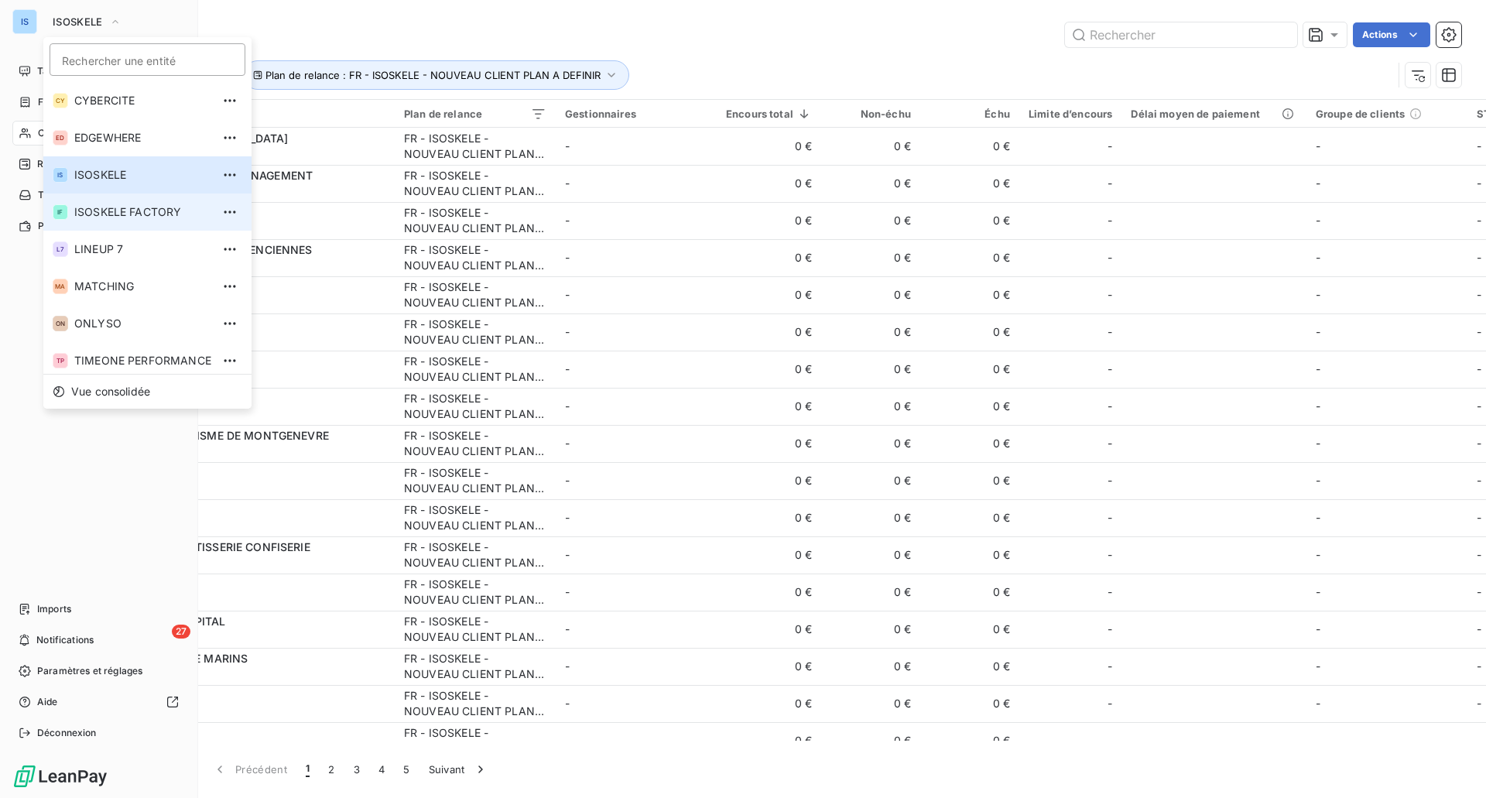
click at [114, 205] on span "ISOSKELE FACTORY" at bounding box center [142, 211] width 137 height 15
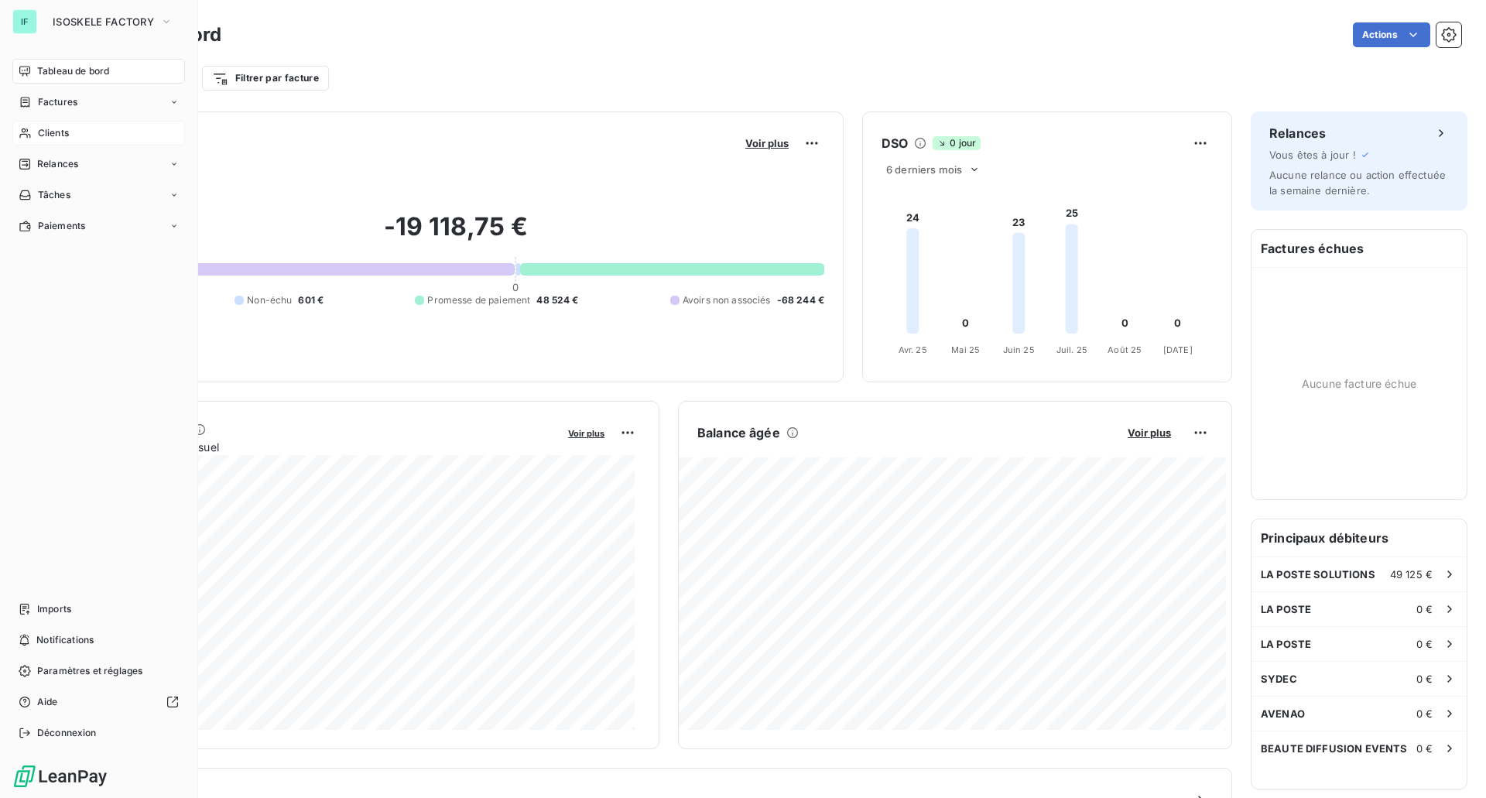
click at [60, 142] on div "Clients" at bounding box center [98, 133] width 173 height 25
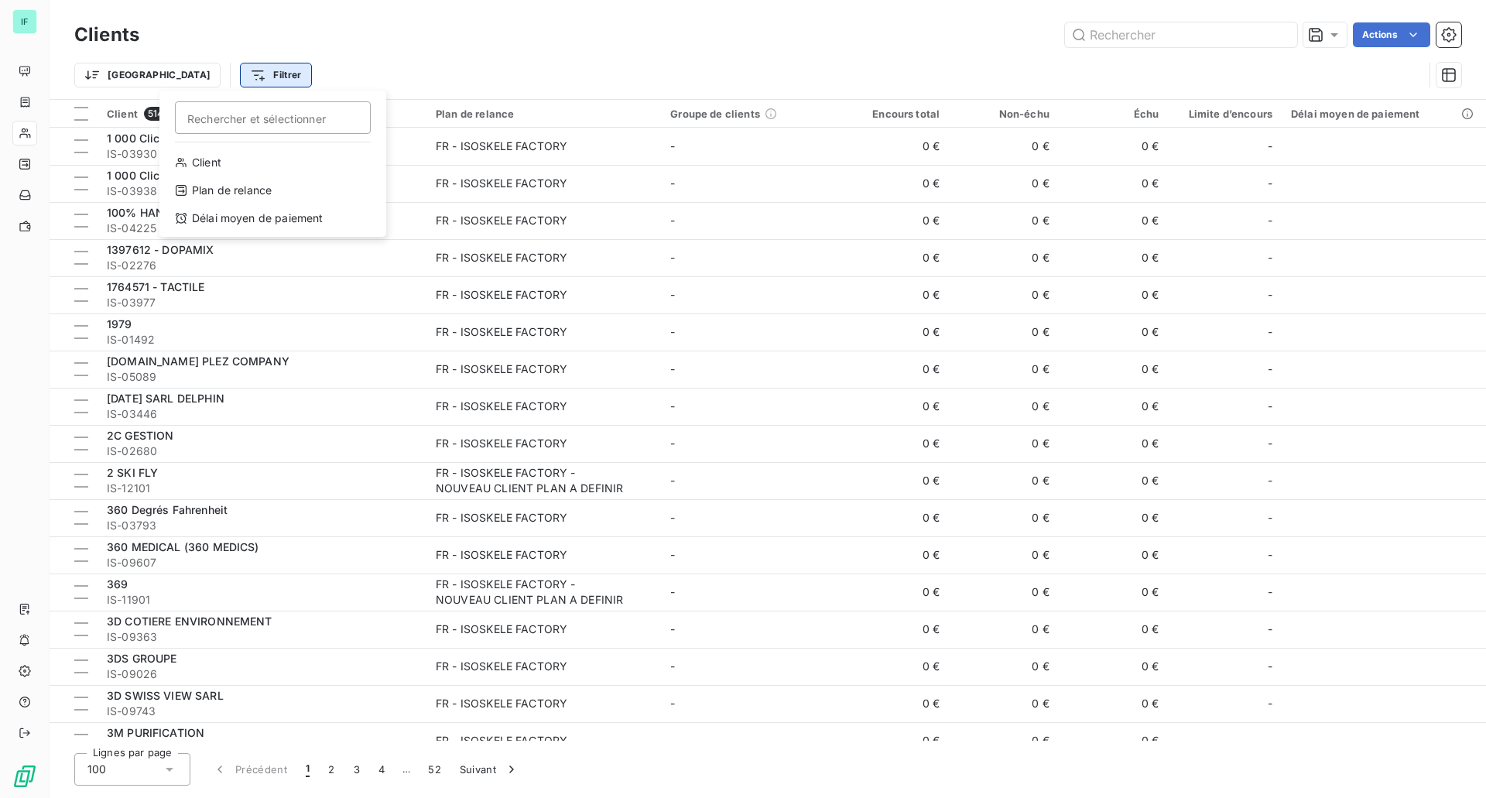
click at [206, 74] on html "IF Clients Actions Trier Filtrer Rechercher et sélectionner Client Plan de rela…" at bounding box center [743, 399] width 1486 height 798
click at [218, 191] on div "Plan de relance" at bounding box center [273, 190] width 214 height 25
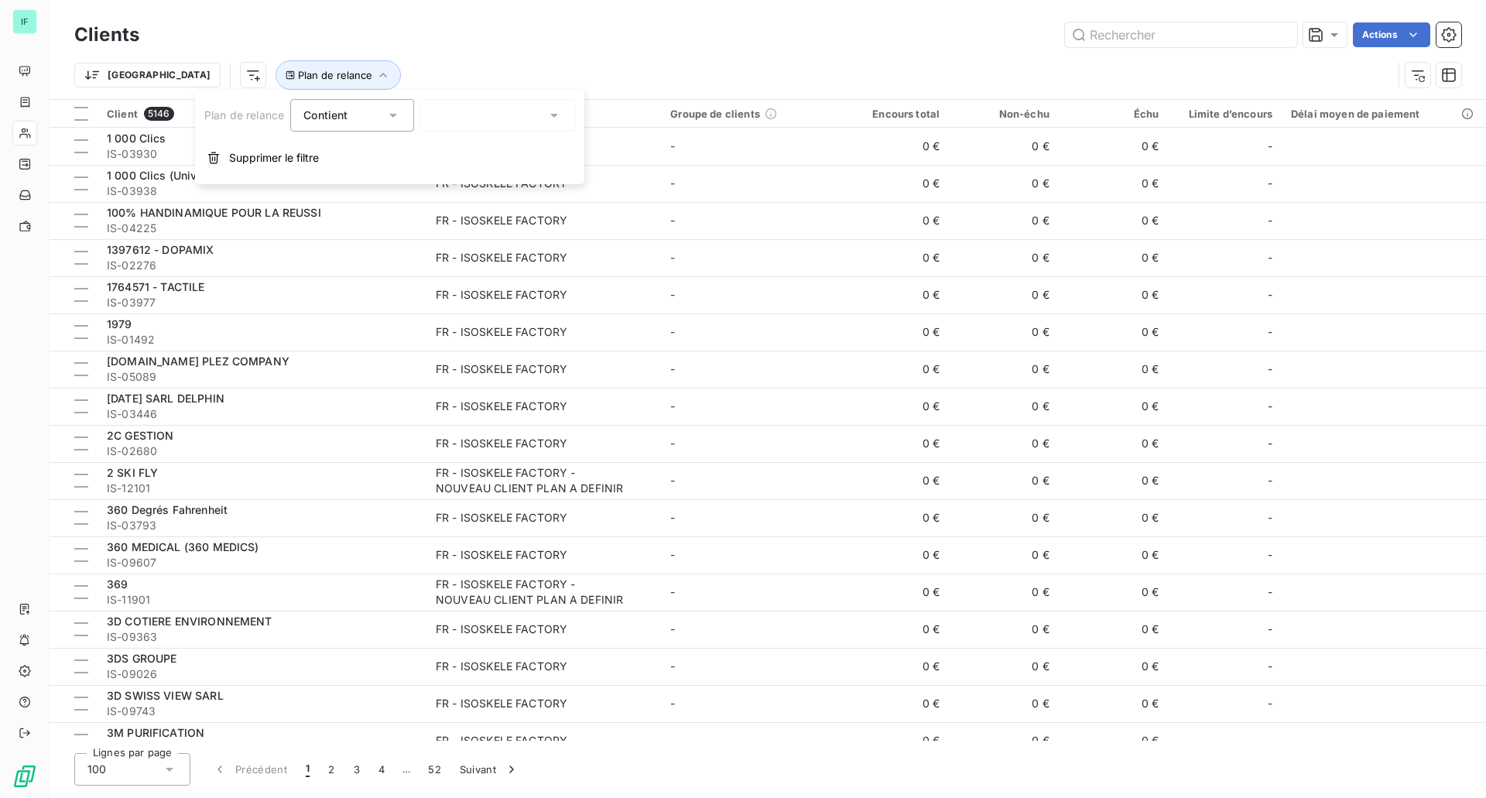
click at [478, 122] on div at bounding box center [497, 115] width 155 height 33
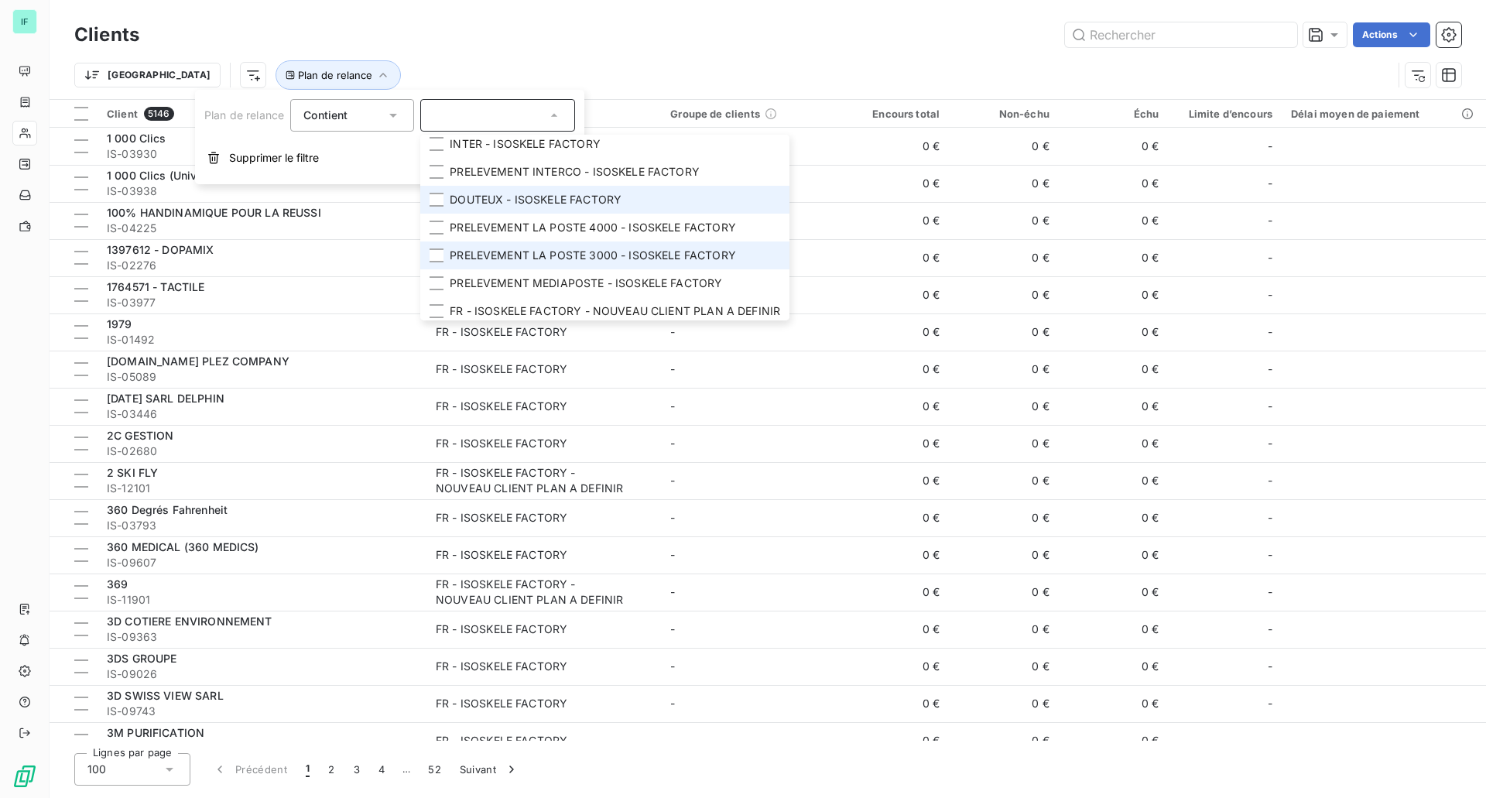
scroll to position [49, 0]
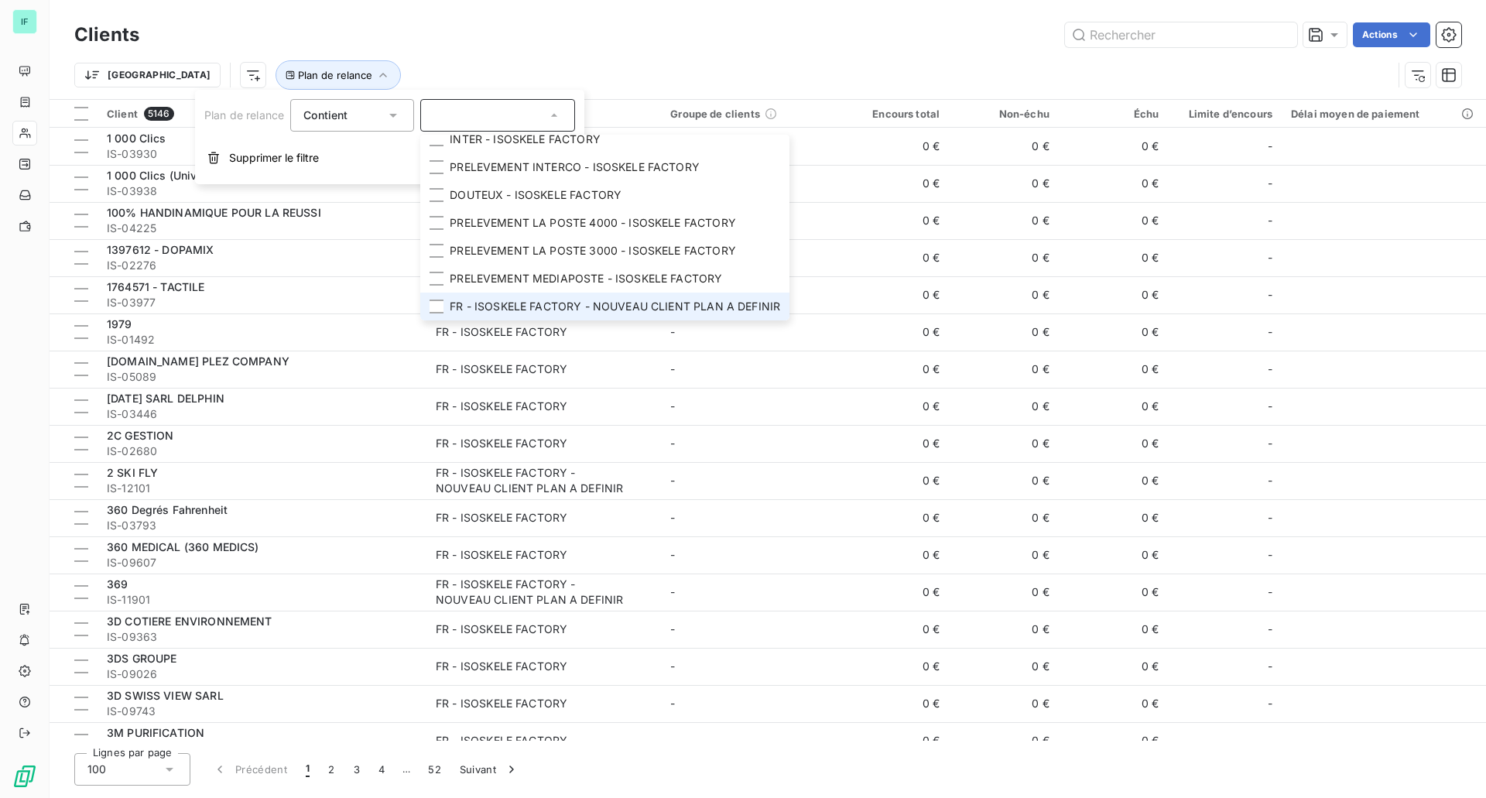
click at [543, 299] on span "FR - ISOSKELE FACTORY - NOUVEAU CLIENT PLAN A DEFINIR" at bounding box center [615, 306] width 330 height 15
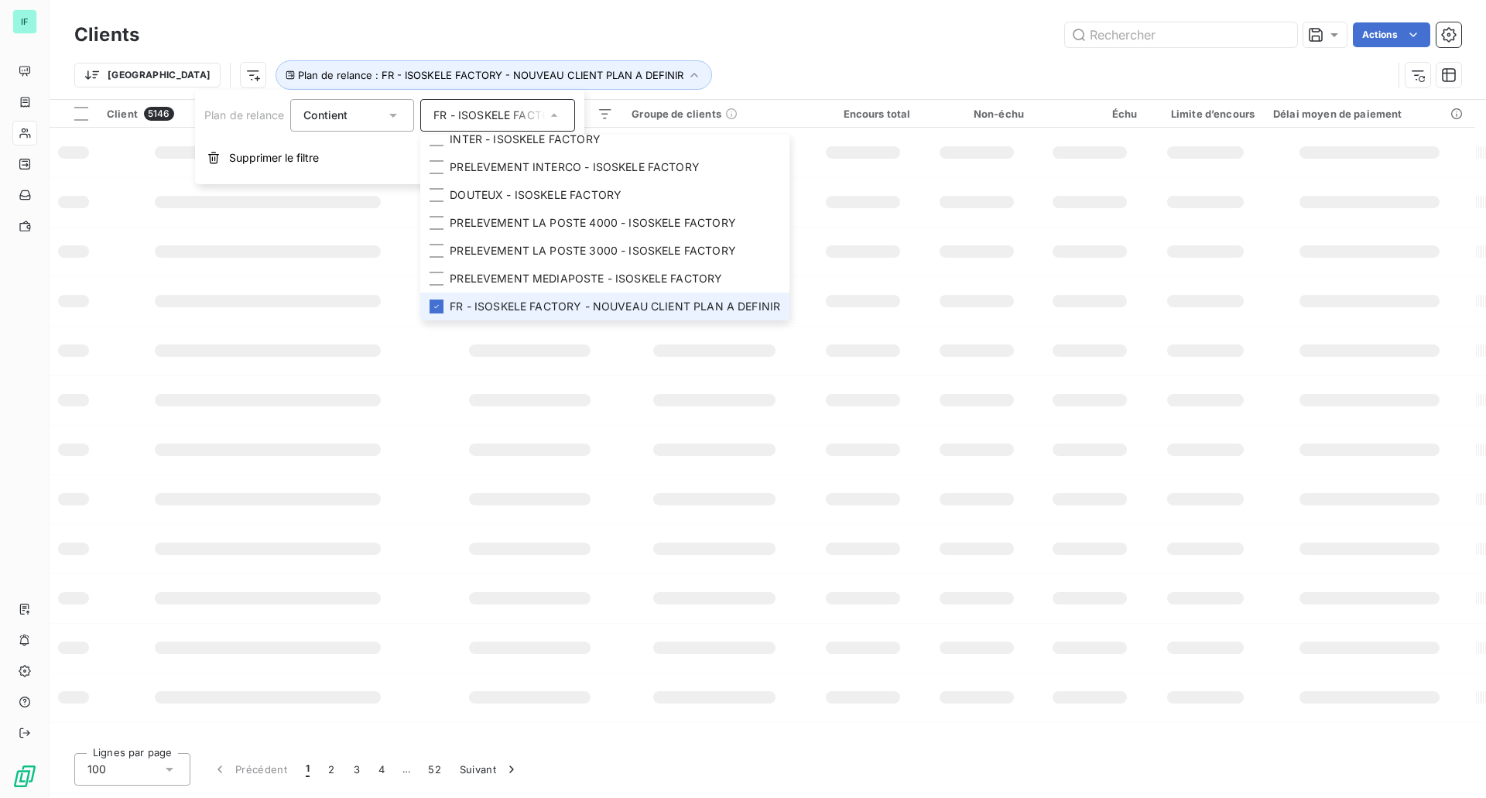
scroll to position [37, 0]
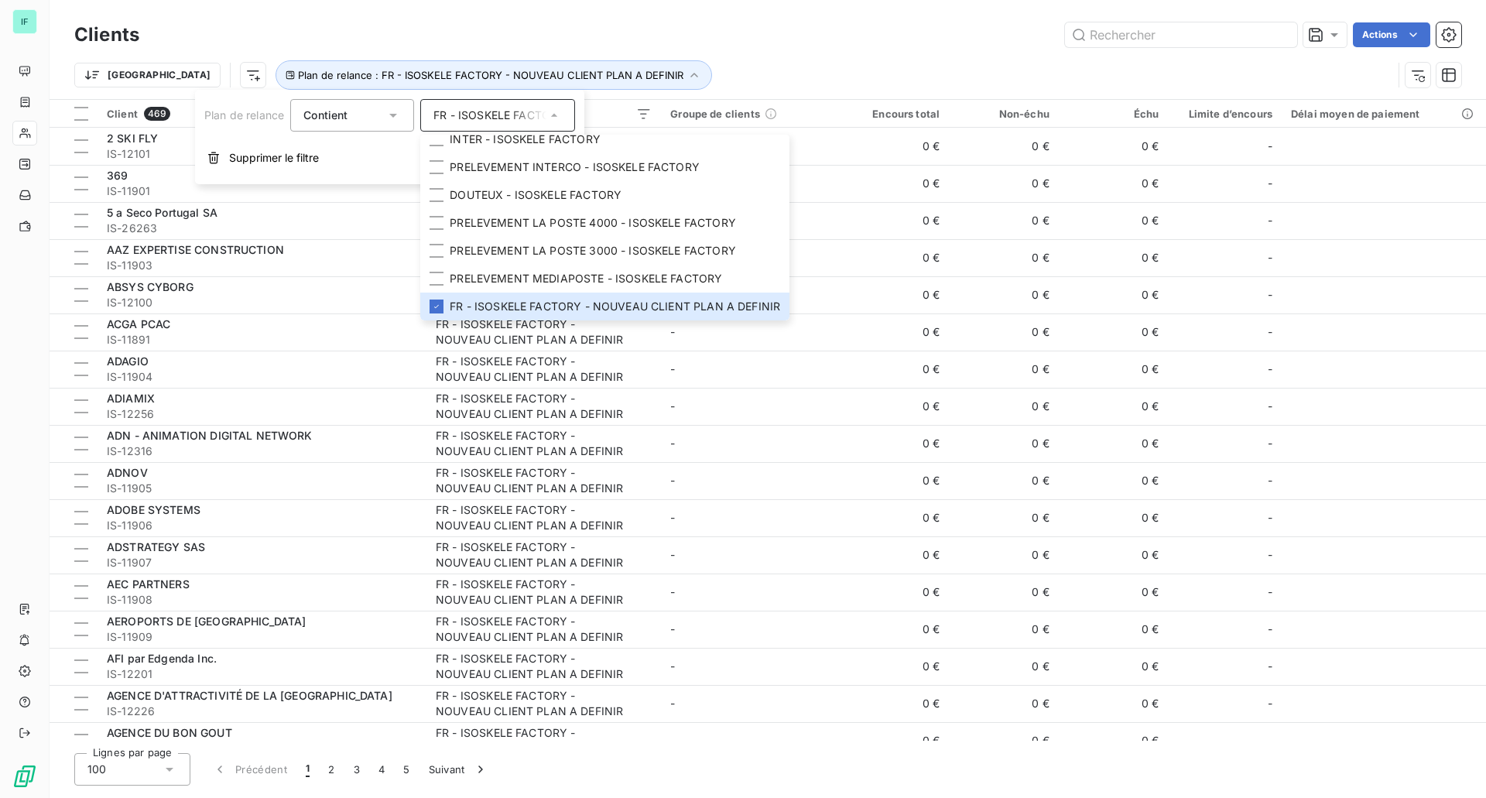
click at [683, 36] on div "Actions" at bounding box center [809, 34] width 1303 height 25
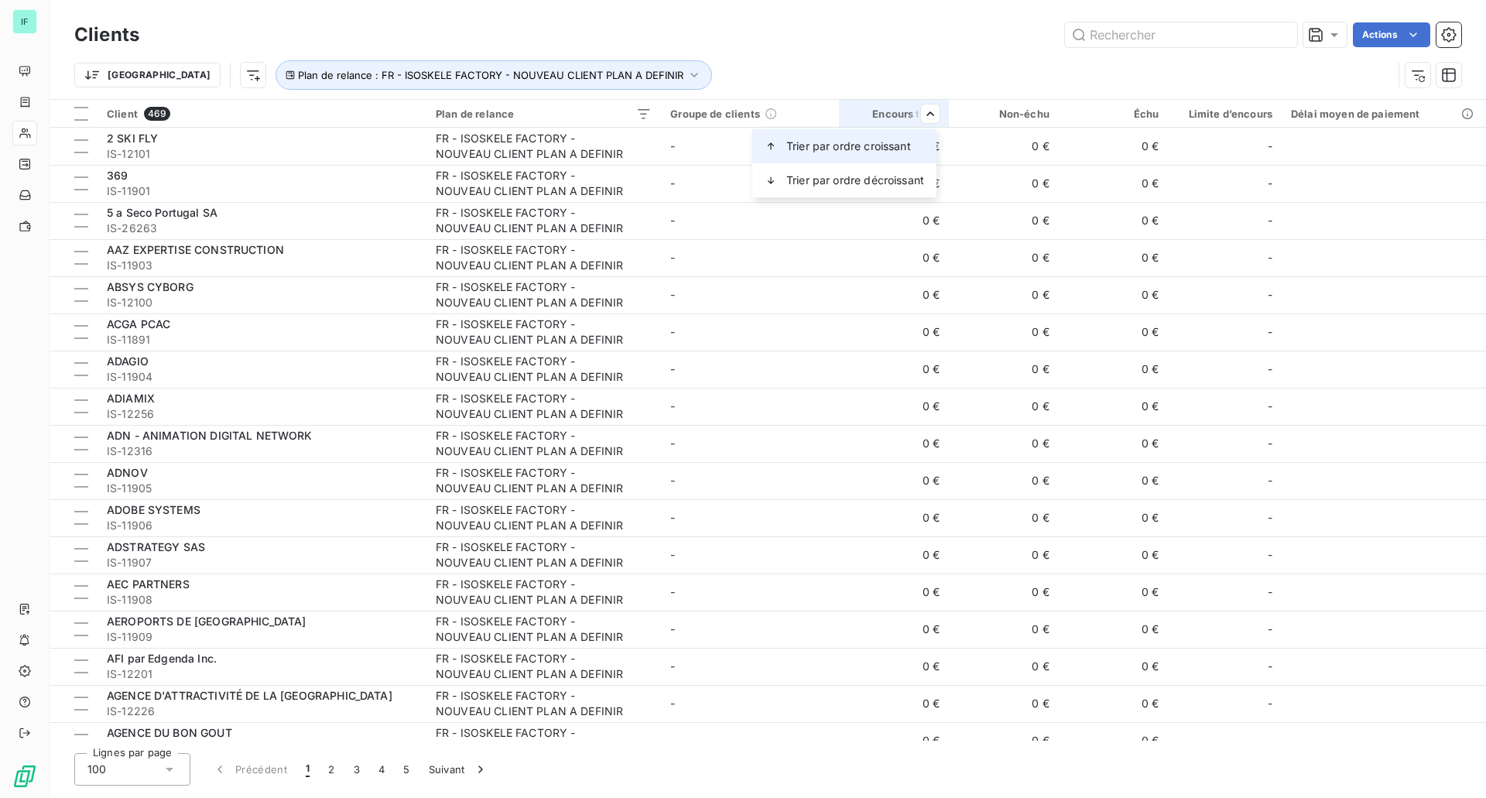
click at [902, 147] on span "Trier par ordre croissant" at bounding box center [848, 146] width 125 height 15
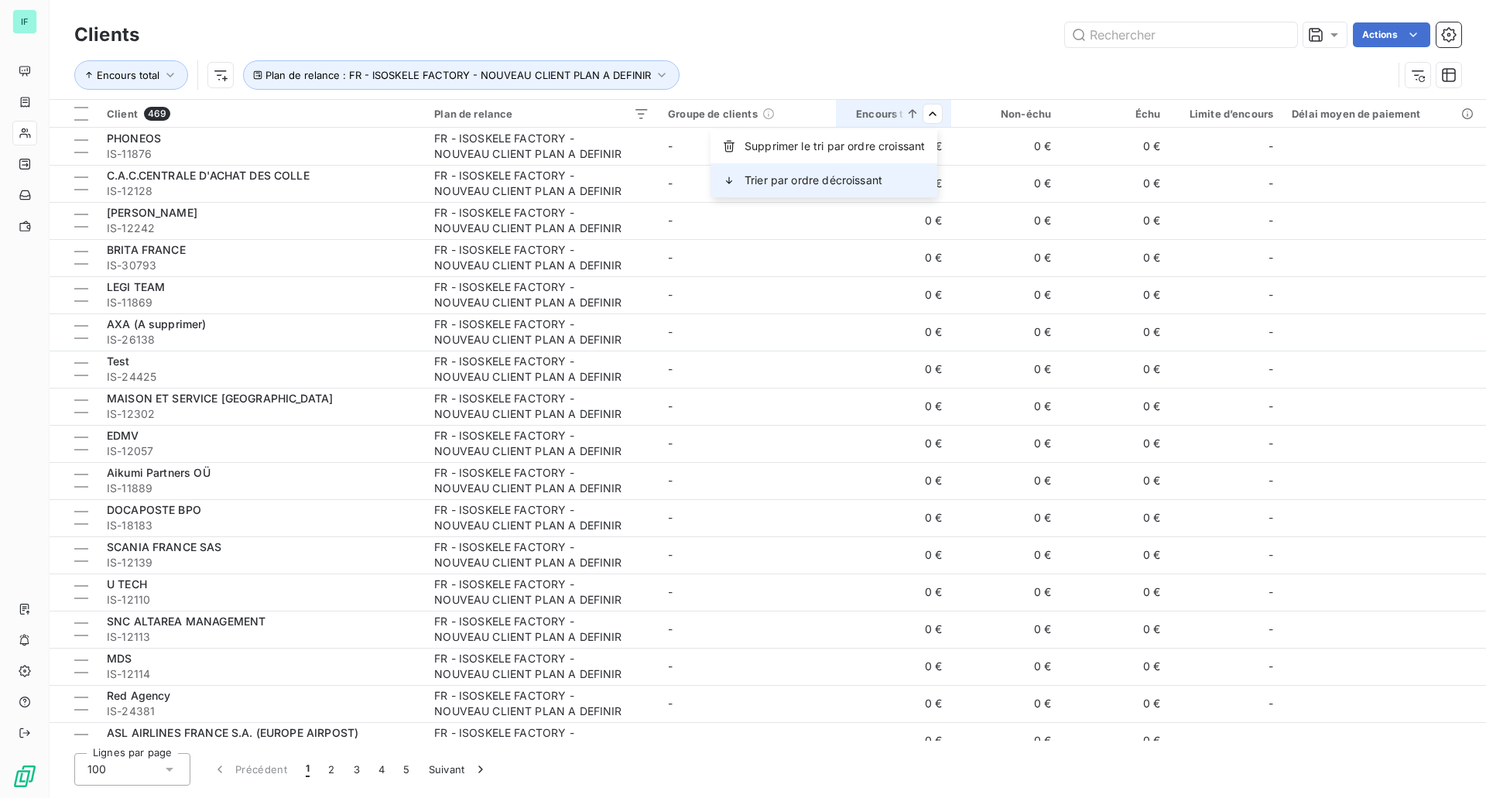
click at [910, 180] on div "Trier par ordre décroissant" at bounding box center [824, 180] width 227 height 34
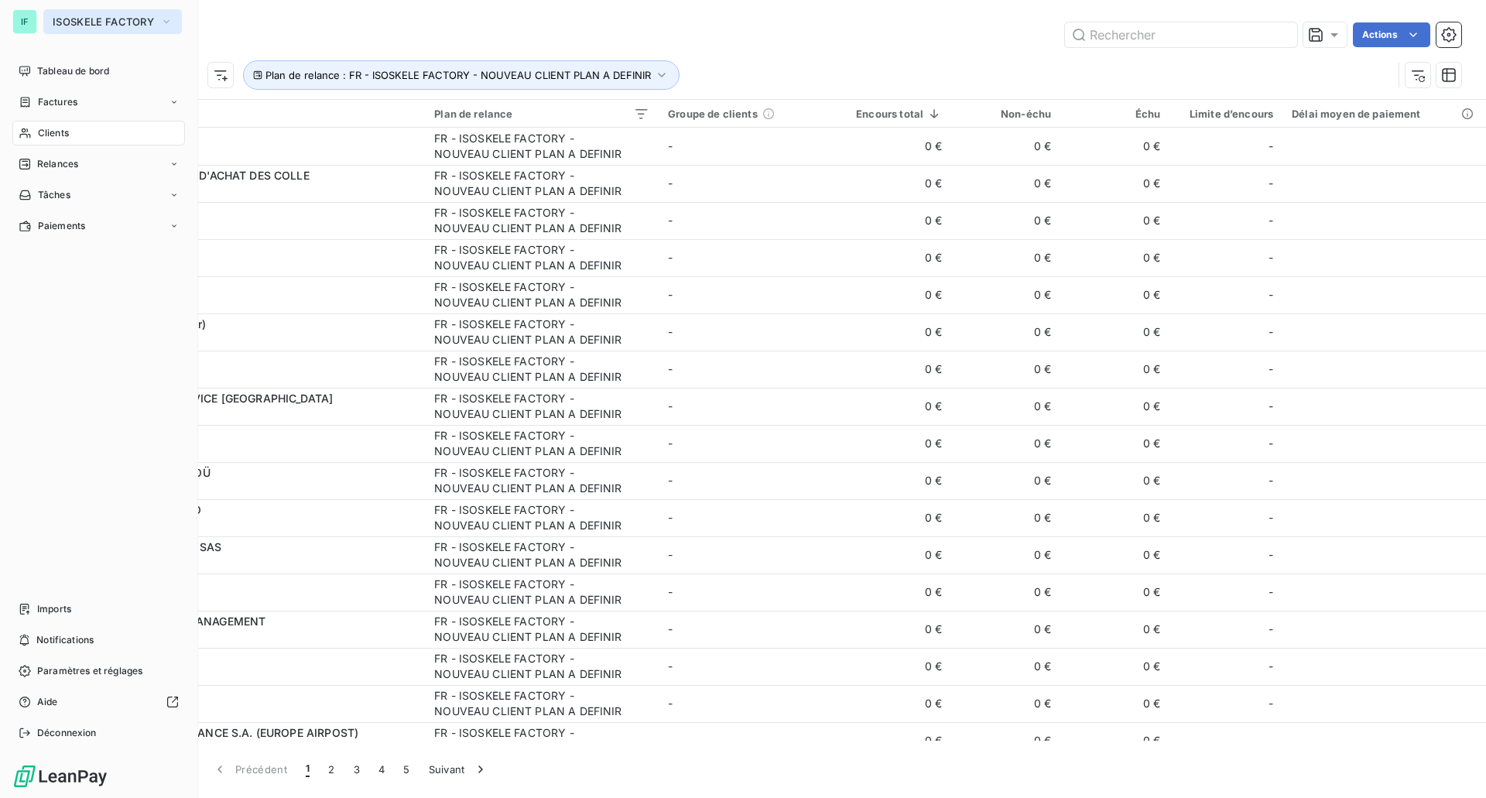
click at [116, 26] on span "ISOSKELE FACTORY" at bounding box center [103, 21] width 101 height 12
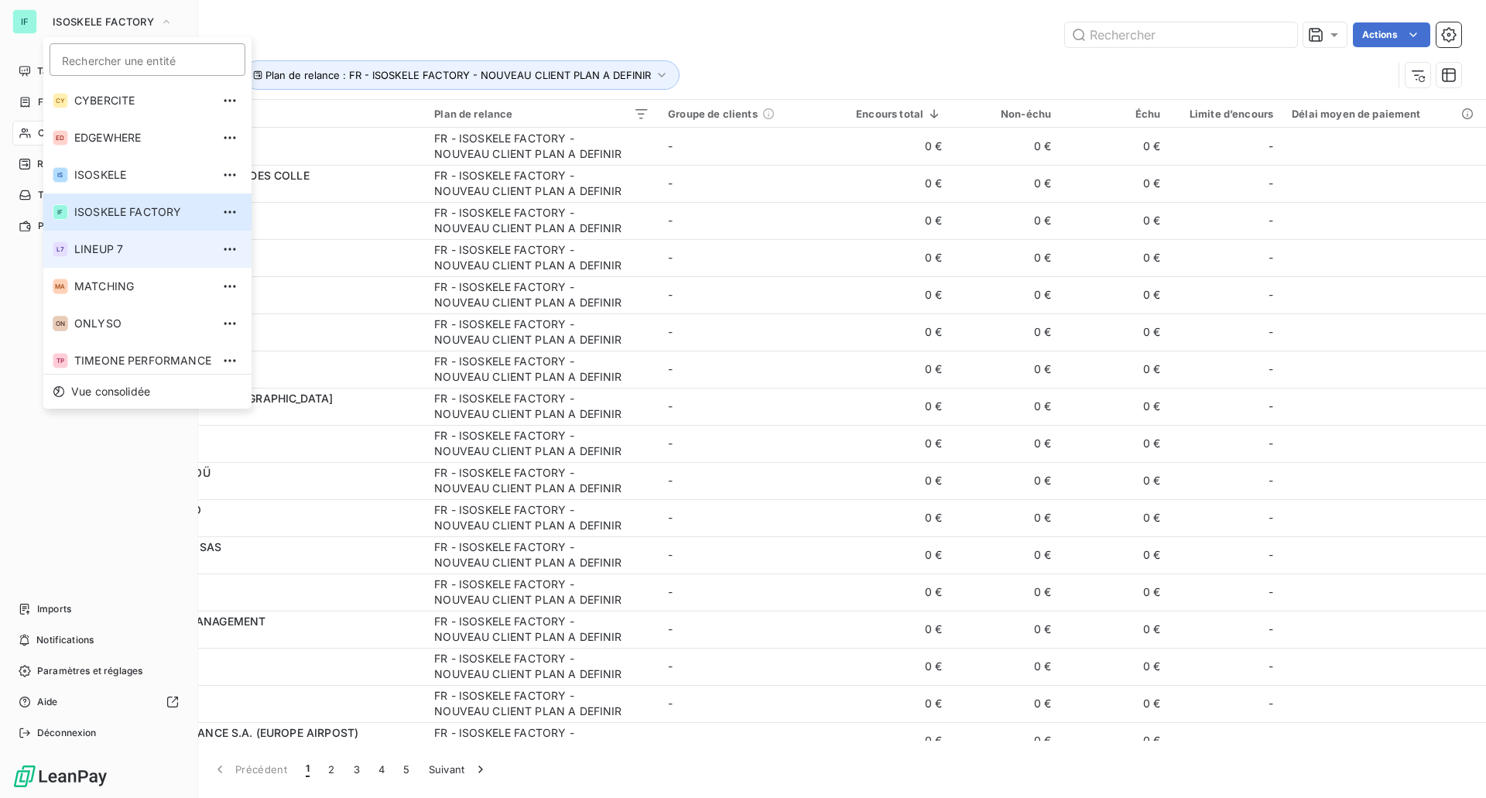
click at [133, 238] on li "L7 LINEUP 7" at bounding box center [147, 249] width 208 height 37
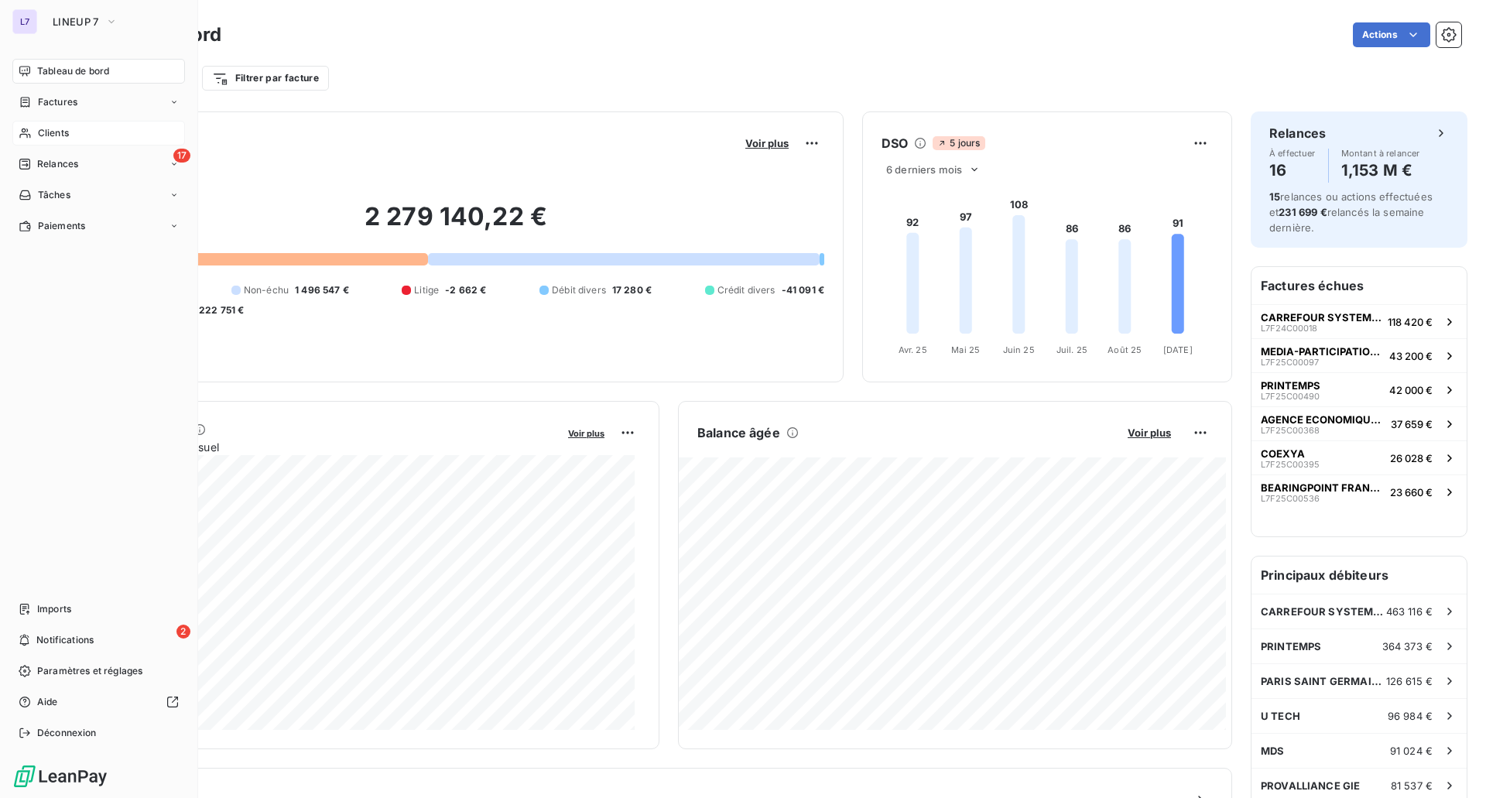
click at [43, 128] on span "Clients" at bounding box center [53, 133] width 31 height 14
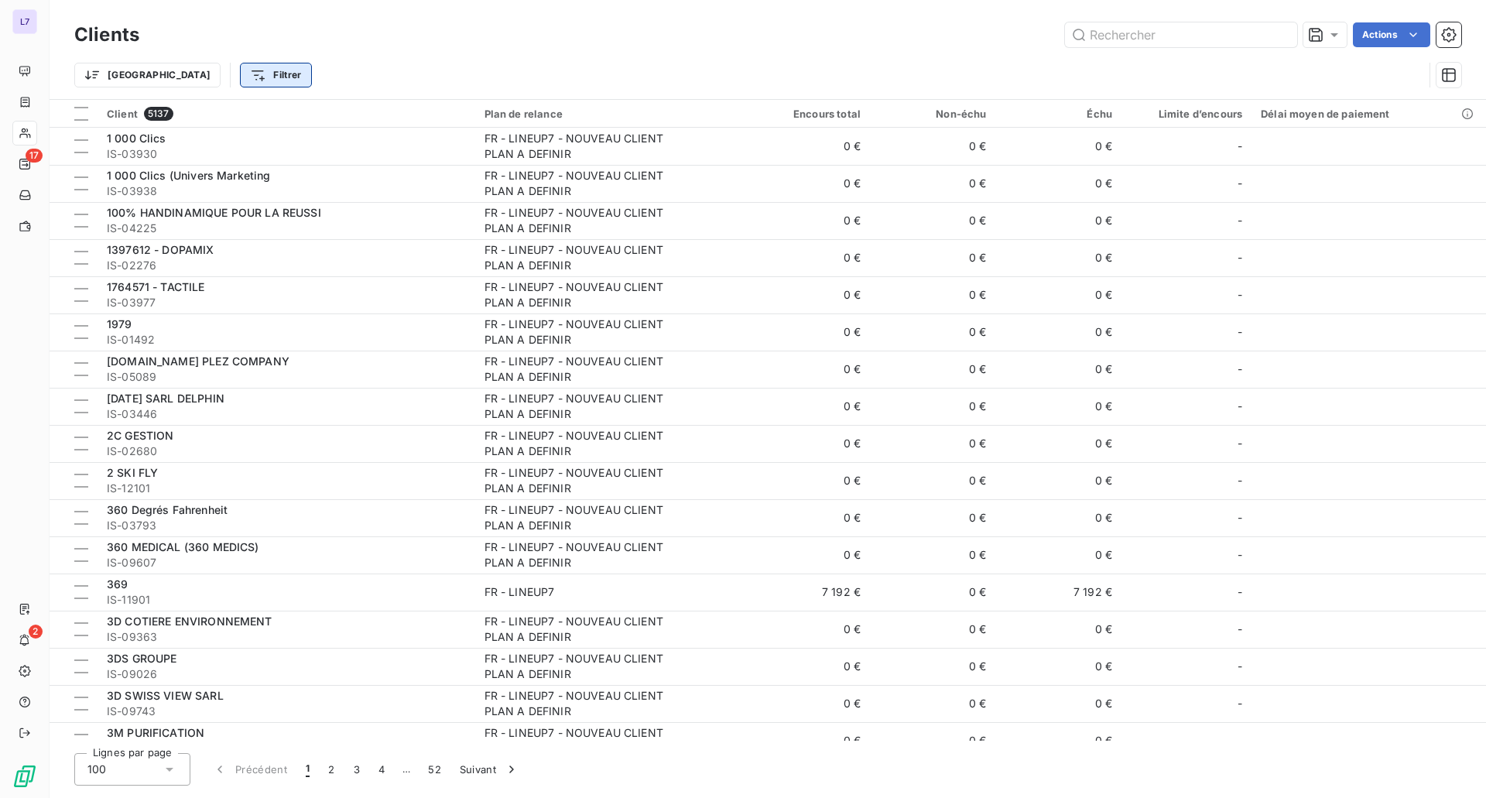
click at [211, 84] on html "L7 17 2 Clients Actions Trier Filtrer Client 5137 Plan de relance Encours total…" at bounding box center [743, 399] width 1486 height 798
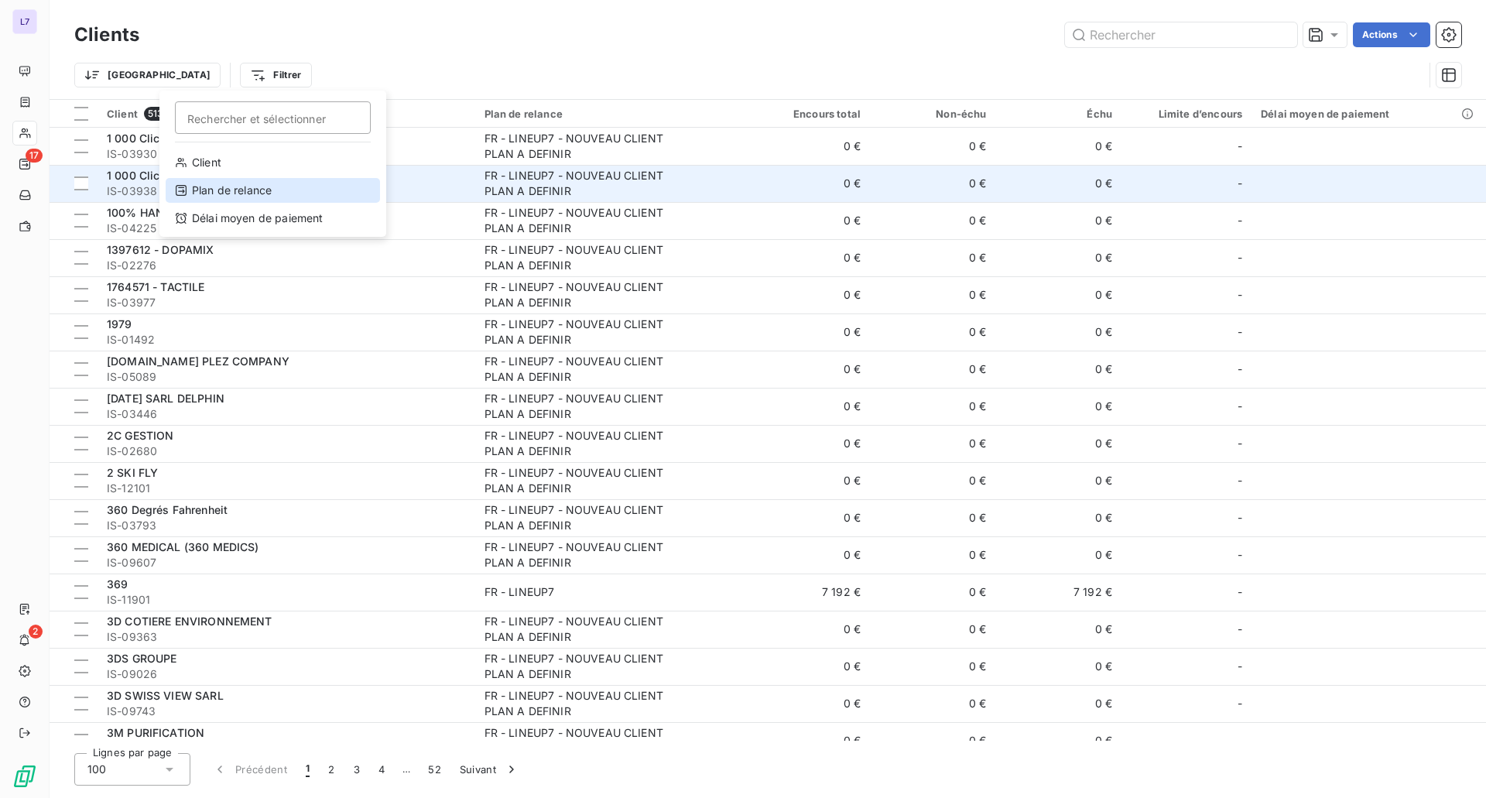
click at [235, 187] on div "Plan de relance" at bounding box center [273, 190] width 214 height 25
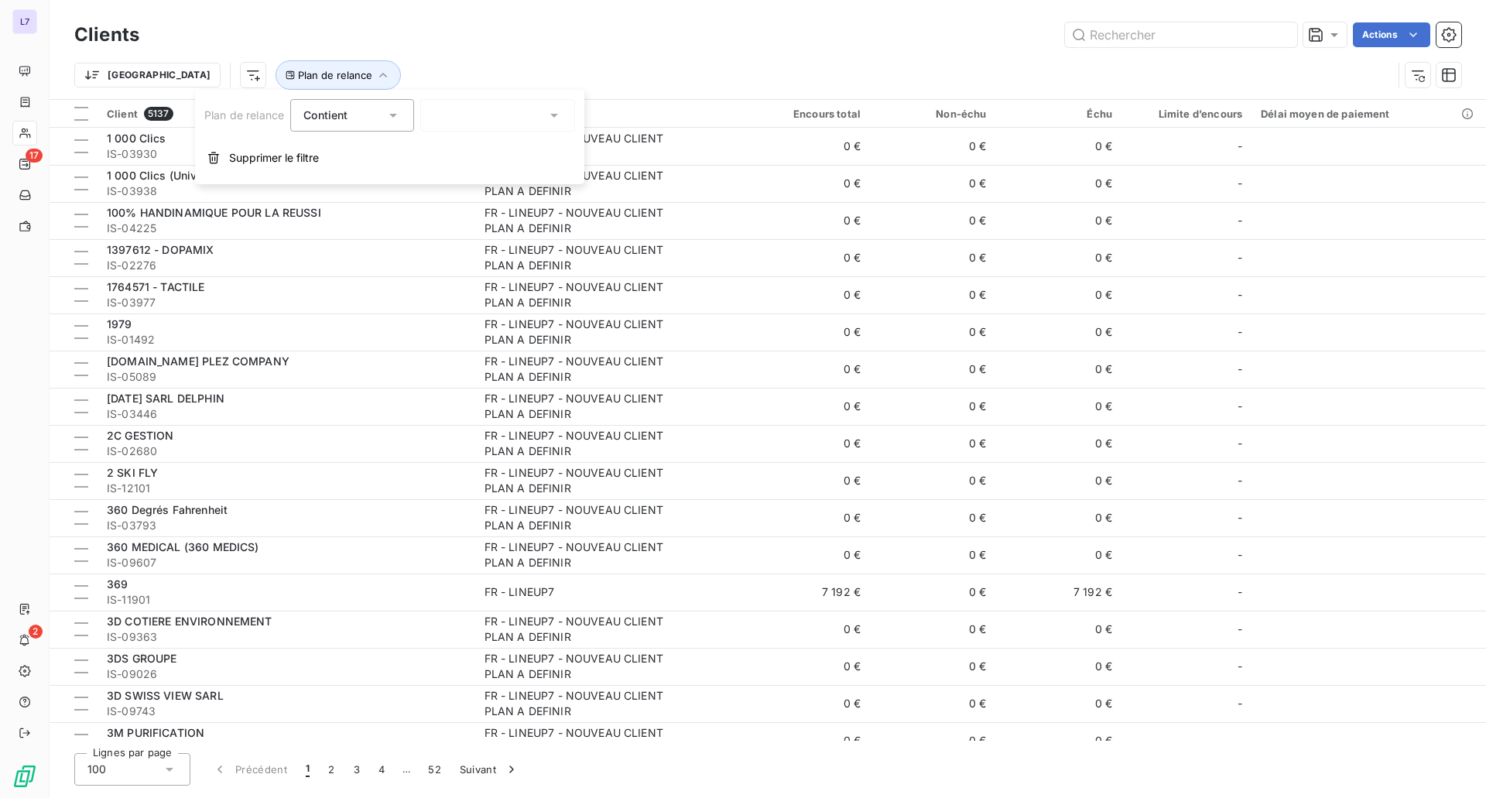
click at [486, 130] on div at bounding box center [497, 115] width 155 height 33
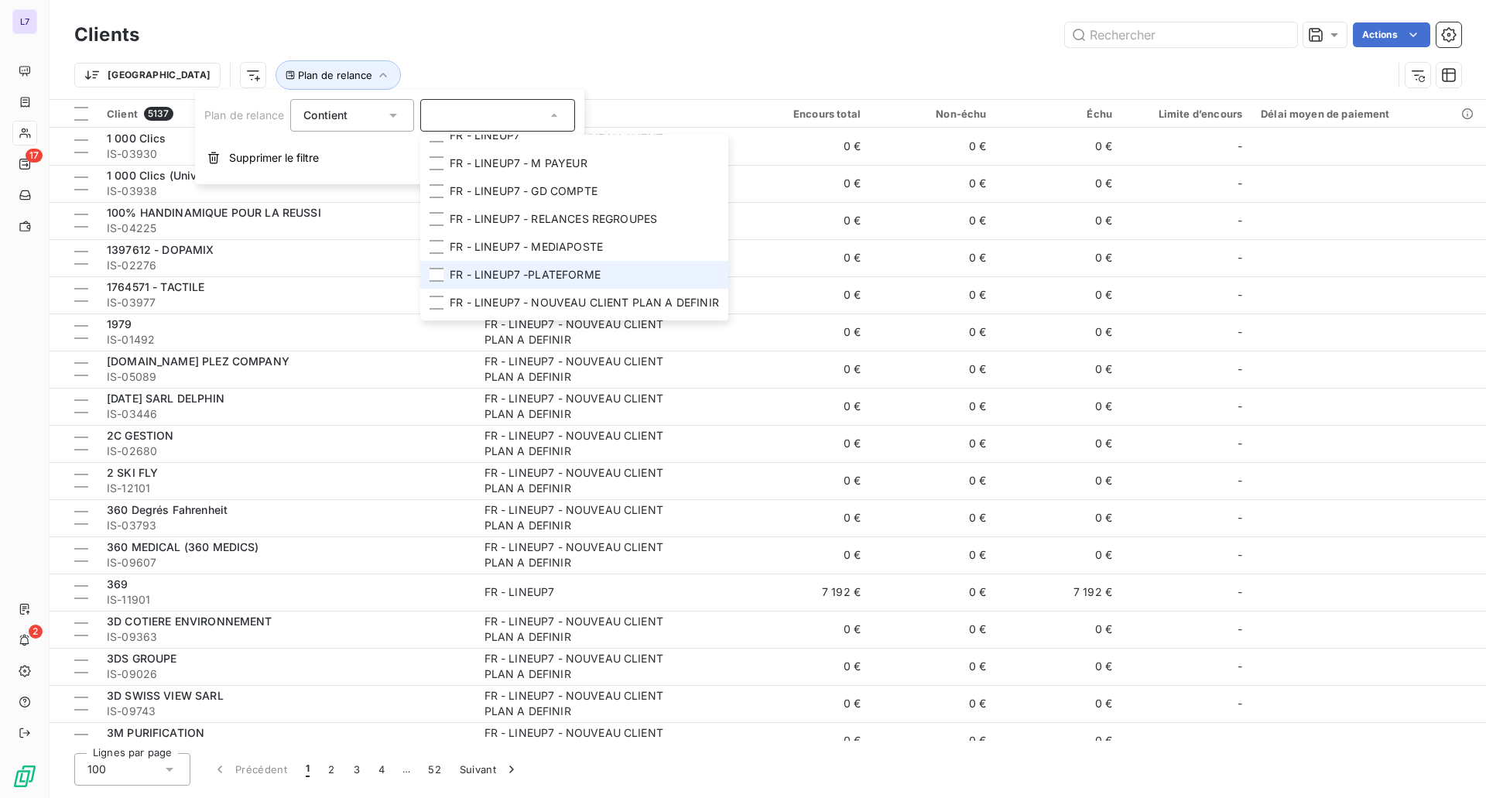
scroll to position [132, 0]
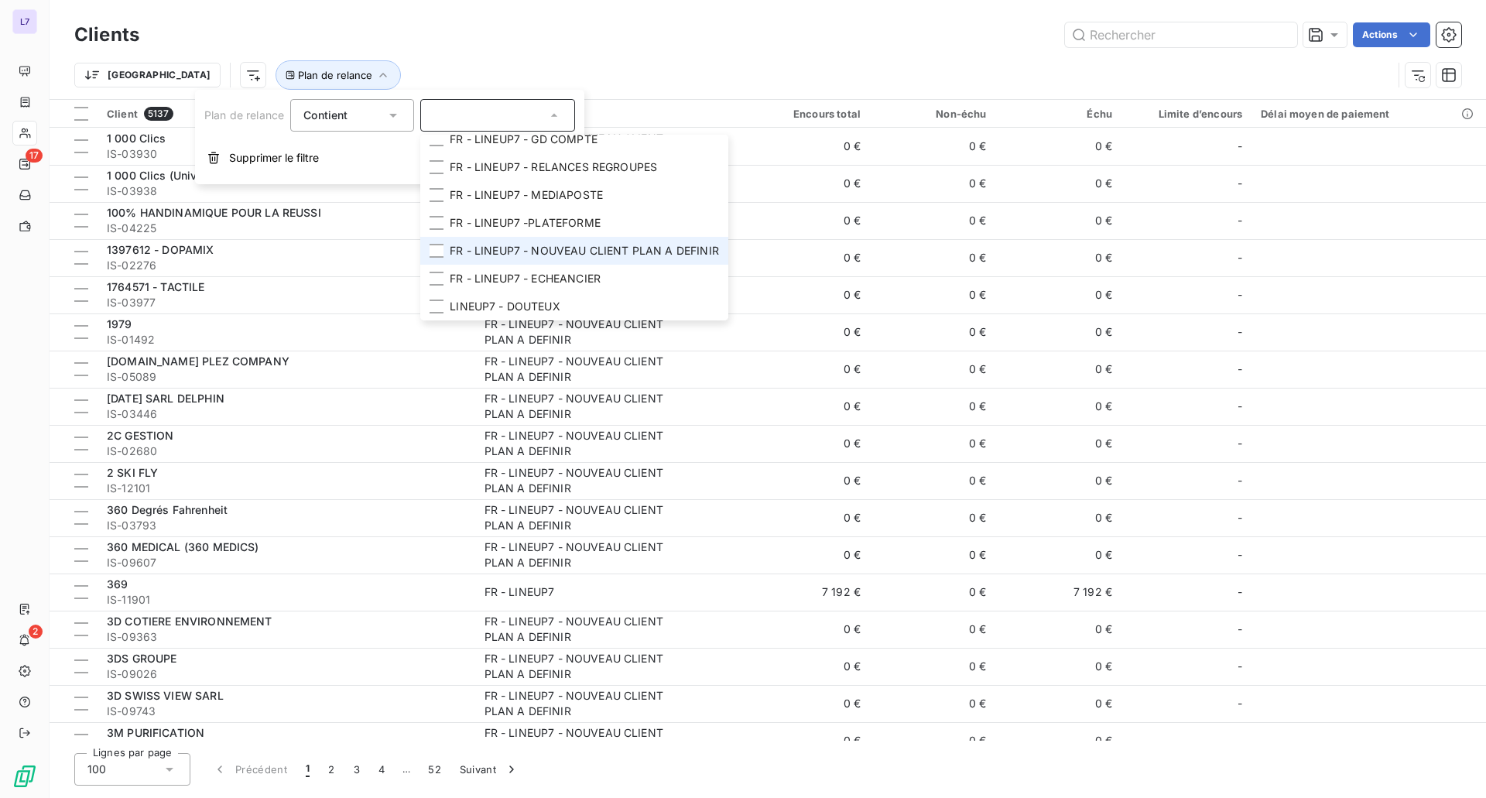
click at [509, 243] on span "FR - LINEUP7 - NOUVEAU CLIENT PLAN A DEFINIR" at bounding box center [584, 250] width 269 height 15
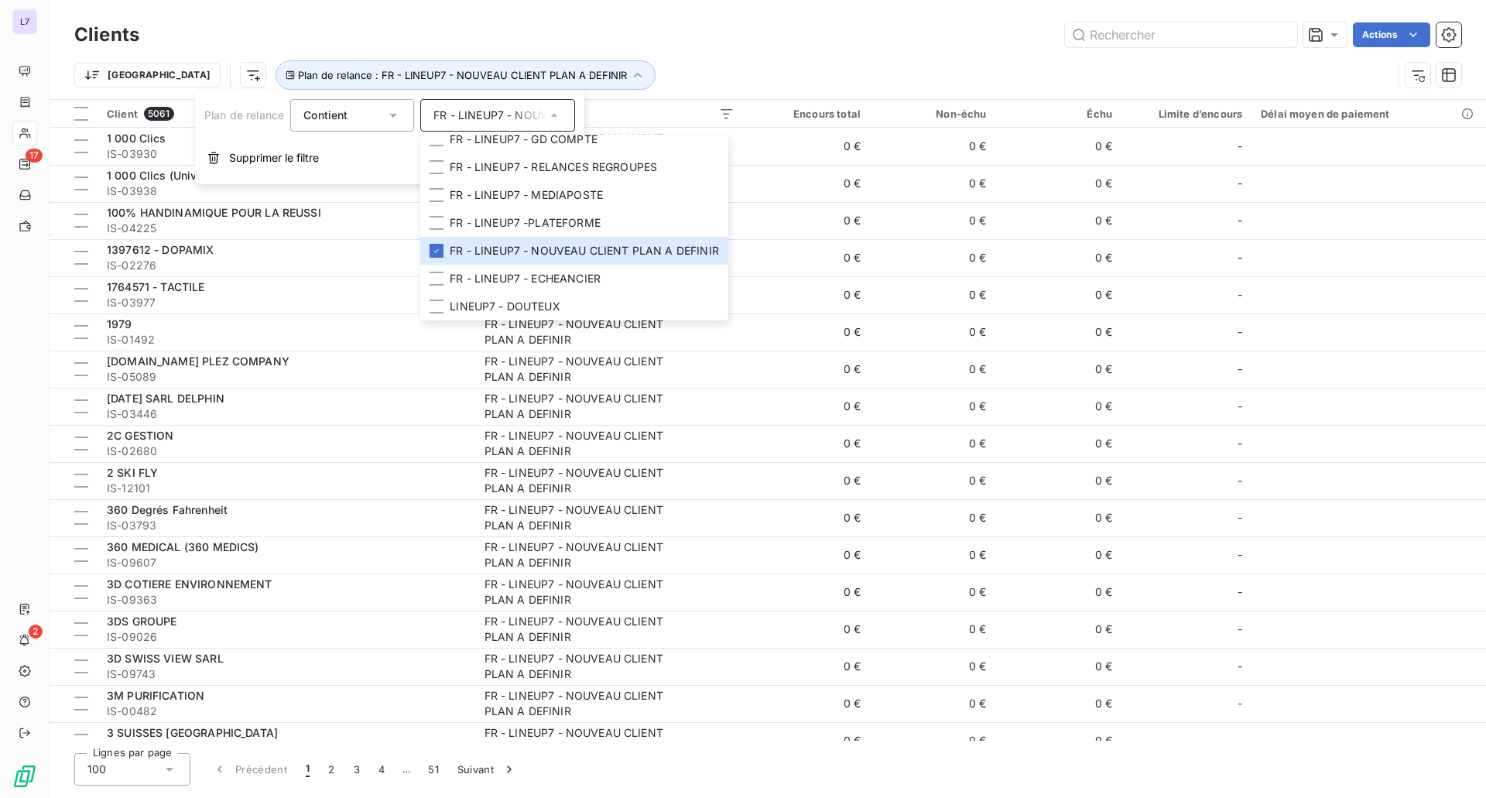
click at [652, 56] on div "Trier Plan de relance : FR - LINEUP7 - NOUVEAU CLIENT PLAN A DEFINIR" at bounding box center [767, 75] width 1387 height 48
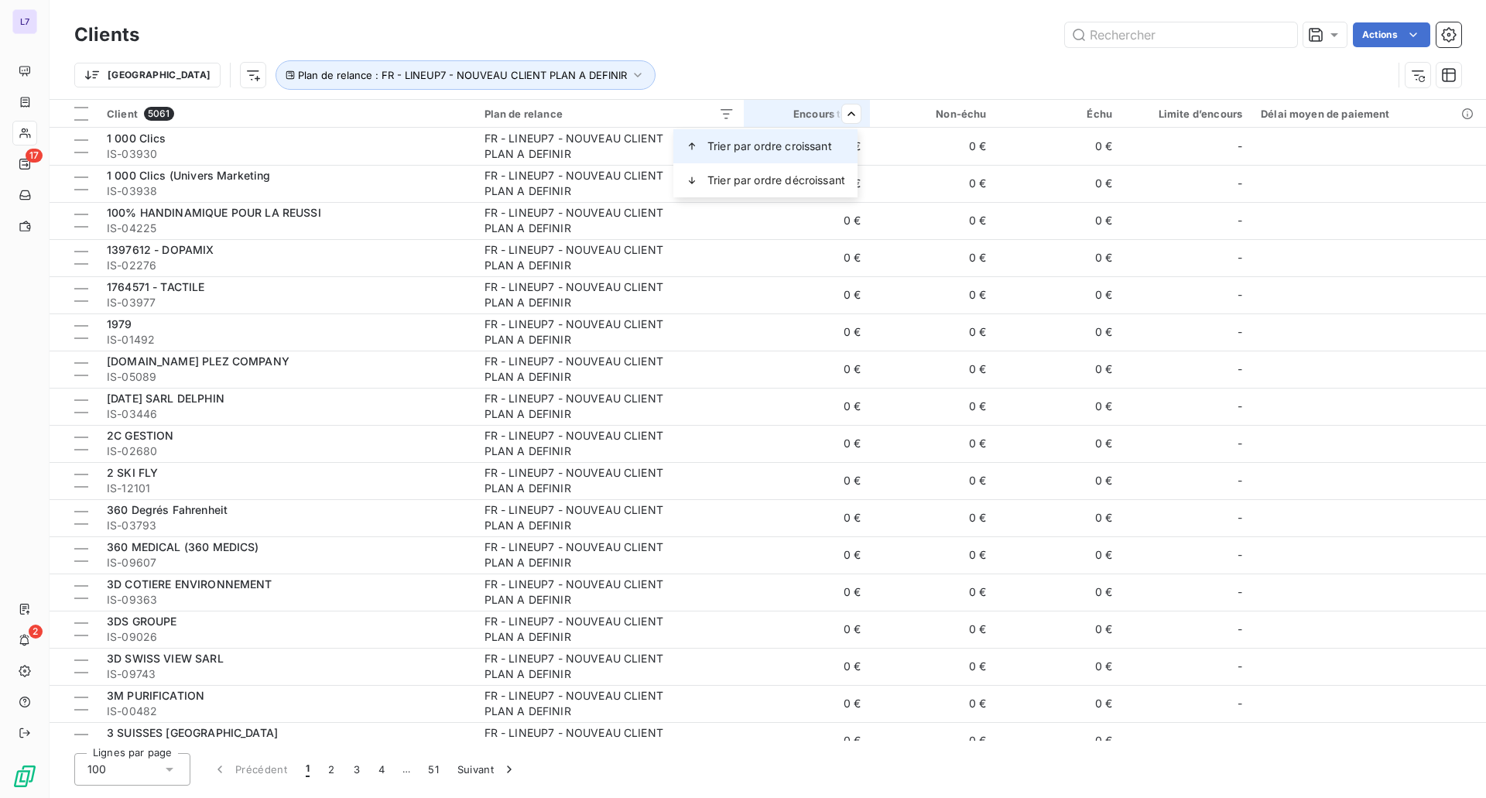
click at [830, 142] on span "Trier par ordre croissant" at bounding box center [769, 146] width 125 height 15
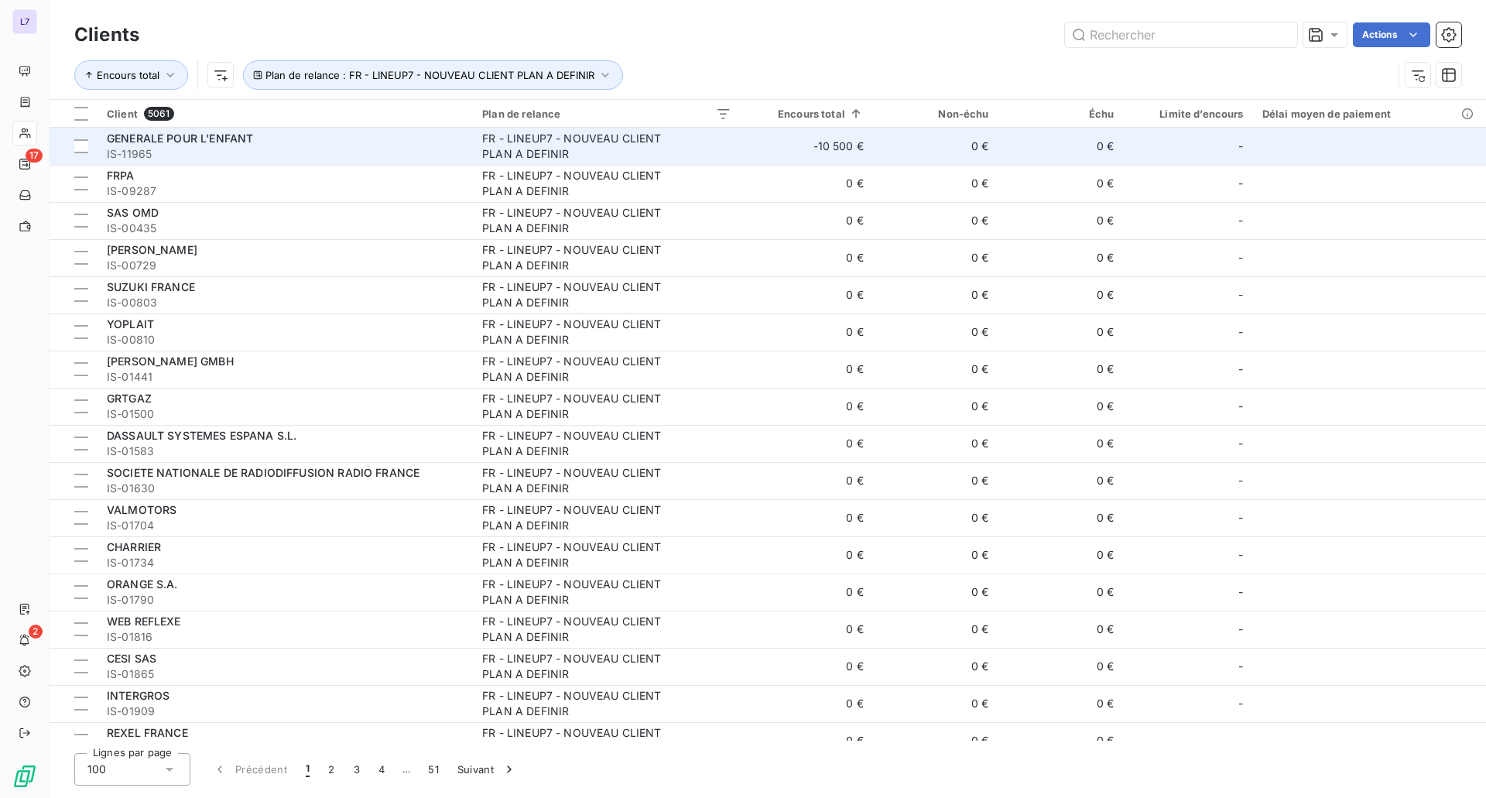
click at [712, 144] on span "FR - LINEUP7 - NOUVEAU CLIENT PLAN A DEFINIR" at bounding box center [606, 146] width 249 height 31
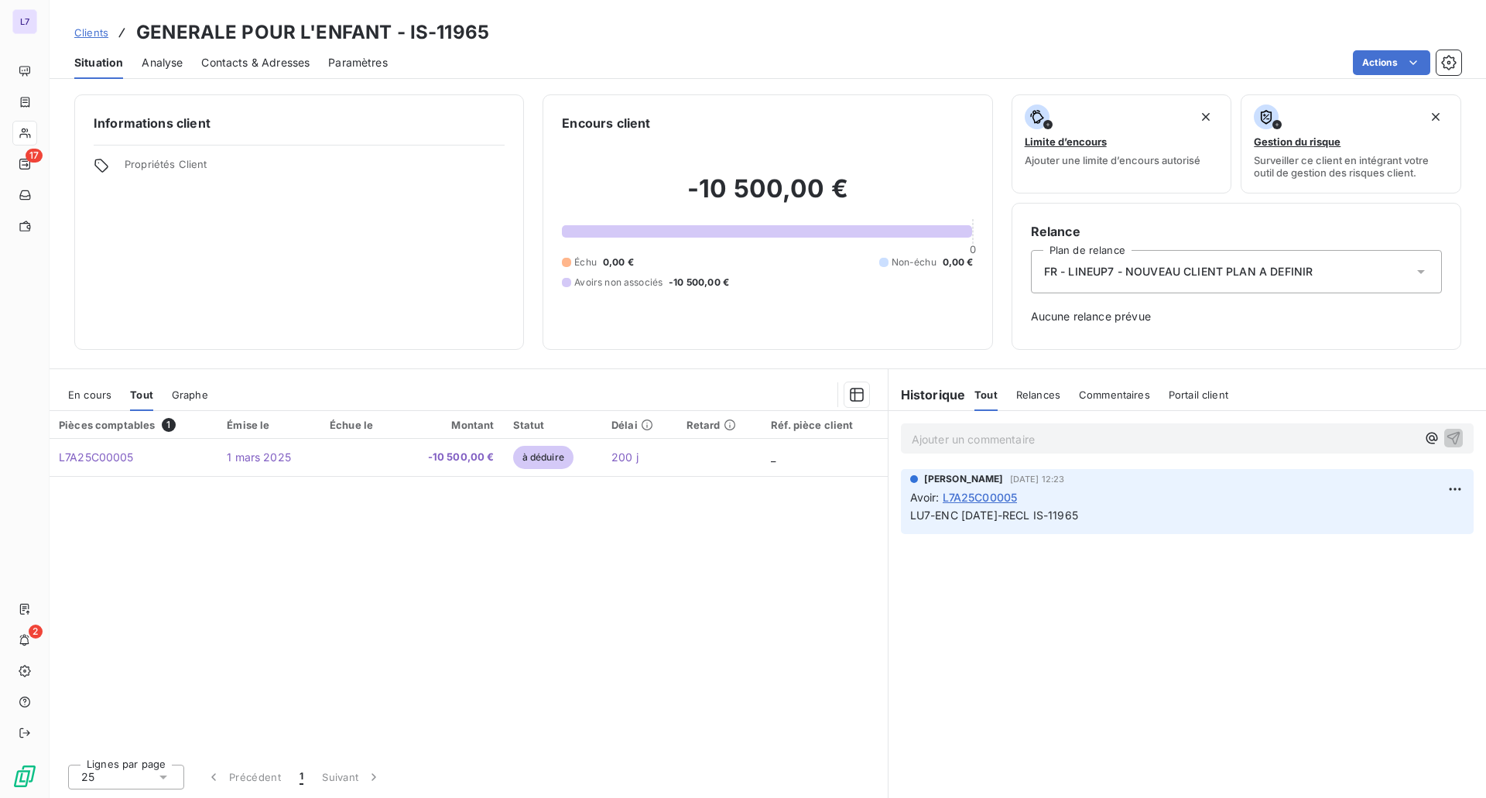
click at [1107, 272] on span "FR - LINEUP7 - NOUVEAU CLIENT PLAN A DEFINIR" at bounding box center [1178, 271] width 269 height 15
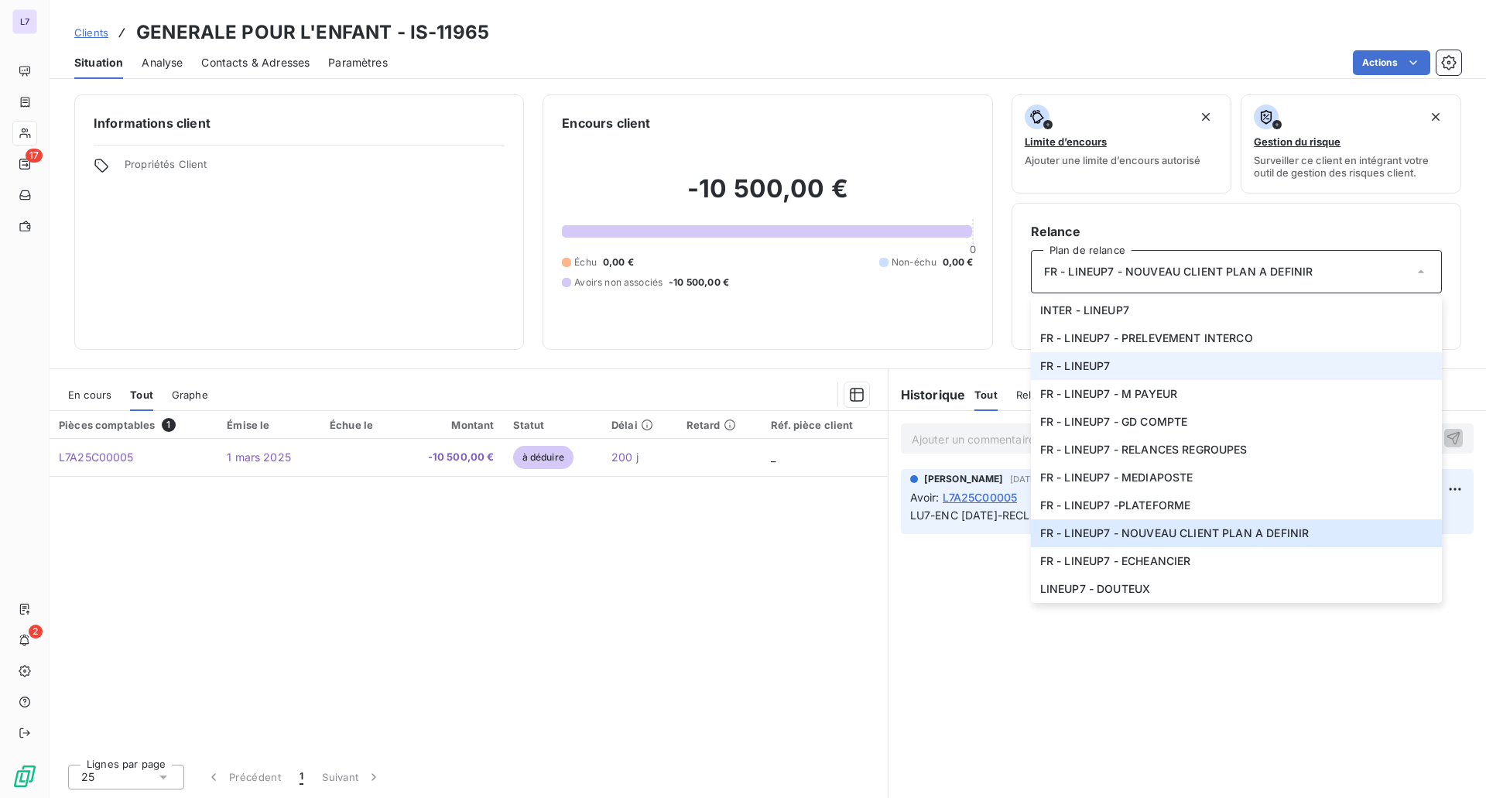
click at [1113, 359] on li "FR - LINEUP7" at bounding box center [1236, 366] width 411 height 28
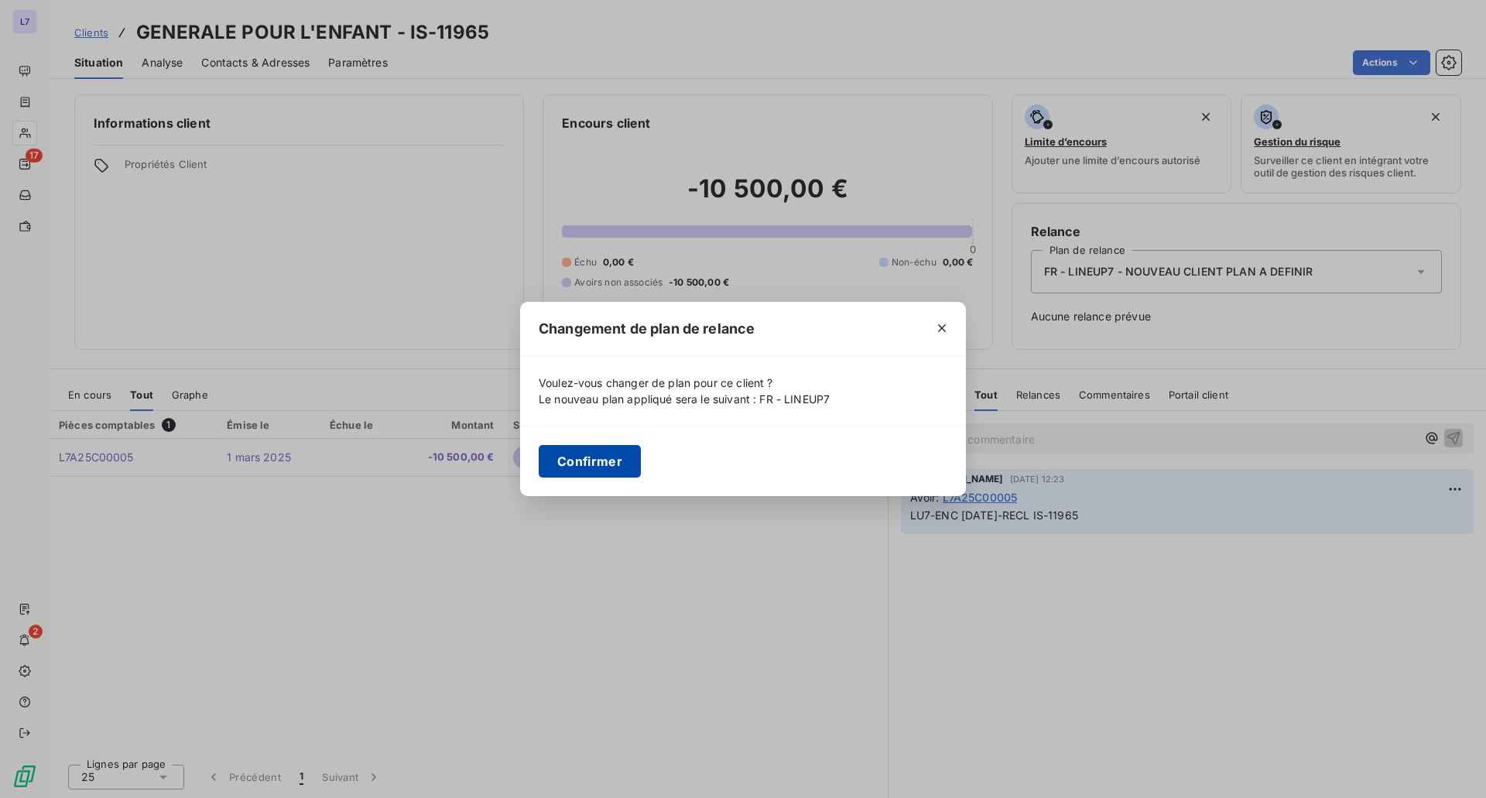
click at [587, 453] on button "Confirmer" at bounding box center [590, 461] width 102 height 33
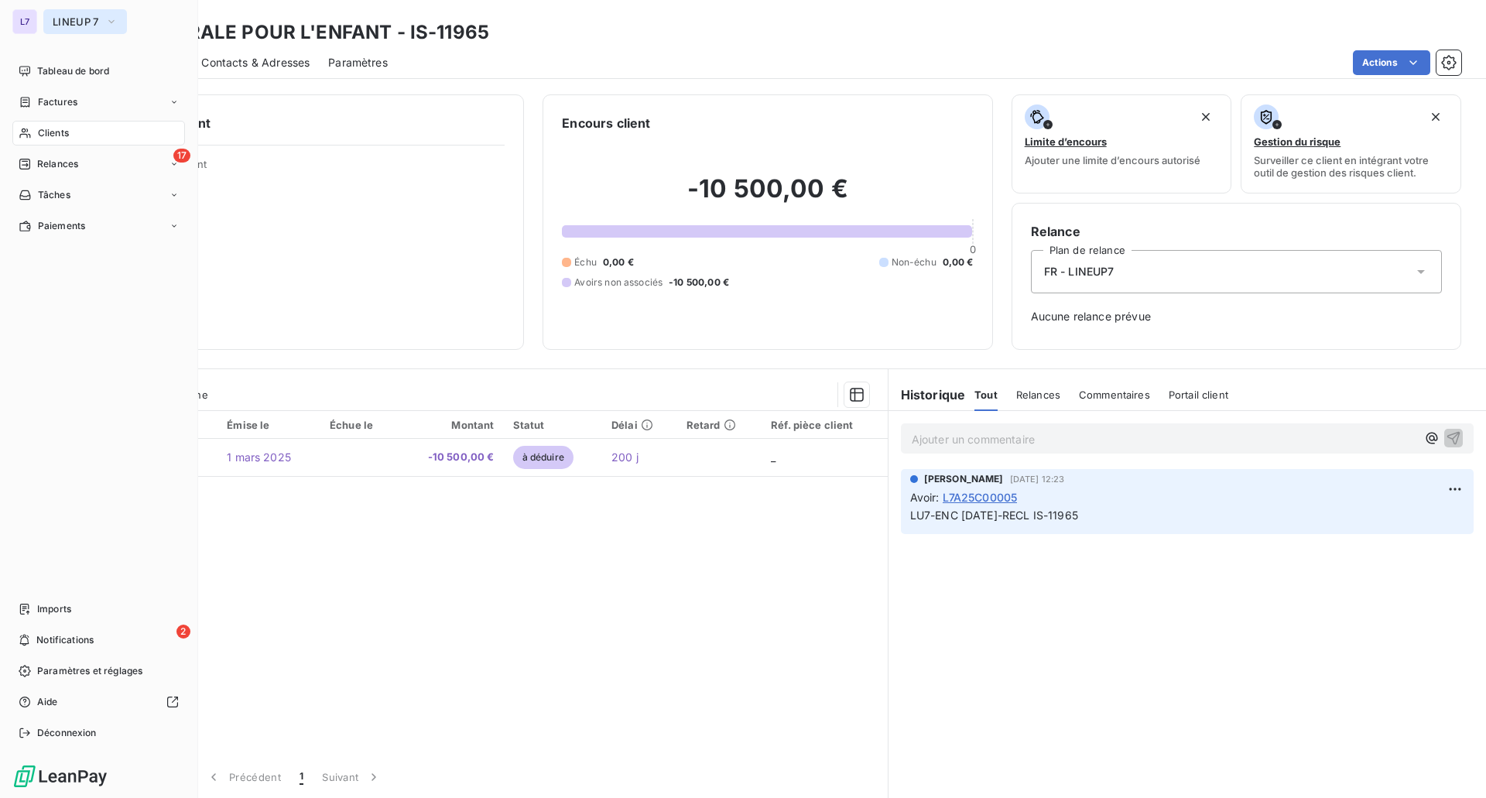
click at [62, 27] on span "LINEUP 7" at bounding box center [76, 21] width 46 height 12
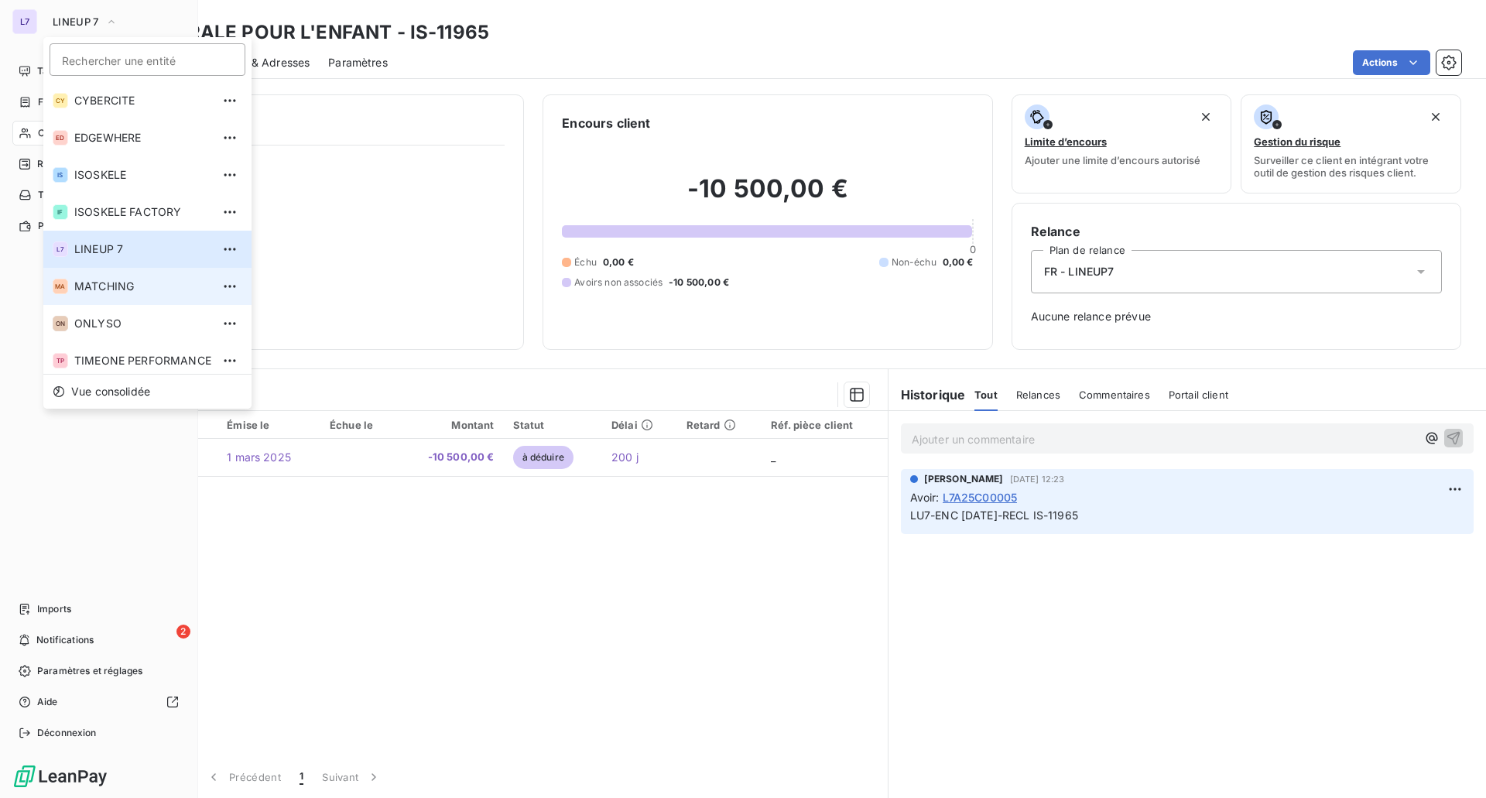
click at [139, 286] on span "MATCHING" at bounding box center [142, 286] width 137 height 15
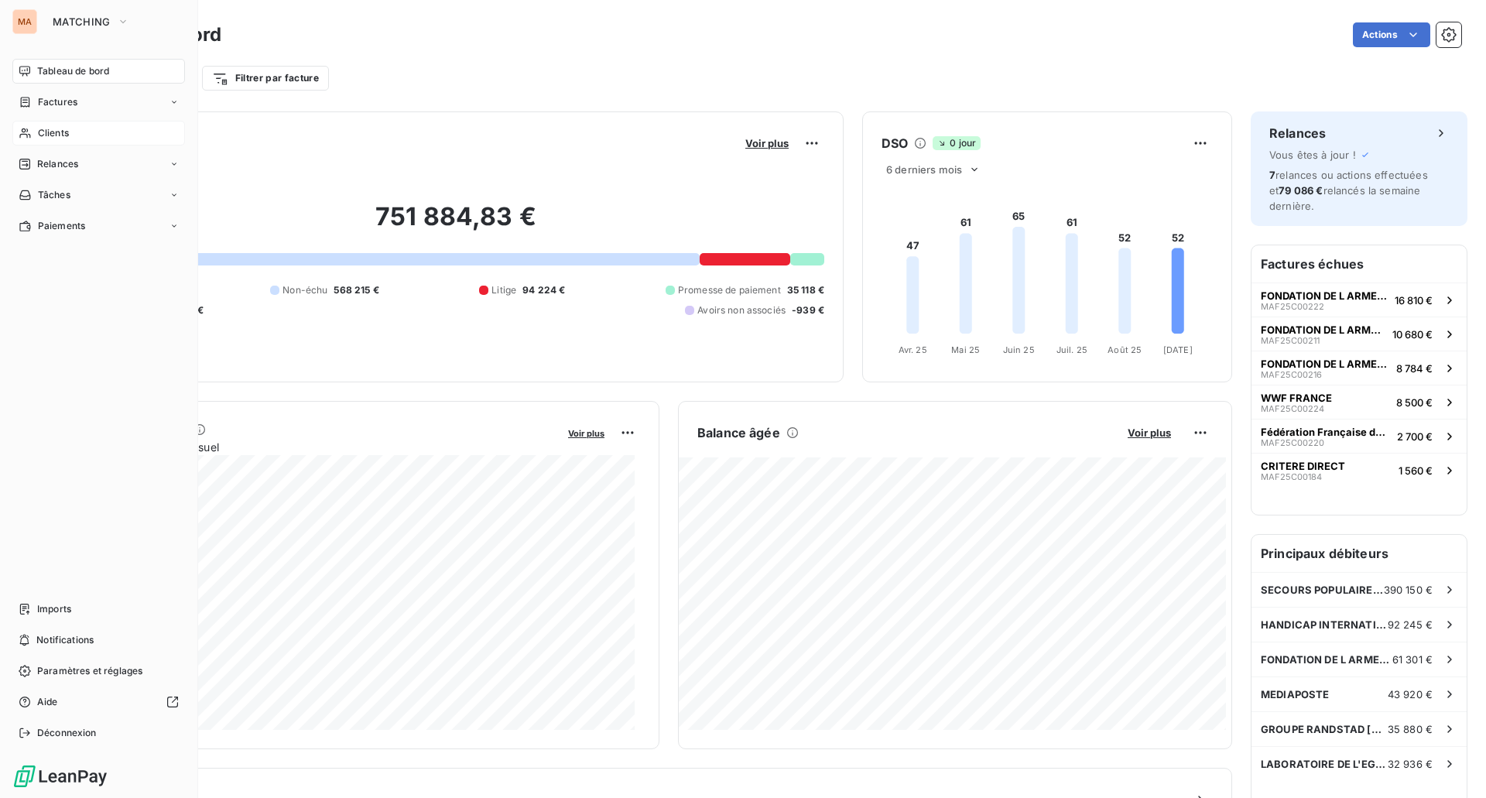
click at [53, 134] on span "Clients" at bounding box center [53, 133] width 31 height 14
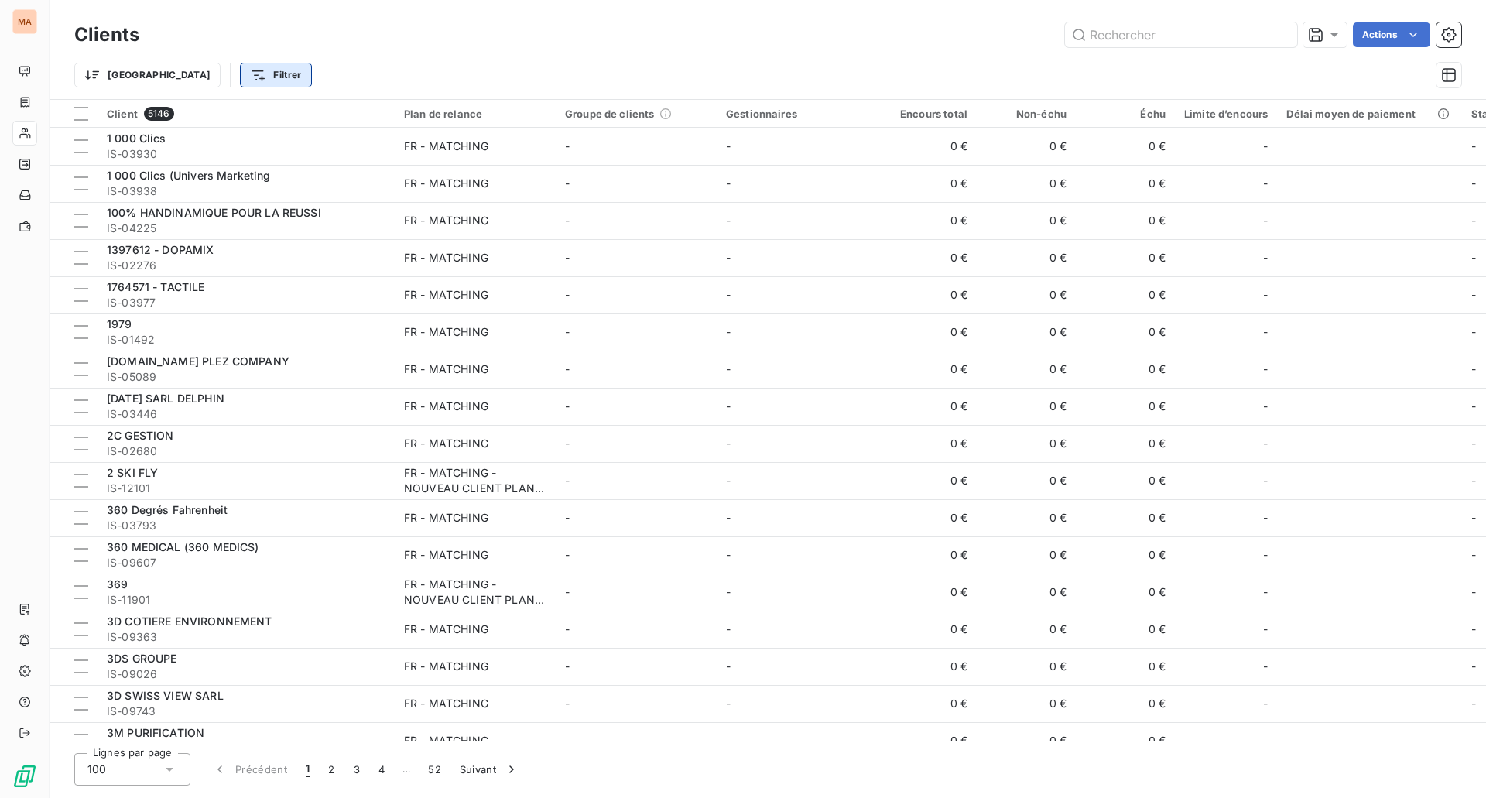
click at [199, 76] on html "MA Clients Actions Trier Filtrer Client 5146 Plan de relance Groupe de clients …" at bounding box center [743, 399] width 1486 height 798
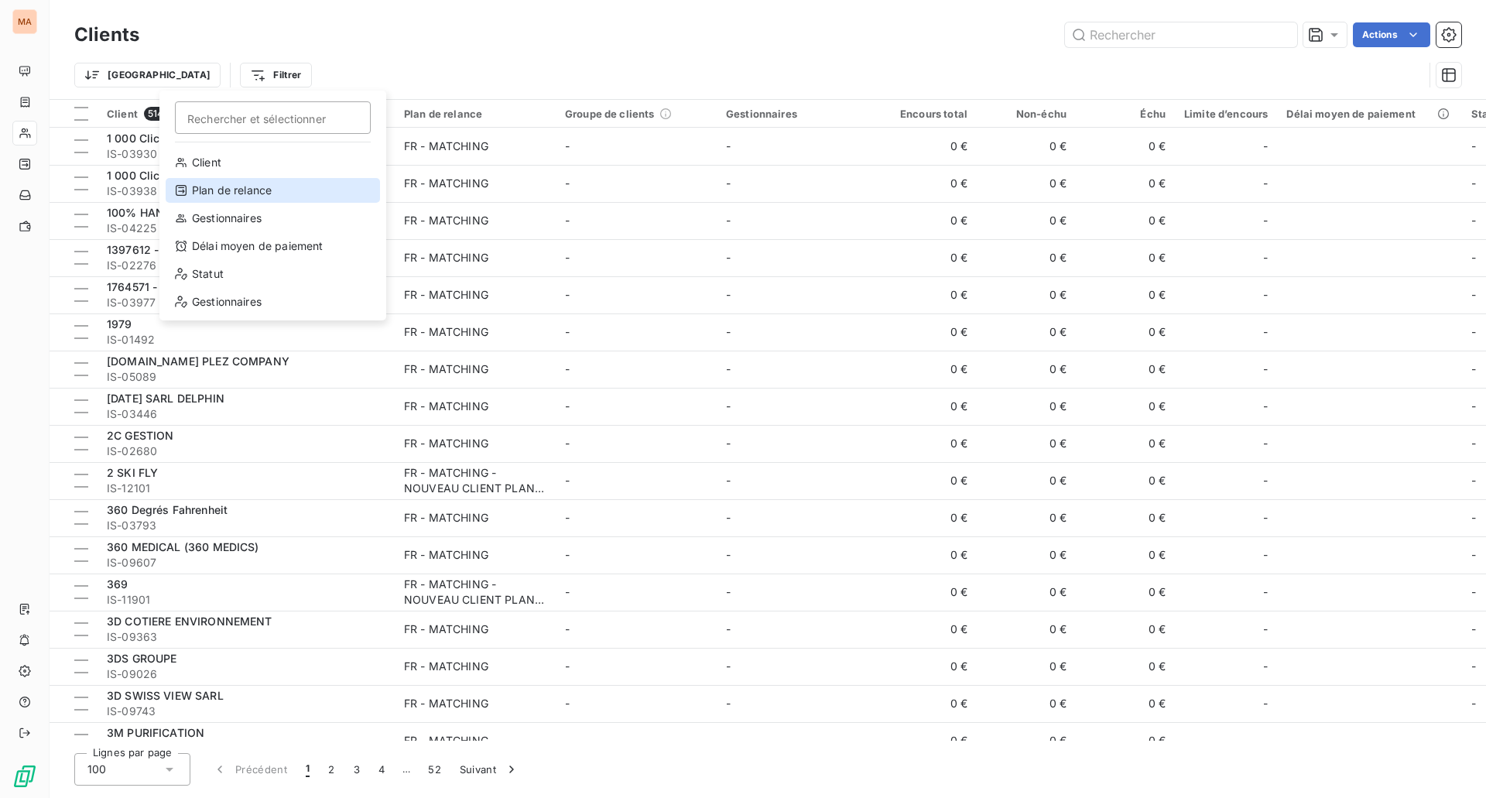
click at [241, 195] on div "Plan de relance" at bounding box center [273, 190] width 214 height 25
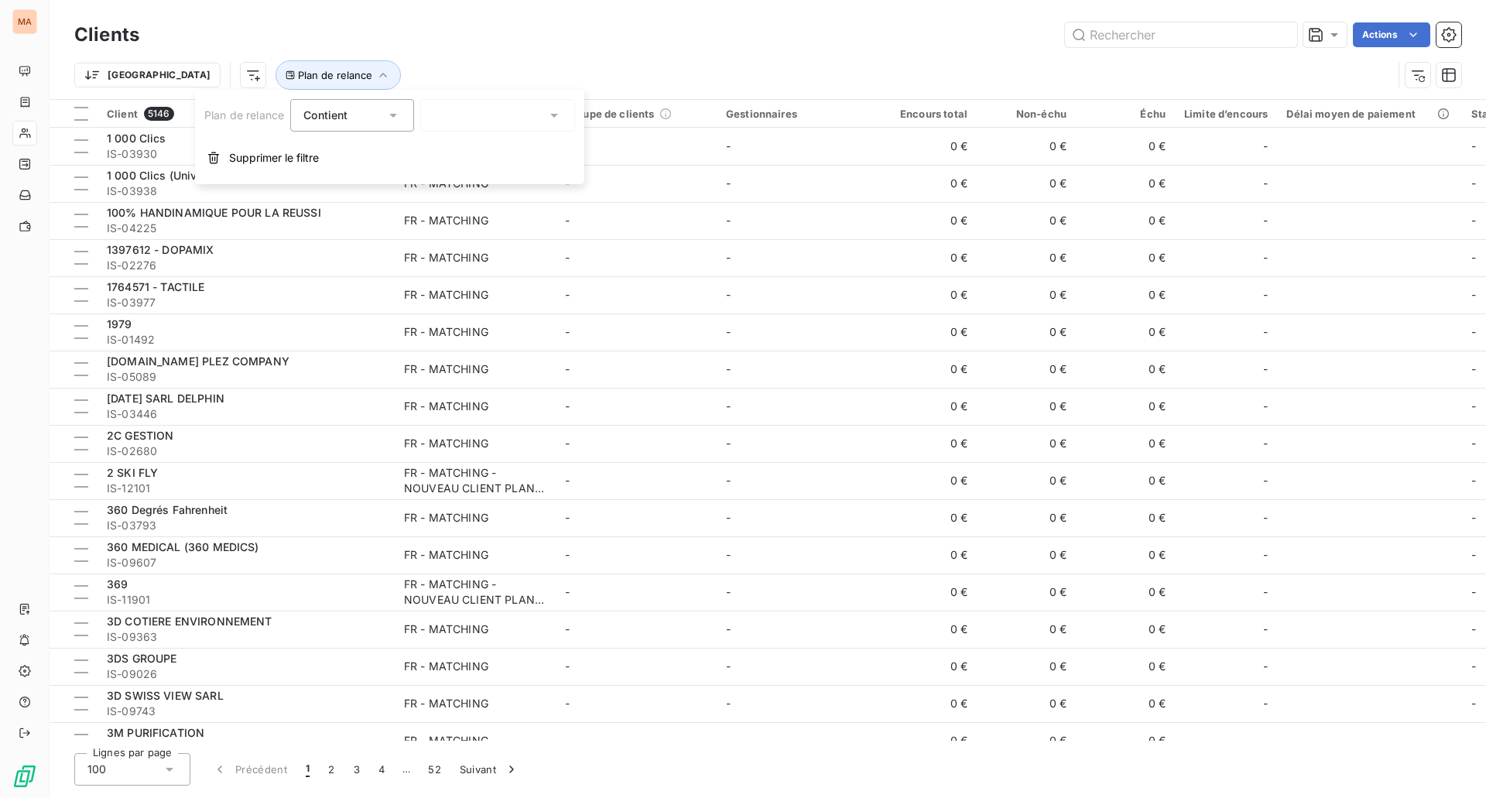
click at [468, 108] on div at bounding box center [497, 115] width 155 height 33
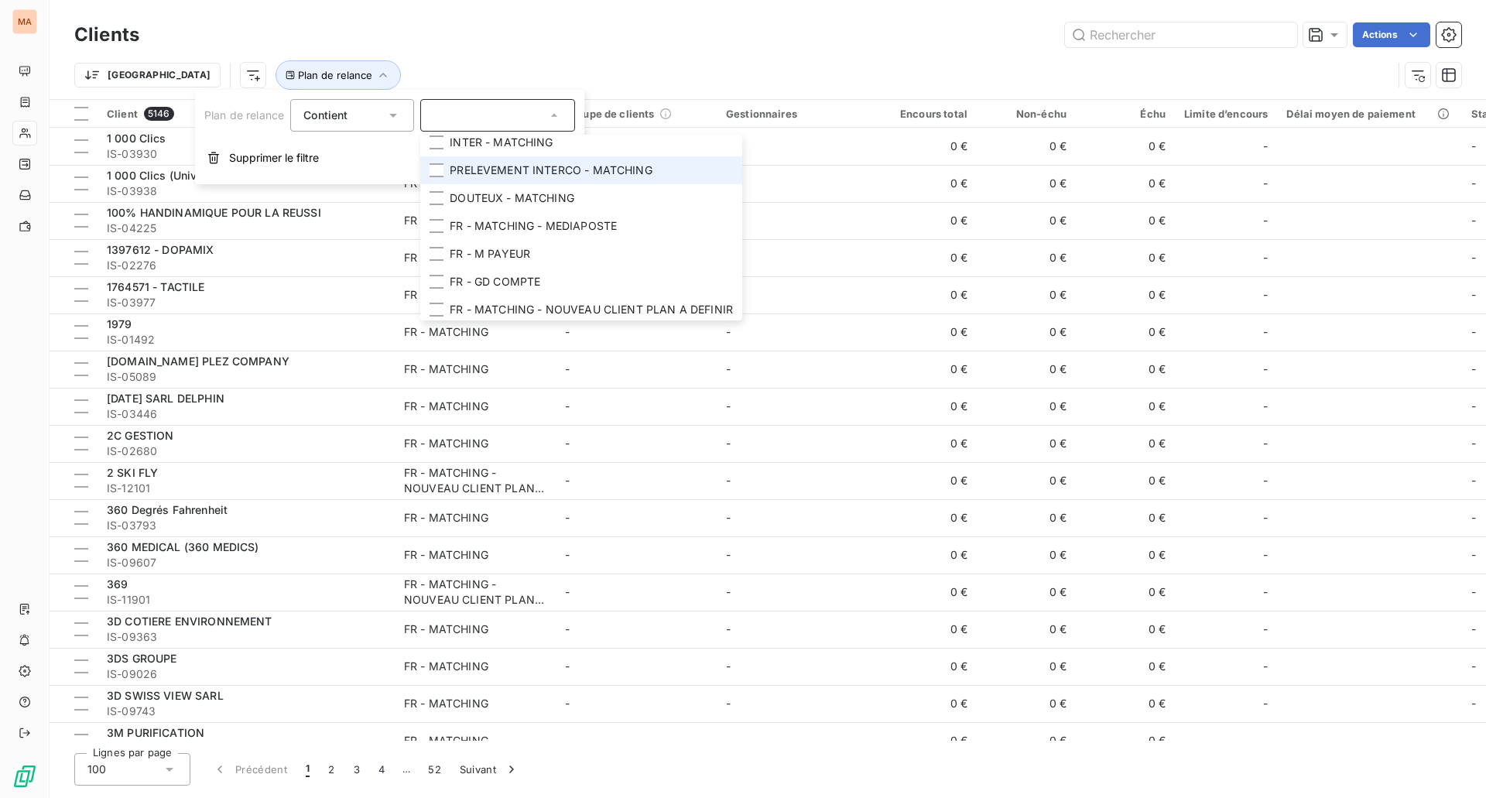
scroll to position [49, 0]
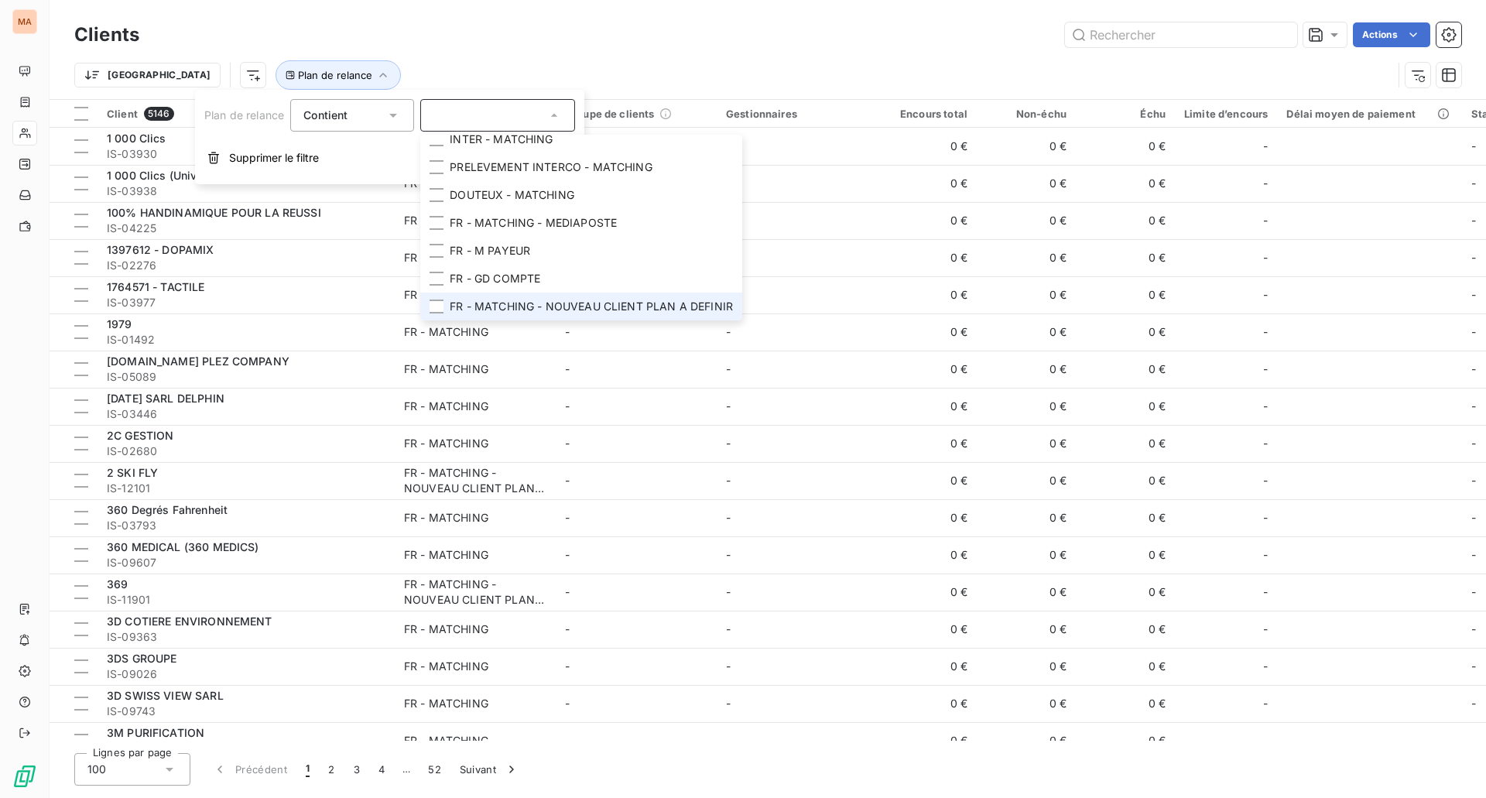
click at [515, 299] on span "FR - MATCHING - NOUVEAU CLIENT PLAN A DEFINIR" at bounding box center [591, 306] width 283 height 15
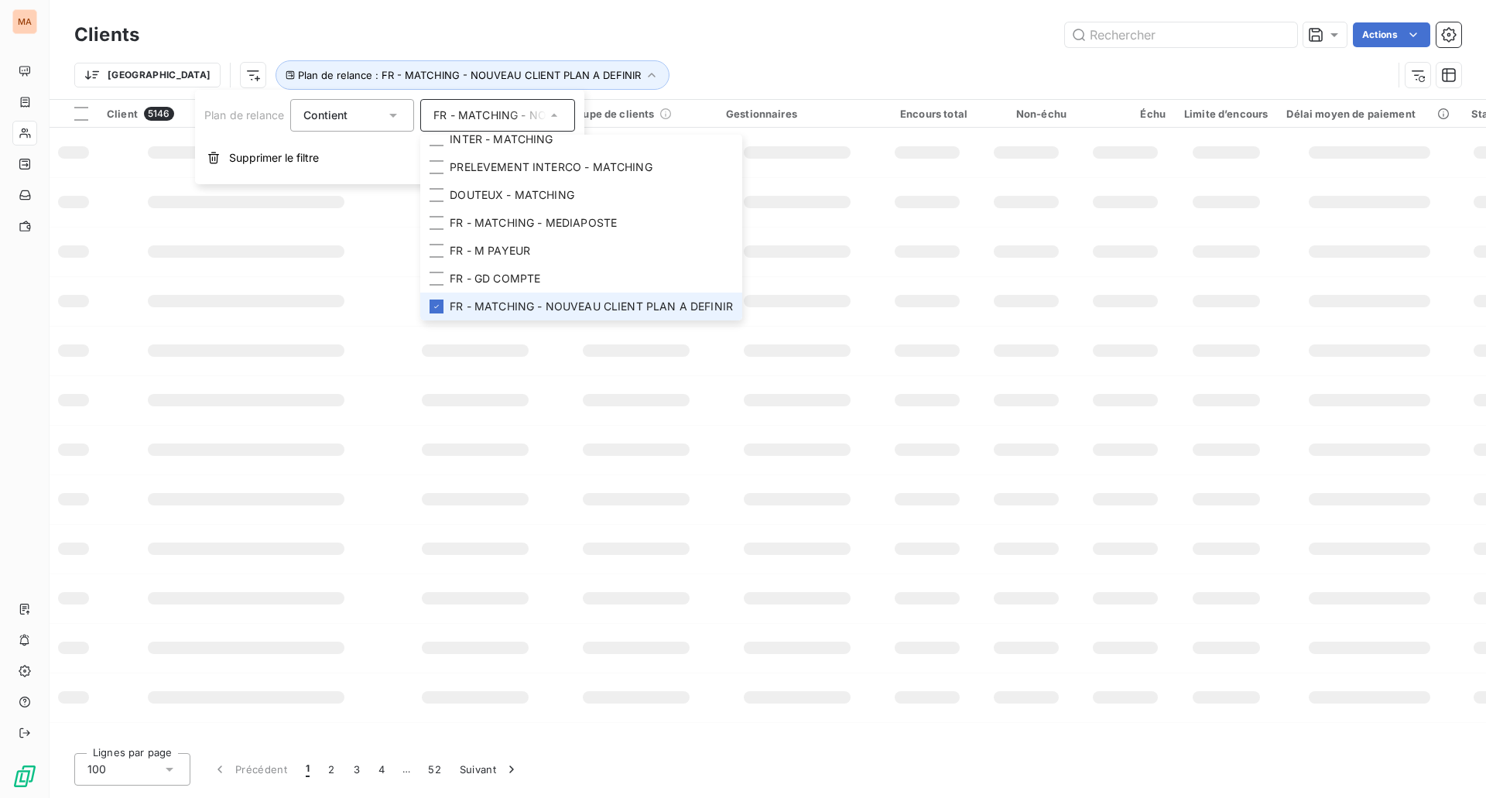
scroll to position [37, 0]
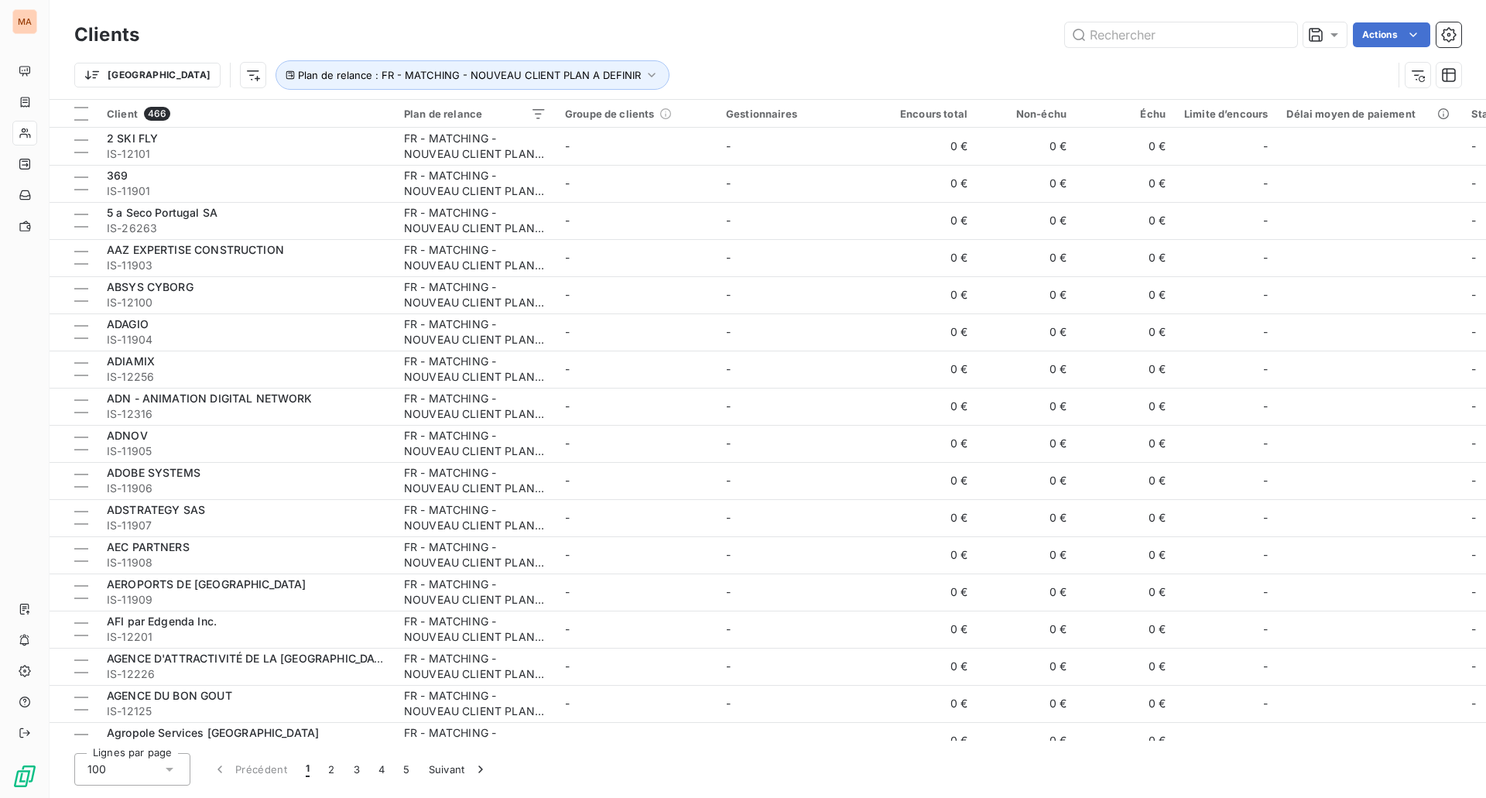
click at [738, 50] on div "Clients Actions" at bounding box center [767, 35] width 1387 height 33
click at [936, 139] on span "Trier par ordre croissant" at bounding box center [878, 146] width 125 height 15
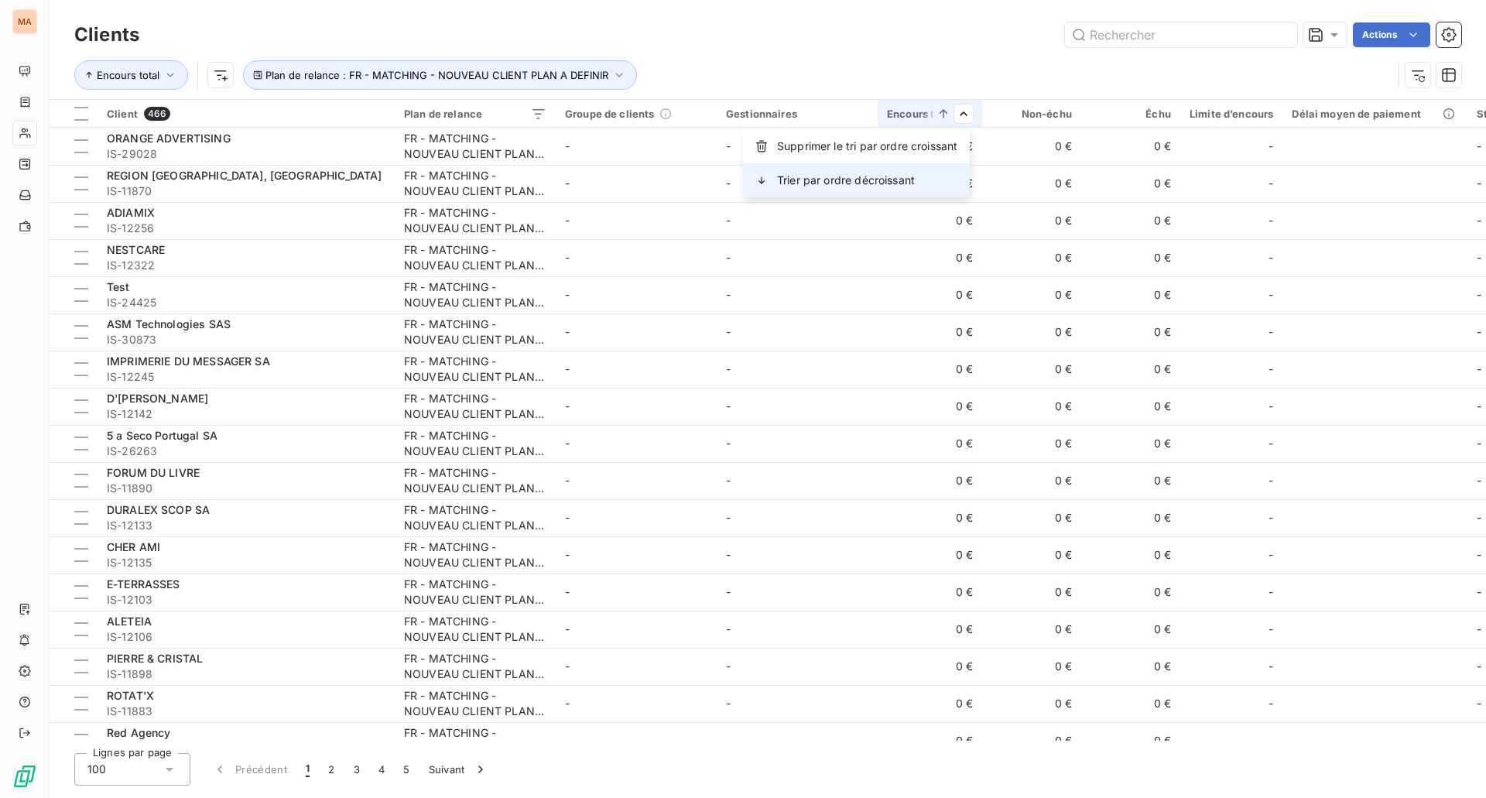
click at [931, 181] on div "Trier par ordre décroissant" at bounding box center [856, 180] width 227 height 34
click at [909, 147] on div "Trier par ordre croissant" at bounding box center [850, 146] width 241 height 34
click at [919, 147] on span "Supprimer le tri par ordre croissant" at bounding box center [867, 146] width 180 height 15
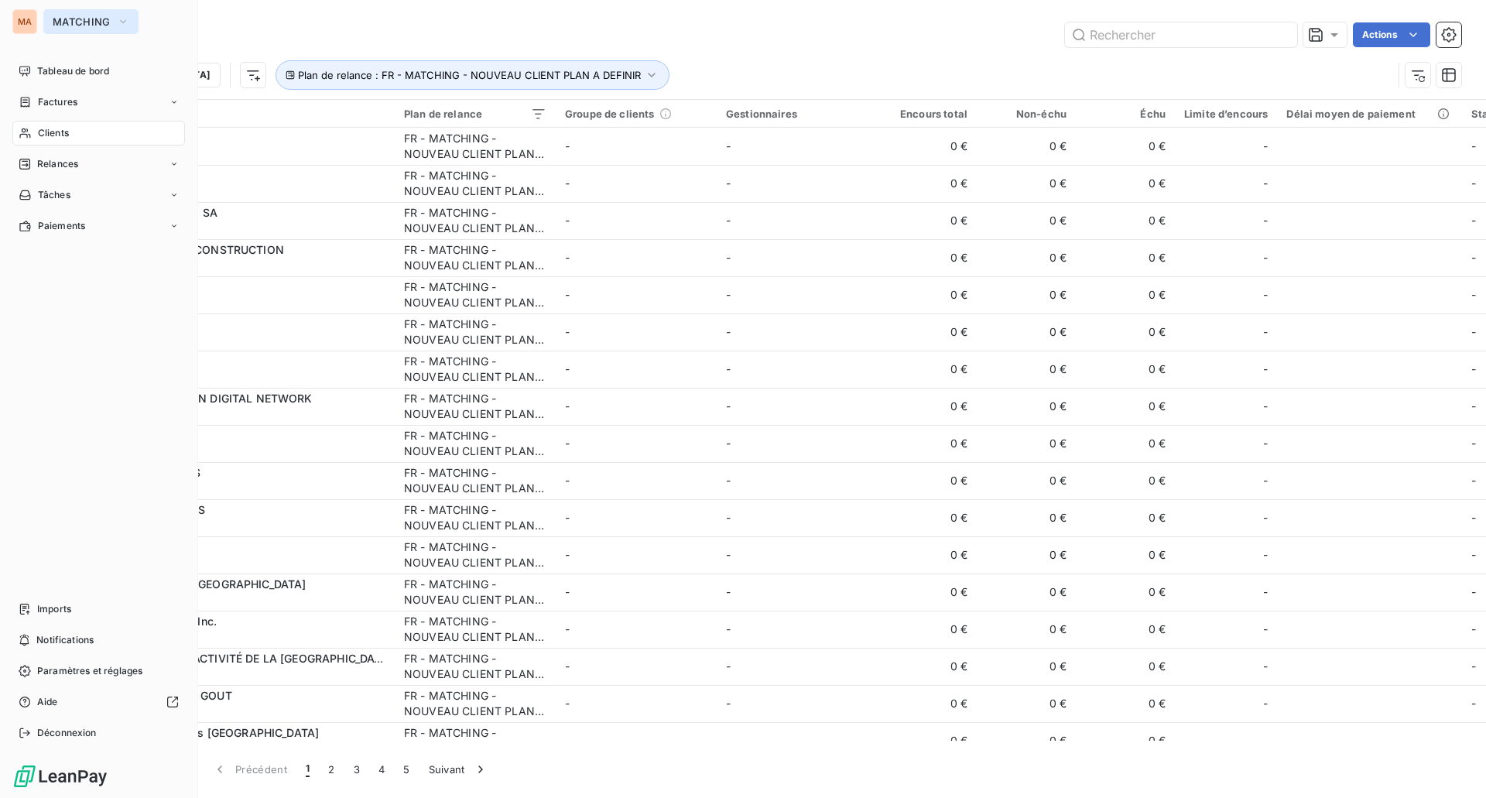
click at [56, 25] on span "MATCHING" at bounding box center [82, 21] width 58 height 12
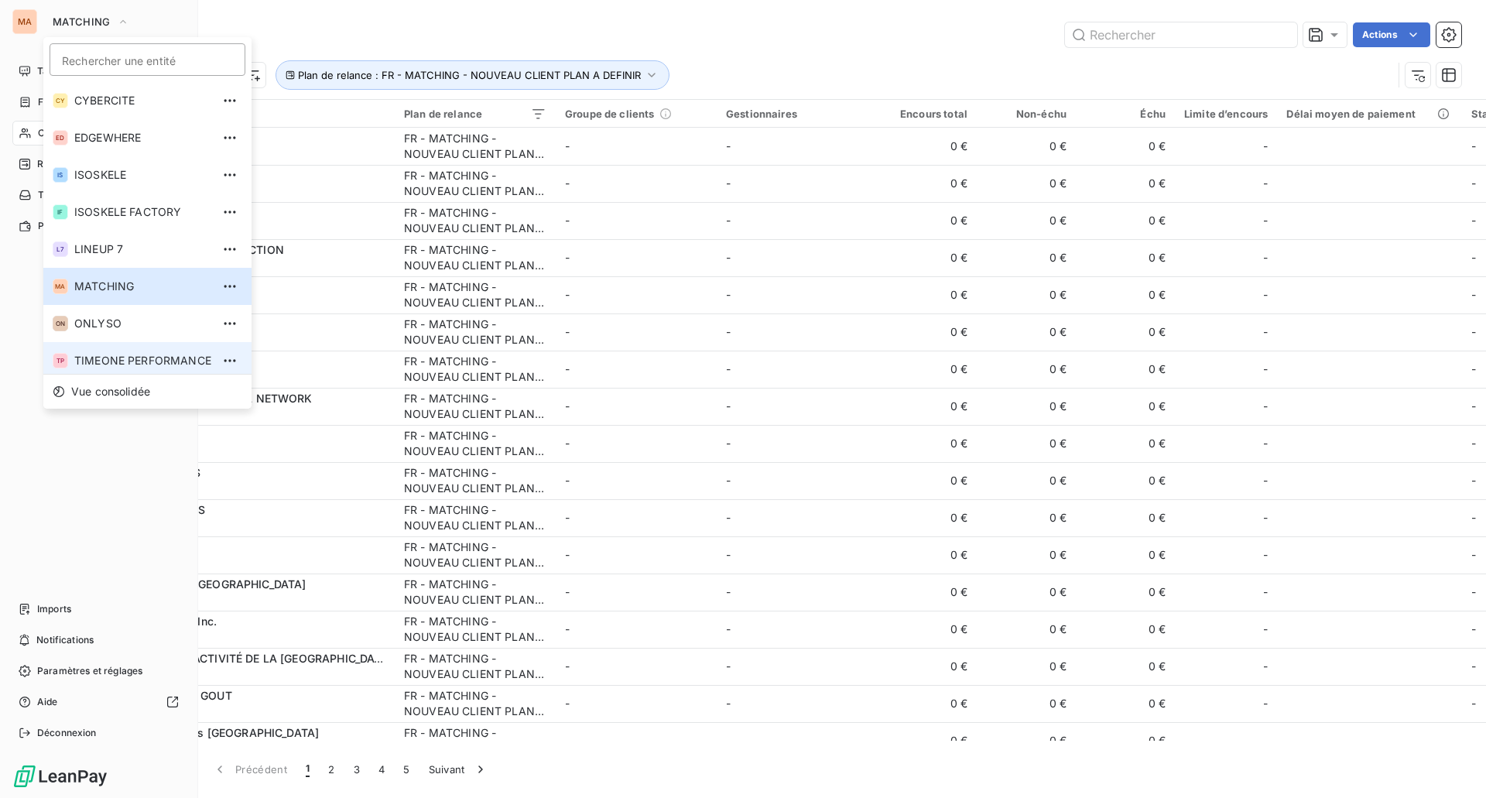
click at [150, 351] on li "TP TIMEONE PERFORMANCE" at bounding box center [147, 360] width 208 height 37
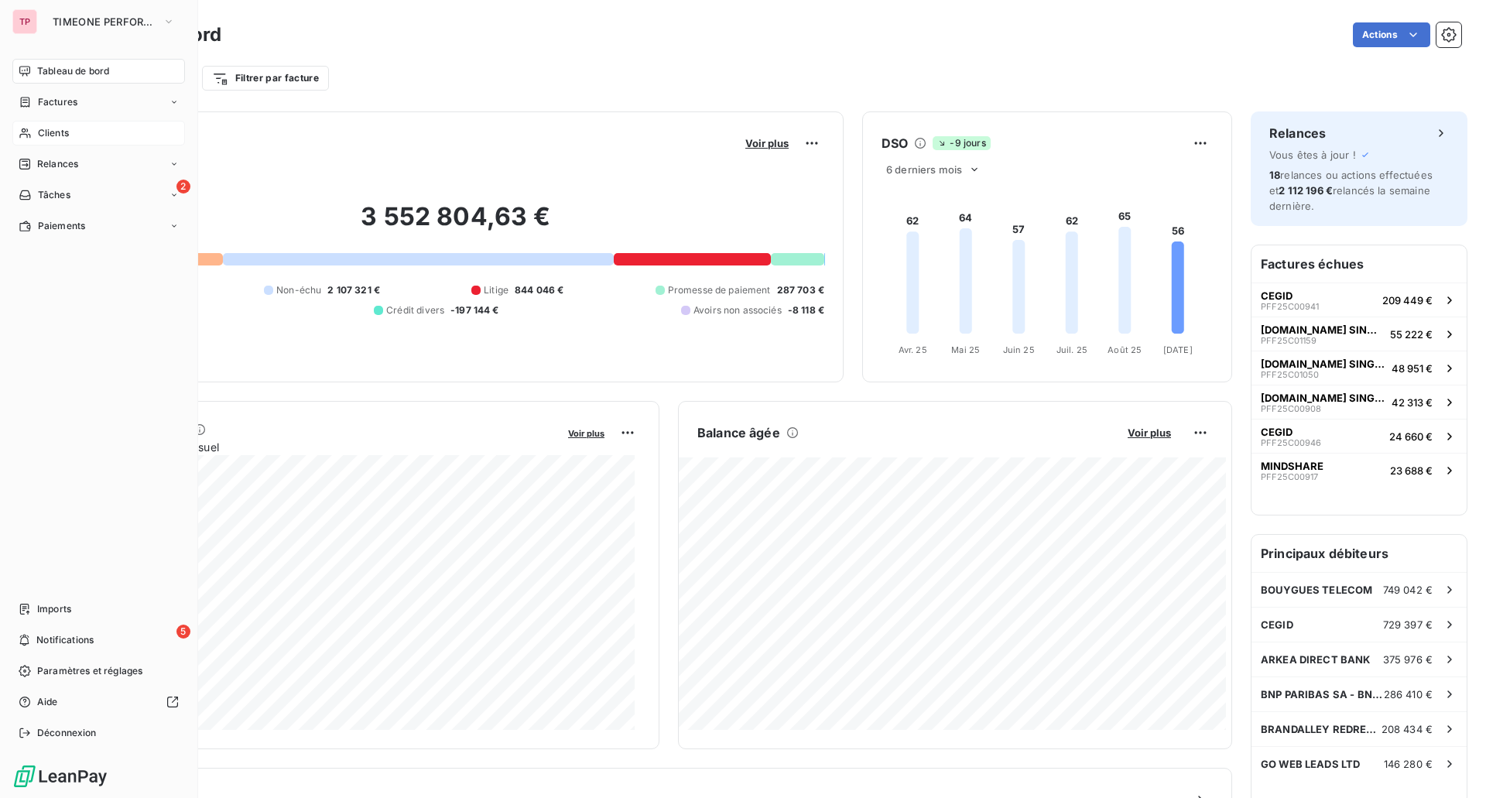
click at [38, 131] on span "Clients" at bounding box center [53, 133] width 31 height 14
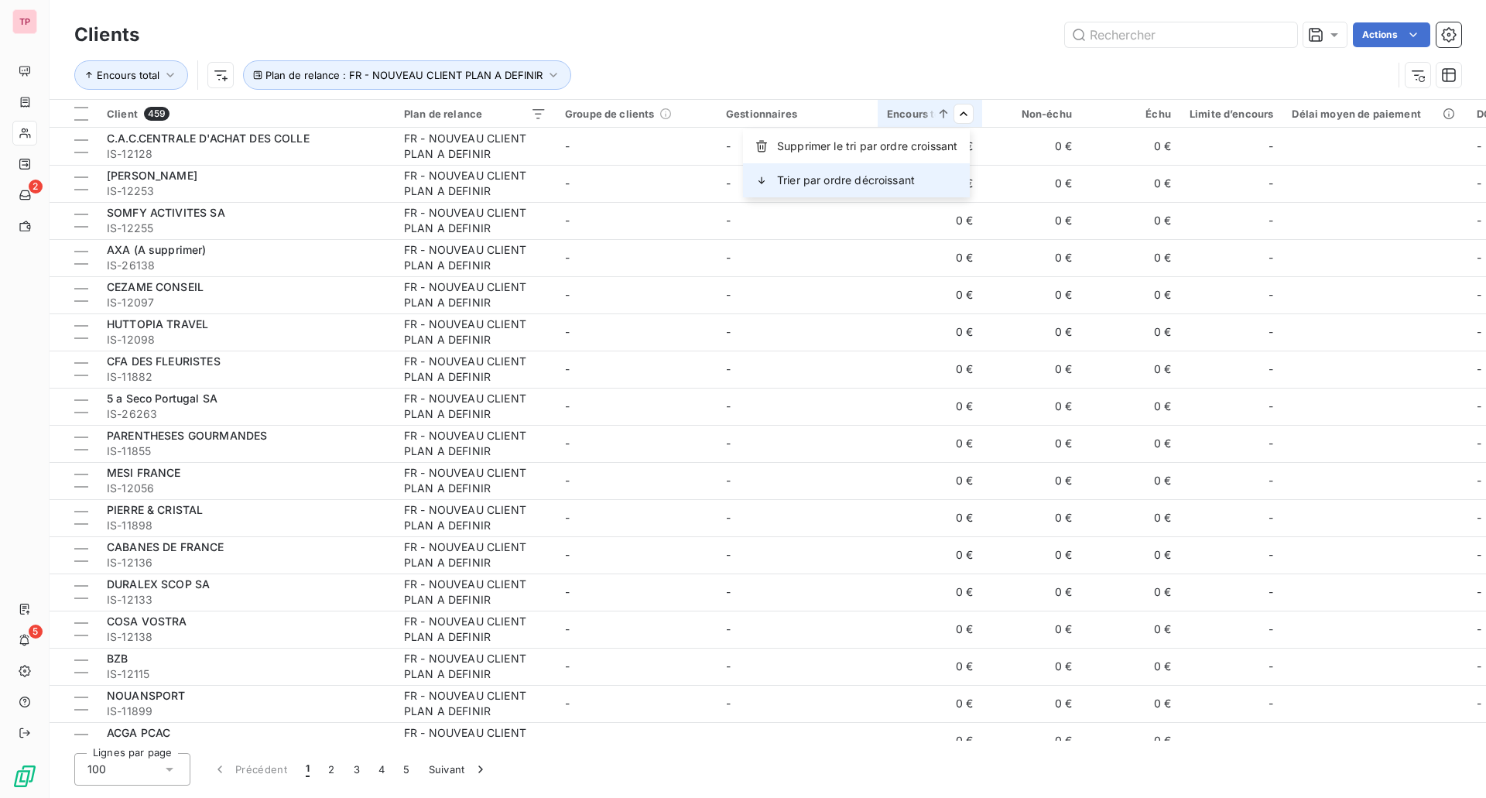
click at [899, 167] on div "Trier par ordre décroissant" at bounding box center [856, 180] width 227 height 34
click at [957, 123] on th "Encours total" at bounding box center [930, 114] width 104 height 28
click at [957, 122] on html "TP 2 5 Clients Actions Encours total Plan de relance : FR - NOUVEAU CLIENT PLAN…" at bounding box center [743, 399] width 1486 height 798
click at [894, 183] on span "Supprimer le tri par ordre décroissant" at bounding box center [861, 180] width 194 height 15
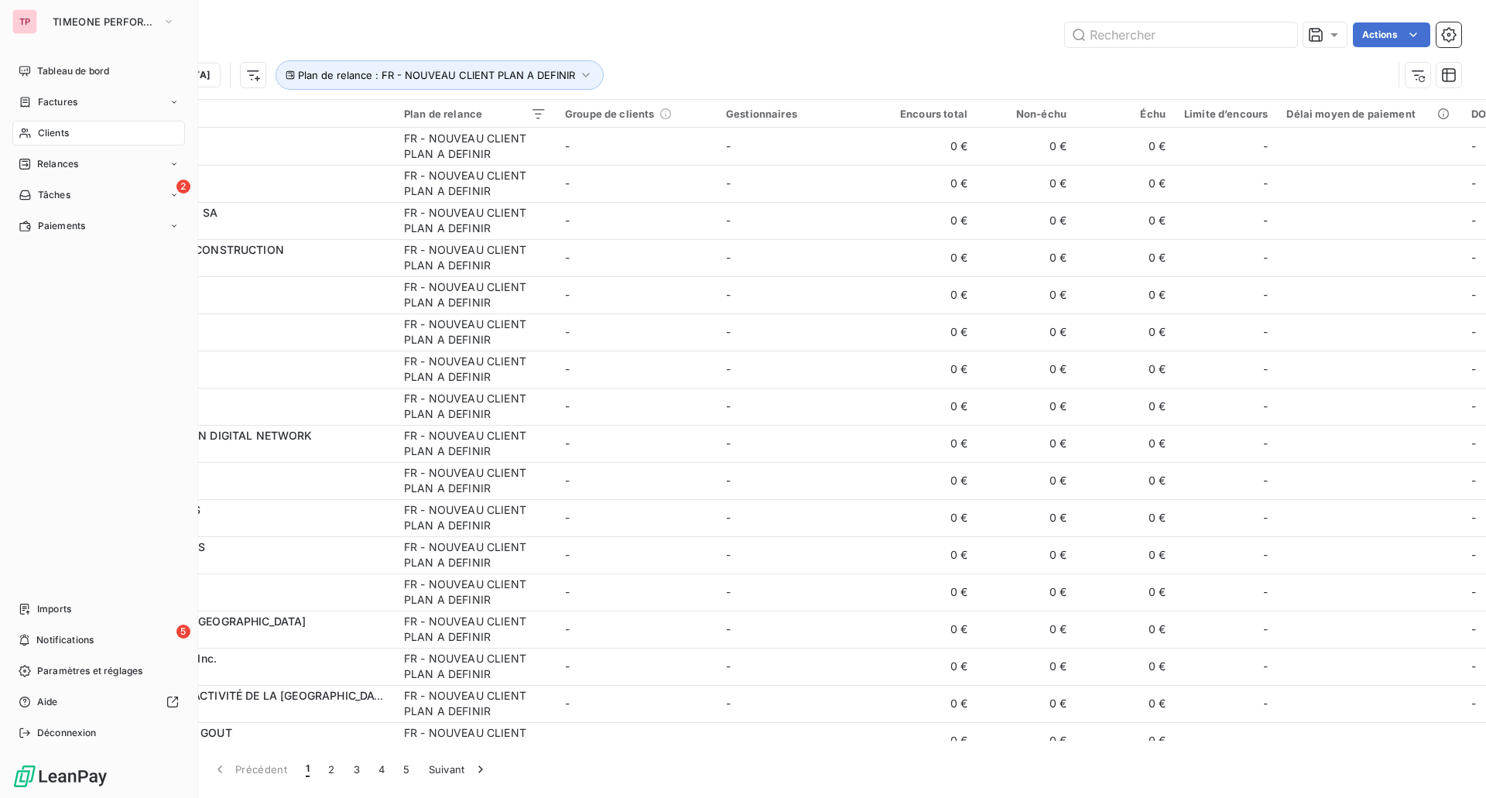
click at [55, 136] on span "Clients" at bounding box center [53, 133] width 31 height 14
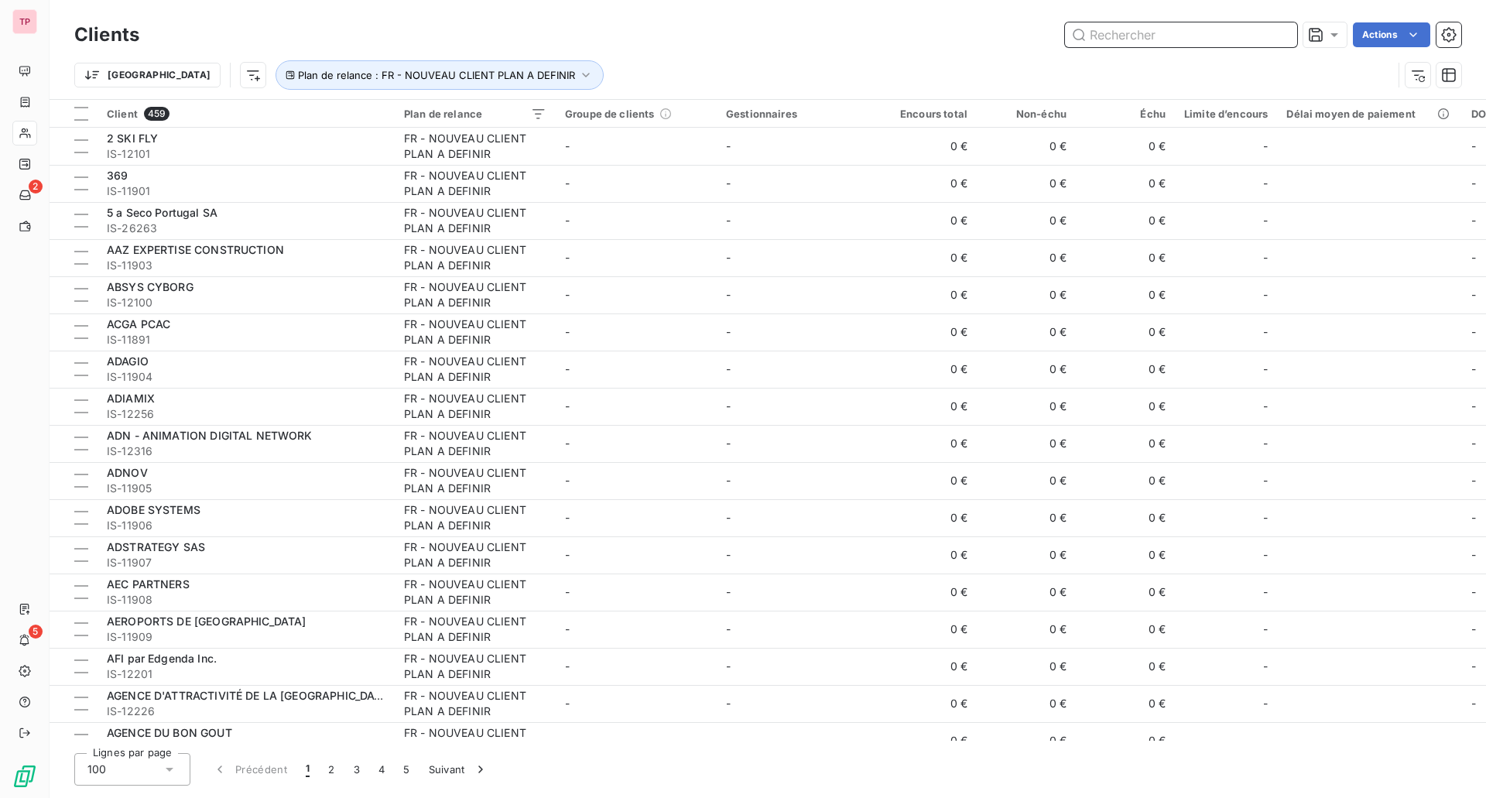
click at [1188, 29] on input "text" at bounding box center [1181, 34] width 232 height 25
click at [578, 76] on icon "button" at bounding box center [585, 74] width 15 height 15
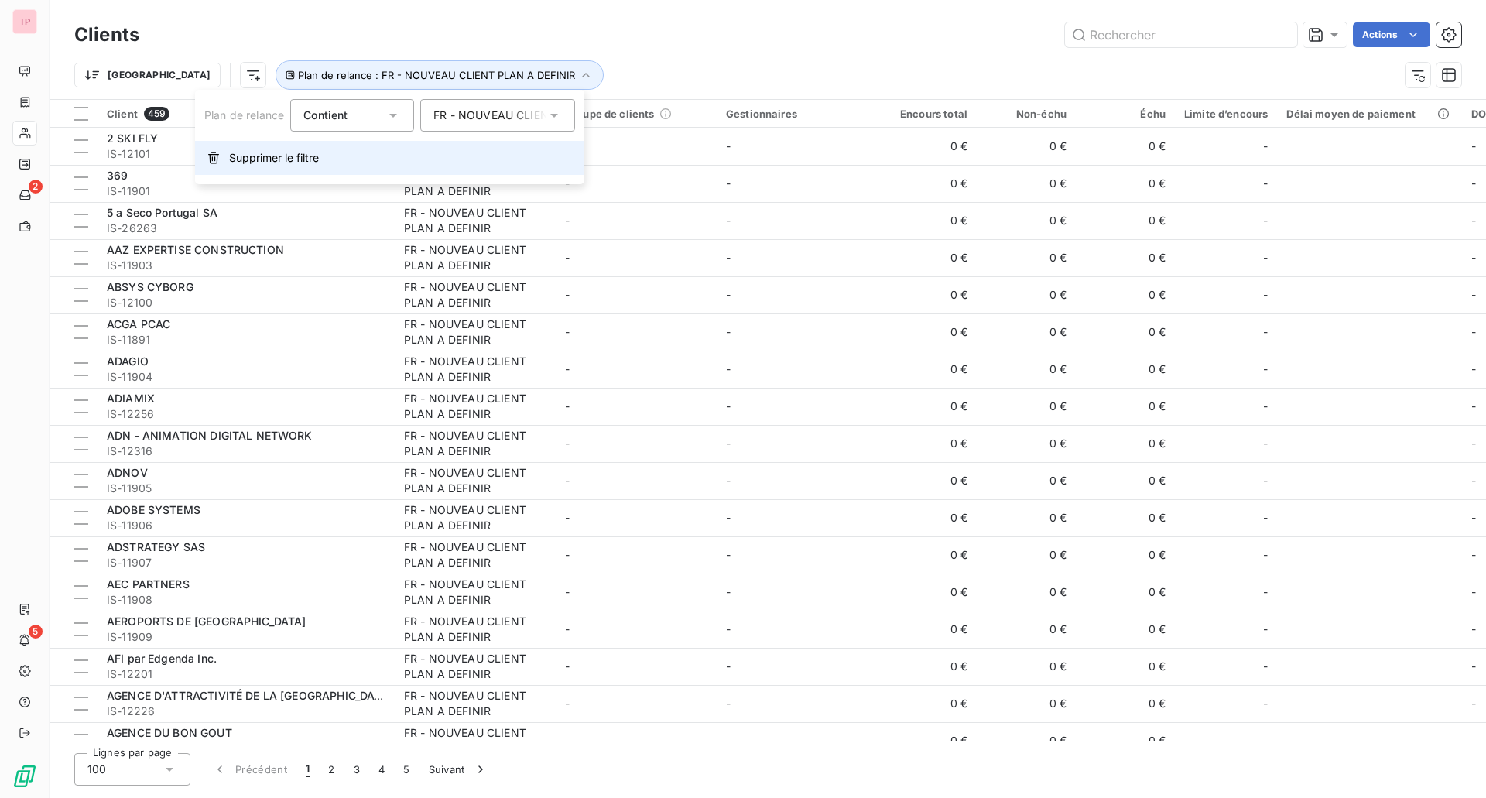
click at [330, 159] on button "Supprimer le filtre" at bounding box center [389, 158] width 389 height 34
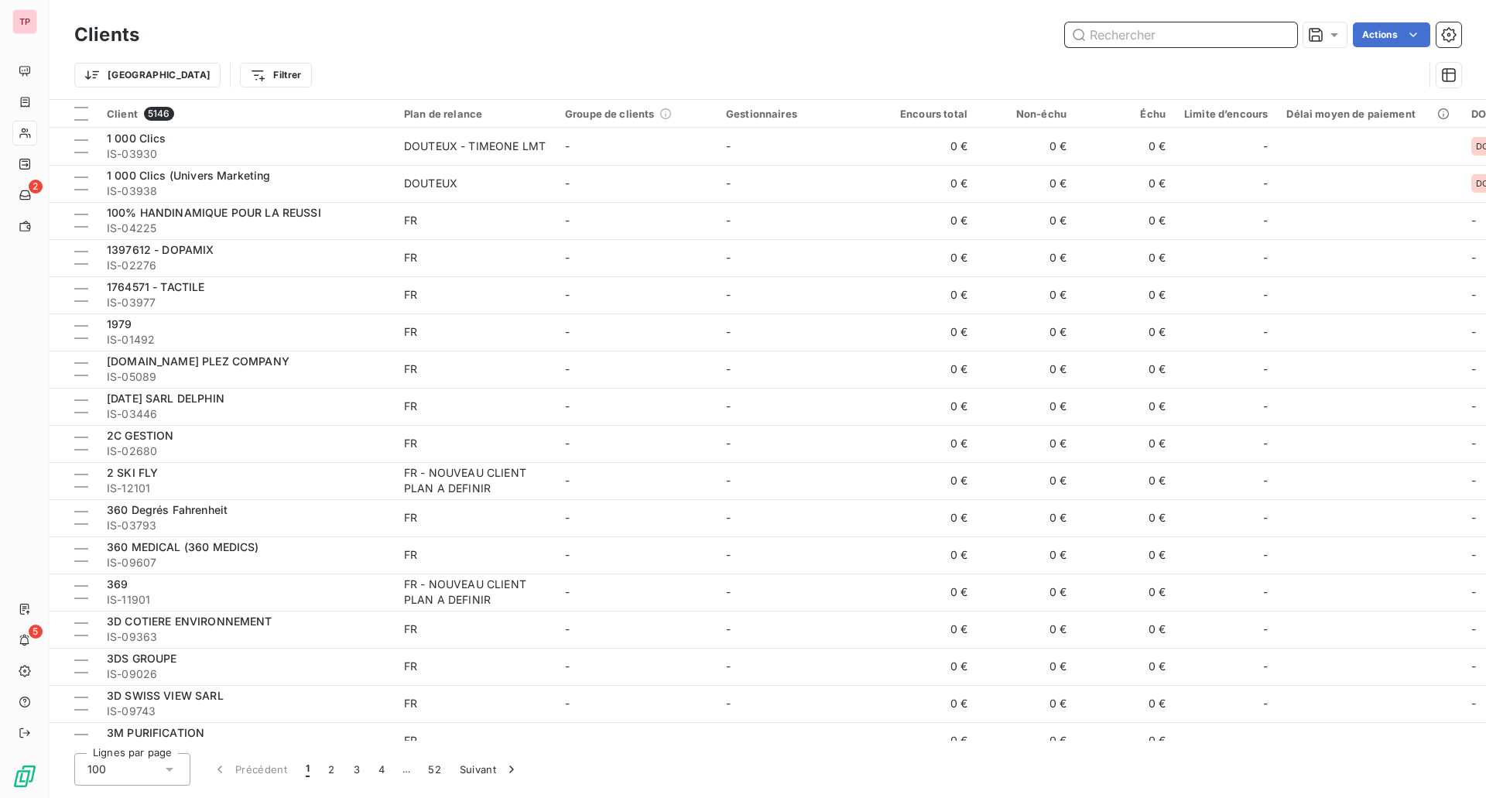
click at [1141, 33] on input "text" at bounding box center [1181, 34] width 232 height 25
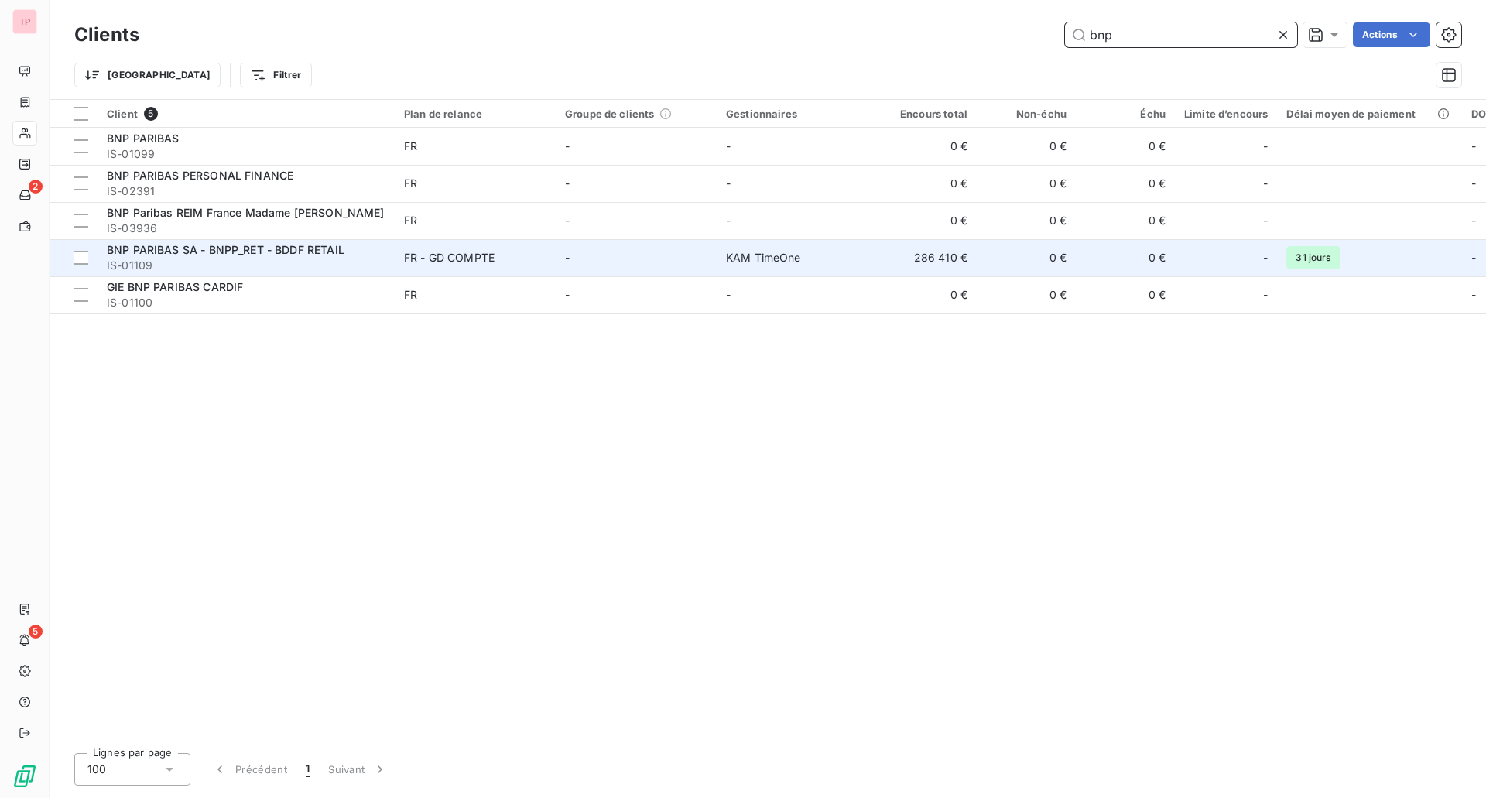
type input "bnp"
click at [613, 248] on td "-" at bounding box center [636, 257] width 161 height 37
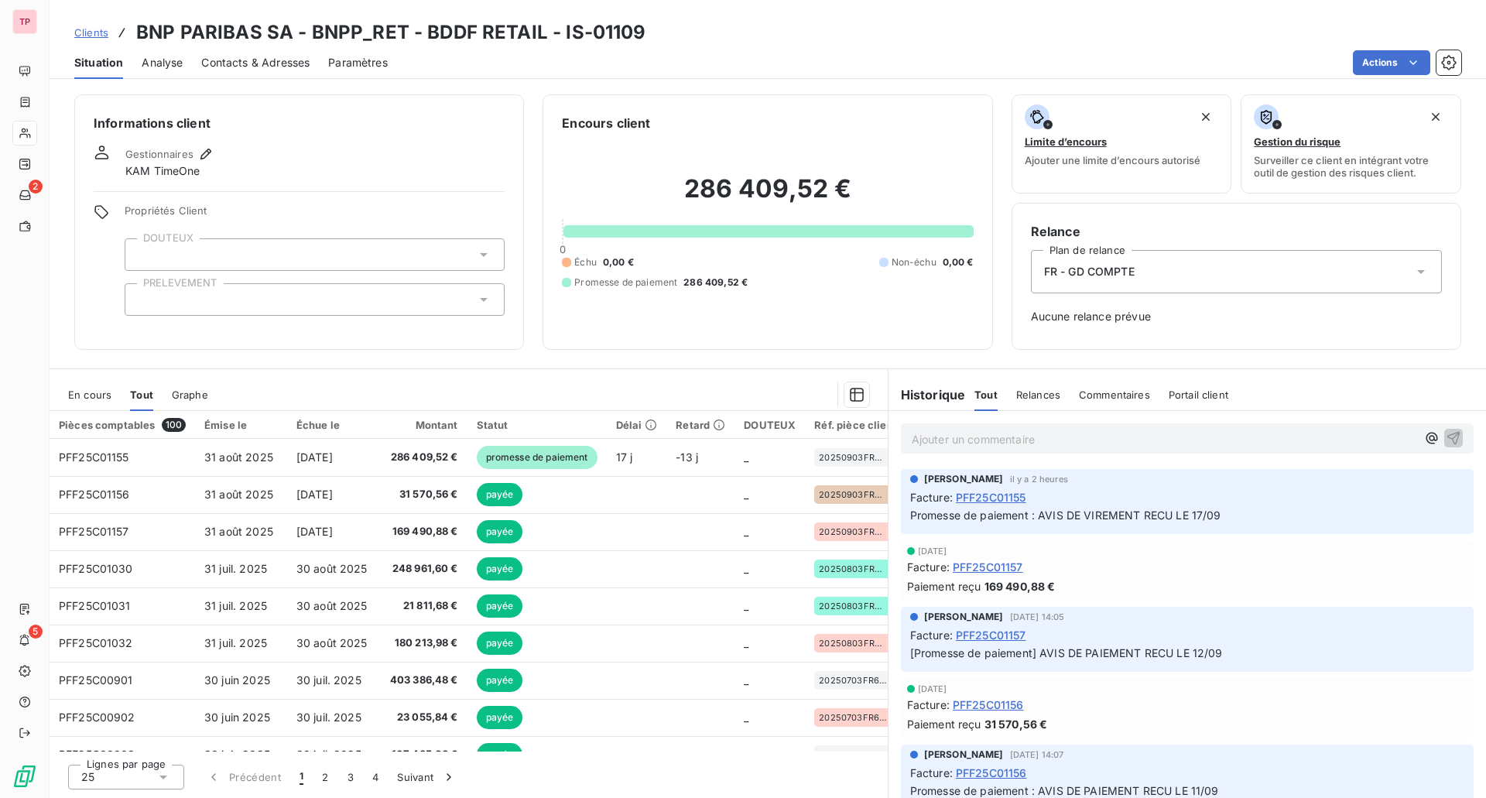
click at [78, 402] on div "En cours" at bounding box center [89, 394] width 43 height 33
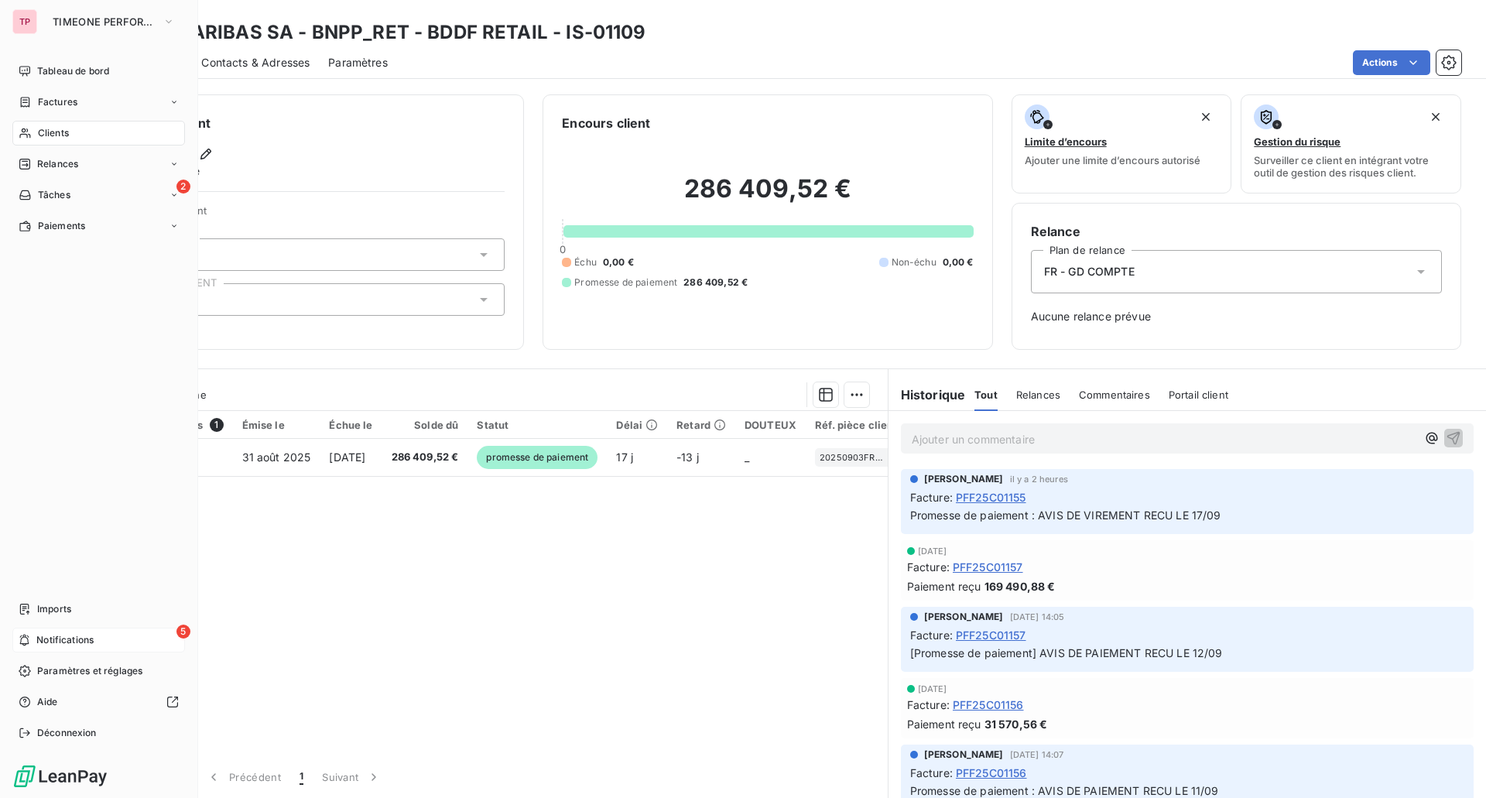
click at [107, 637] on div "5 Notifications" at bounding box center [98, 640] width 173 height 25
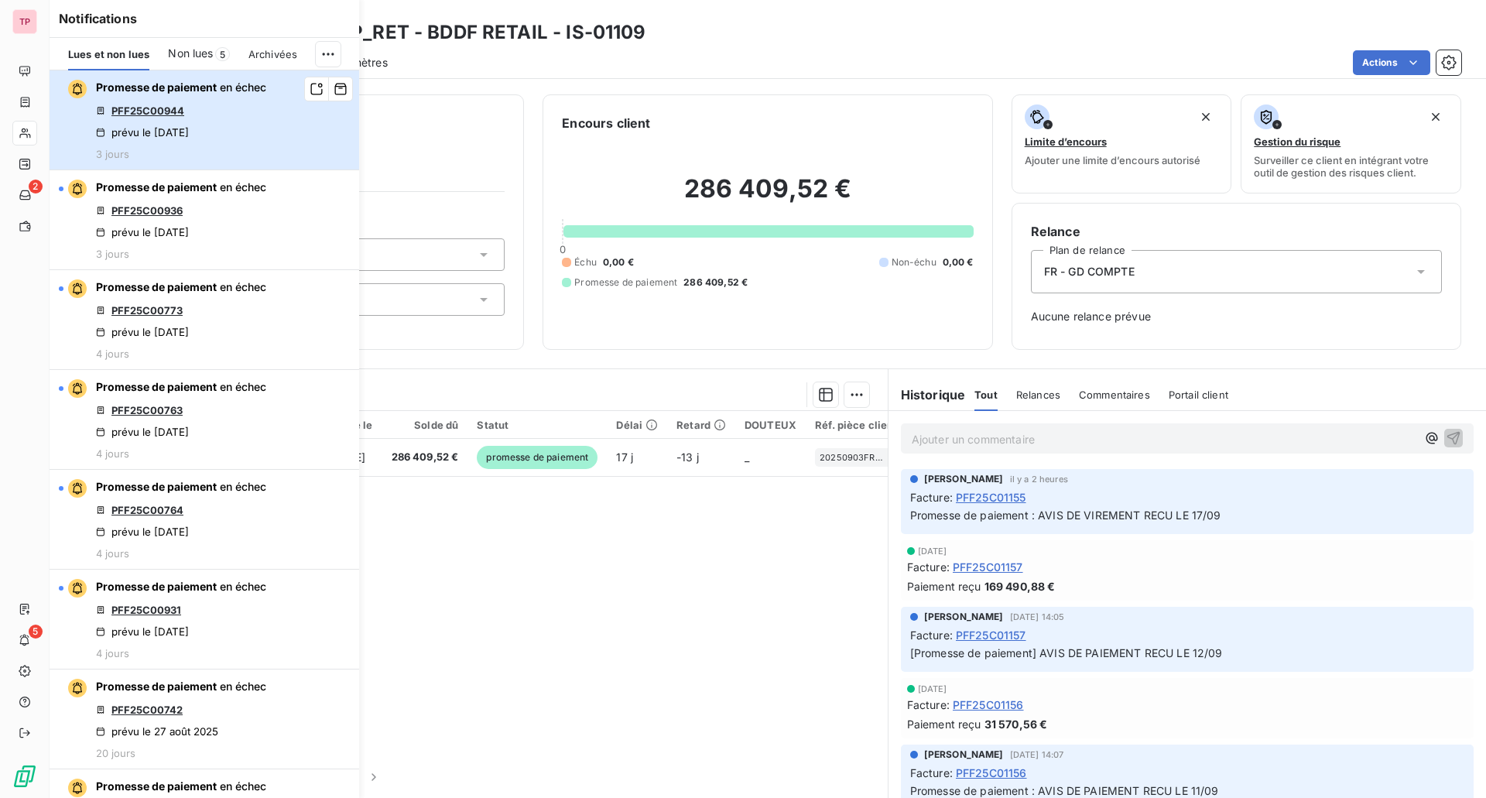
click at [296, 121] on button "Promesse de paiement en échec PFF25C00944 prévu le [DATE] 3 jours" at bounding box center [205, 120] width 310 height 100
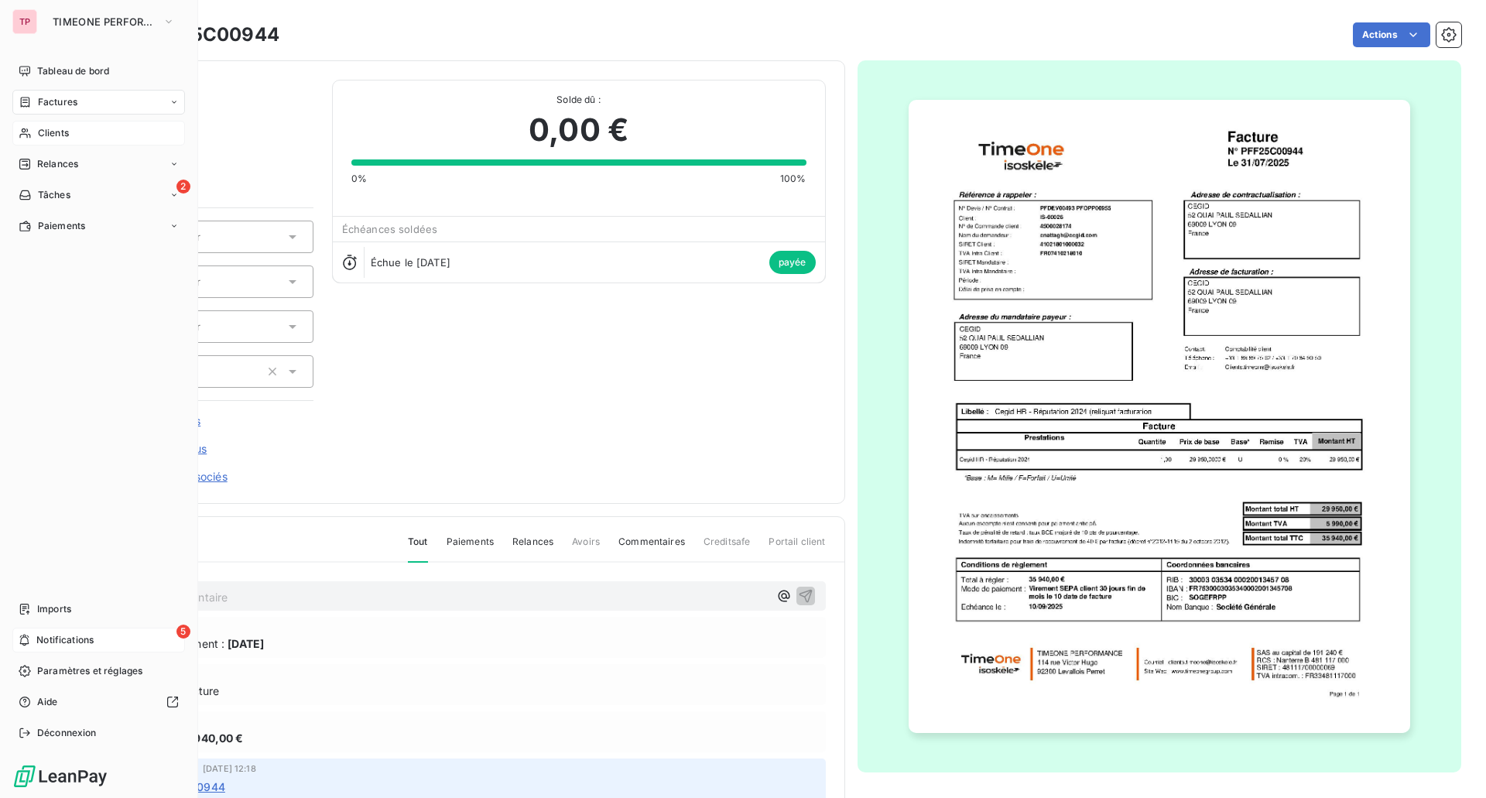
click at [32, 645] on div "5 Notifications" at bounding box center [98, 640] width 173 height 25
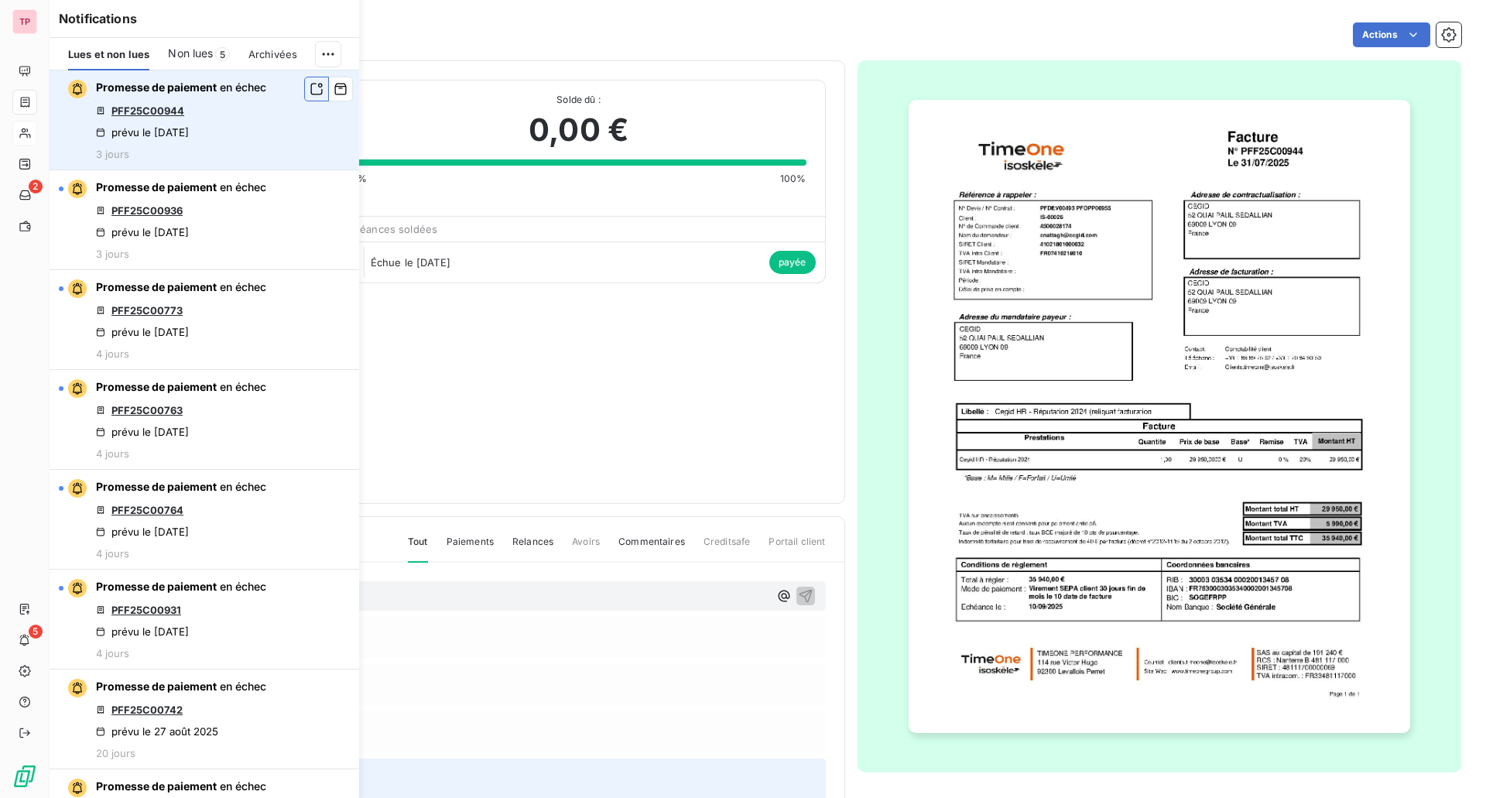
click at [310, 88] on icon "button" at bounding box center [317, 88] width 14 height 15
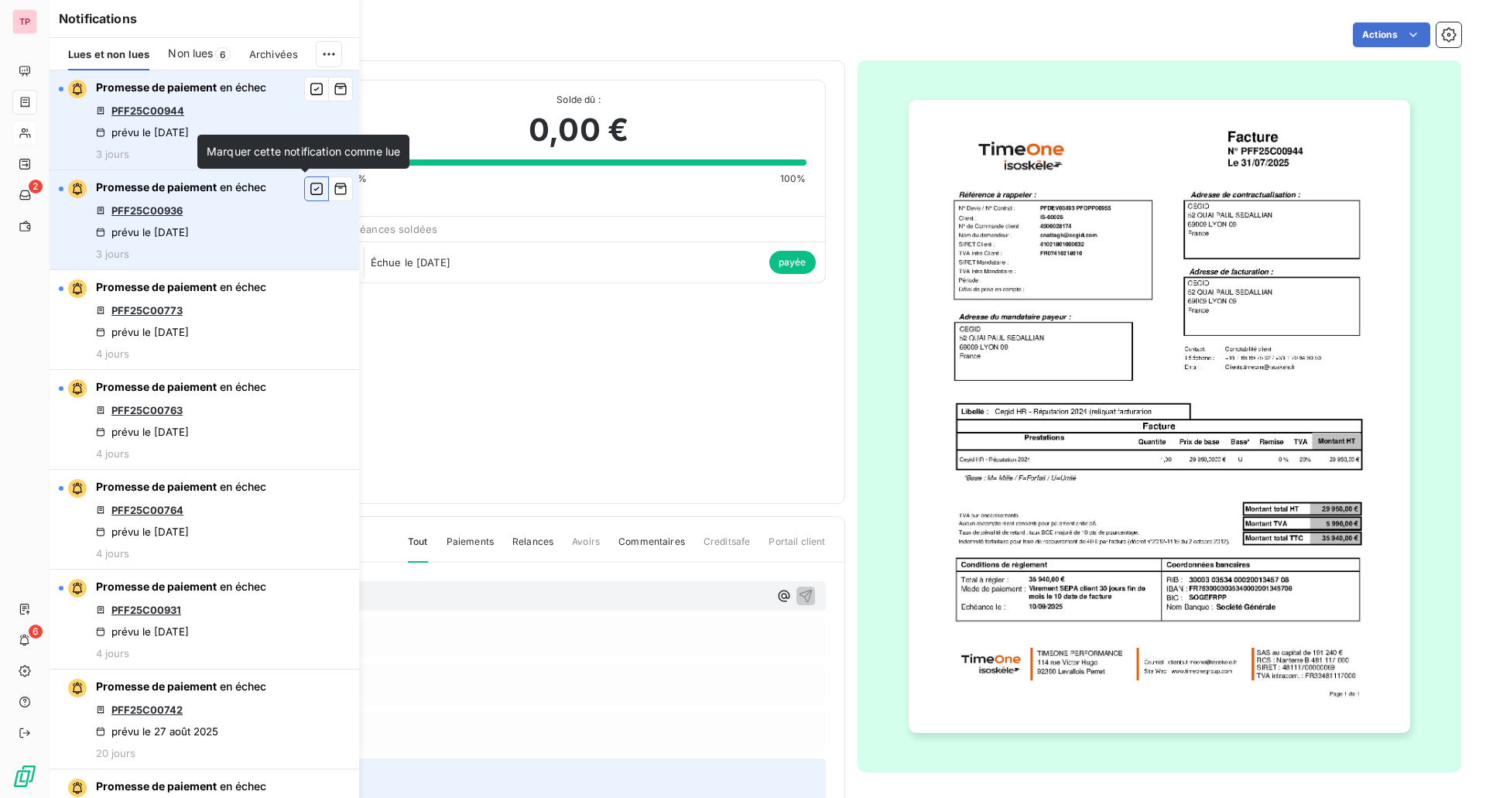
click at [310, 191] on icon "button" at bounding box center [317, 188] width 14 height 15
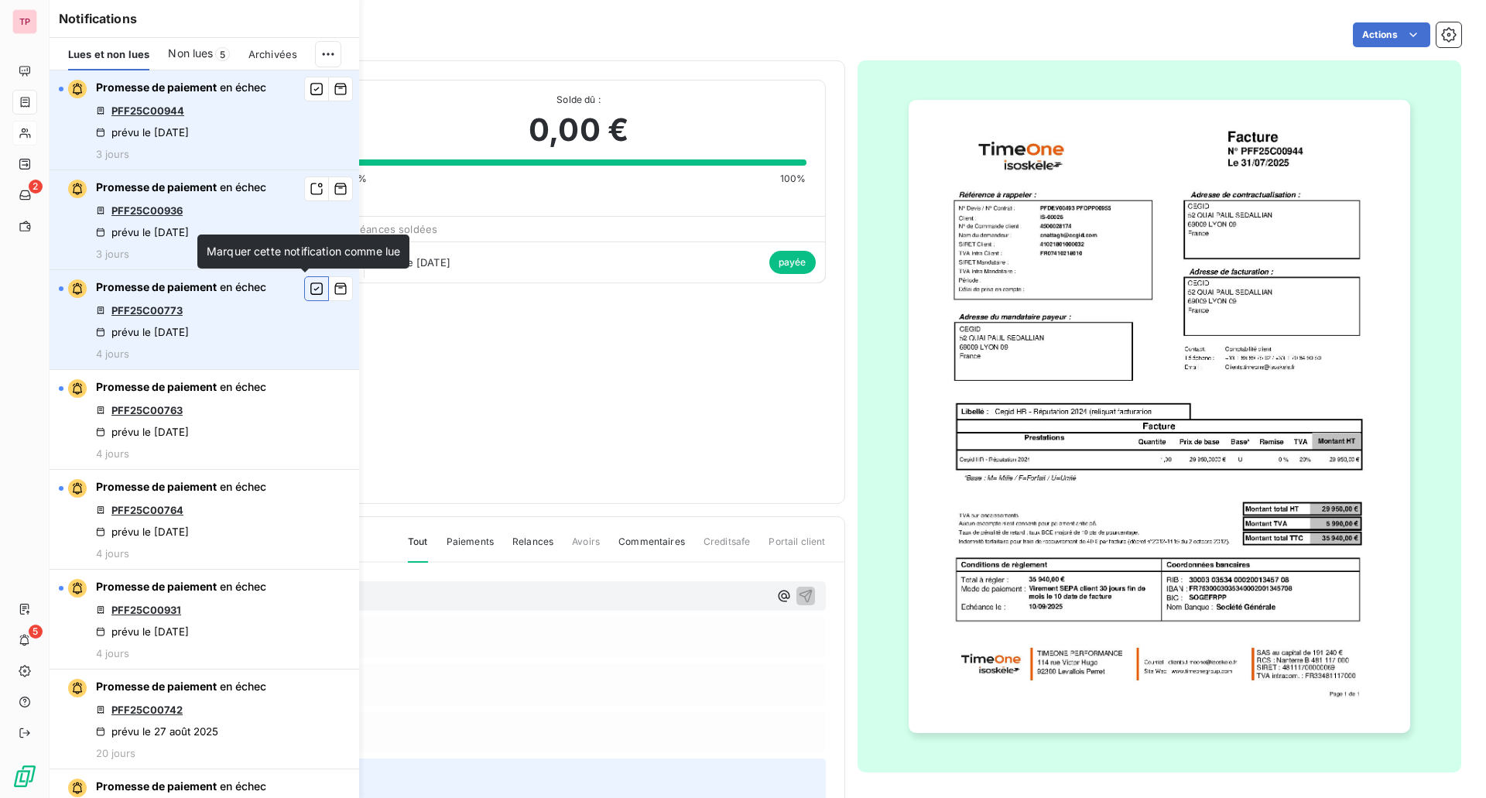
click at [310, 286] on icon "button" at bounding box center [317, 288] width 14 height 15
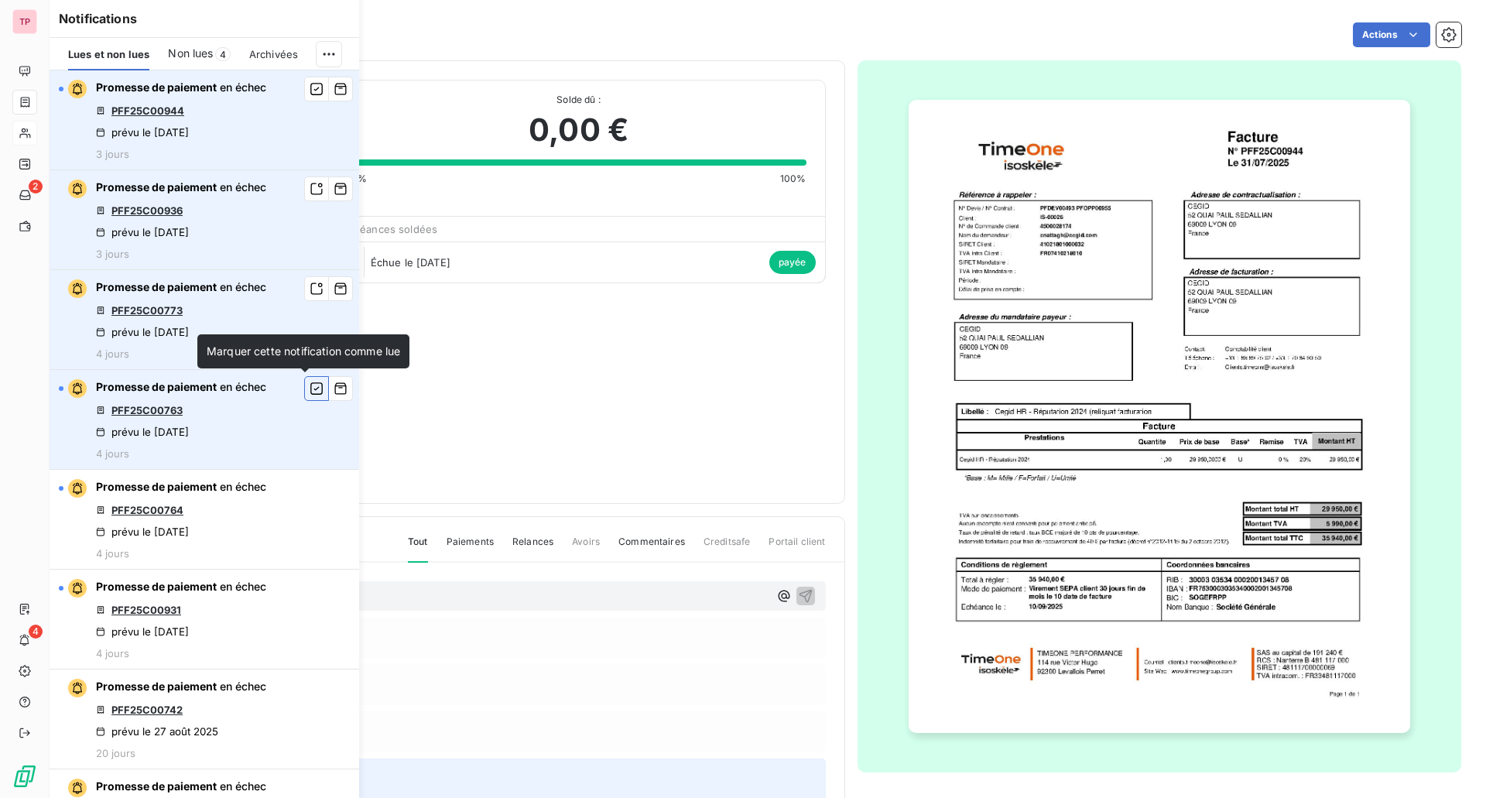
click at [310, 394] on icon "button" at bounding box center [316, 388] width 12 height 12
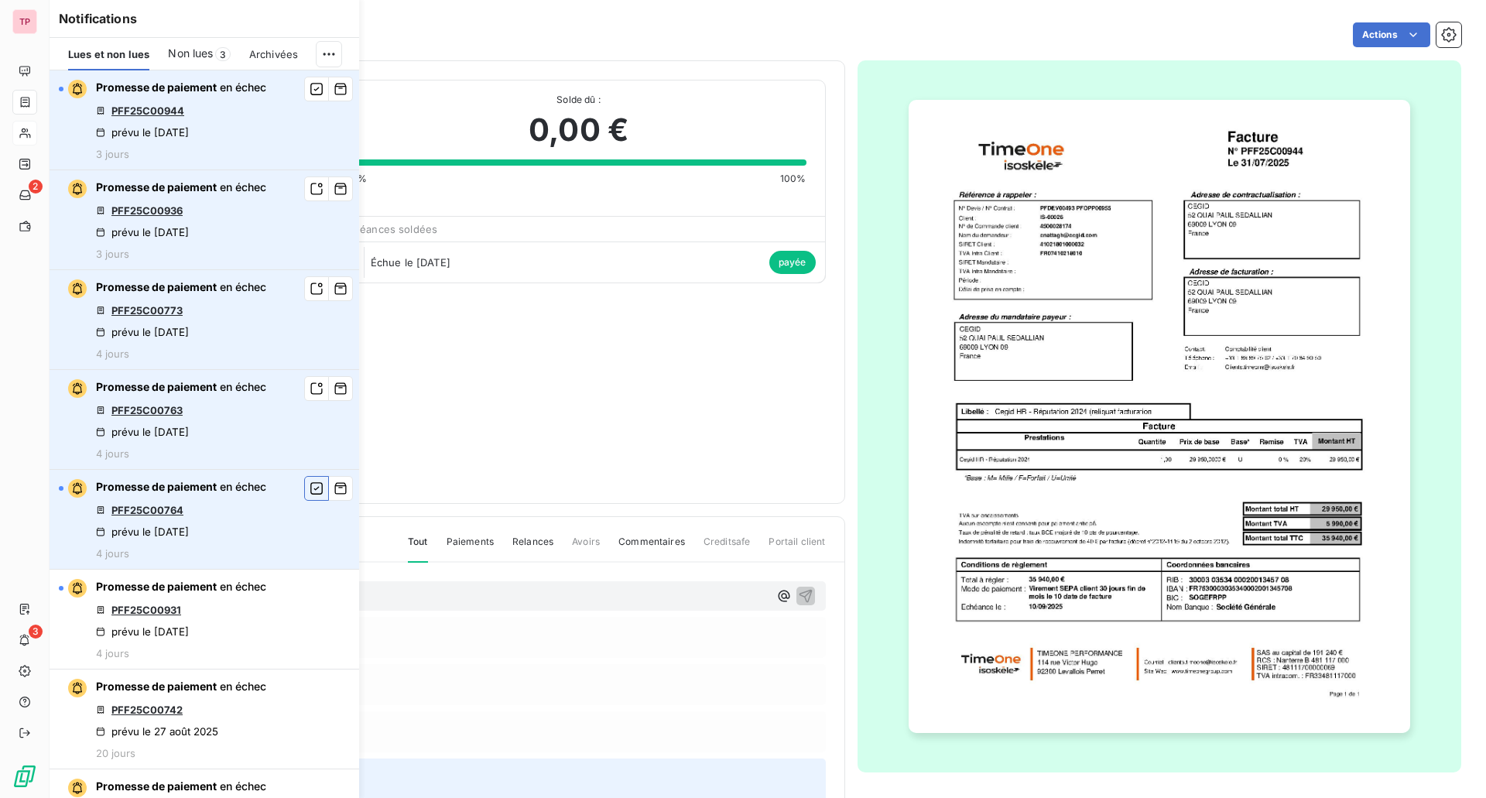
click at [310, 488] on icon "button" at bounding box center [317, 488] width 14 height 15
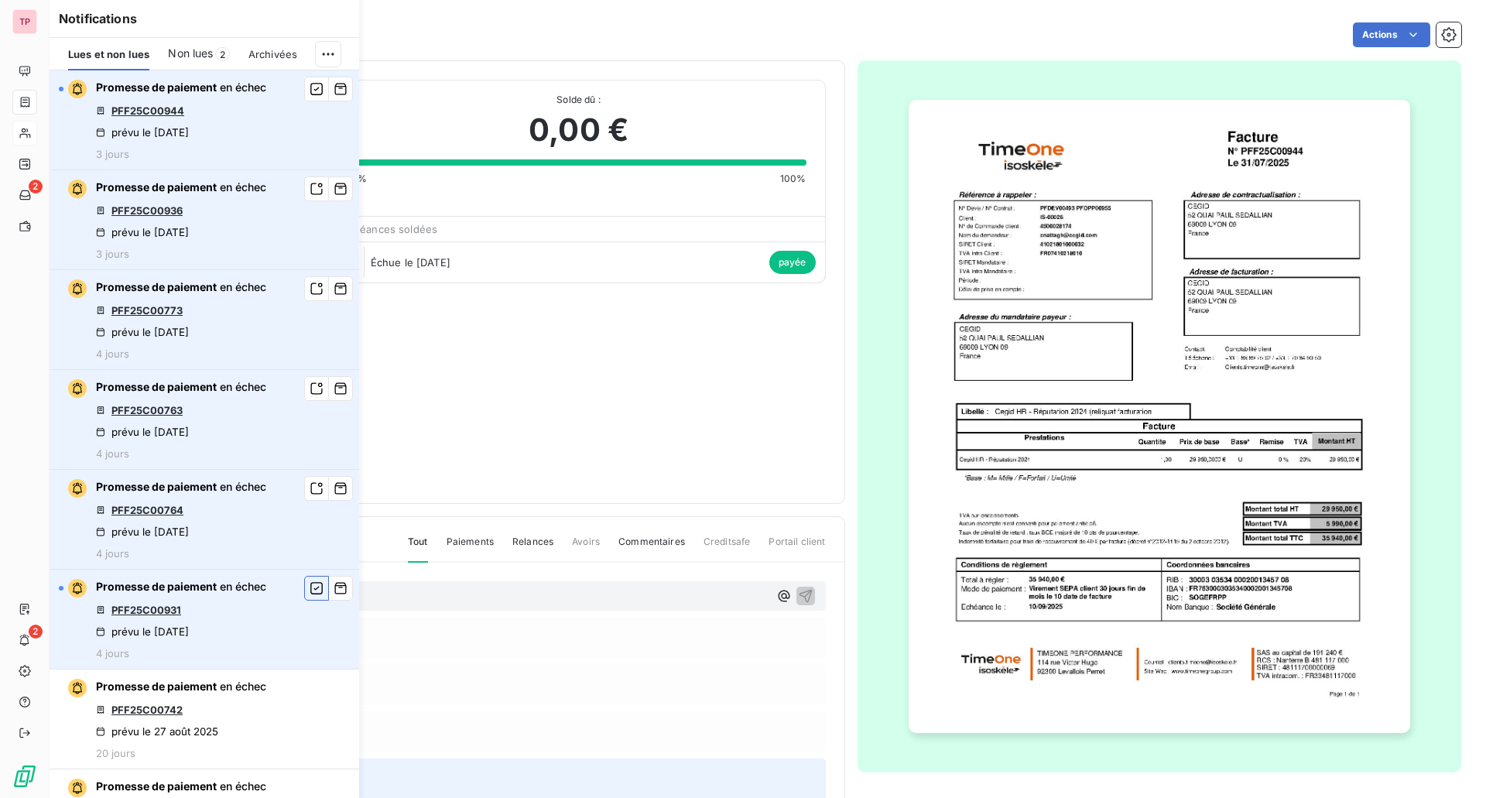
click at [310, 582] on icon "button" at bounding box center [317, 587] width 14 height 15
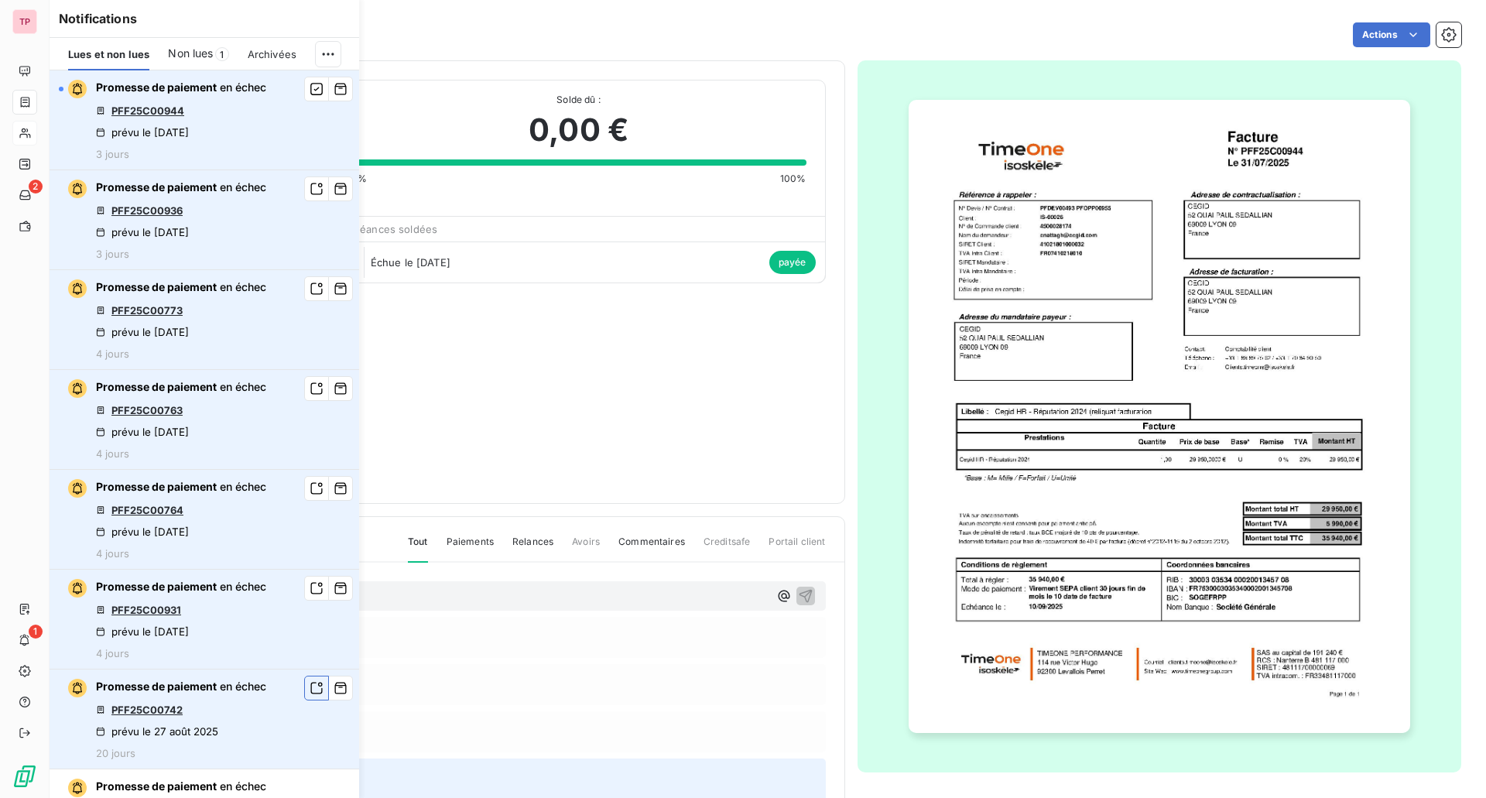
click at [310, 680] on icon "button" at bounding box center [317, 687] width 14 height 15
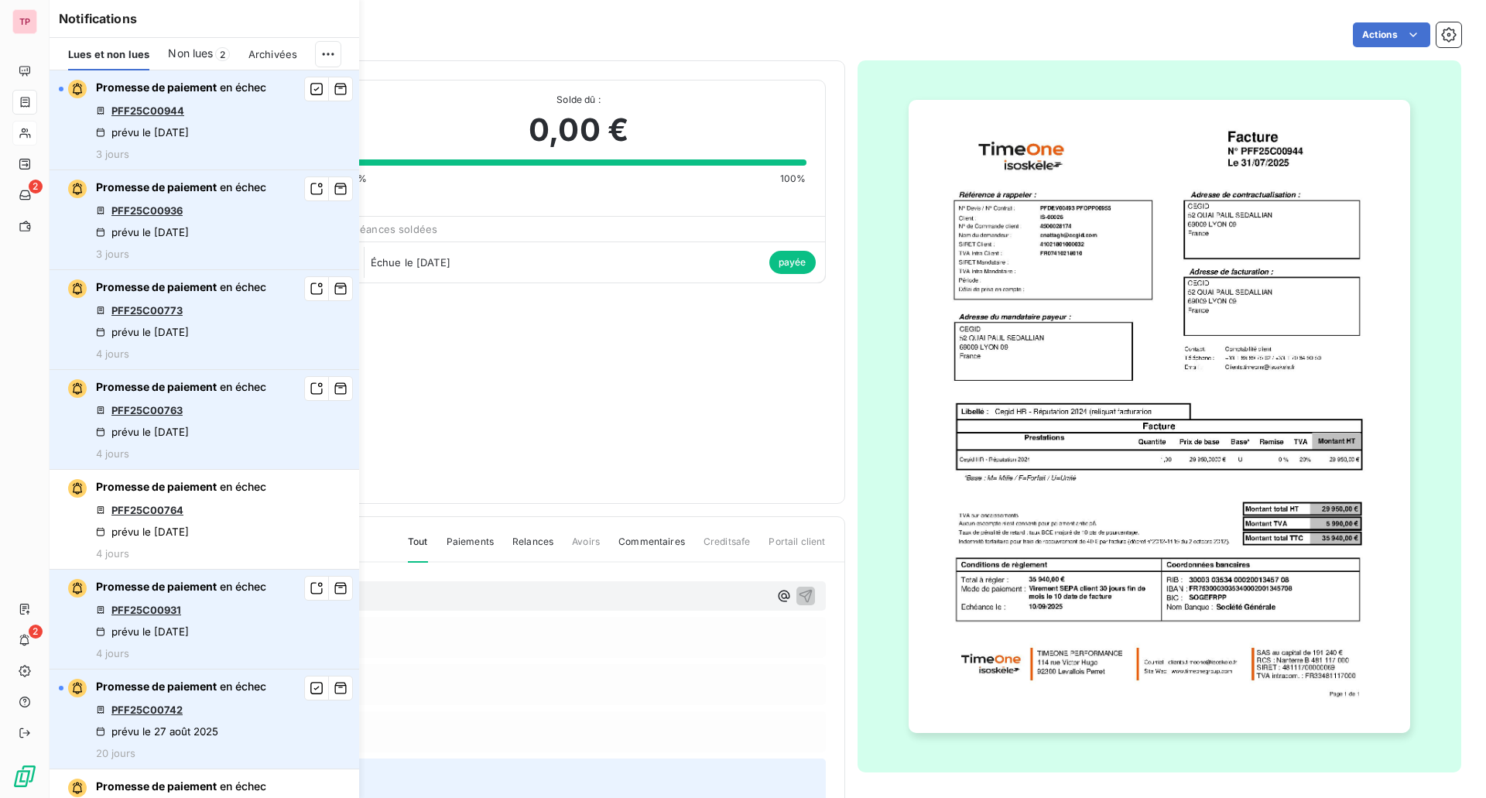
click at [196, 48] on span "Non lues" at bounding box center [190, 53] width 45 height 15
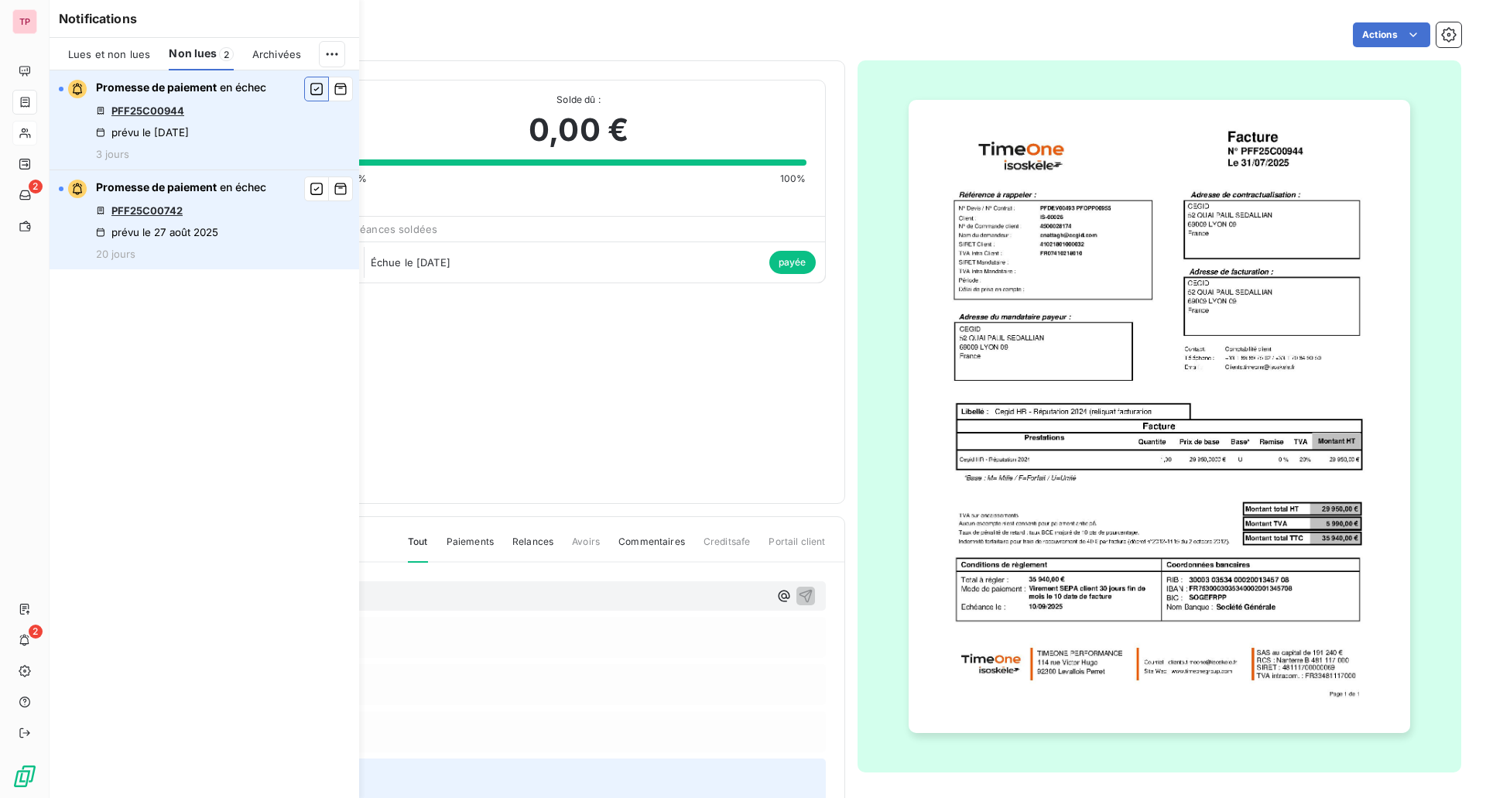
click at [311, 94] on icon "button" at bounding box center [317, 88] width 14 height 15
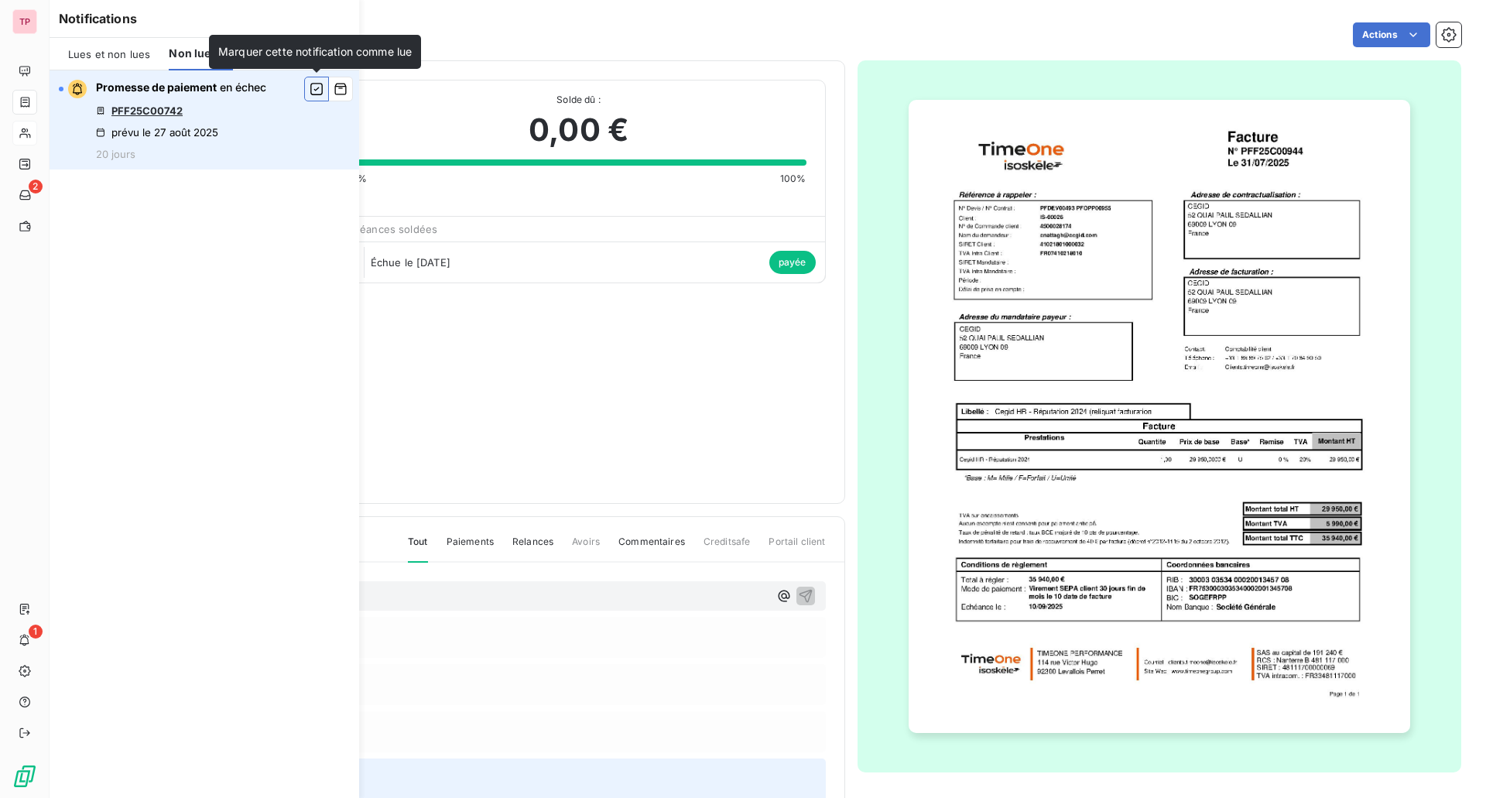
click at [311, 82] on icon "button" at bounding box center [317, 88] width 14 height 15
